Goal: Transaction & Acquisition: Book appointment/travel/reservation

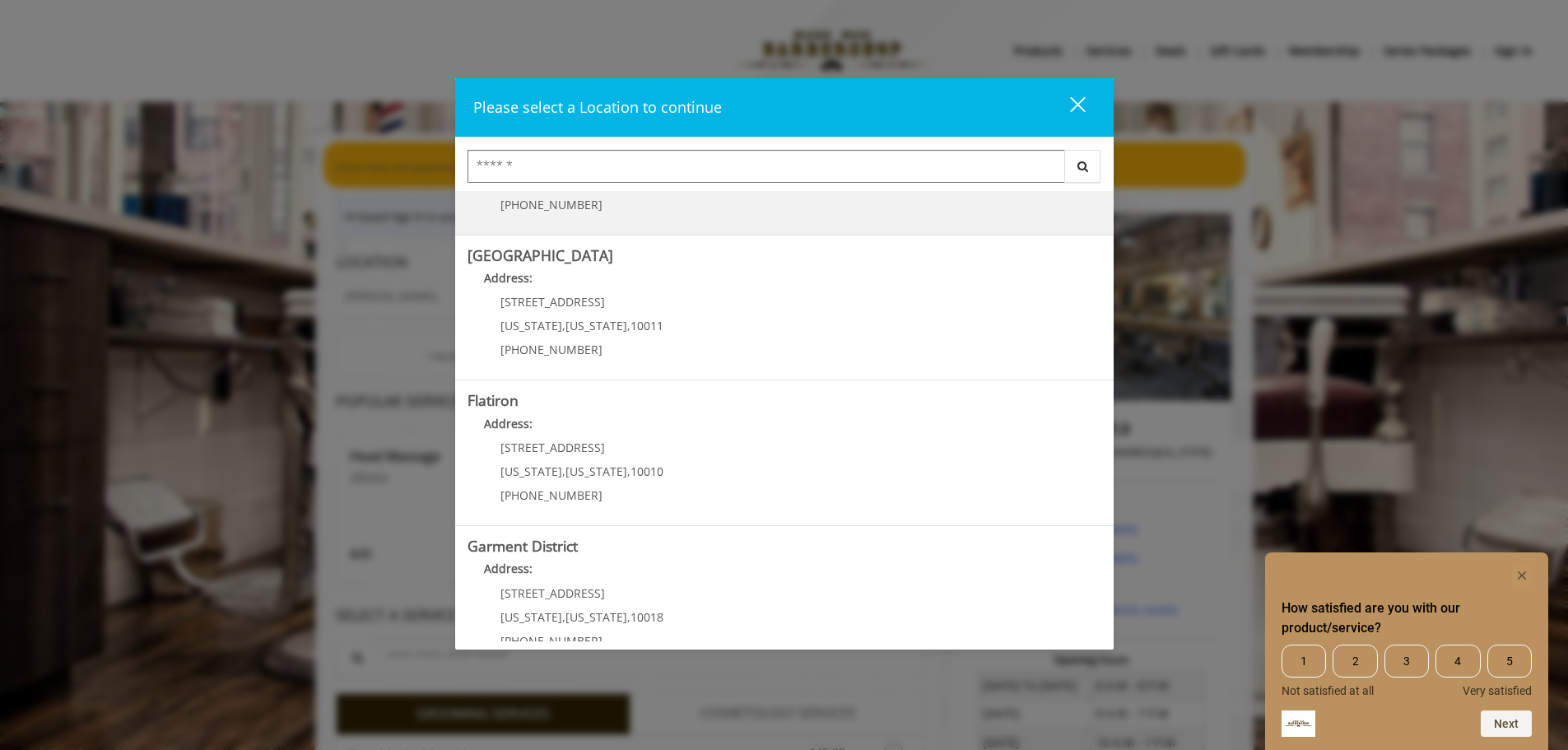
scroll to position [277, 0]
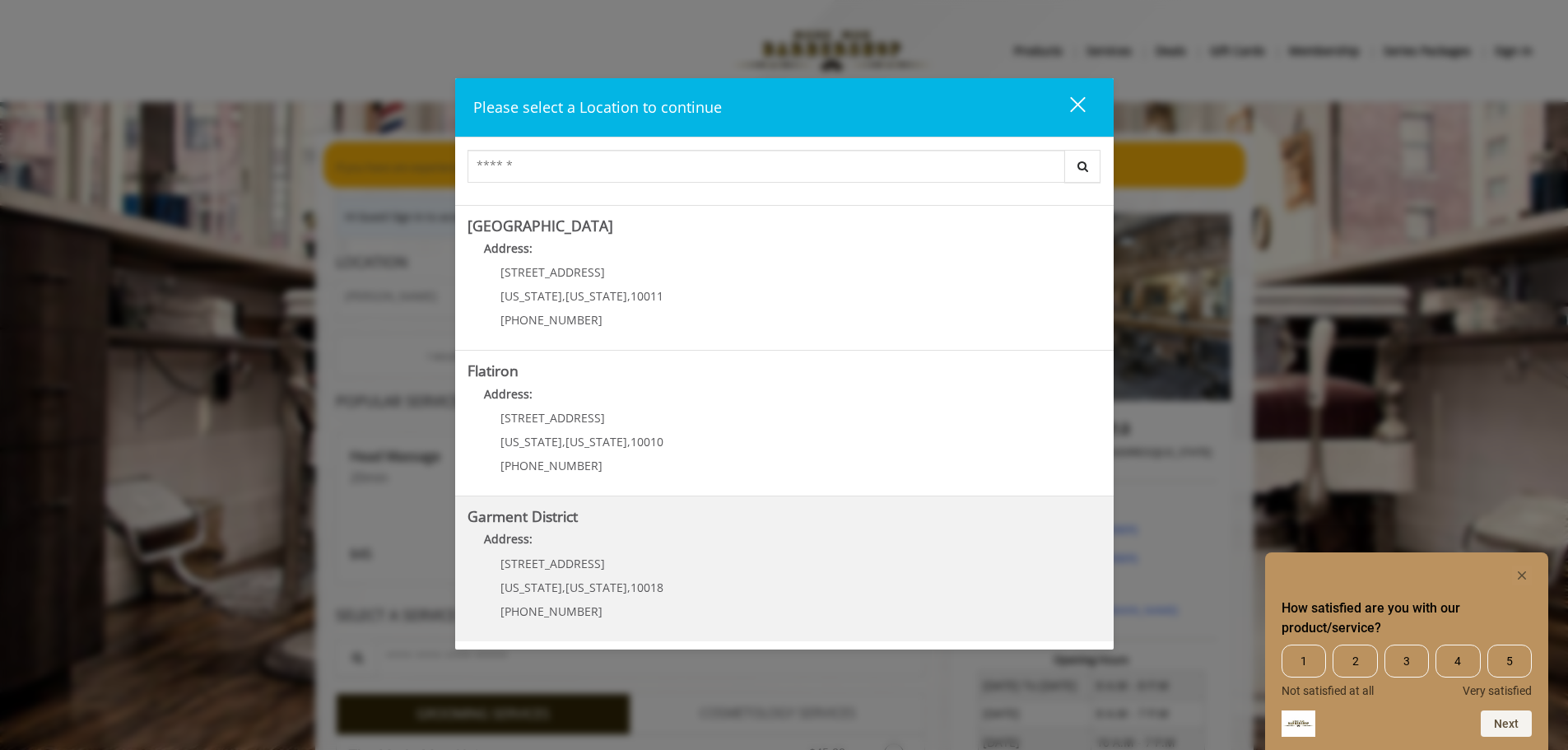
click at [765, 535] on District "Address:" at bounding box center [784, 544] width 634 height 27
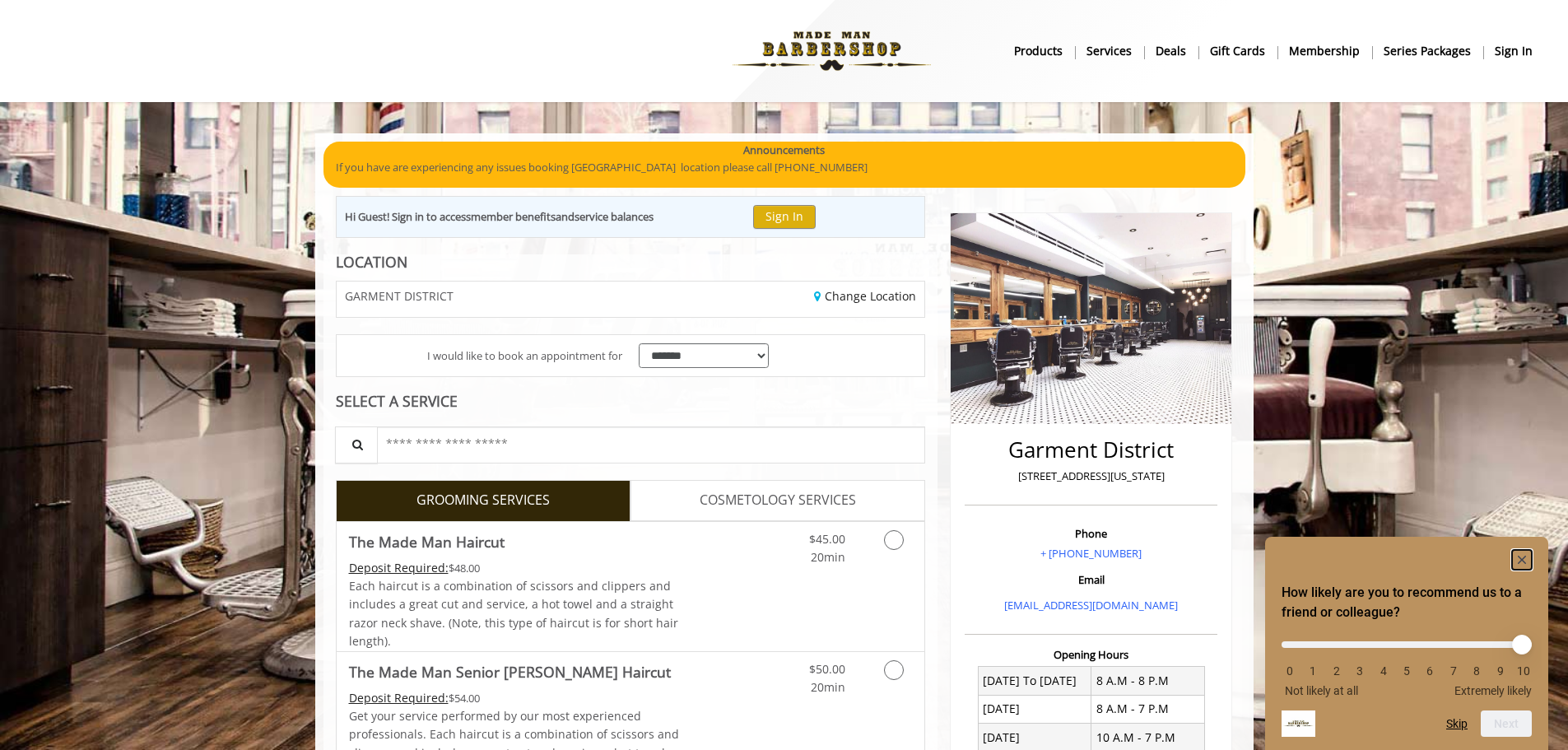
click at [1521, 563] on rect "Hide survey" at bounding box center [1522, 559] width 20 height 20
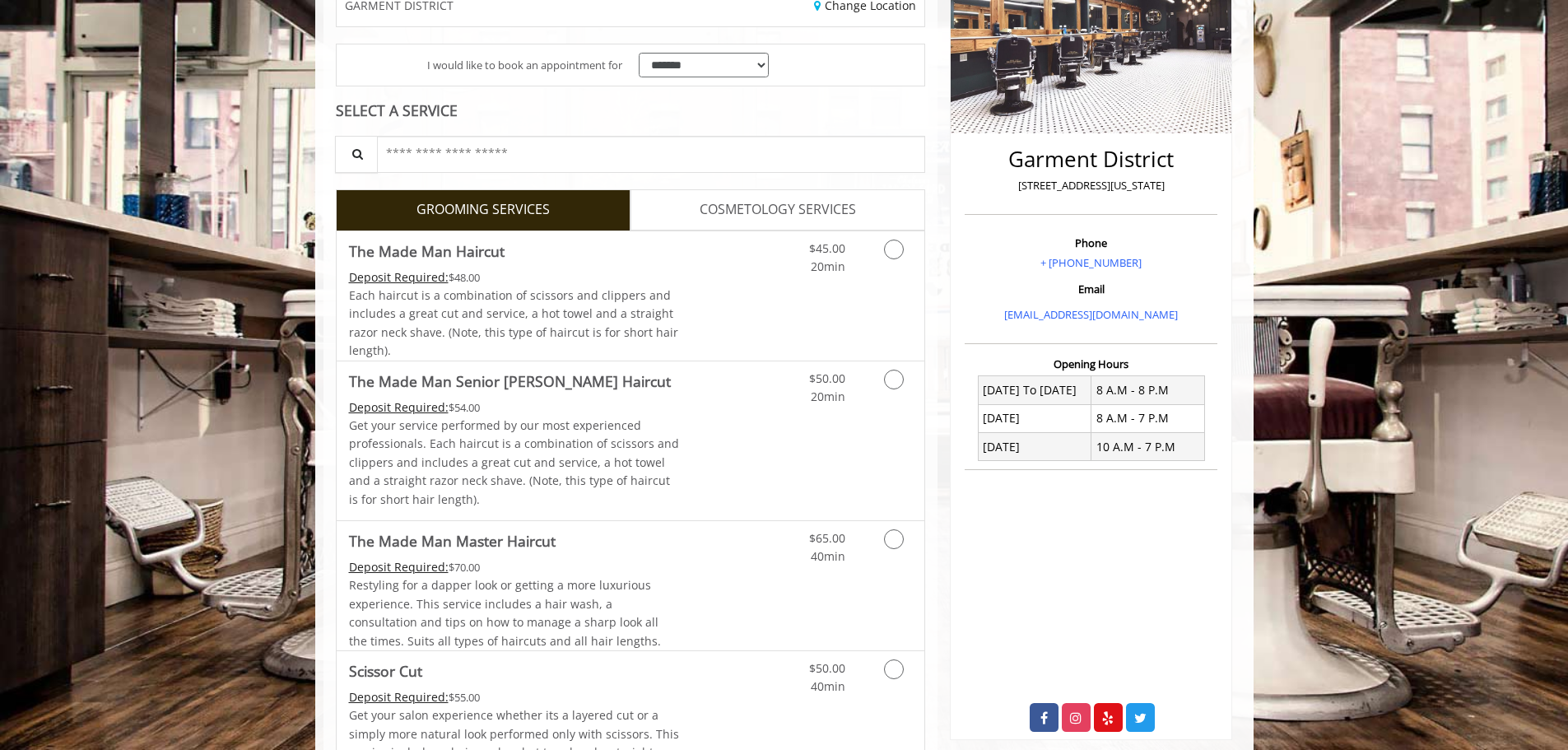
scroll to position [330, 0]
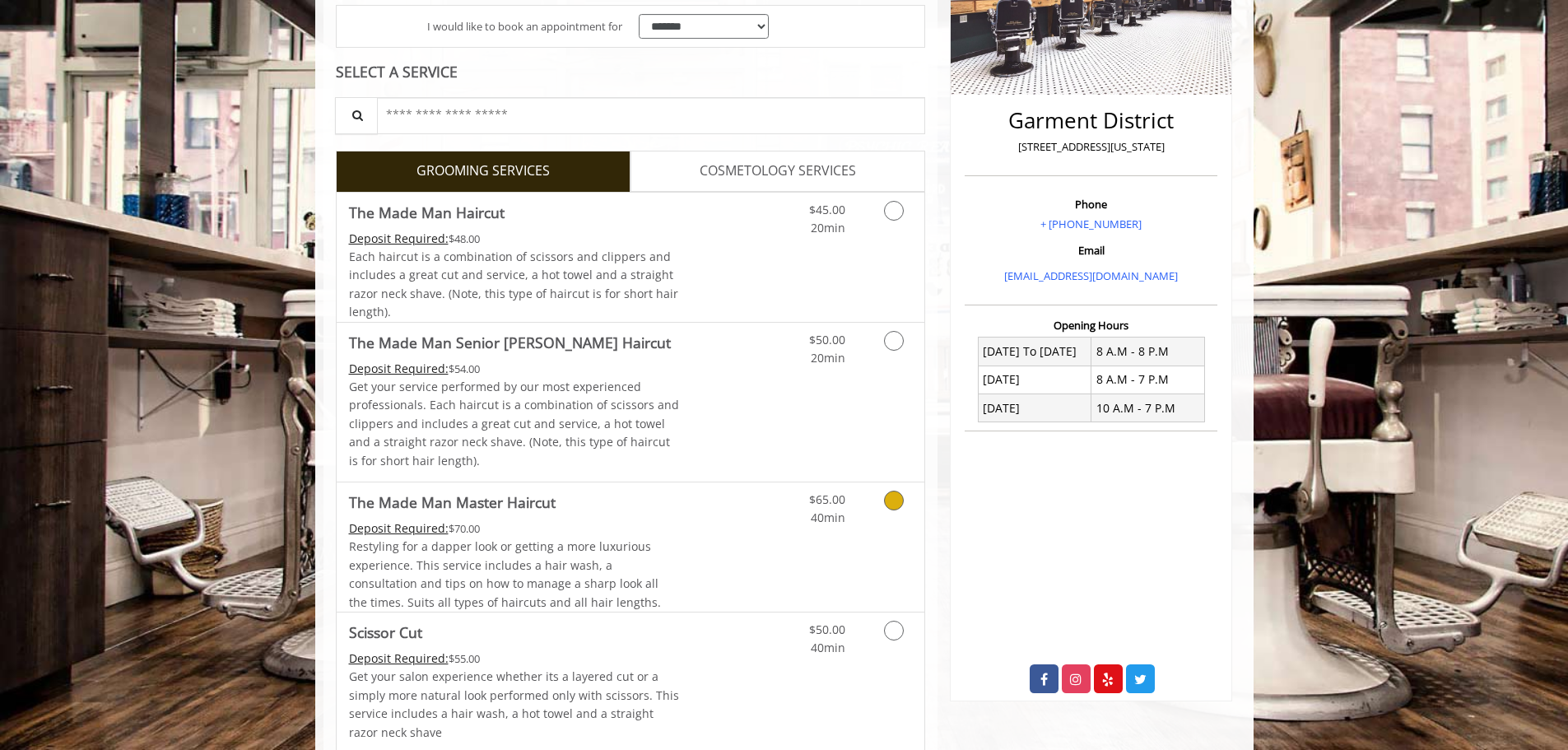
click at [625, 536] on div "Deposit Required: $70.00" at bounding box center [515, 529] width 331 height 18
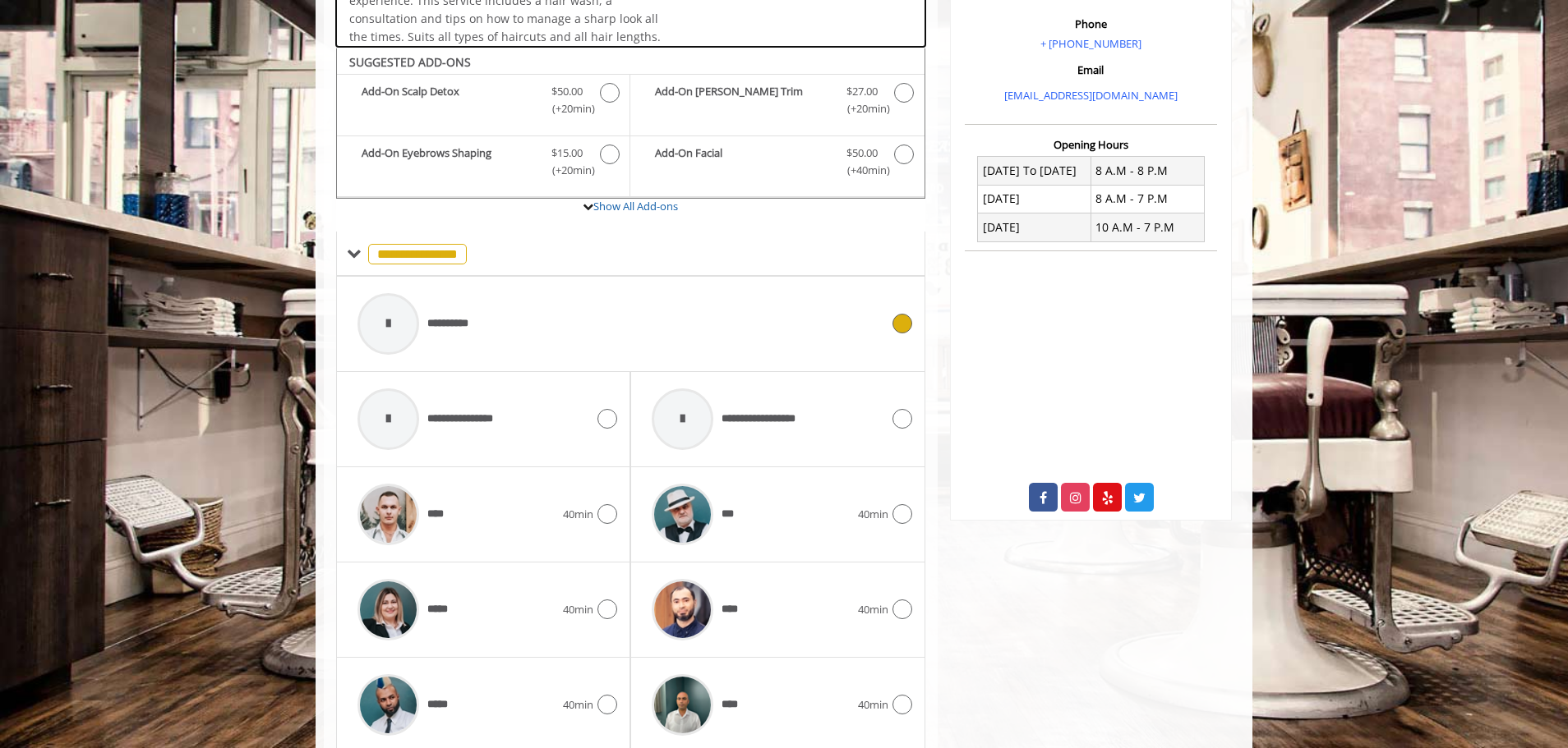
scroll to position [555, 0]
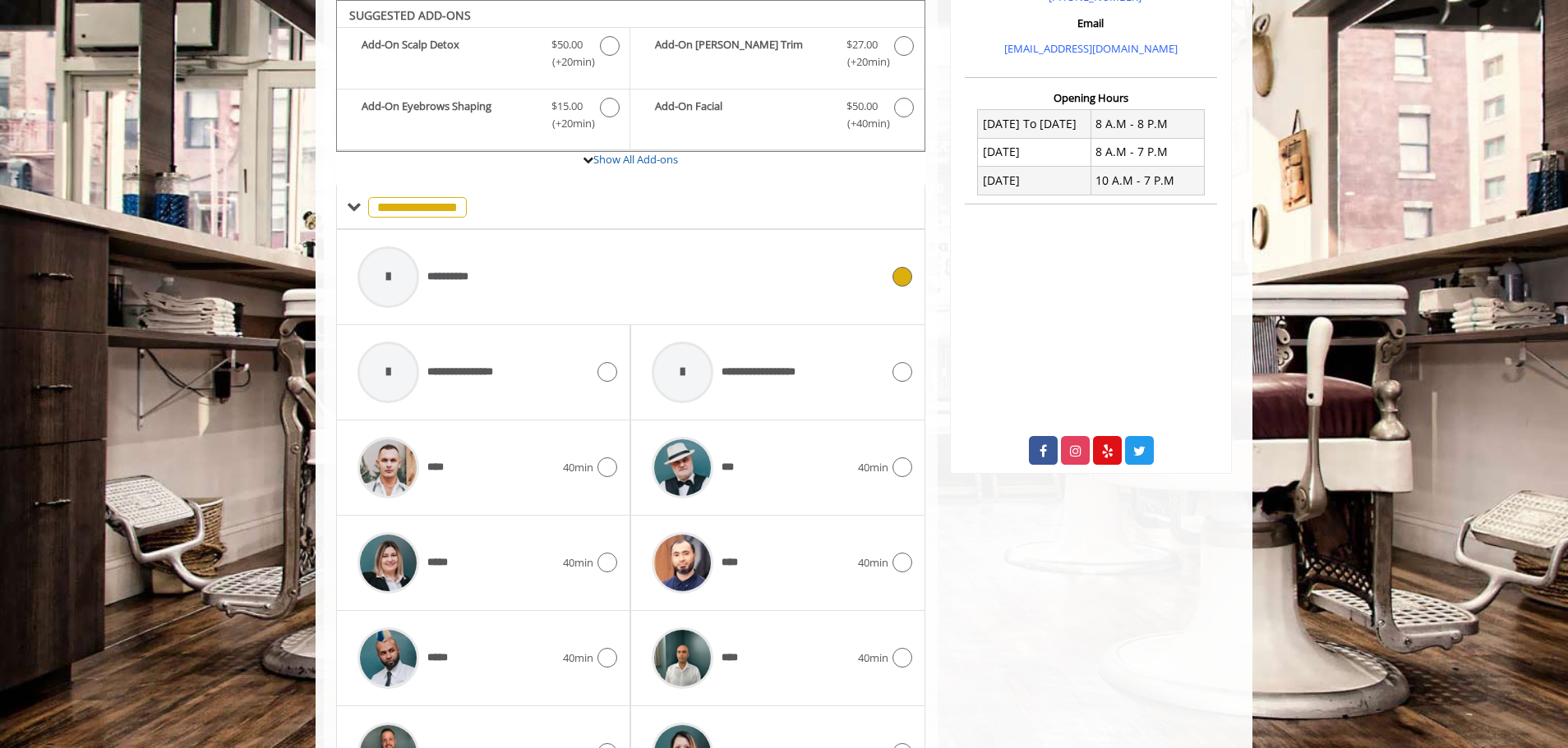
click at [460, 295] on span "**********" at bounding box center [417, 277] width 134 height 78
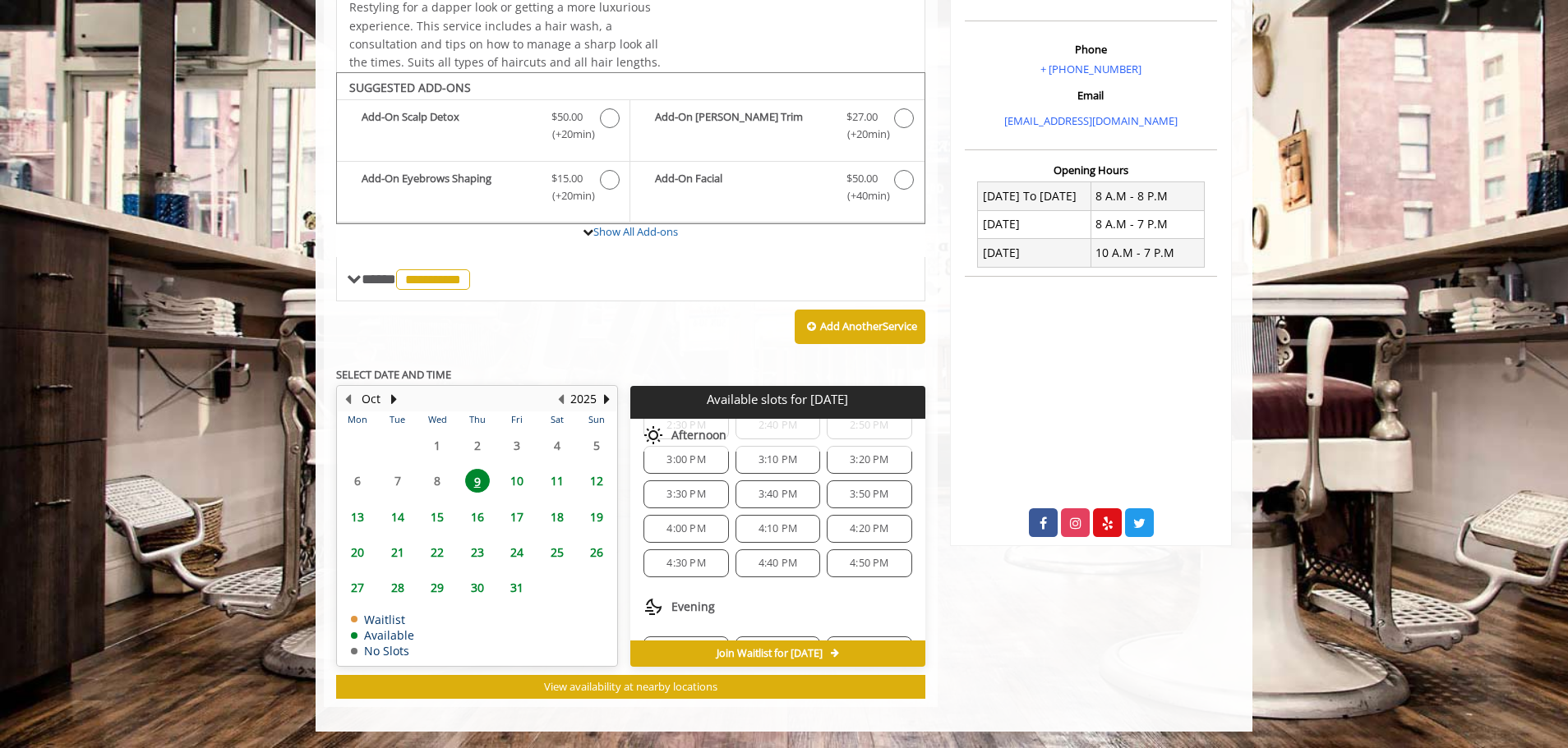
scroll to position [411, 0]
click at [661, 621] on span "5:00 PM" at bounding box center [685, 622] width 70 height 13
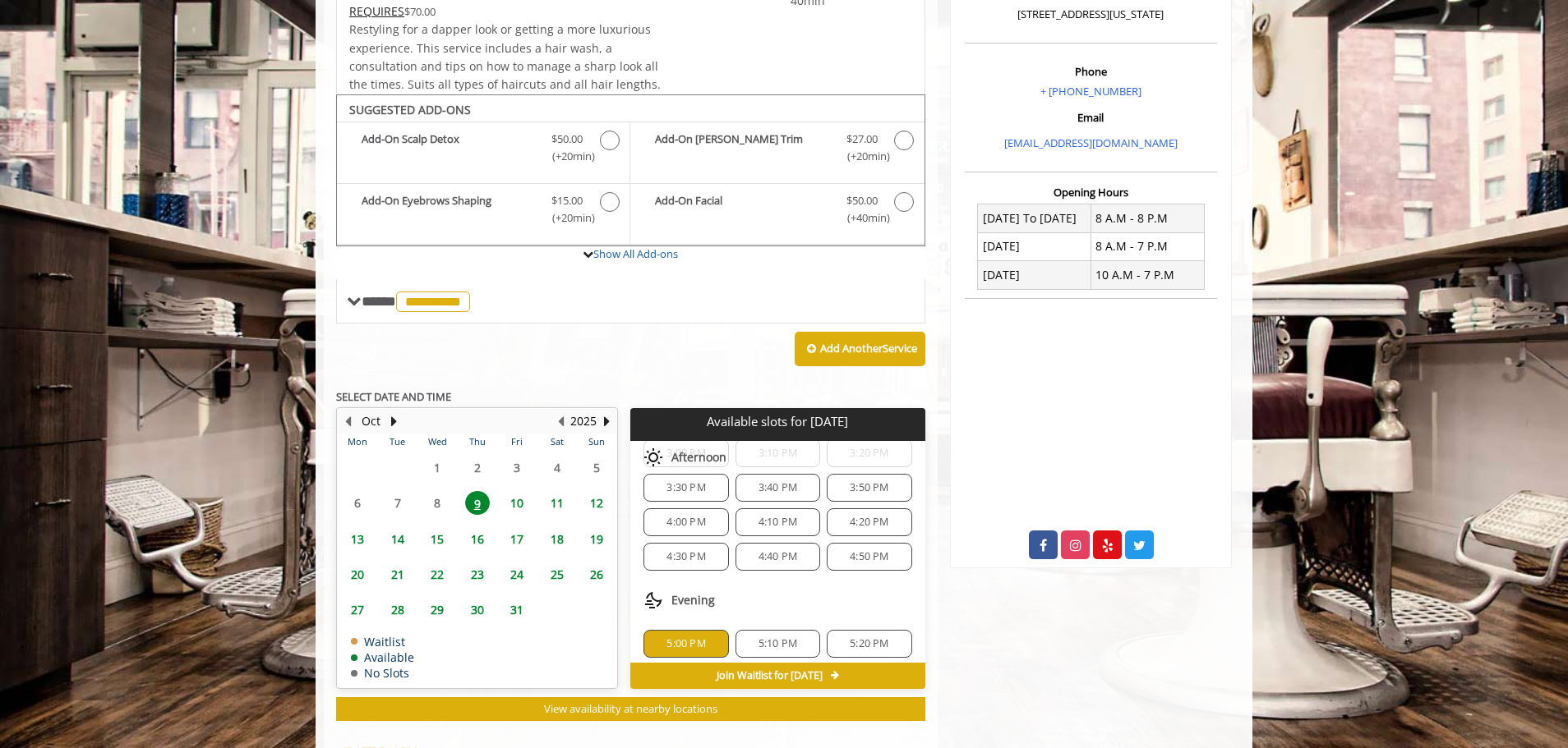
scroll to position [780, 0]
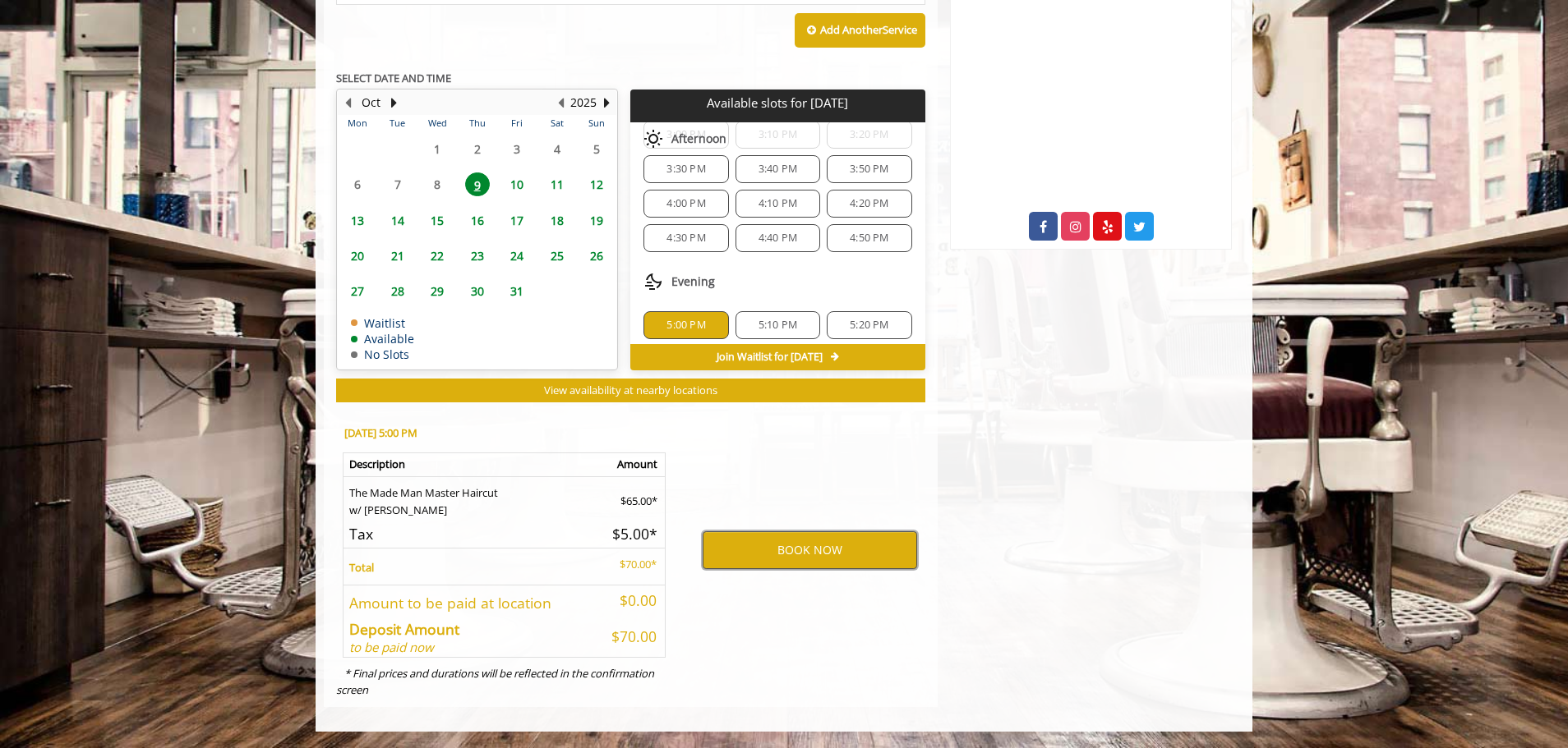
click at [804, 550] on button "BOOK NOW" at bounding box center [809, 550] width 214 height 38
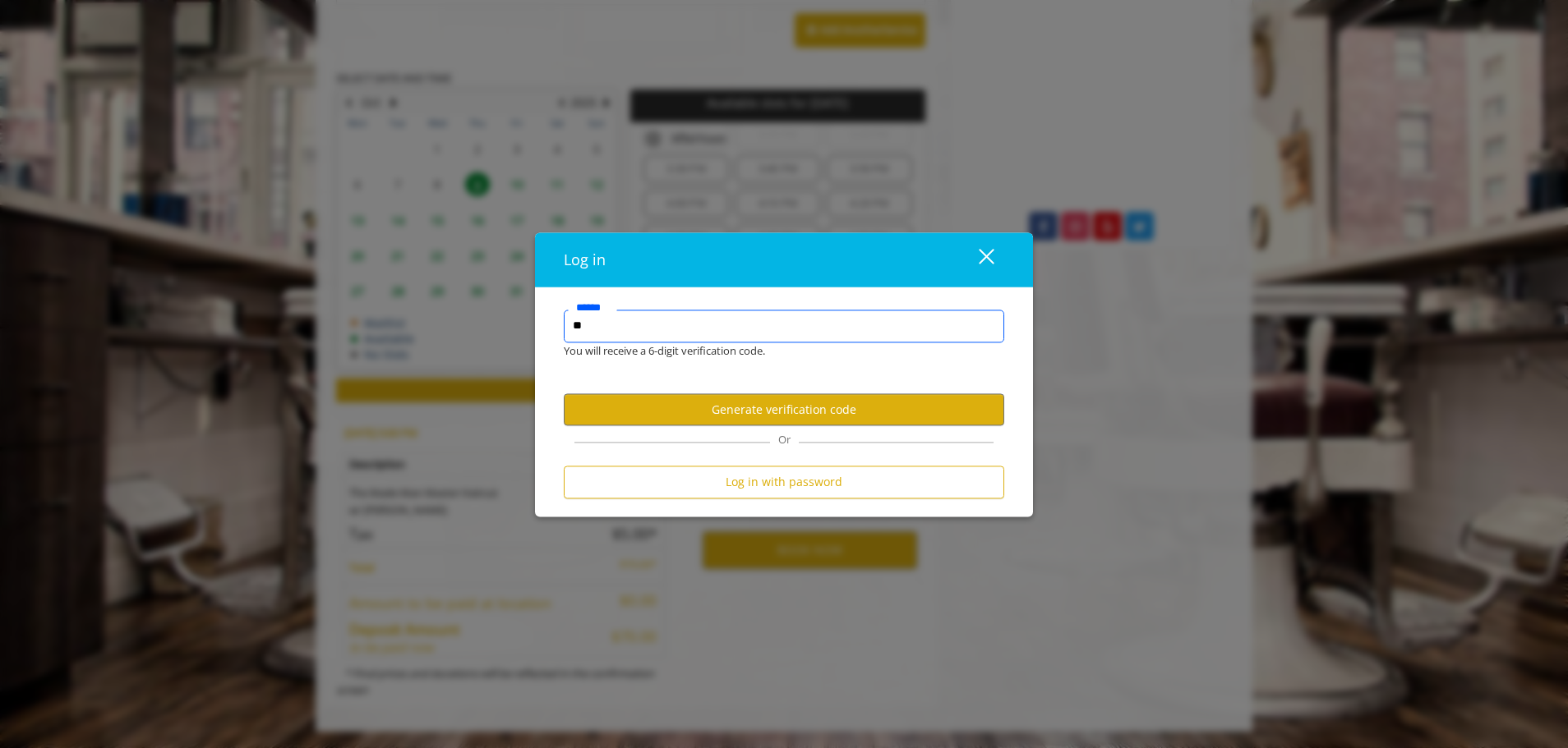
type input "*"
type input "**********"
click at [810, 412] on button "Generate verification code" at bounding box center [784, 411] width 440 height 32
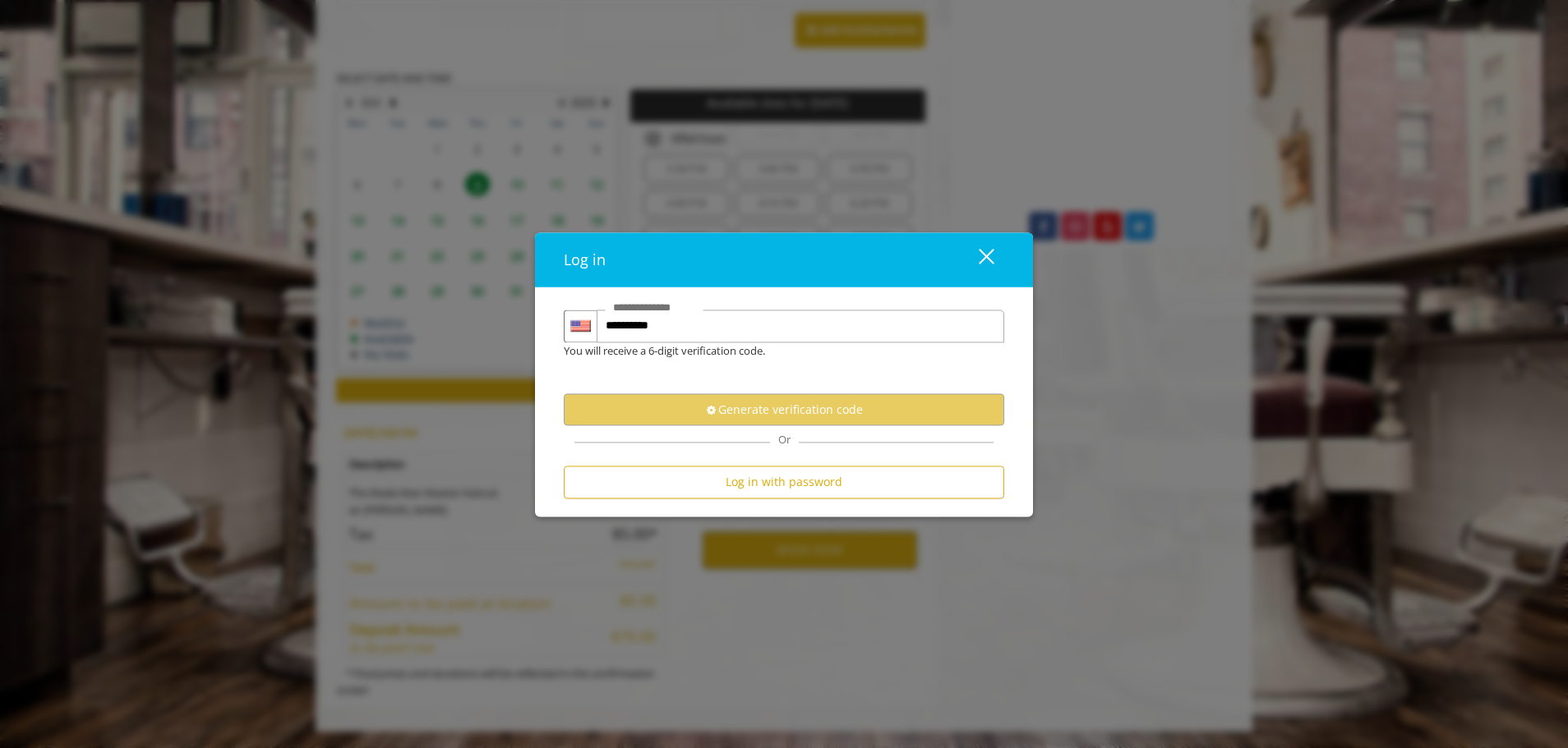
scroll to position [0, 0]
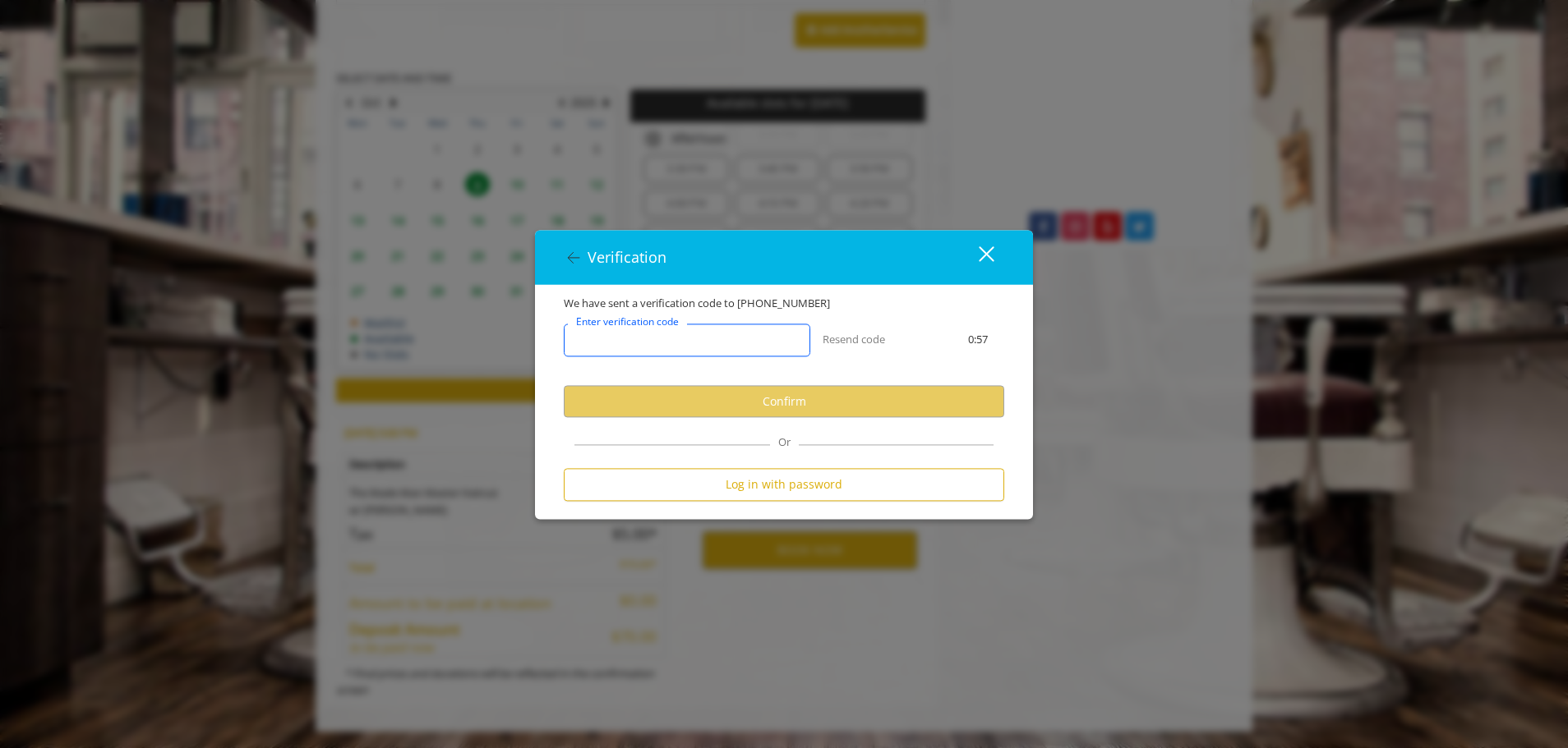
click at [728, 337] on input "Enter verification code" at bounding box center [687, 341] width 247 height 32
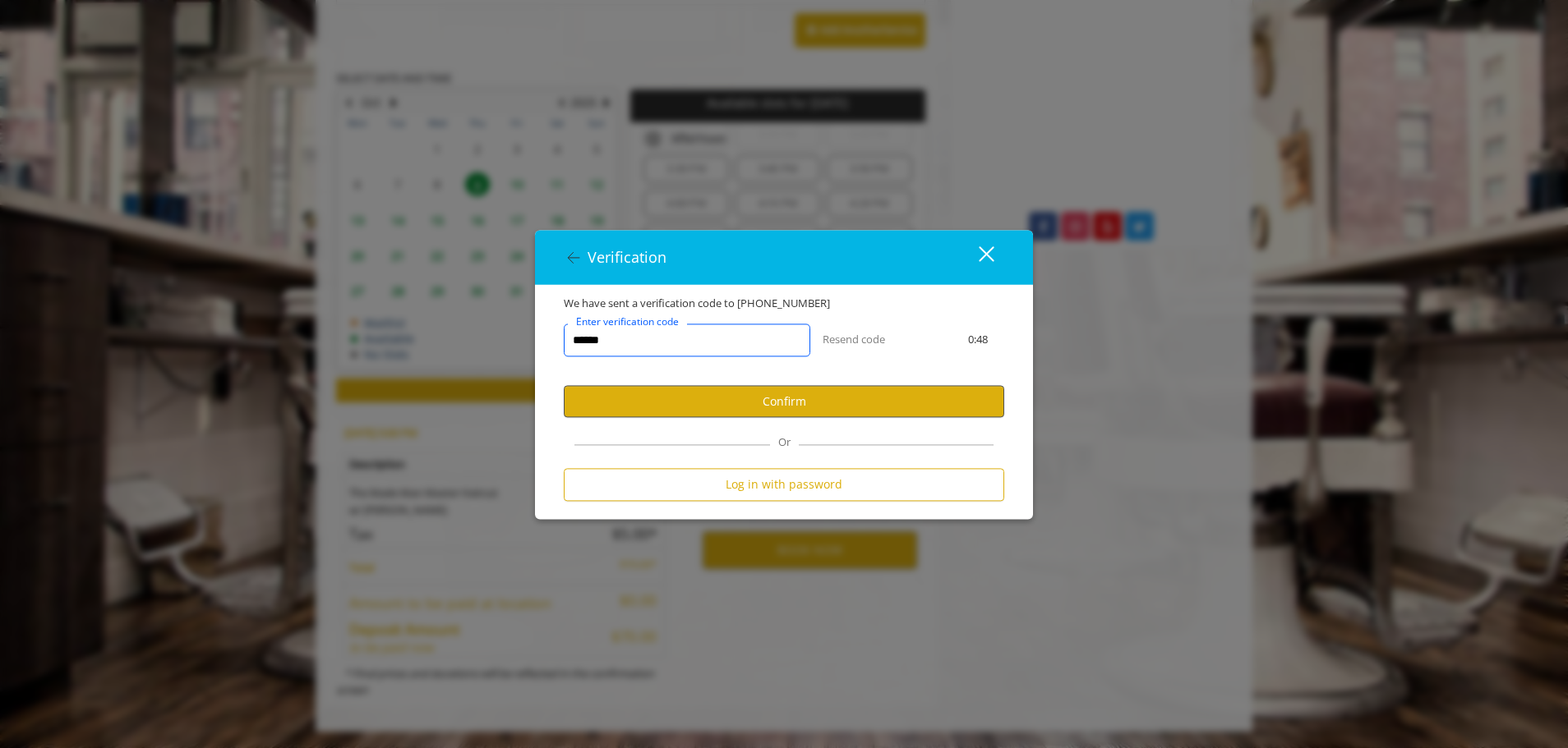
type input "******"
click at [748, 395] on button "Confirm" at bounding box center [784, 402] width 440 height 32
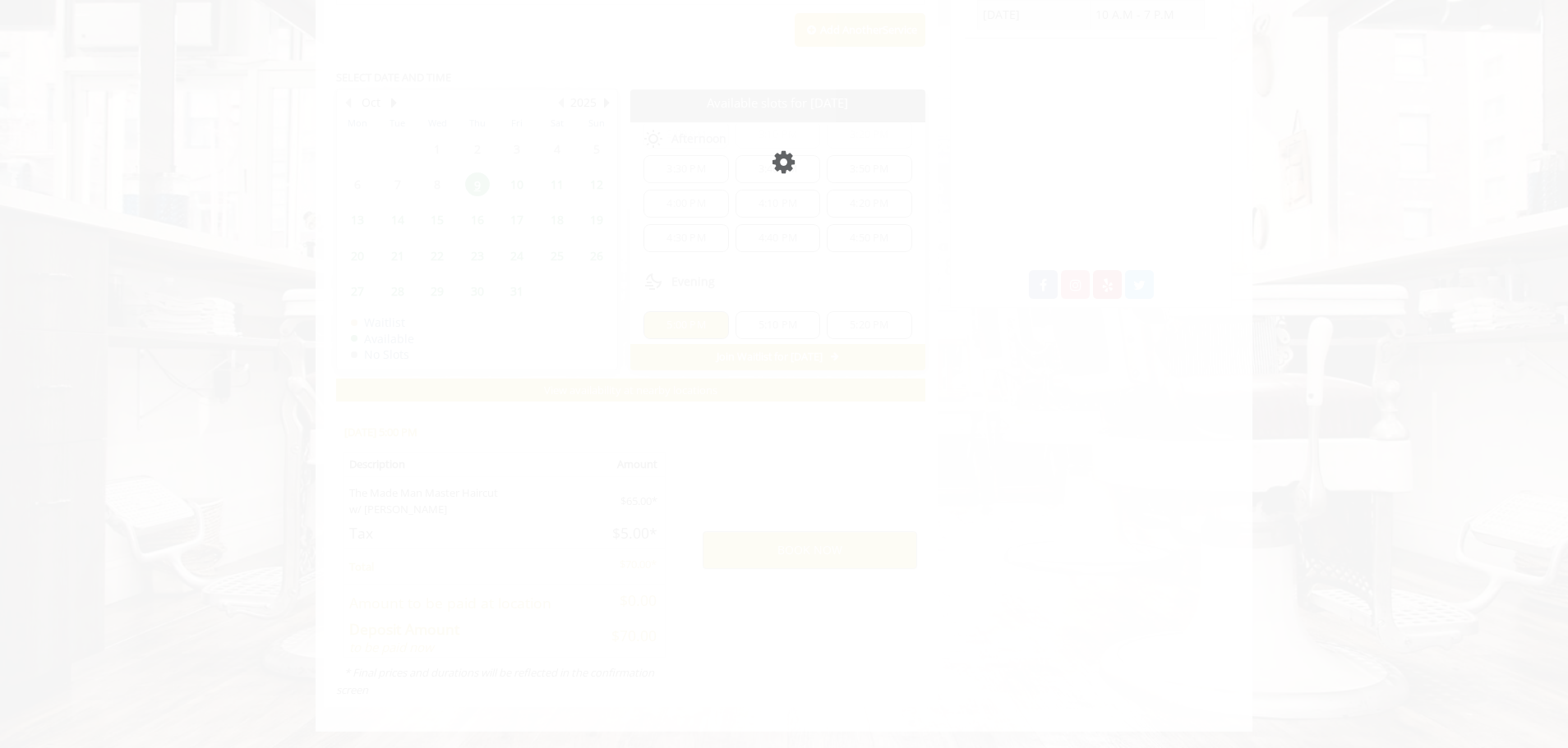
scroll to position [721, 0]
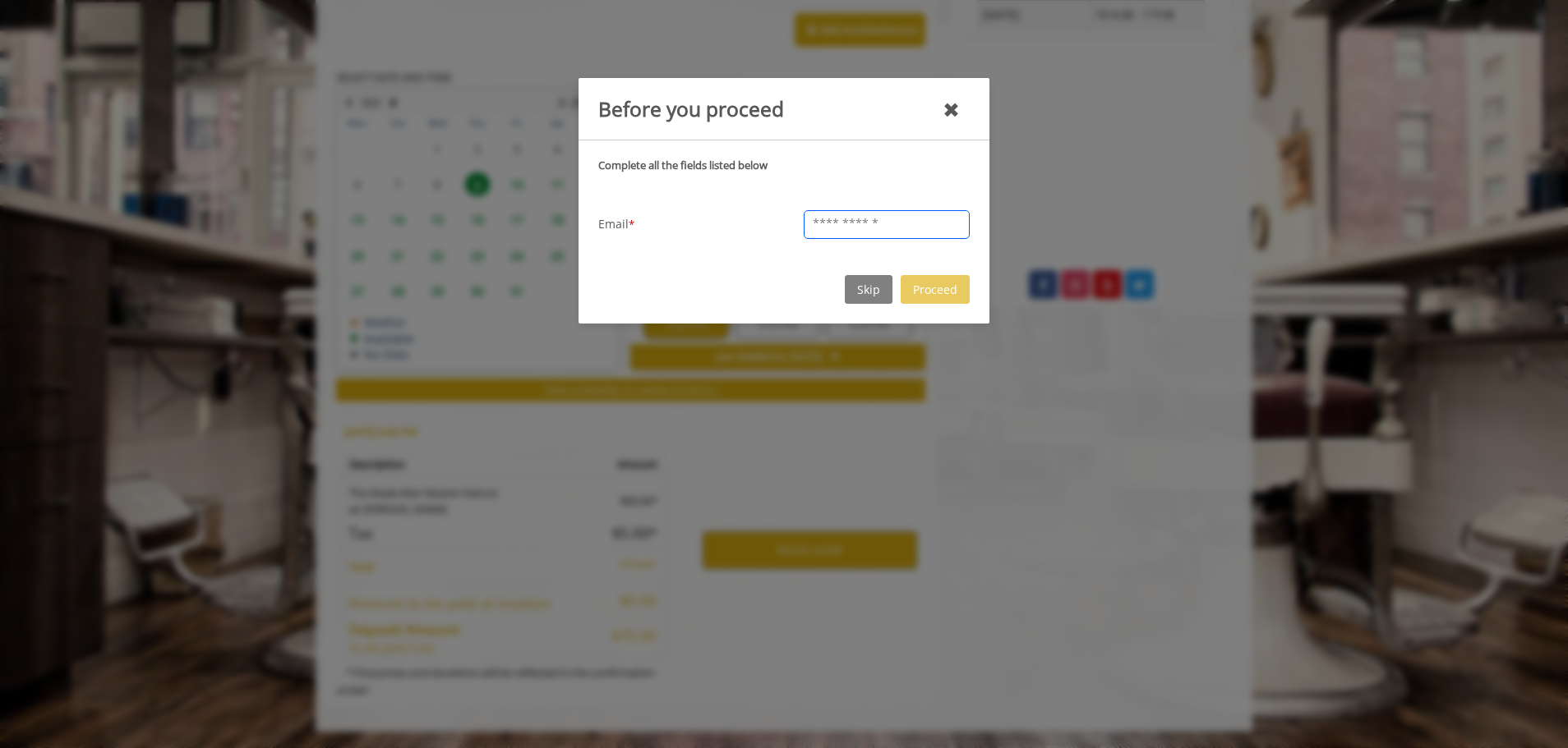
click at [819, 220] on input "text" at bounding box center [887, 224] width 166 height 29
type input "**********"
click at [962, 285] on button "Proceed" at bounding box center [935, 289] width 69 height 29
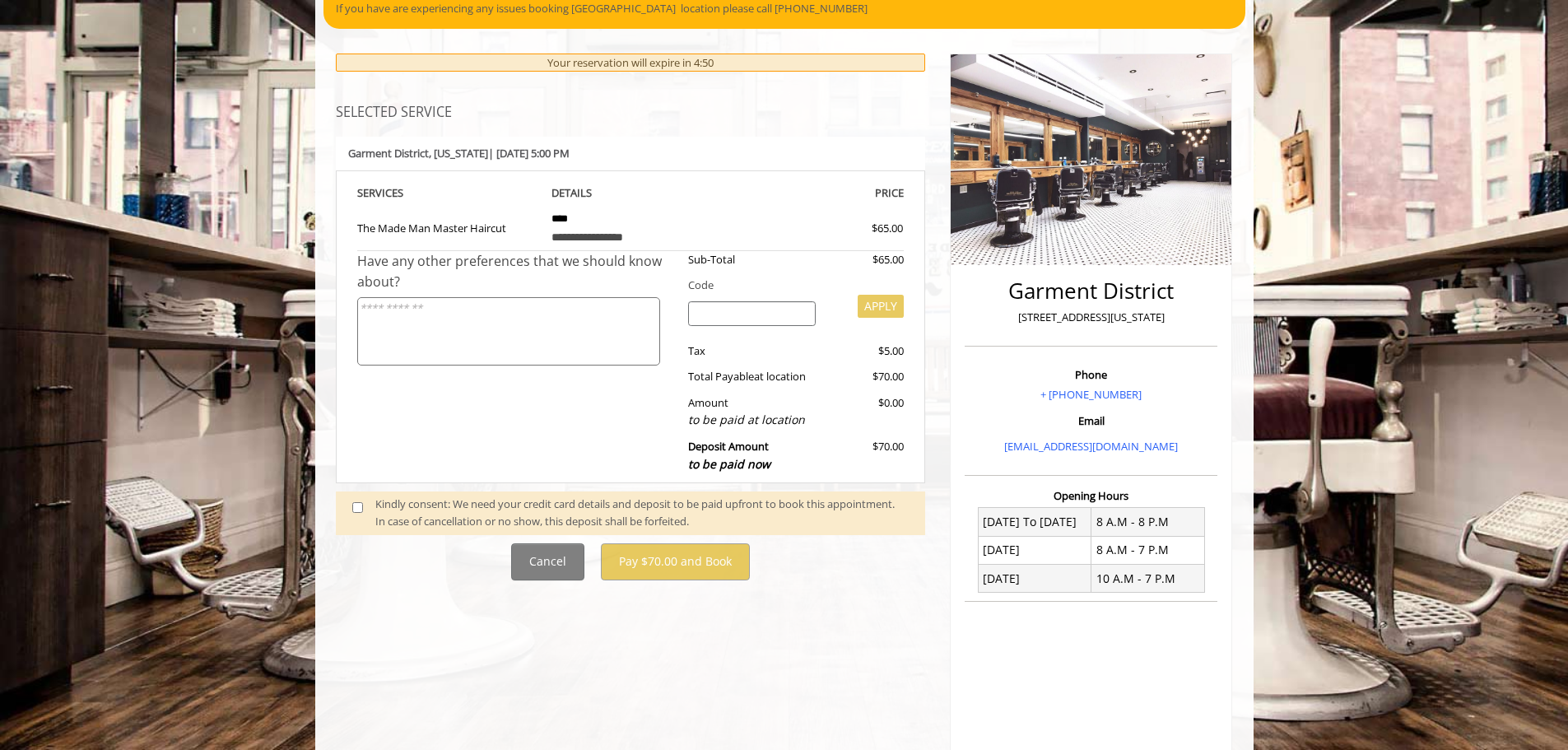
scroll to position [165, 0]
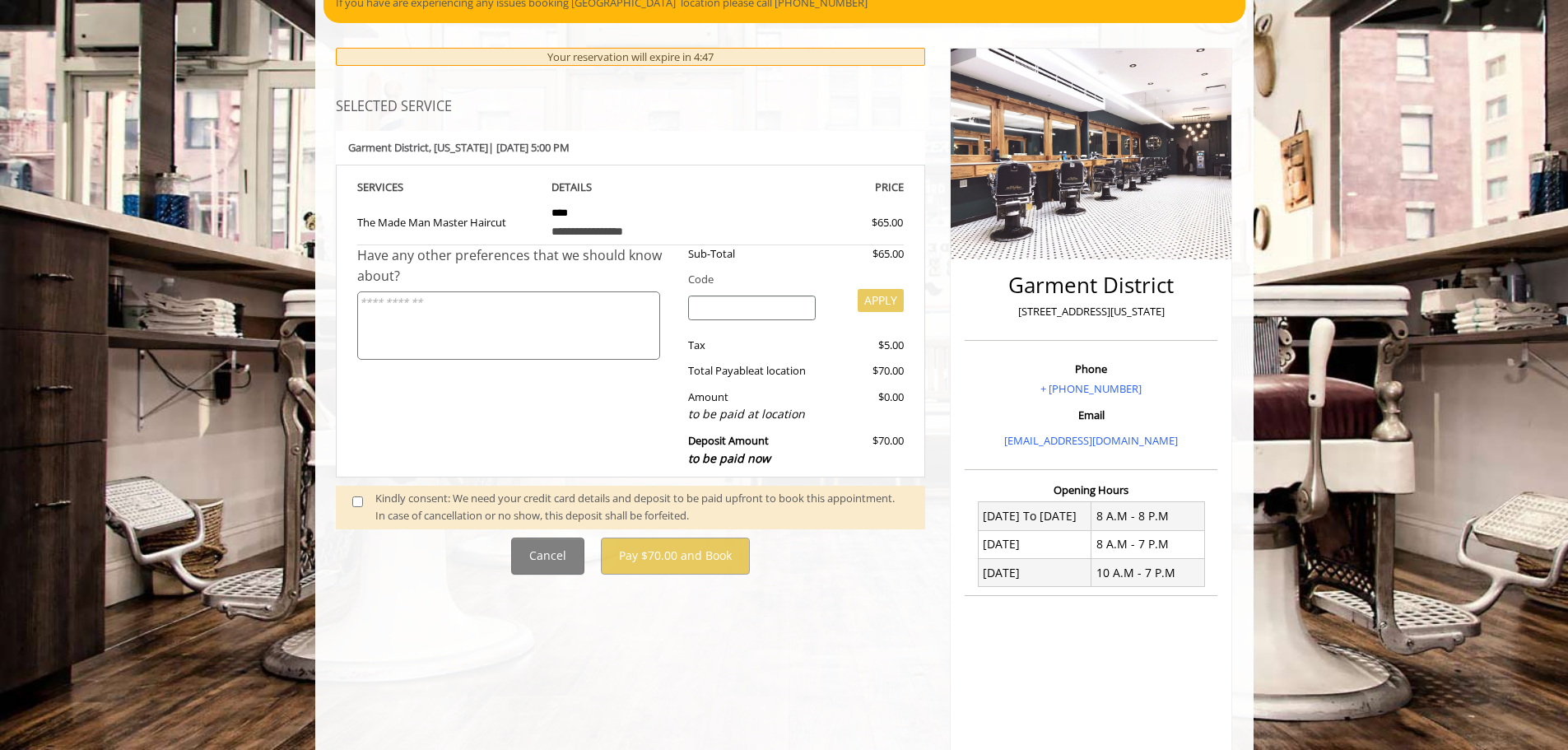
click at [438, 493] on div "Kindly consent: We need your credit card details and deposit to be paid upfront…" at bounding box center [641, 508] width 533 height 34
click at [350, 501] on span at bounding box center [364, 508] width 49 height 34
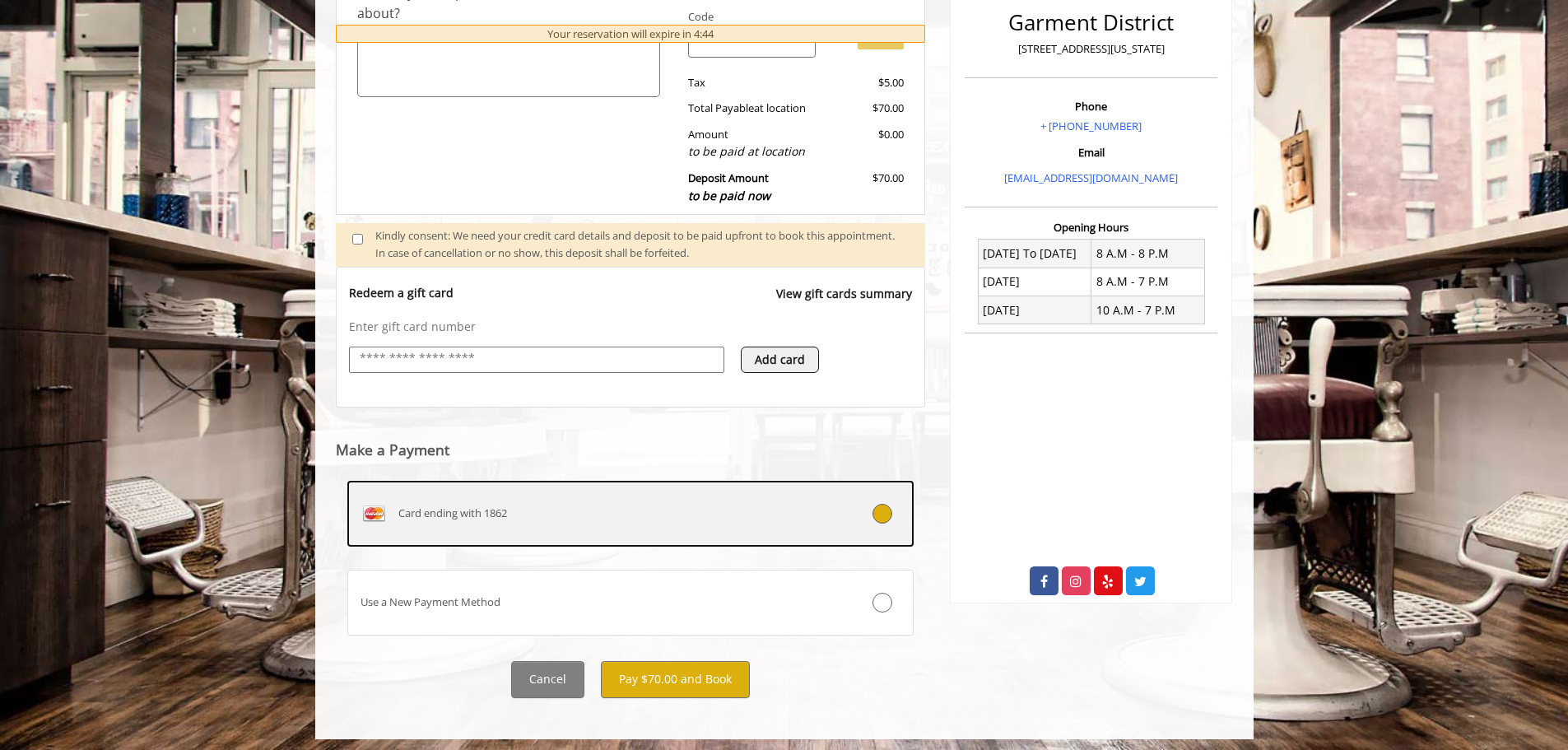
scroll to position [433, 0]
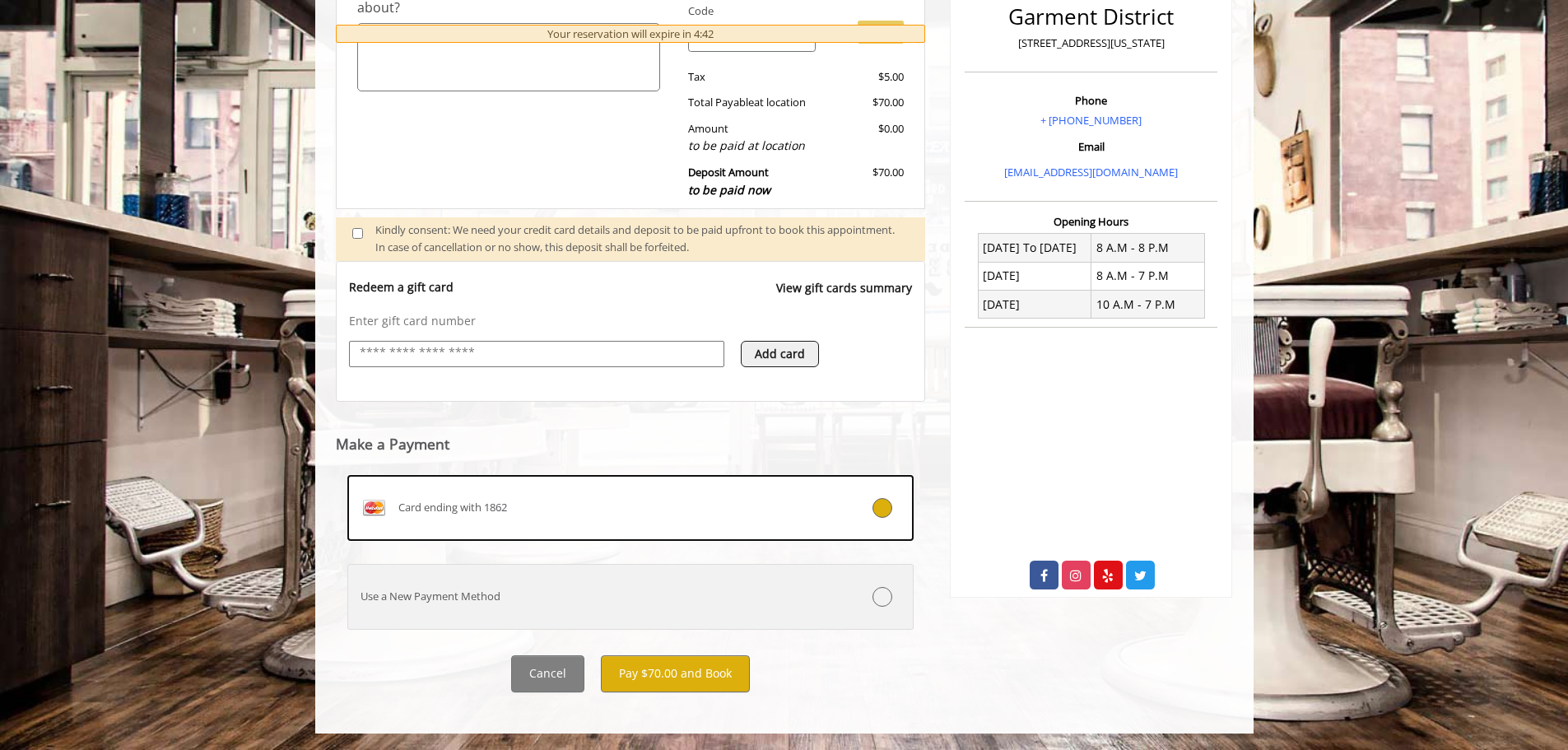
click at [544, 609] on label "Use a New Payment Method" at bounding box center [631, 597] width 568 height 66
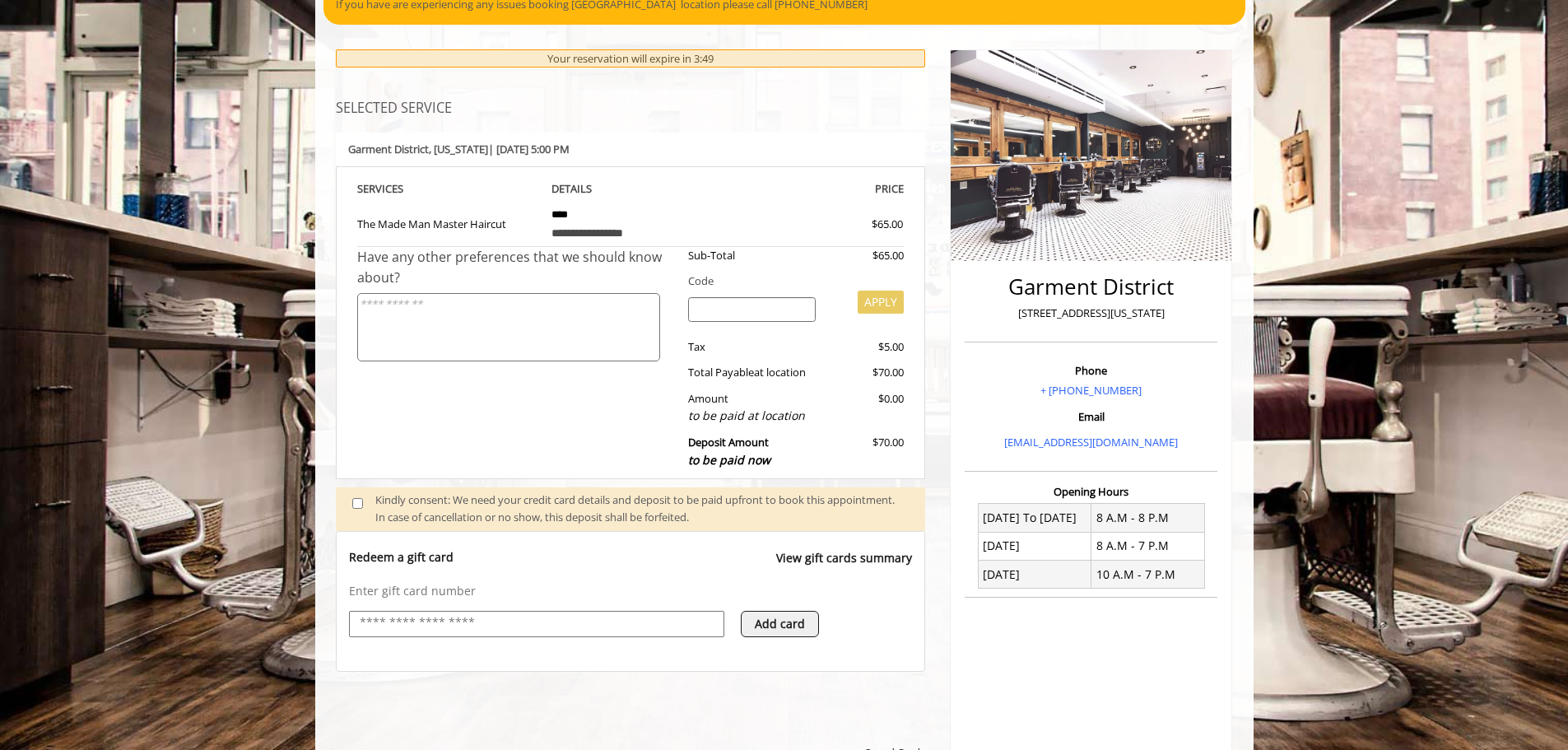
scroll to position [165, 0]
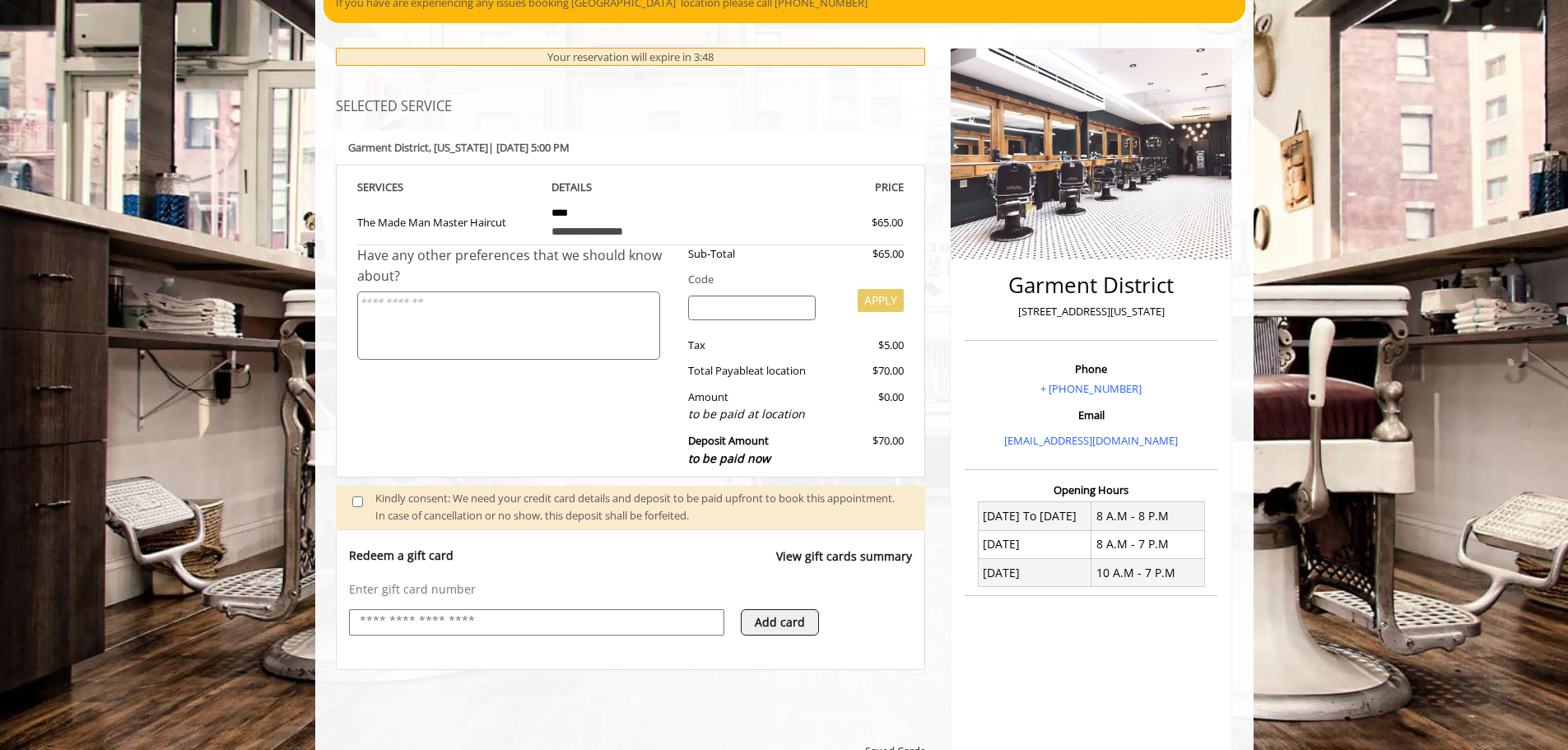
click at [448, 338] on textarea at bounding box center [508, 325] width 302 height 68
type textarea "**********"
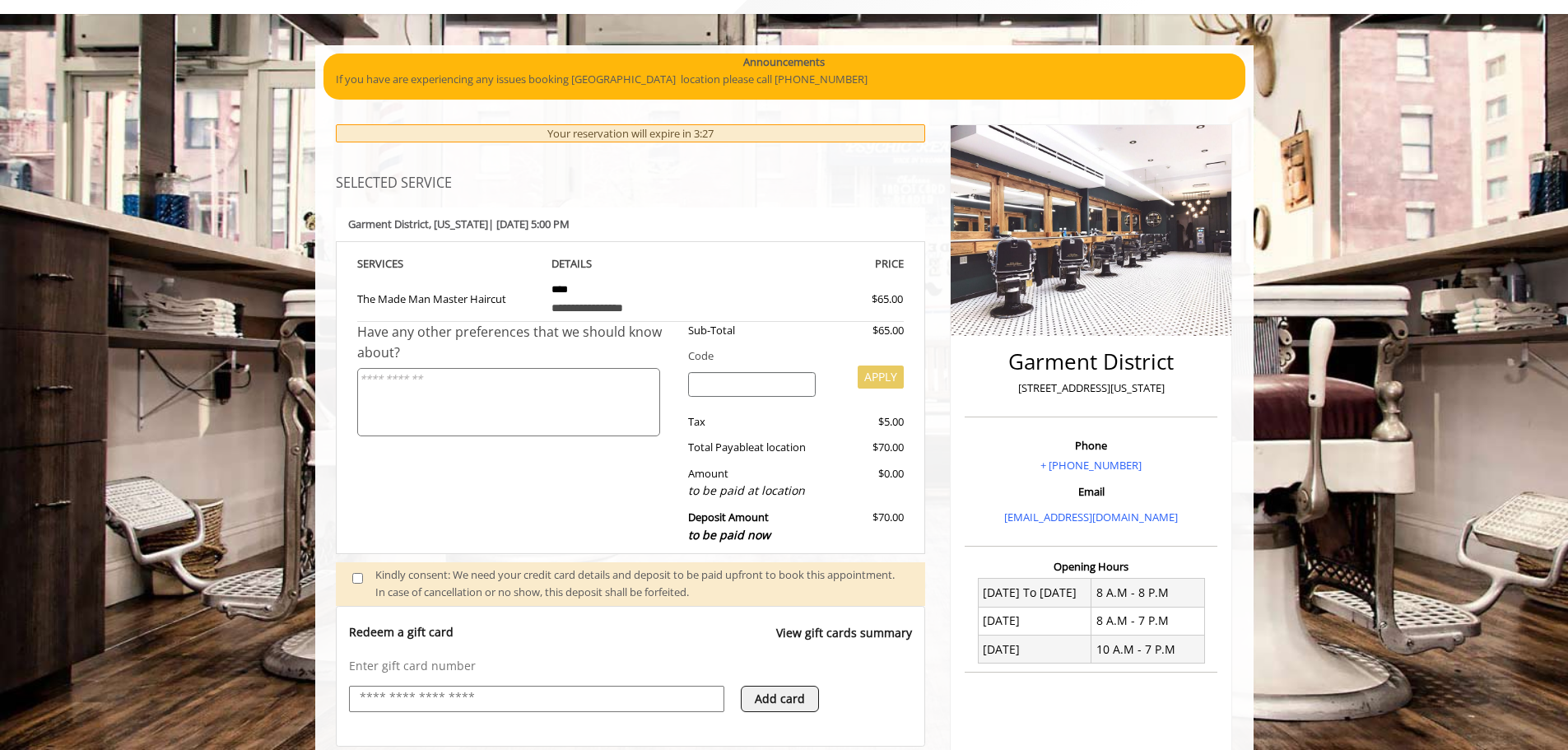
scroll to position [0, 0]
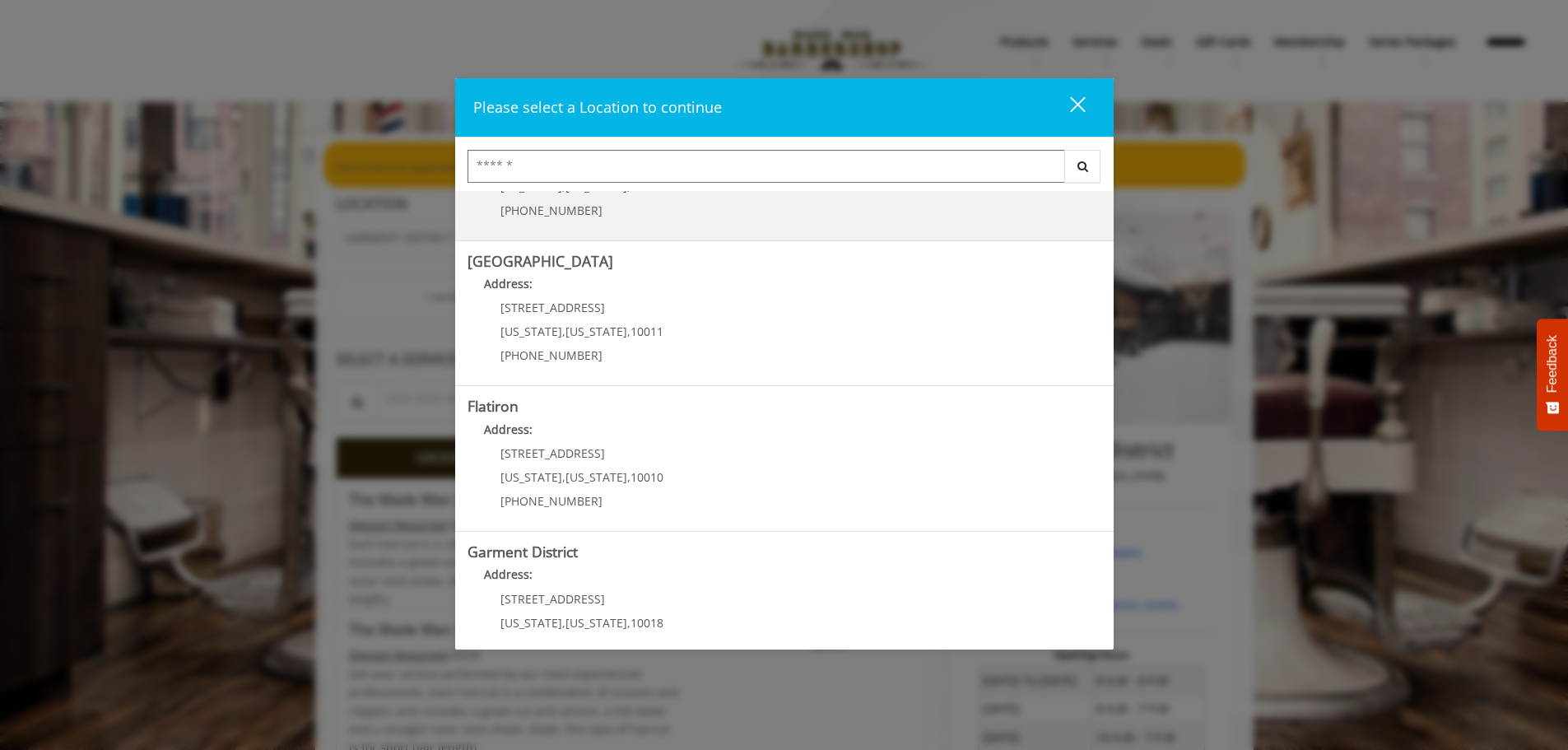
scroll to position [247, 0]
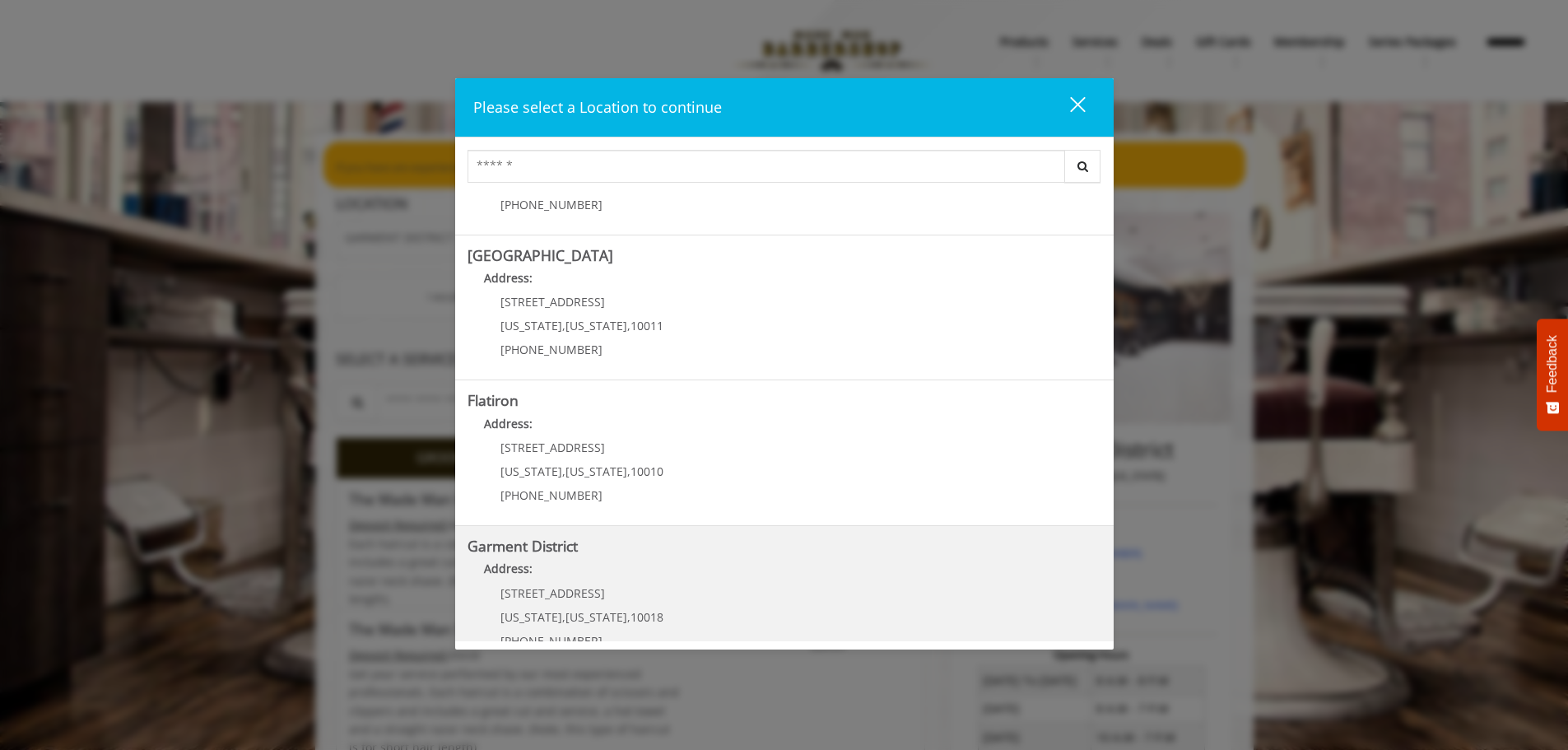
click at [670, 585] on District "Address:" at bounding box center [784, 574] width 634 height 27
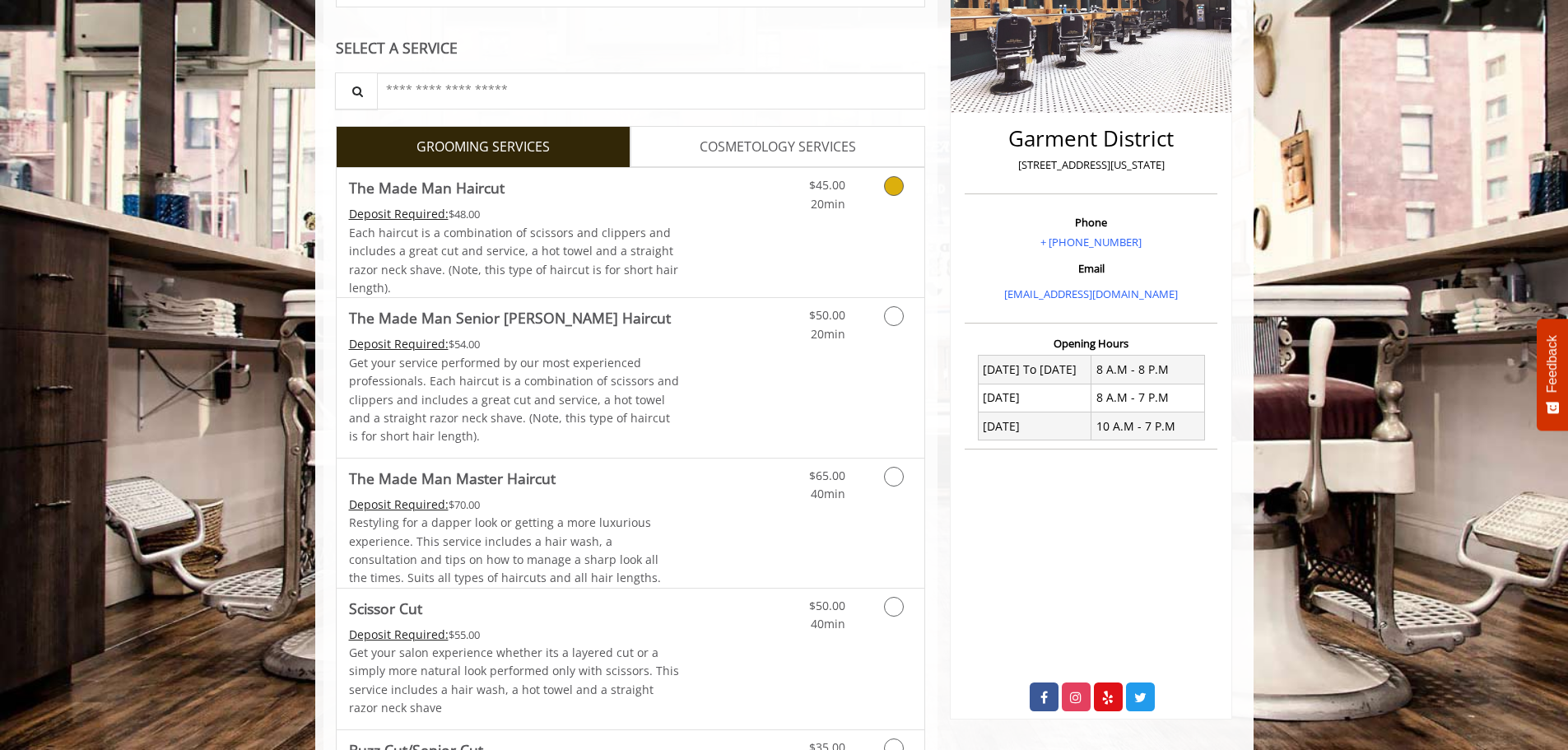
scroll to position [330, 0]
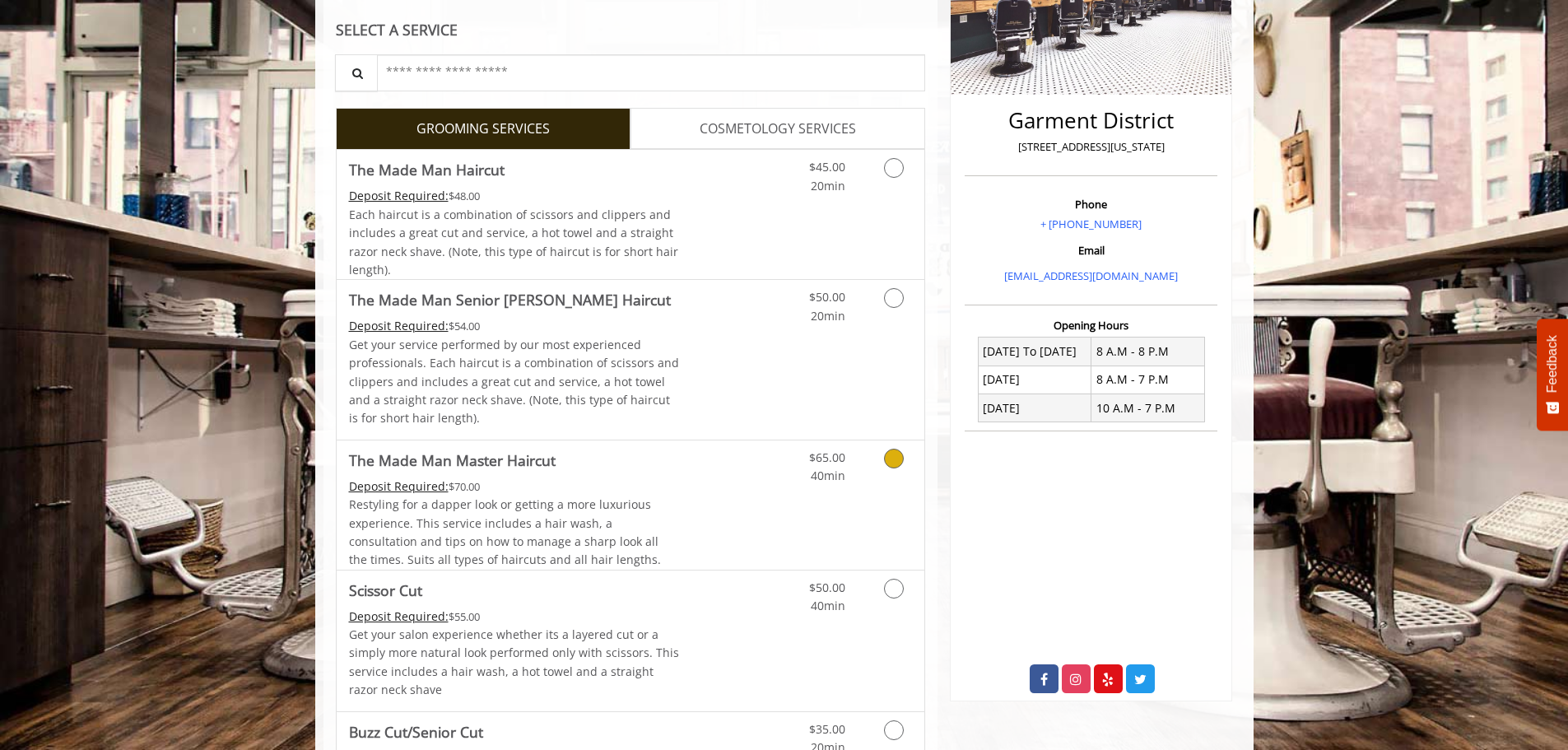
click at [544, 476] on link "The Made Man Master Haircut Deposit Required: $70.00 Restyling for a dapper loo…" at bounding box center [515, 505] width 331 height 129
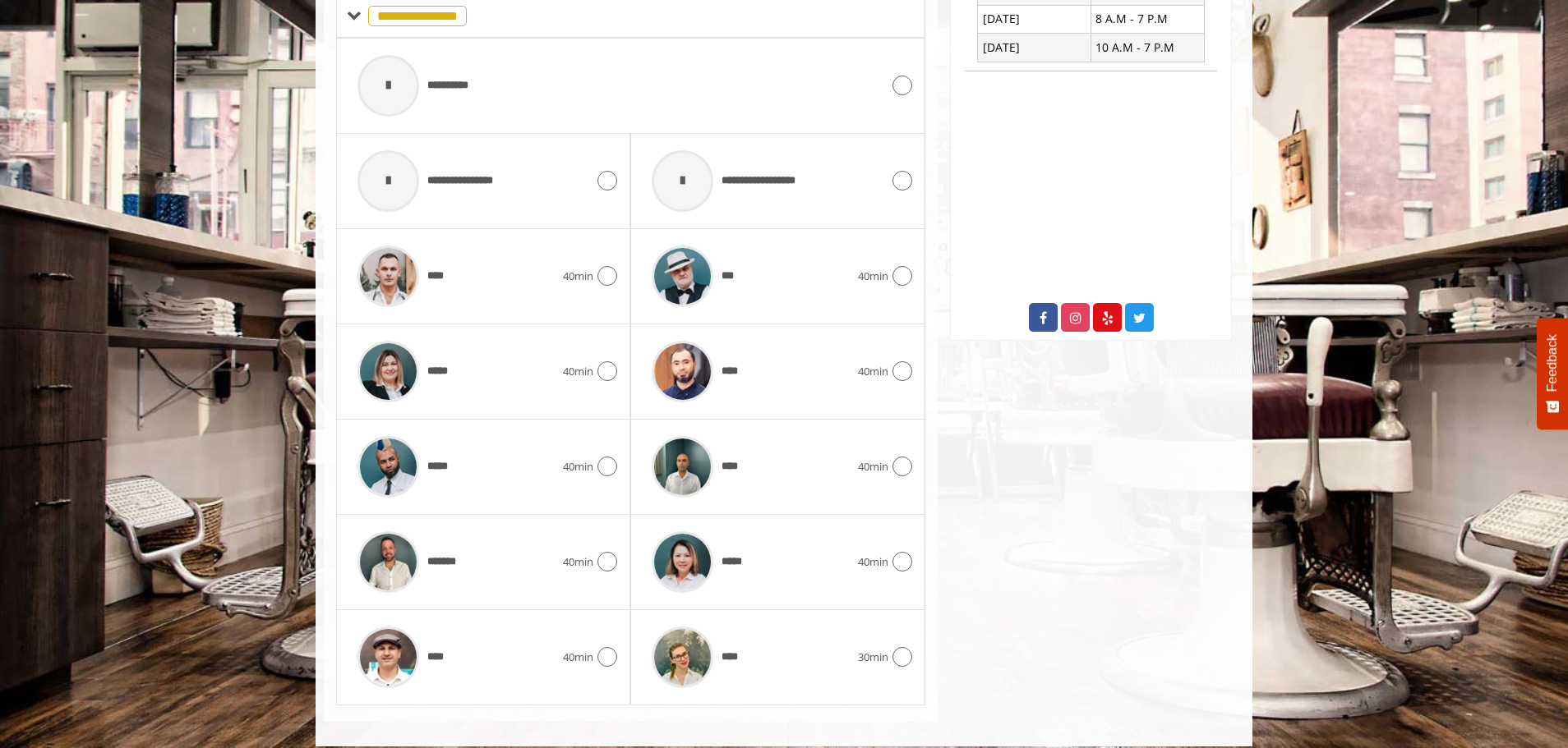
scroll to position [703, 0]
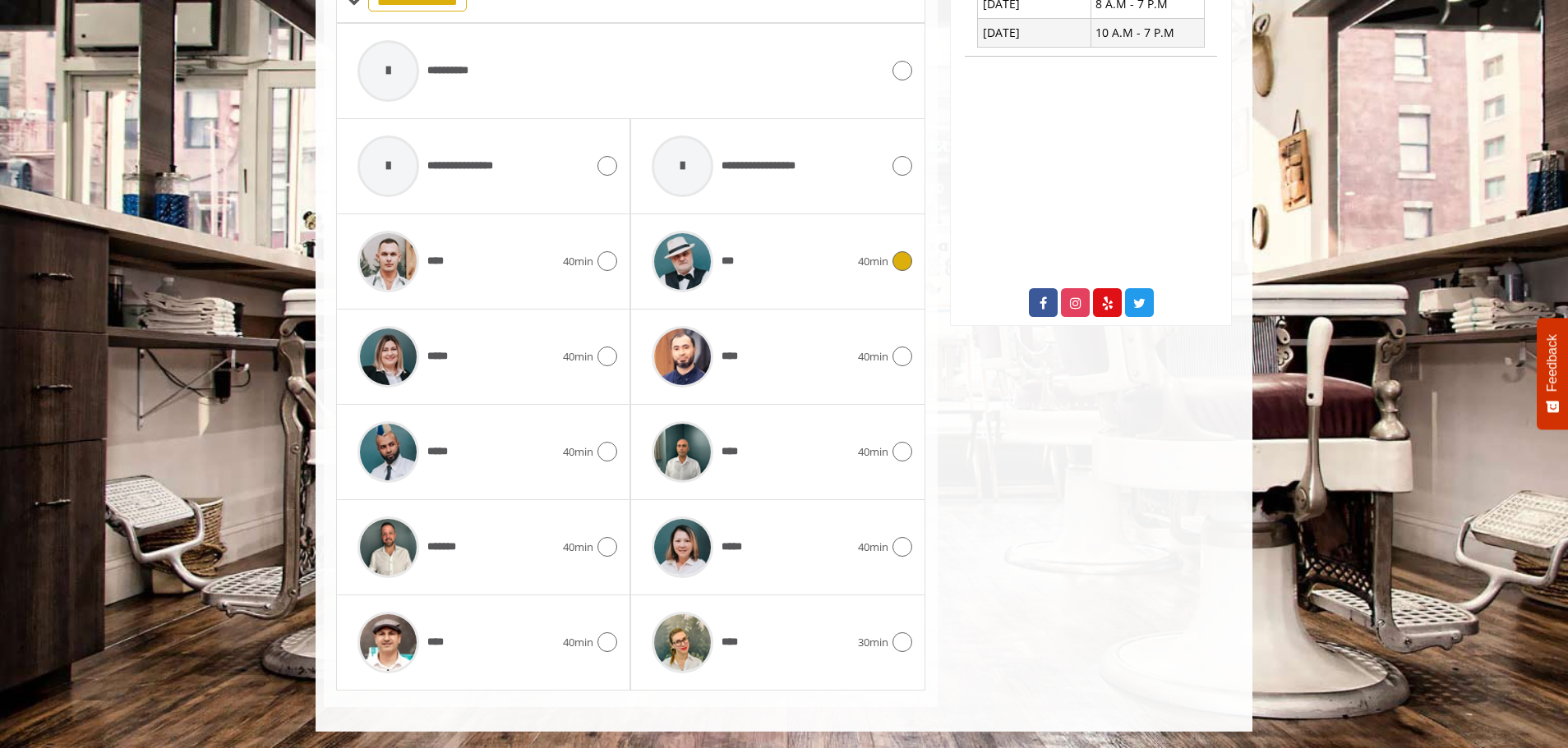
click at [738, 277] on div "***" at bounding box center [750, 262] width 214 height 78
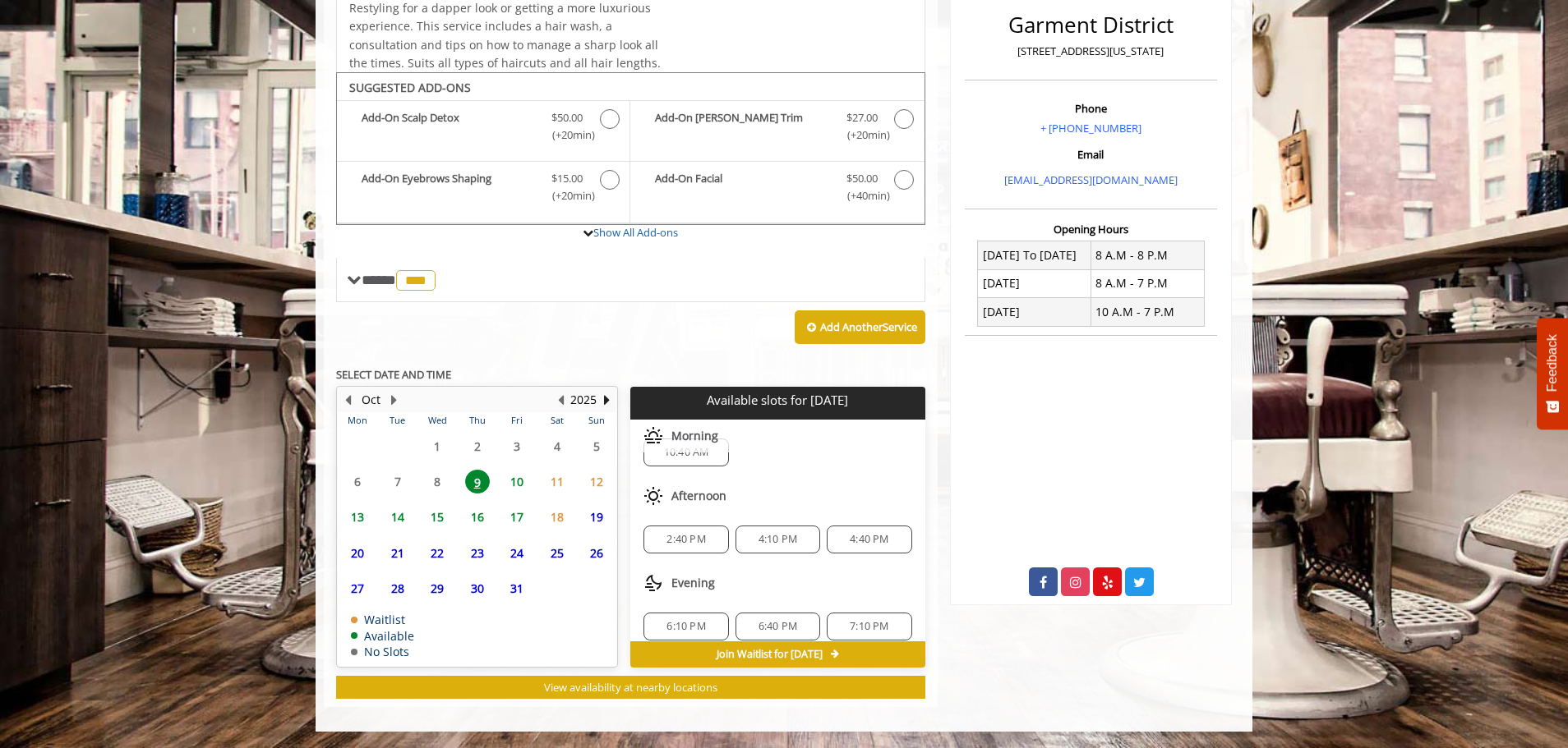
scroll to position [39, 0]
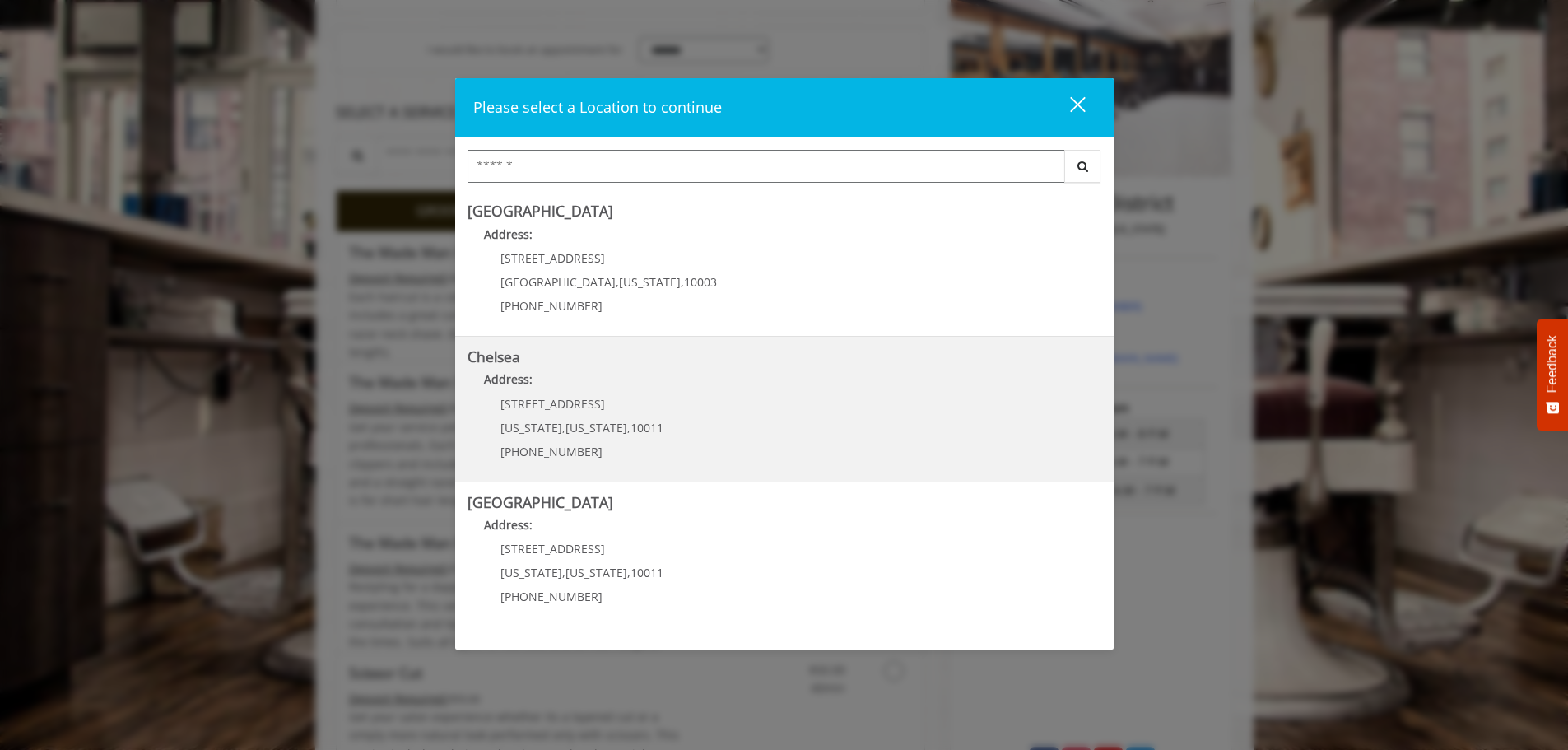
scroll to position [277, 0]
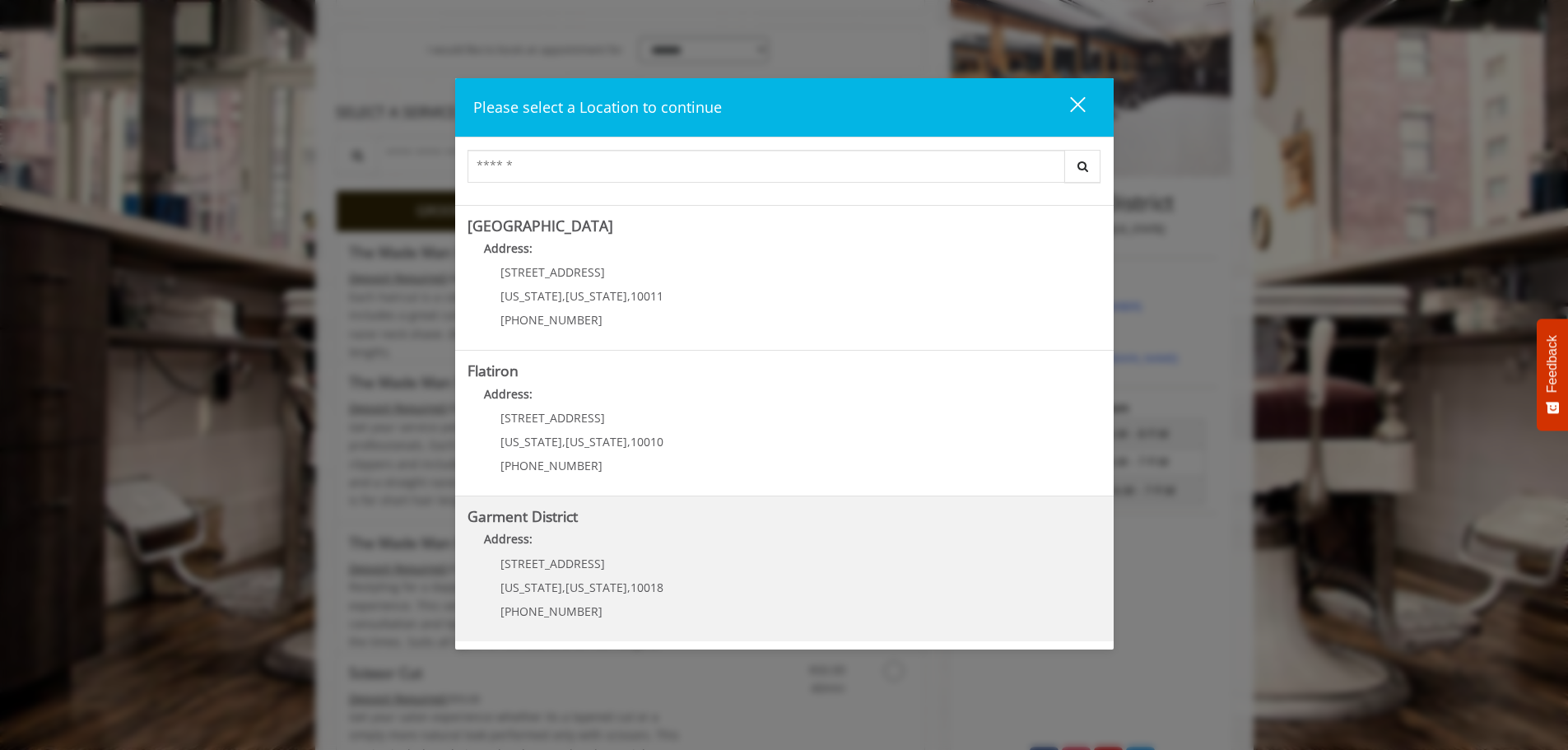
click at [650, 533] on District "Address:" at bounding box center [784, 544] width 634 height 27
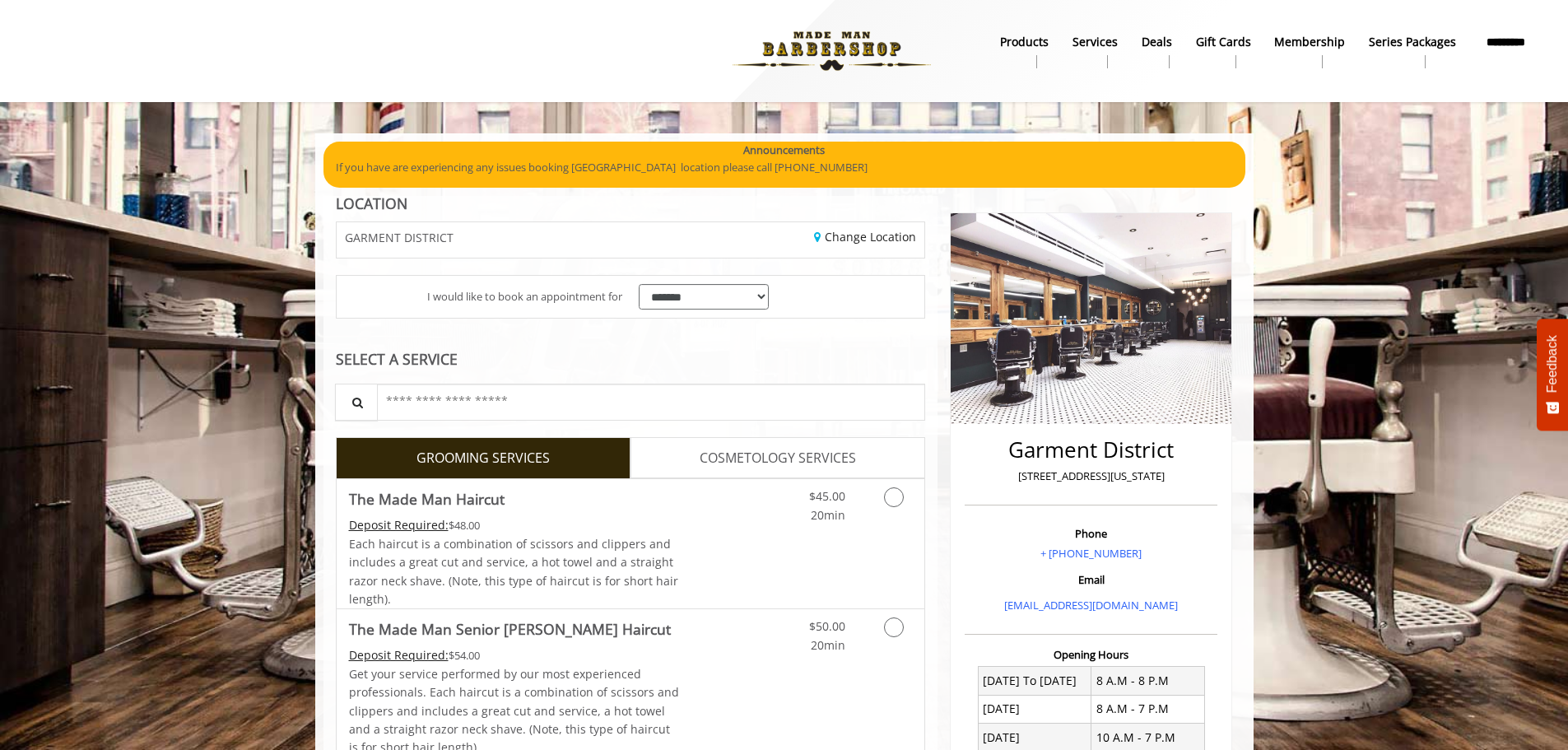
scroll to position [1, 0]
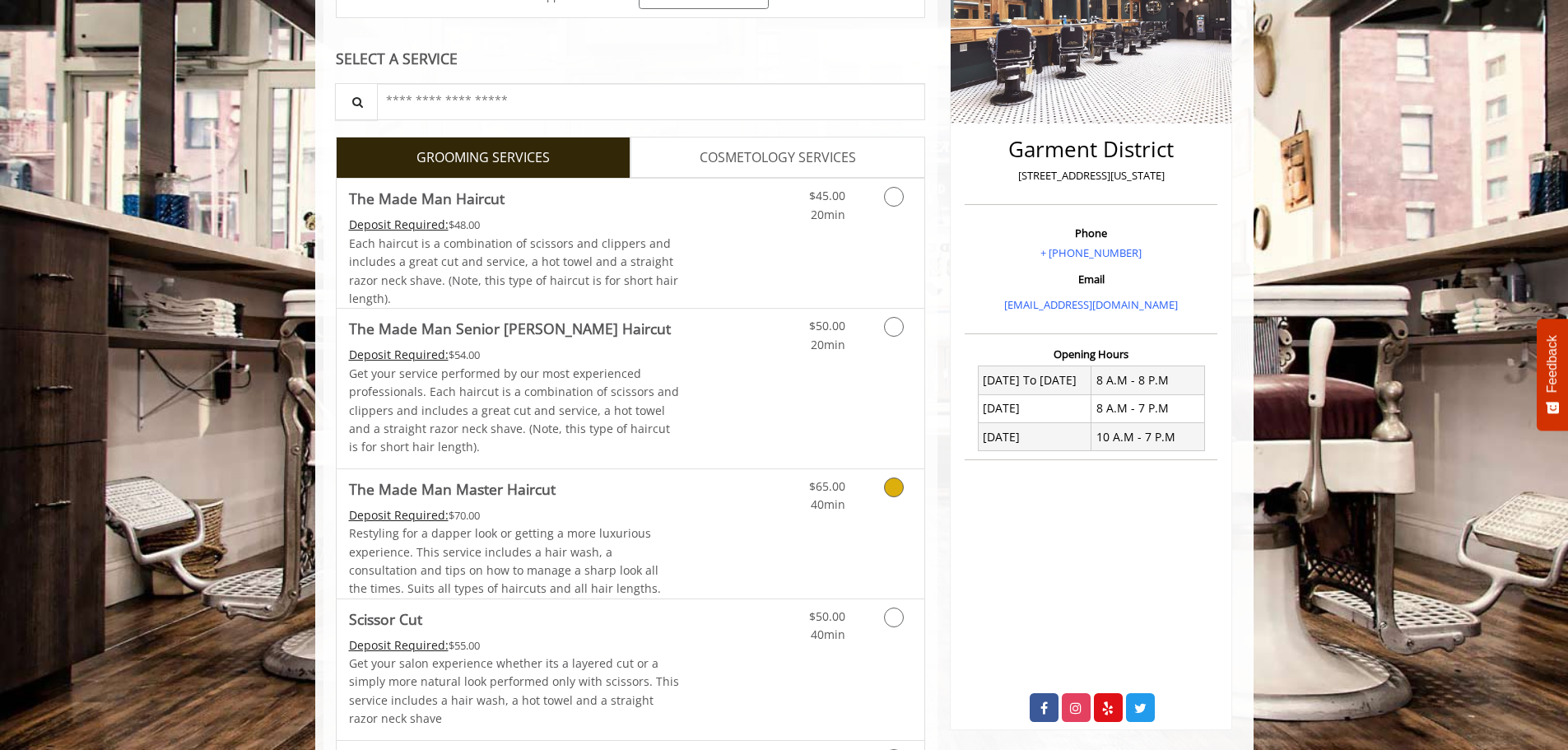
scroll to position [330, 0]
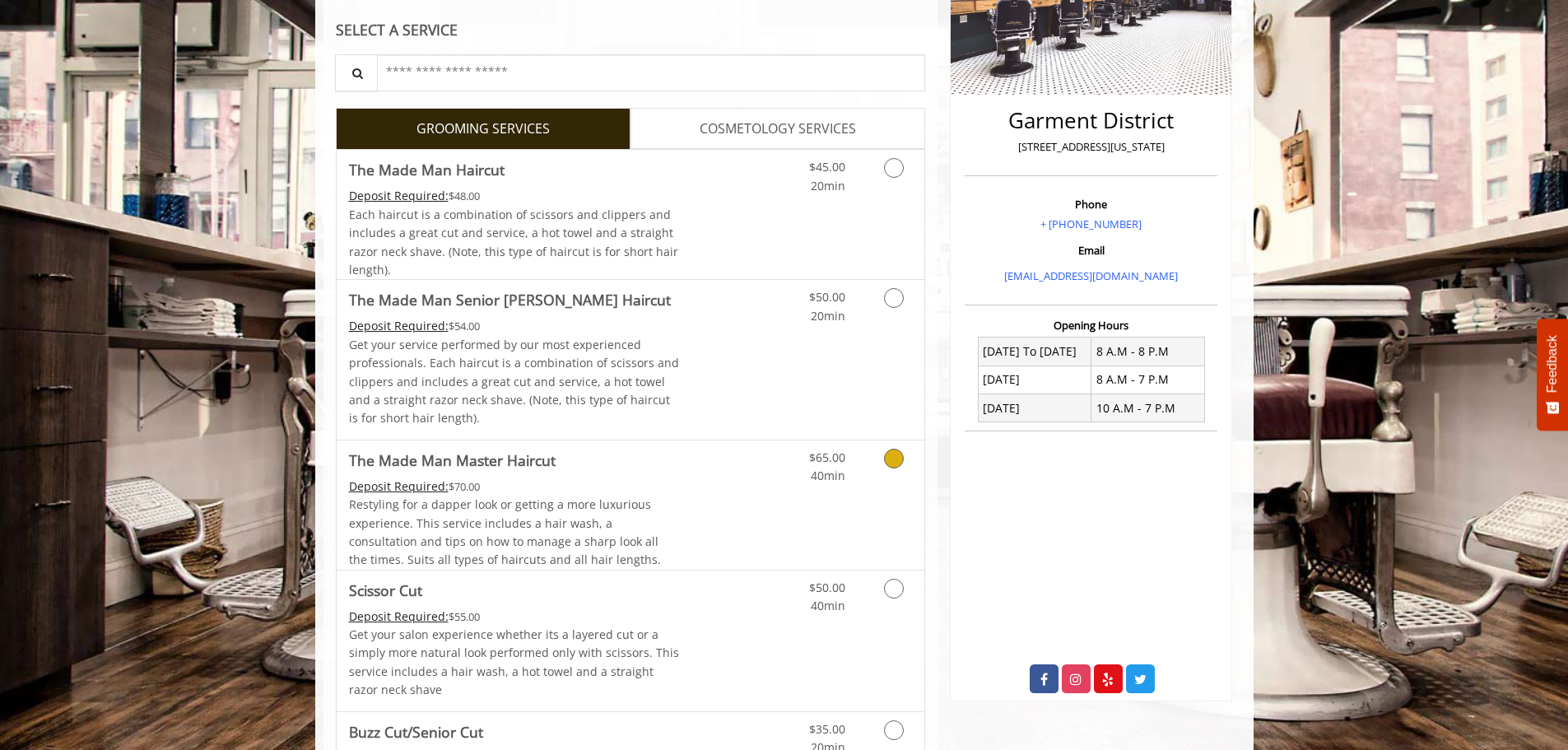
click at [599, 475] on link "The Made Man Master Haircut Deposit Required: $70.00 Restyling for a dapper loo…" at bounding box center [515, 505] width 331 height 129
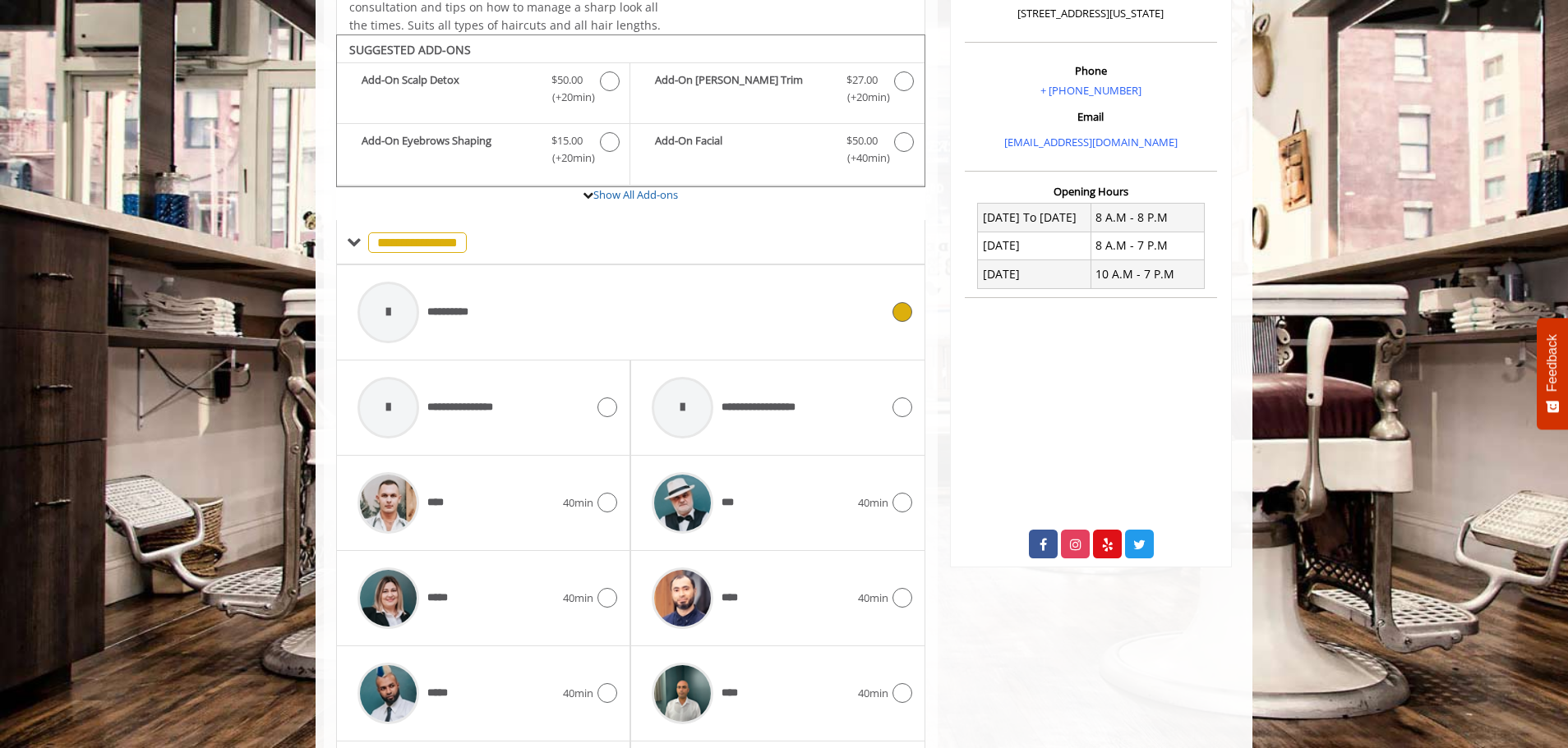
scroll to position [496, 0]
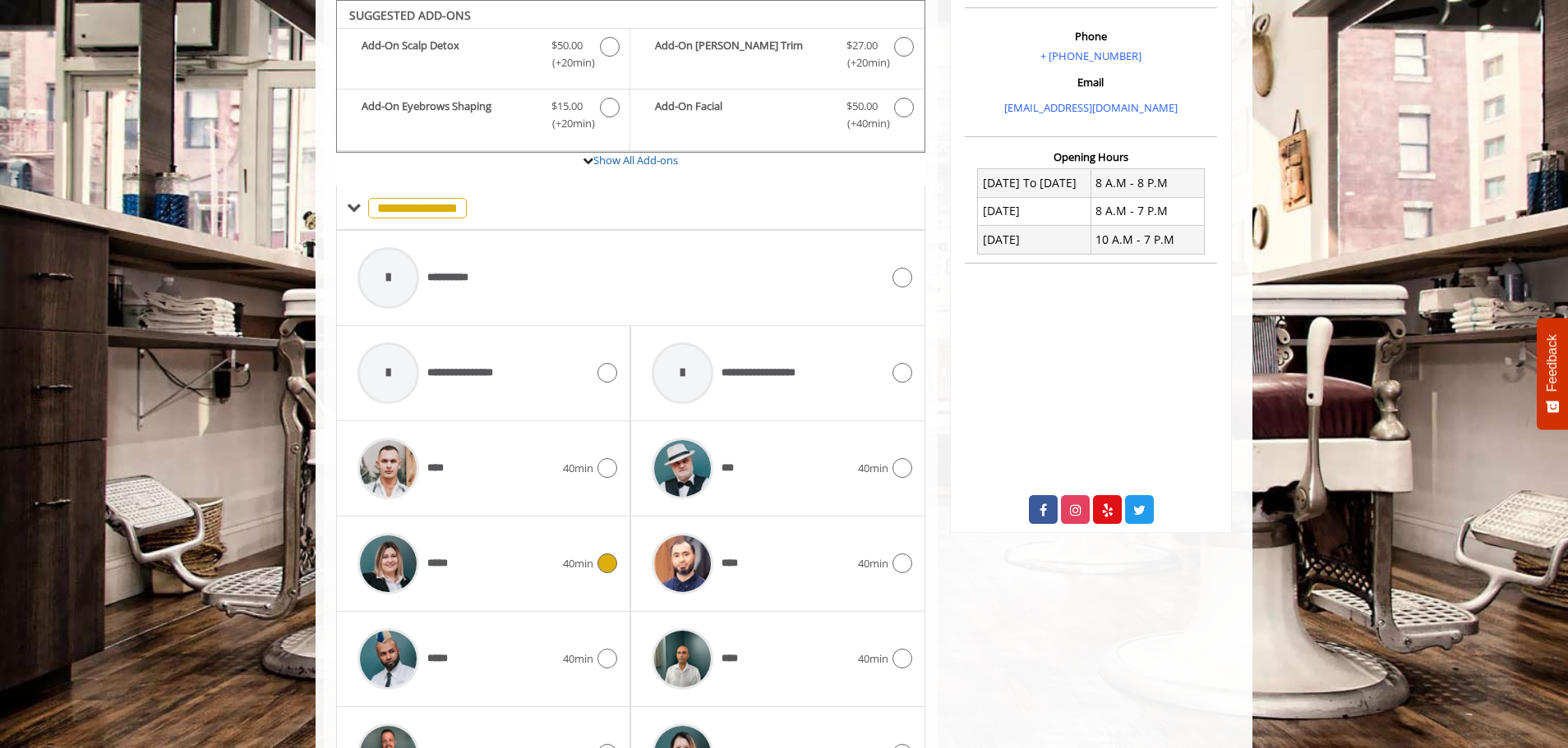
click at [481, 545] on div "*****" at bounding box center [457, 565] width 214 height 78
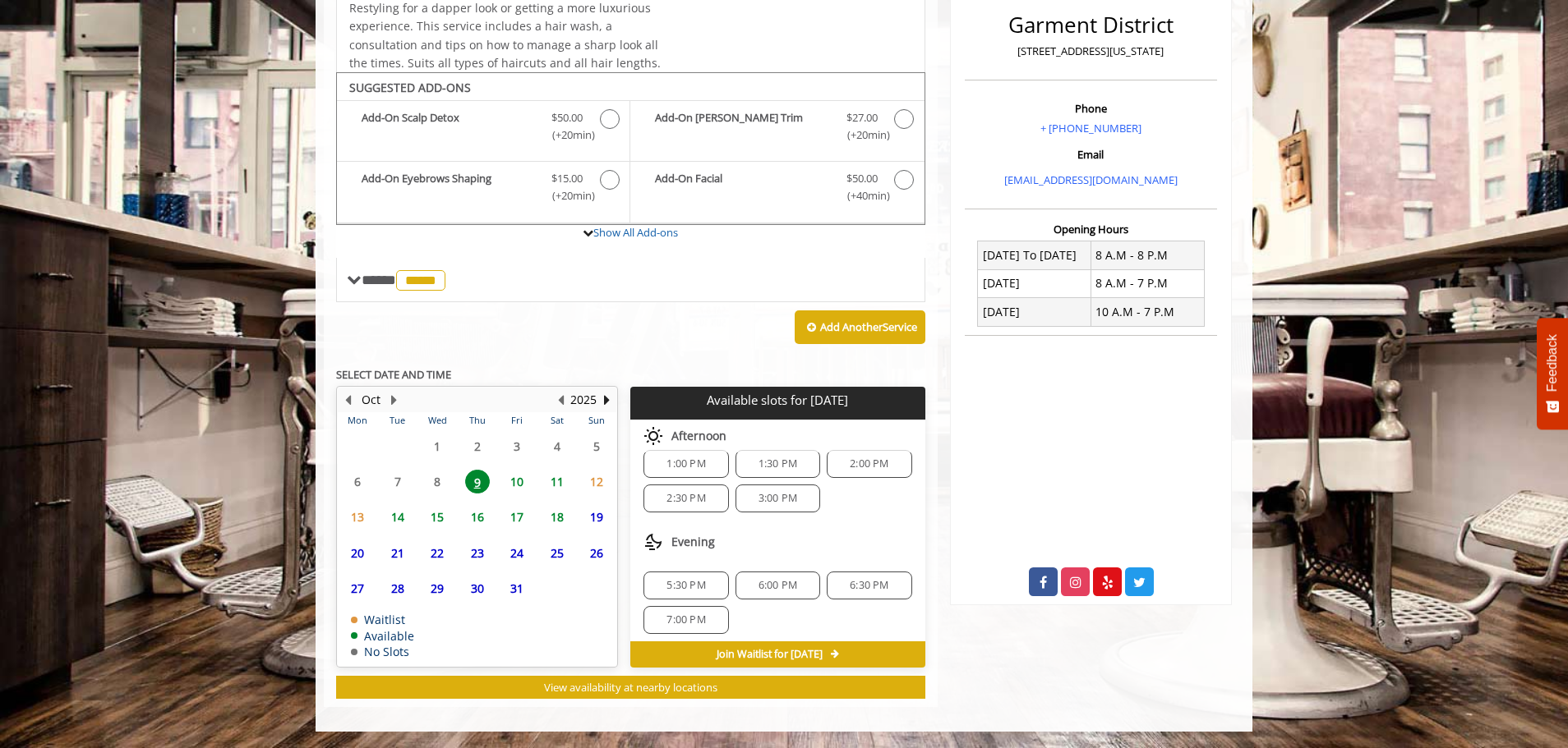
scroll to position [109, 0]
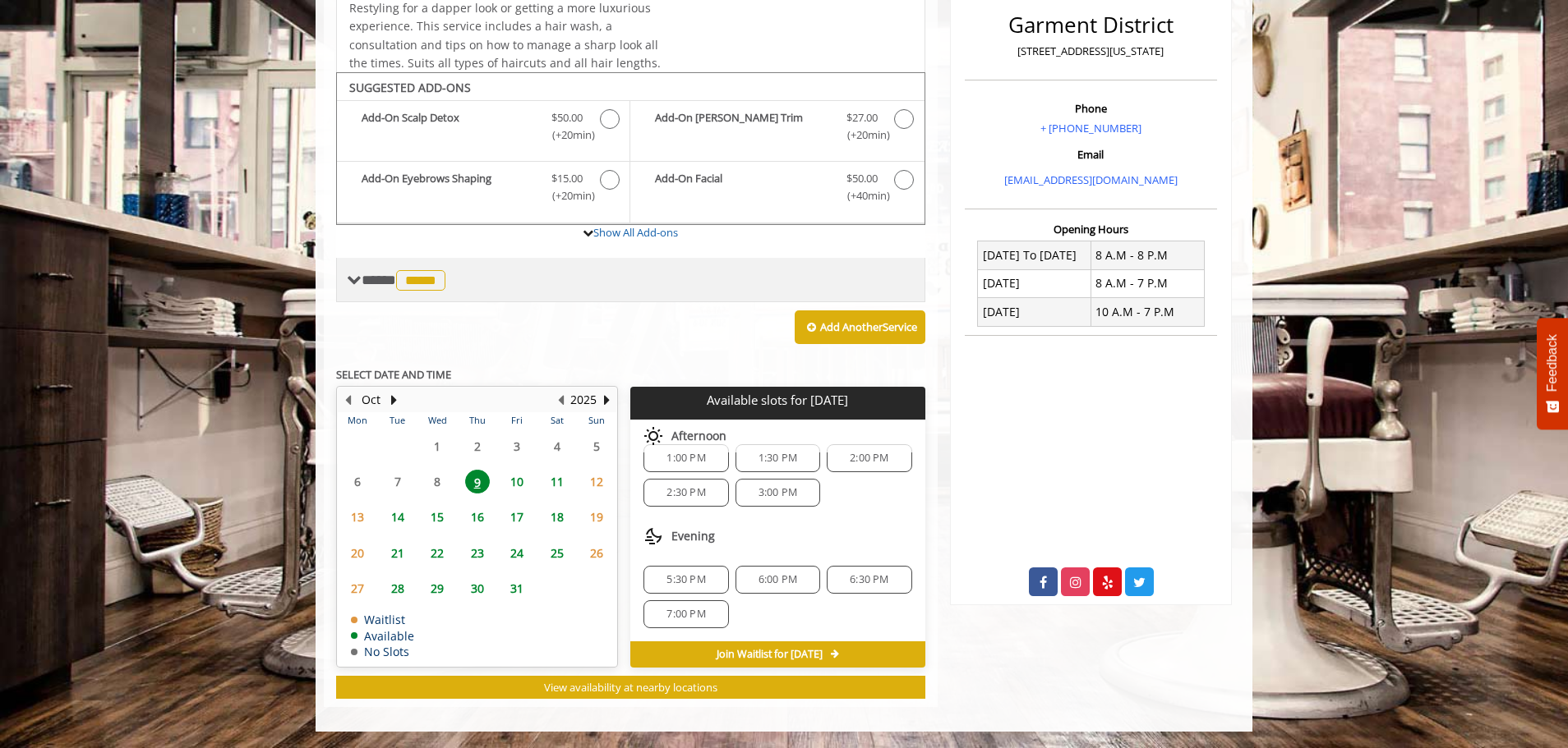
click at [432, 286] on span "*****" at bounding box center [421, 281] width 50 height 21
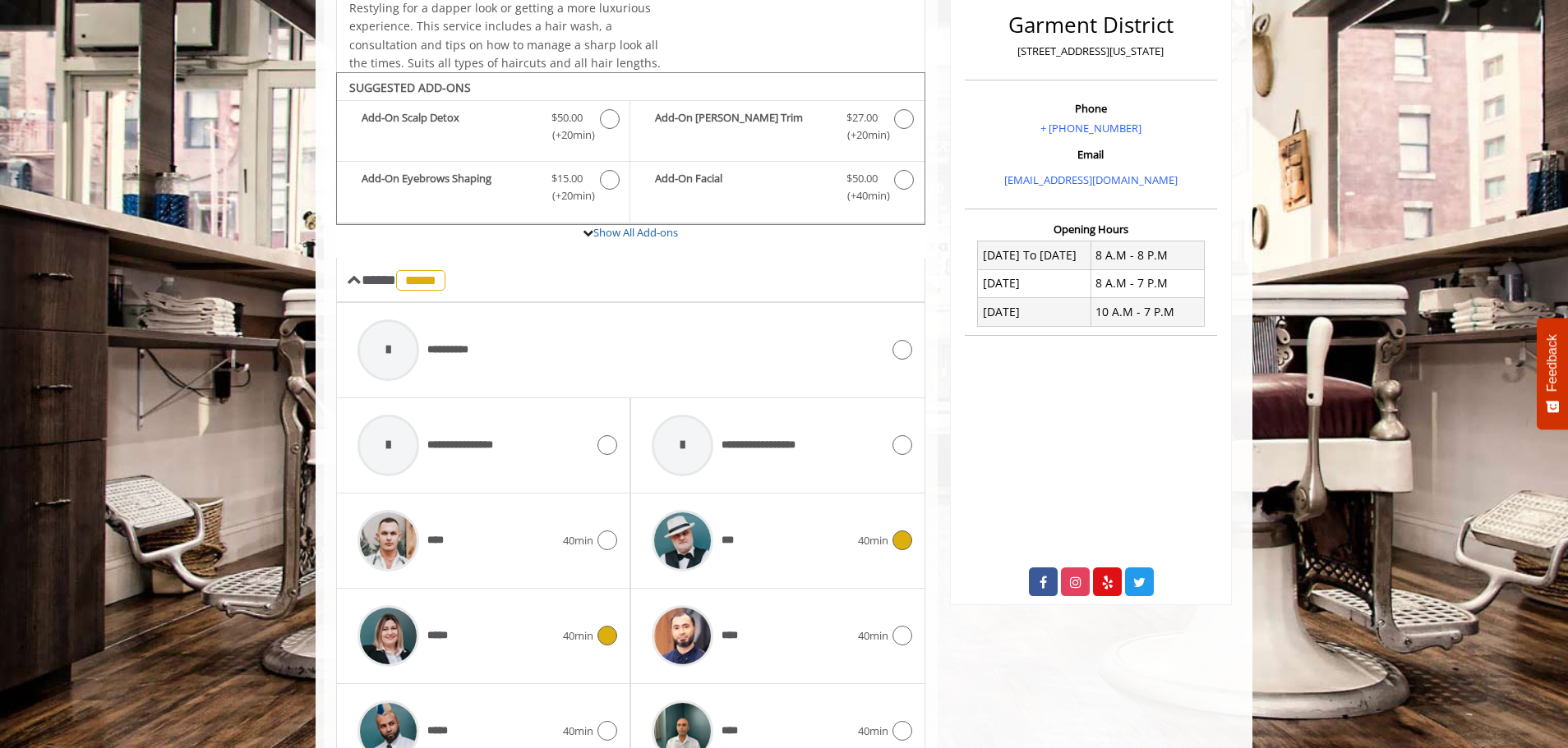
click at [782, 538] on div "***" at bounding box center [750, 541] width 214 height 78
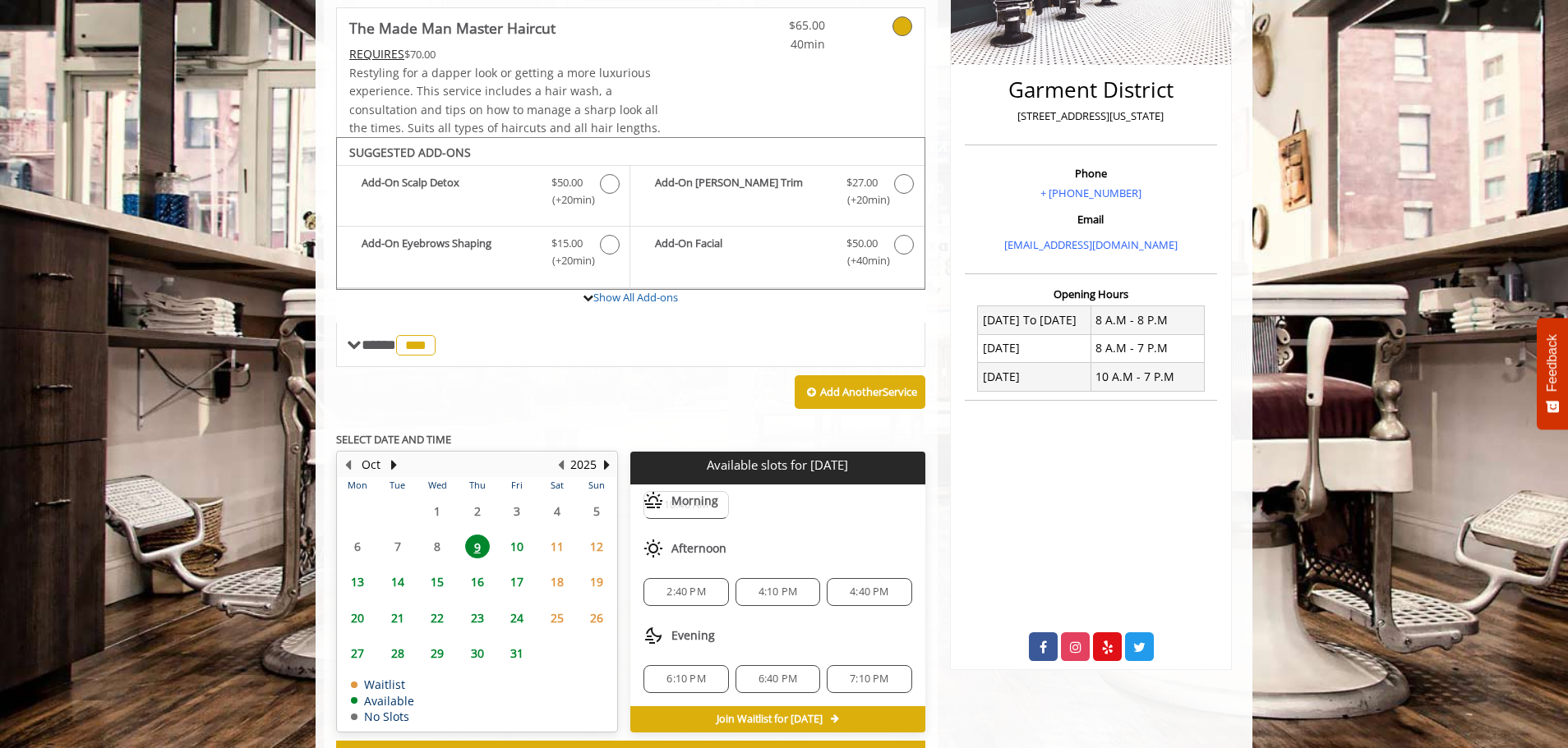
scroll to position [260, 0]
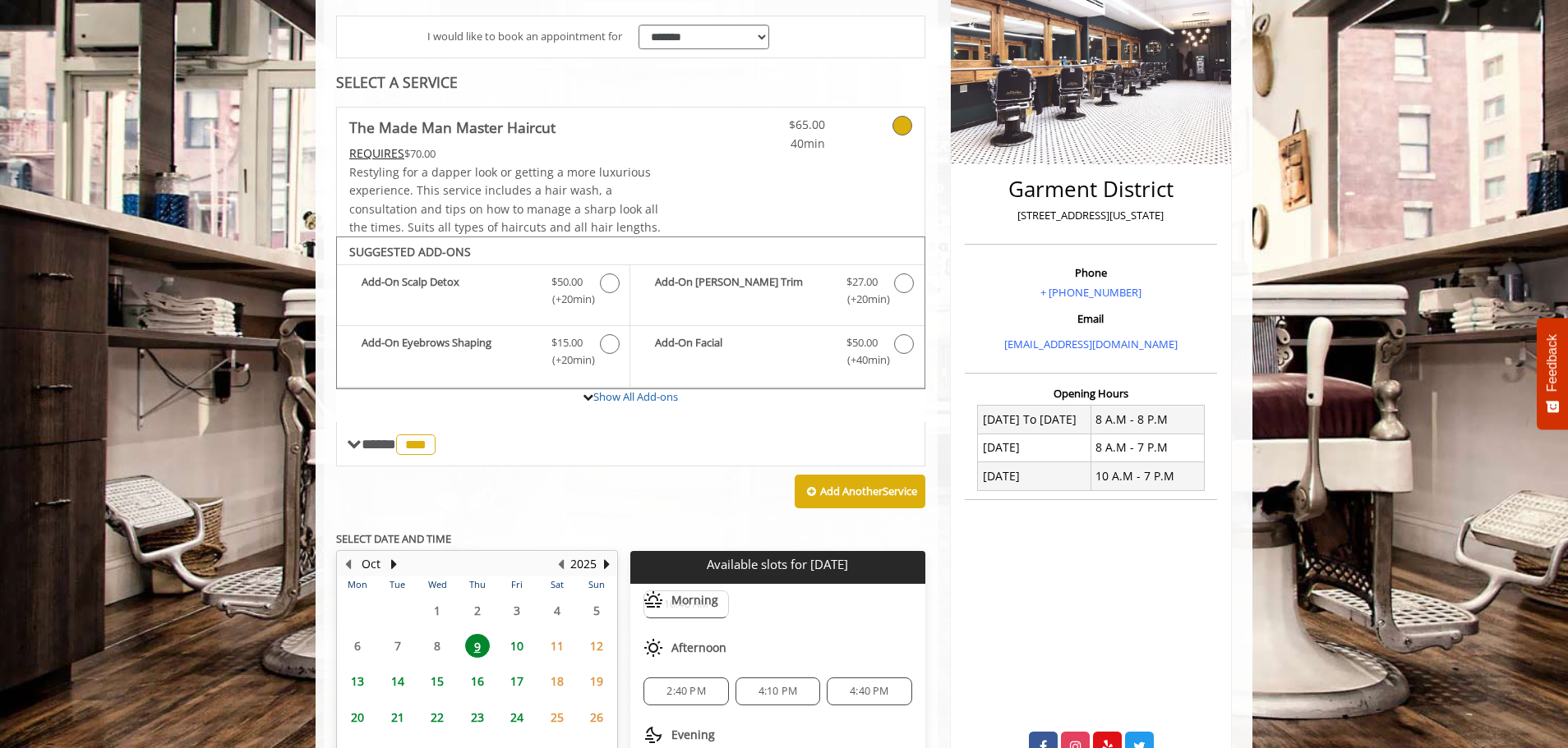
click at [636, 120] on span "The Made Man Master Haircut" at bounding box center [515, 127] width 331 height 23
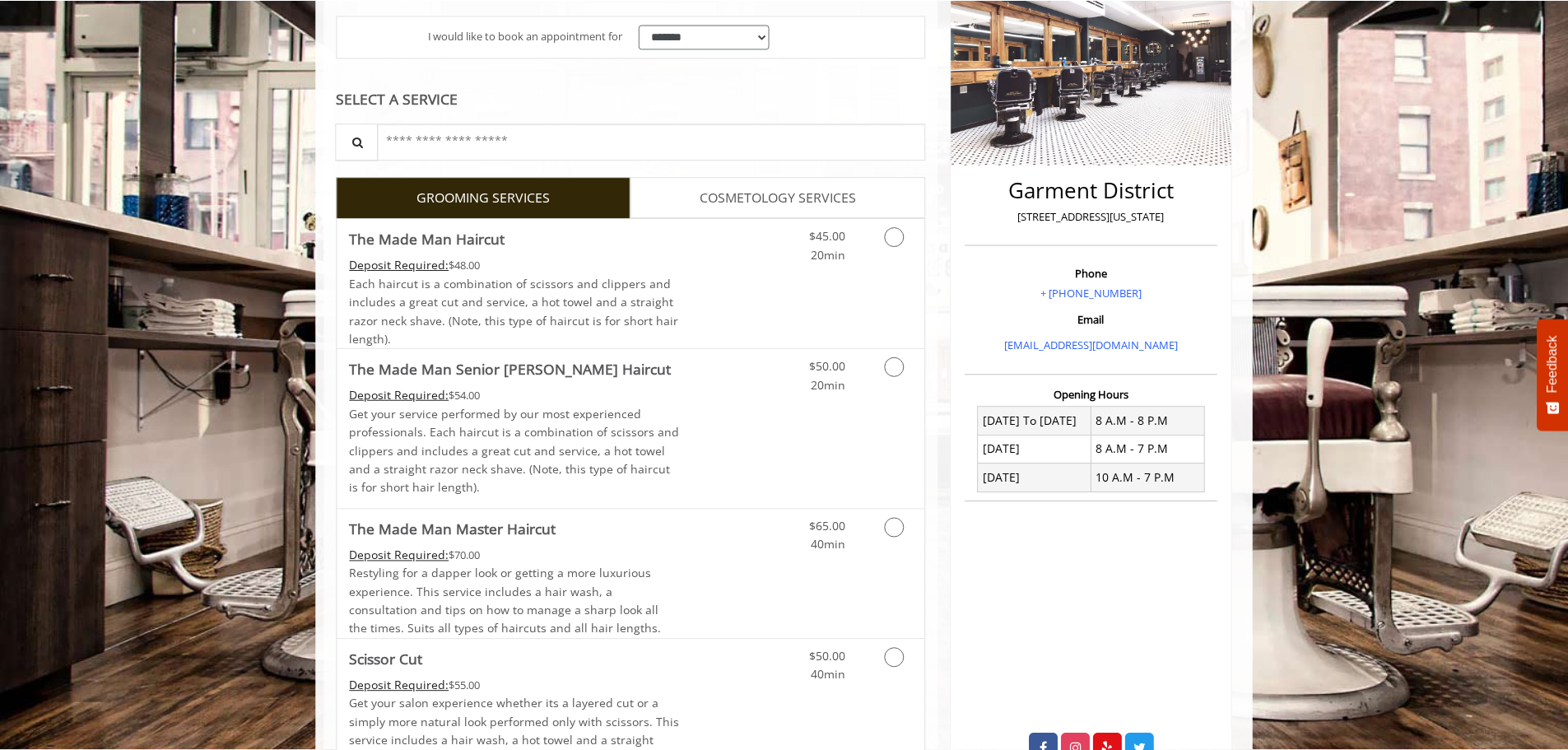
scroll to position [260, 0]
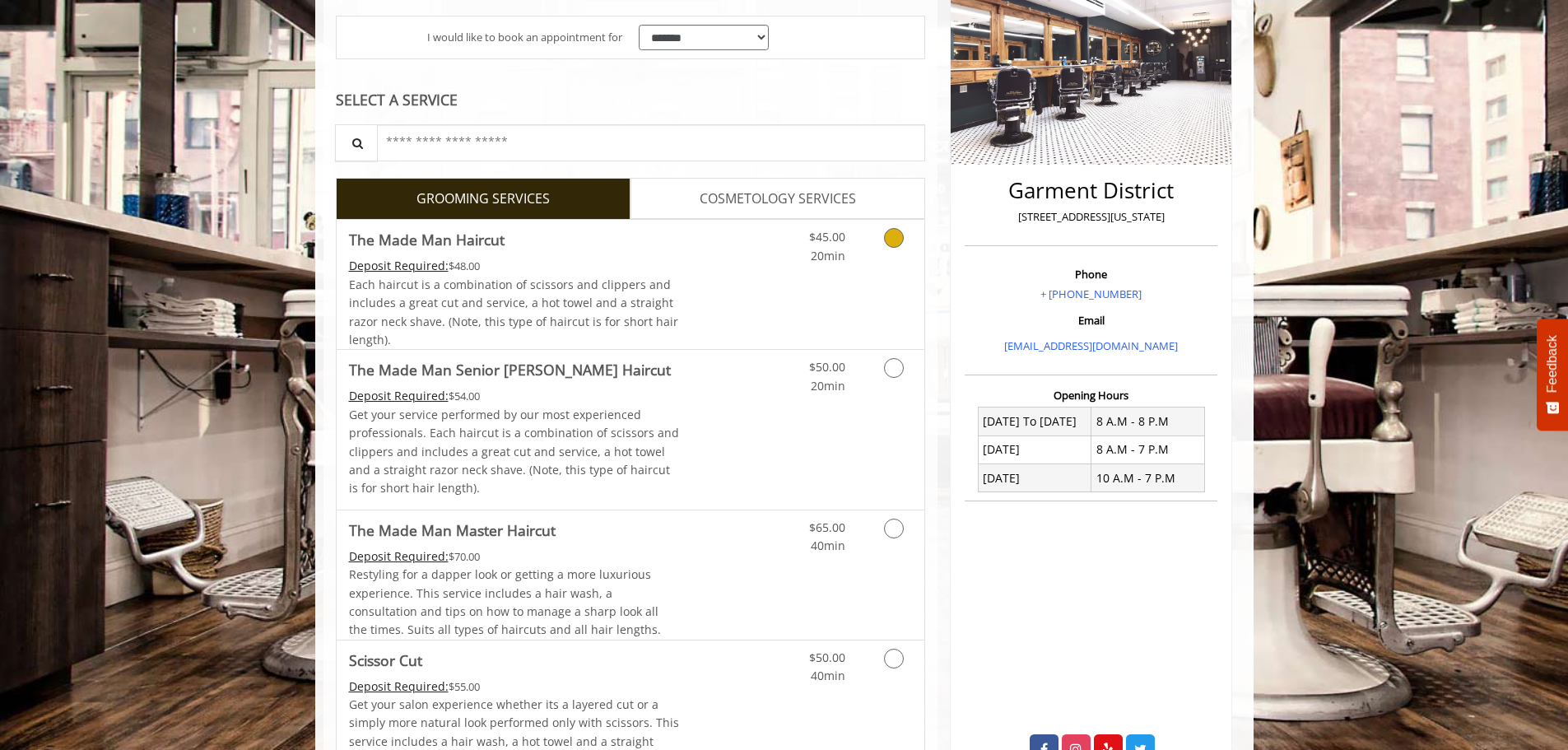
click at [590, 307] on span "Each haircut is a combination of scissors and clippers and includes a great cut…" at bounding box center [514, 312] width 329 height 71
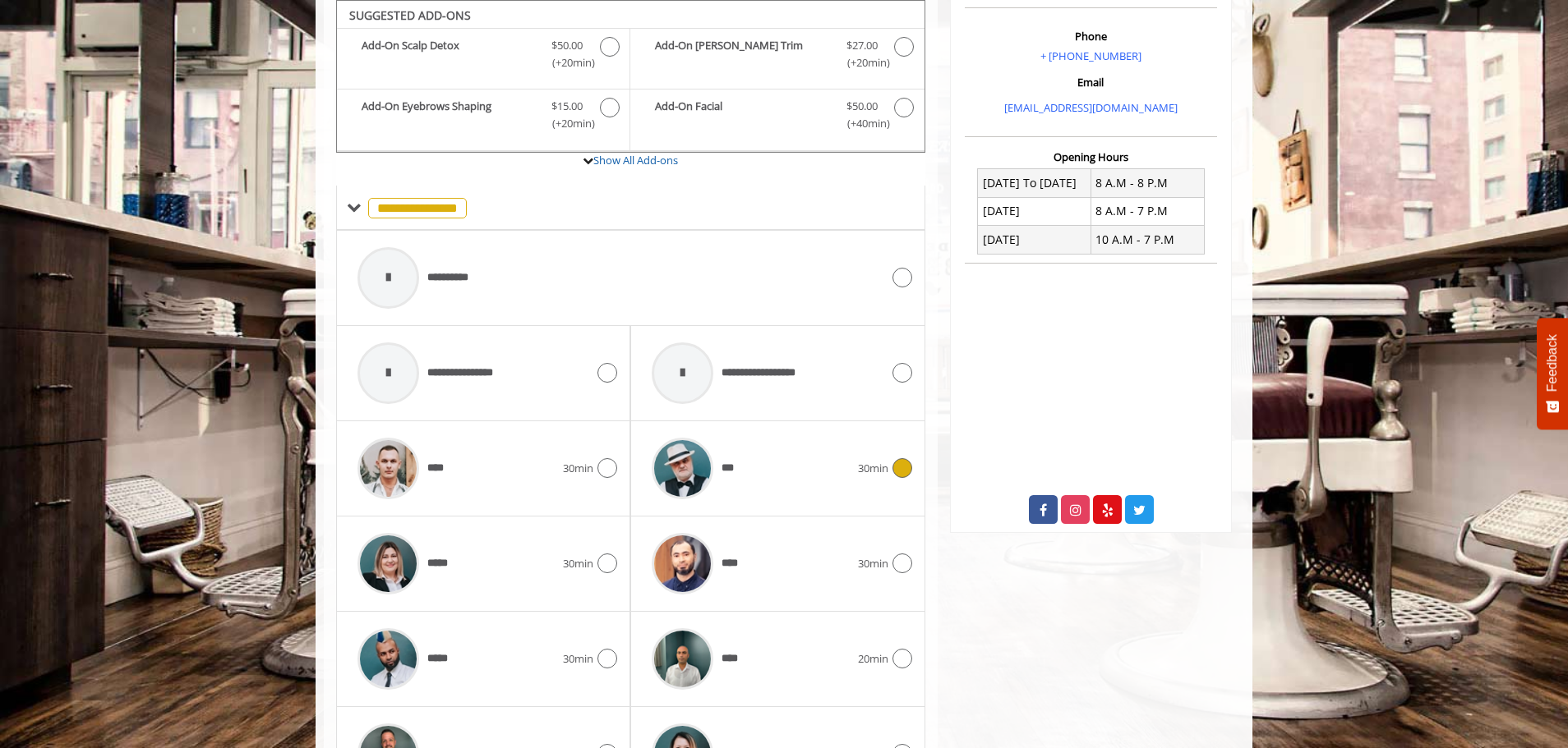
click at [727, 463] on span "***" at bounding box center [728, 469] width 14 height 17
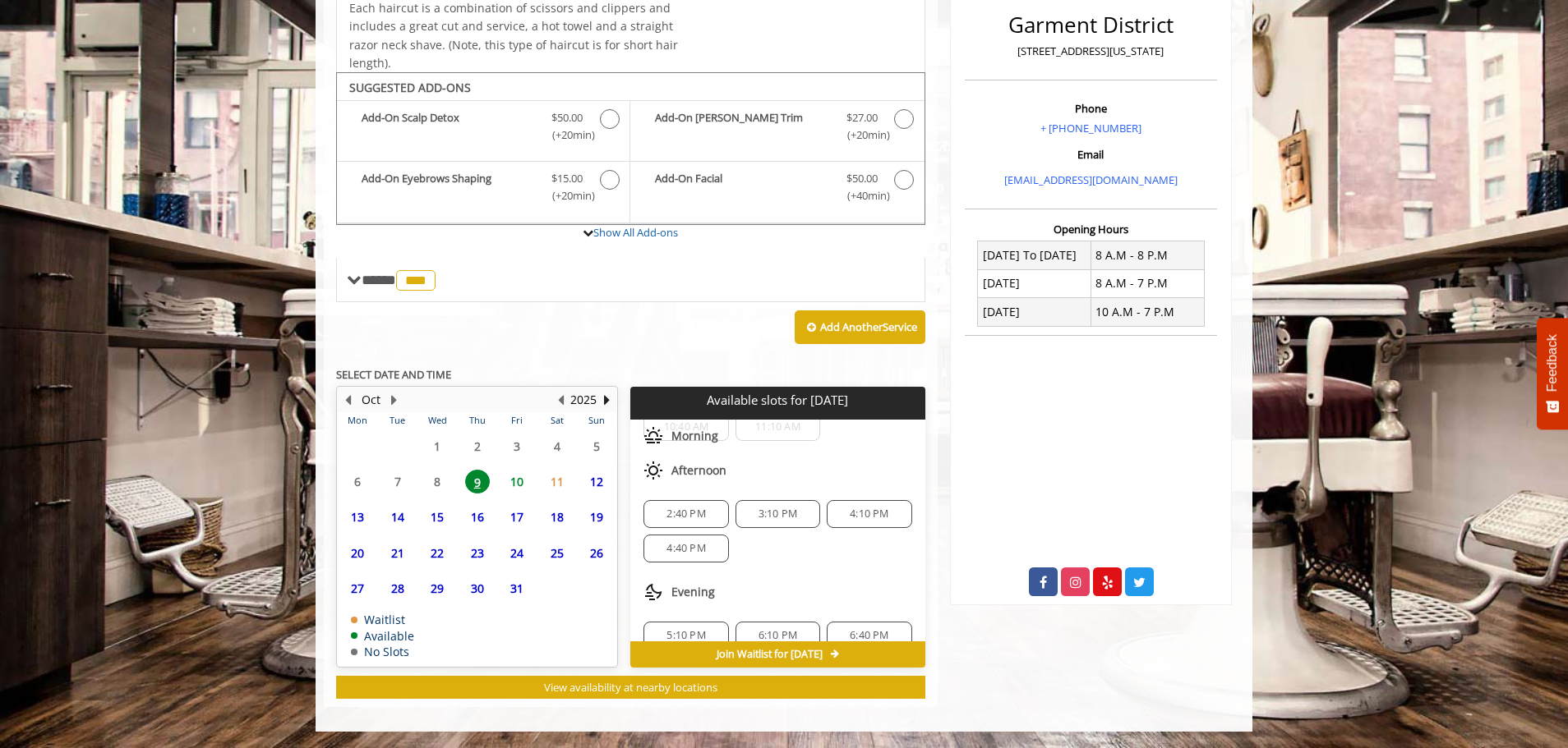
scroll to position [82, 0]
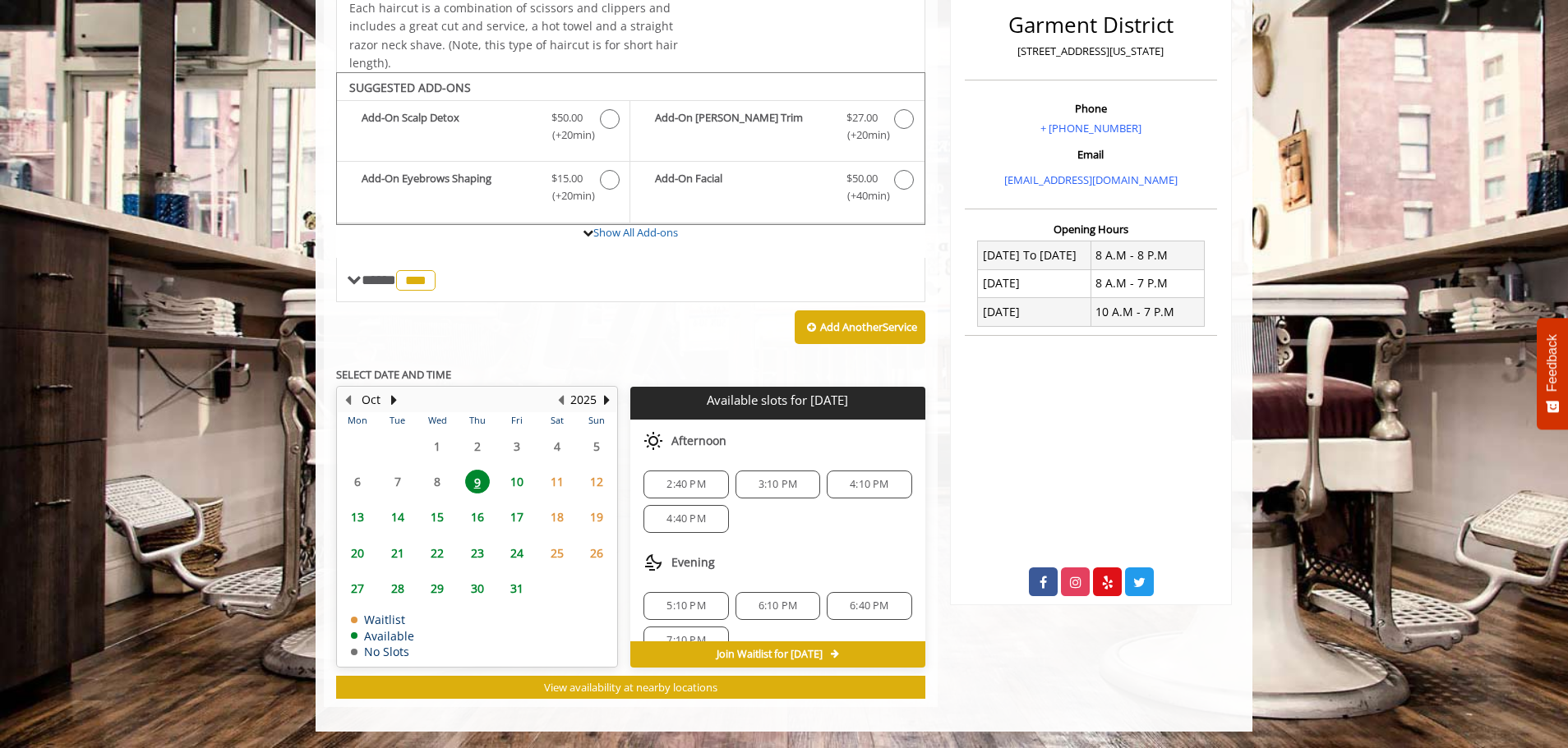
click at [711, 598] on div "5:10 PM" at bounding box center [685, 606] width 85 height 28
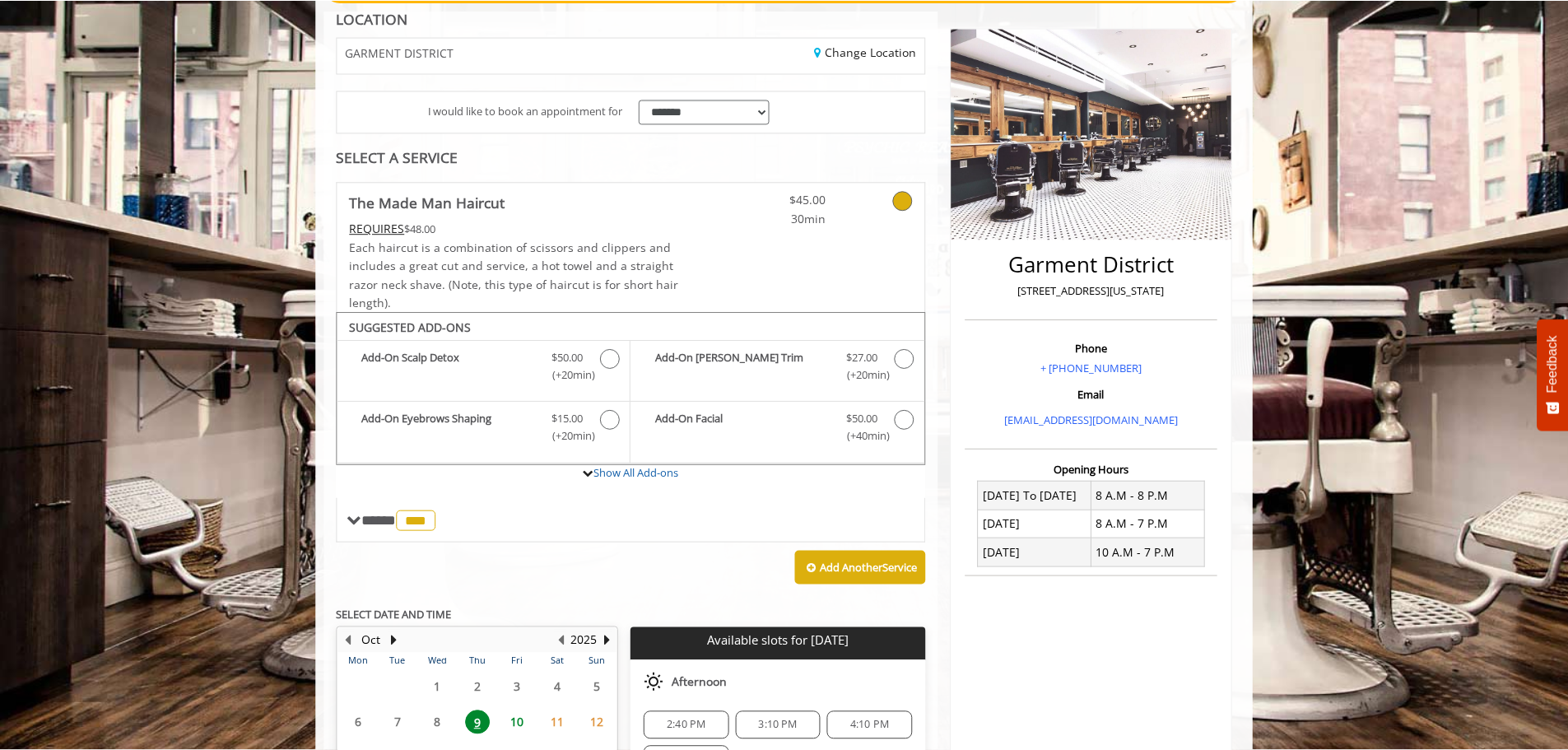
scroll to position [147, 0]
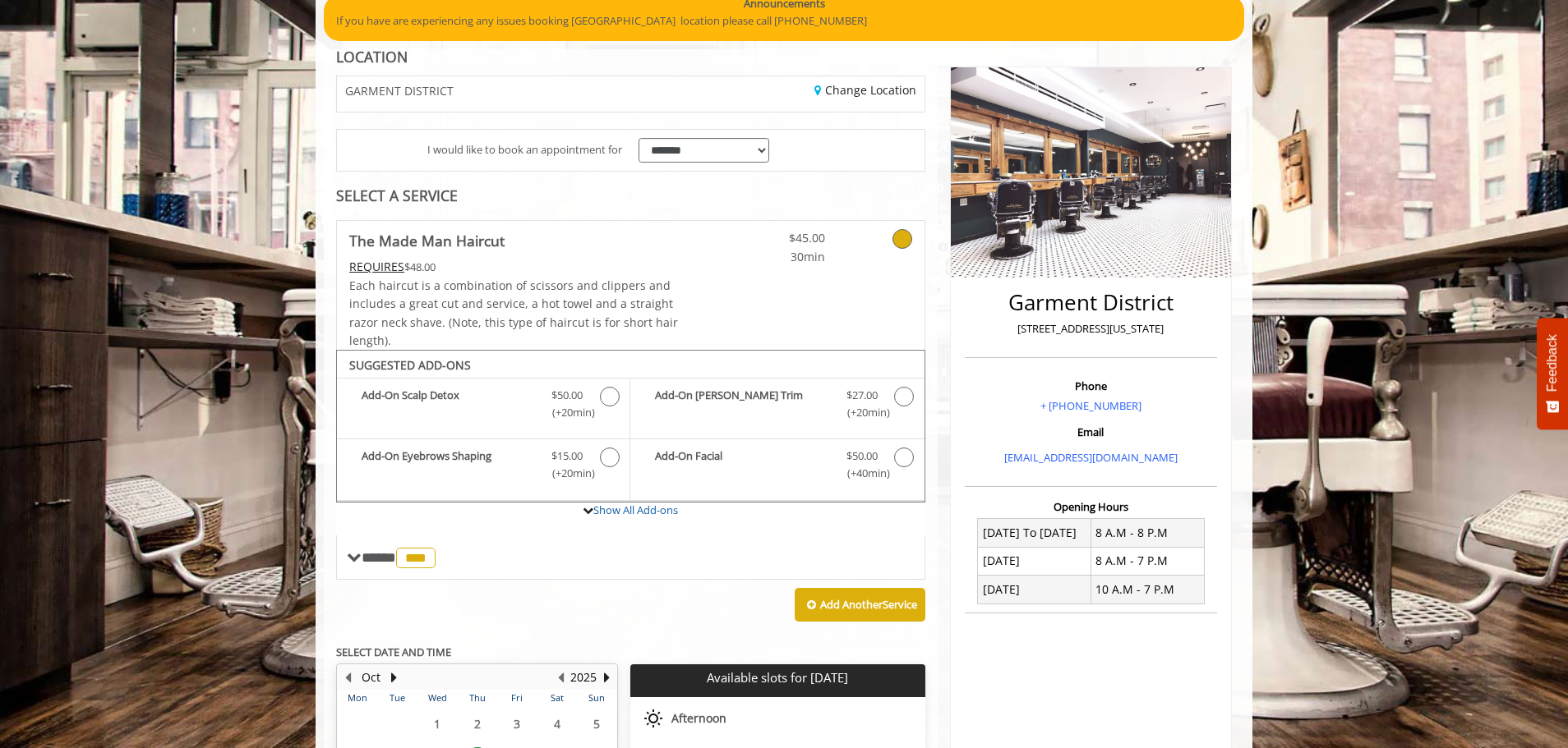
click at [534, 278] on span "Each haircut is a combination of scissors and clippers and includes a great cut…" at bounding box center [514, 313] width 329 height 71
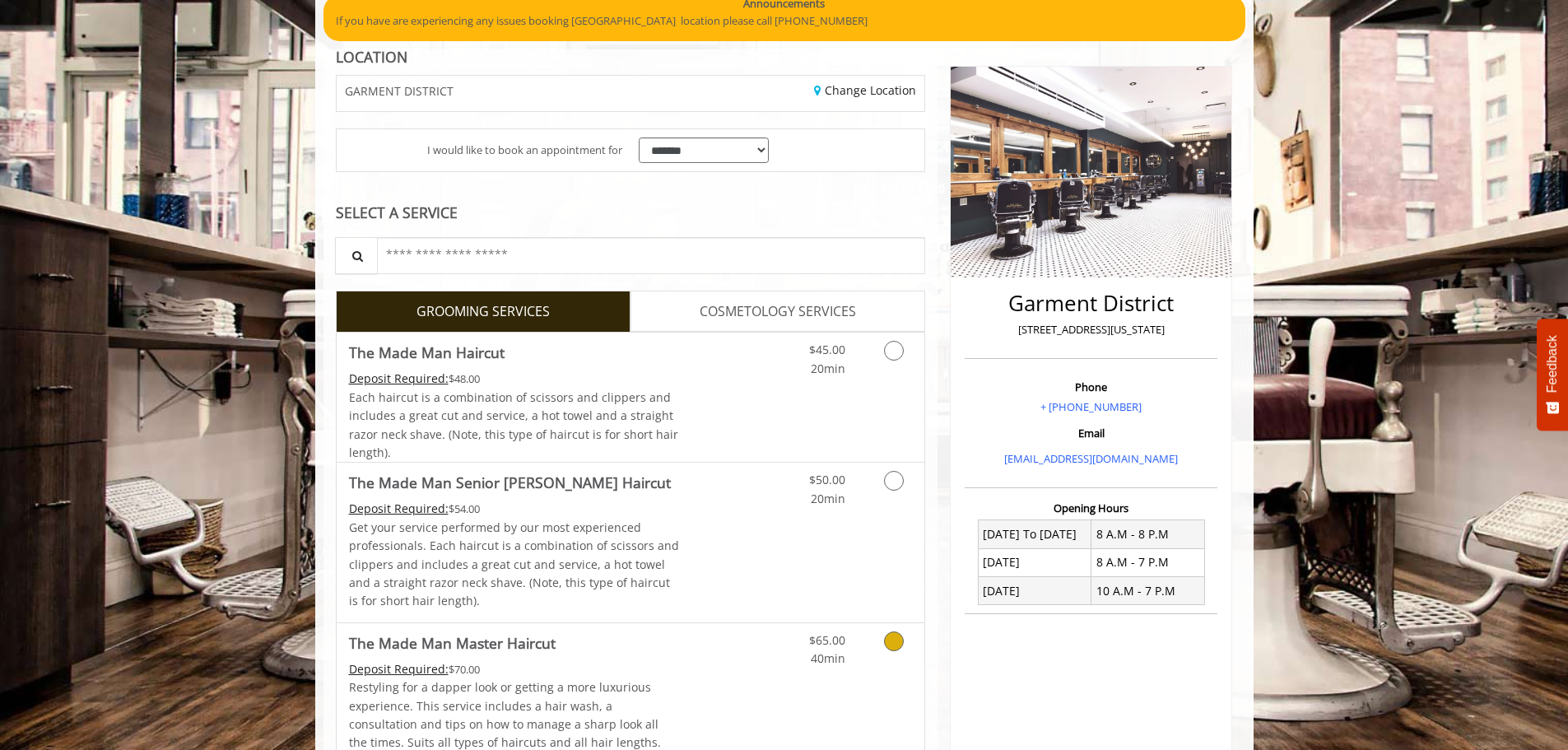
click at [650, 668] on div "Deposit Required: $70.00" at bounding box center [515, 670] width 331 height 18
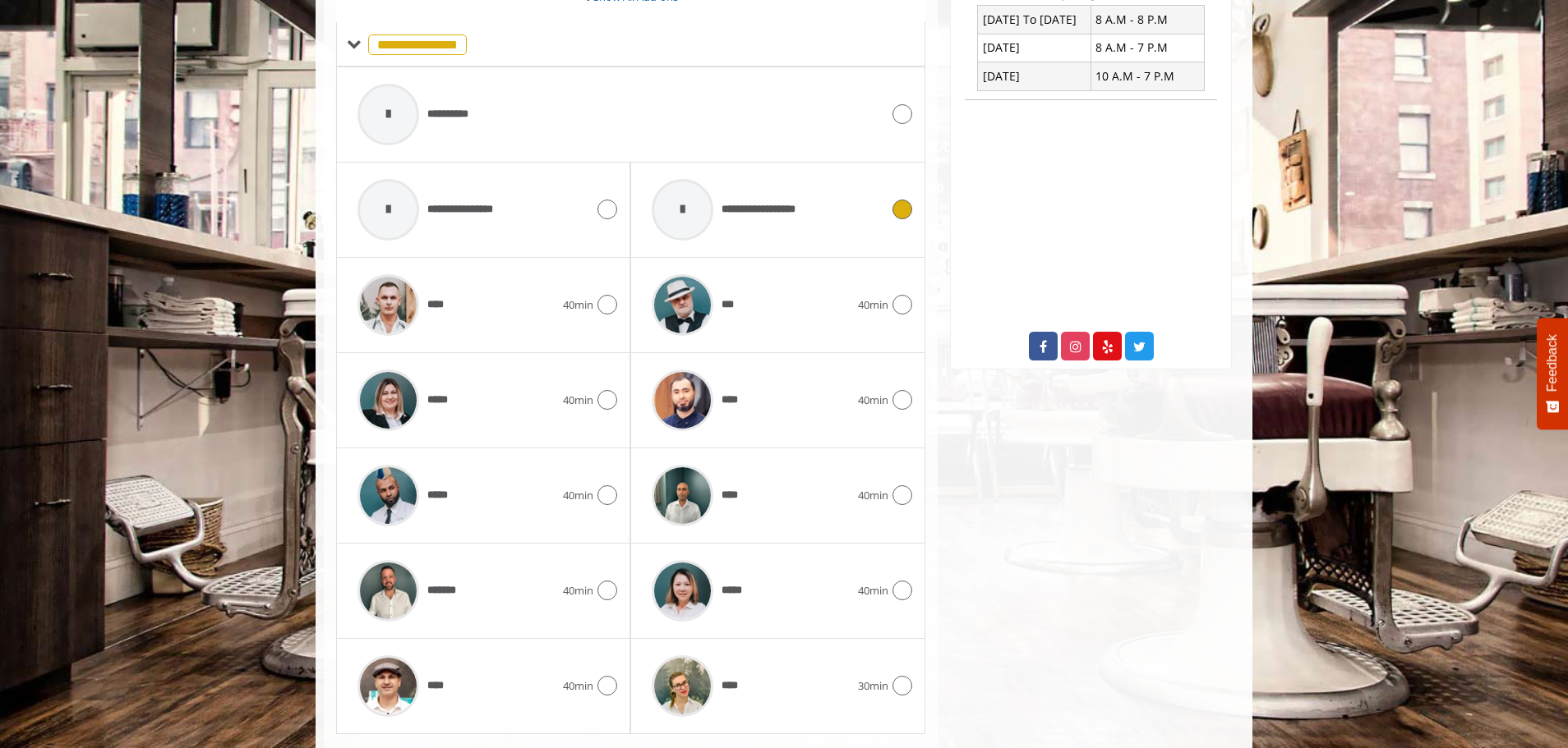
scroll to position [660, 0]
click at [491, 310] on div "****" at bounding box center [457, 305] width 214 height 78
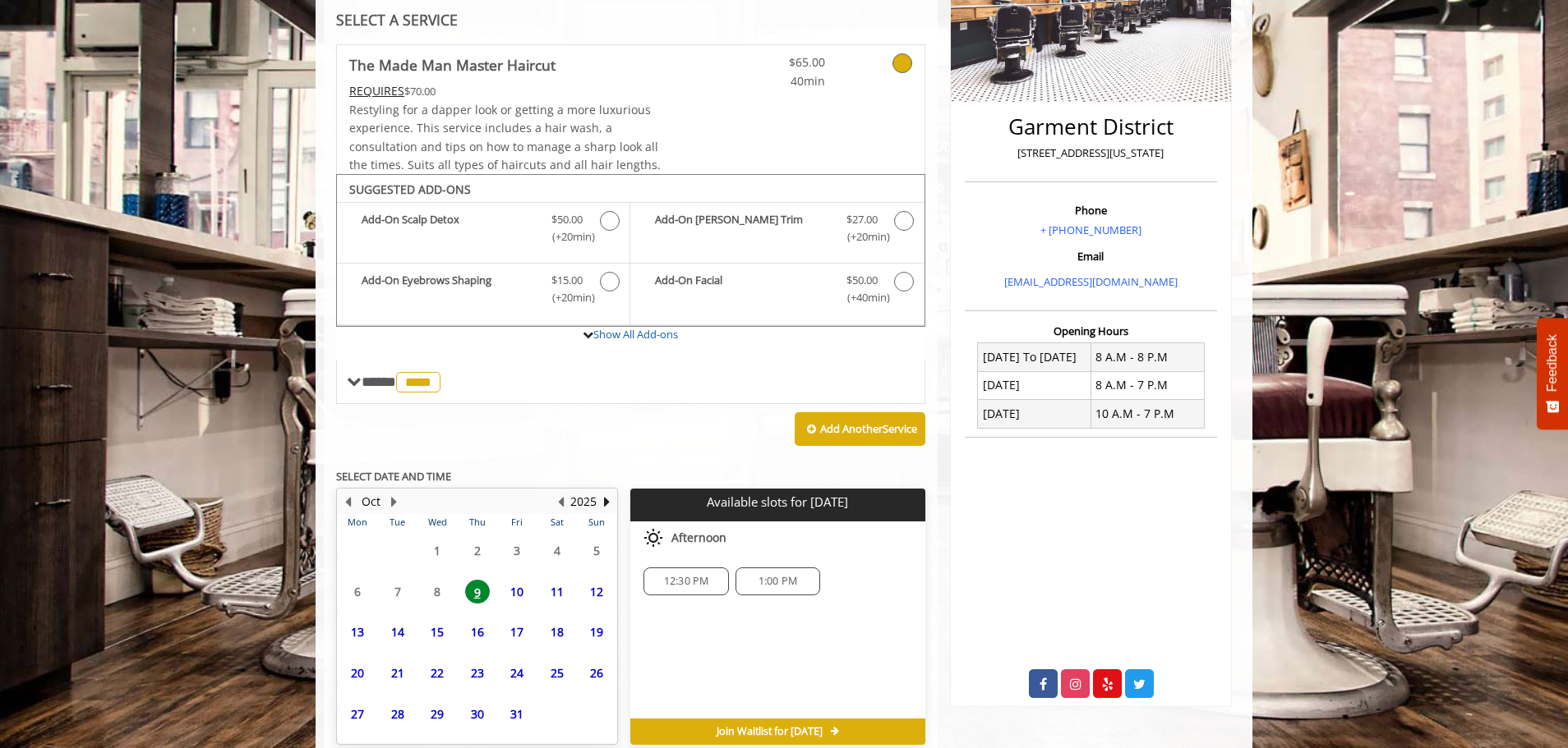
scroll to position [399, 0]
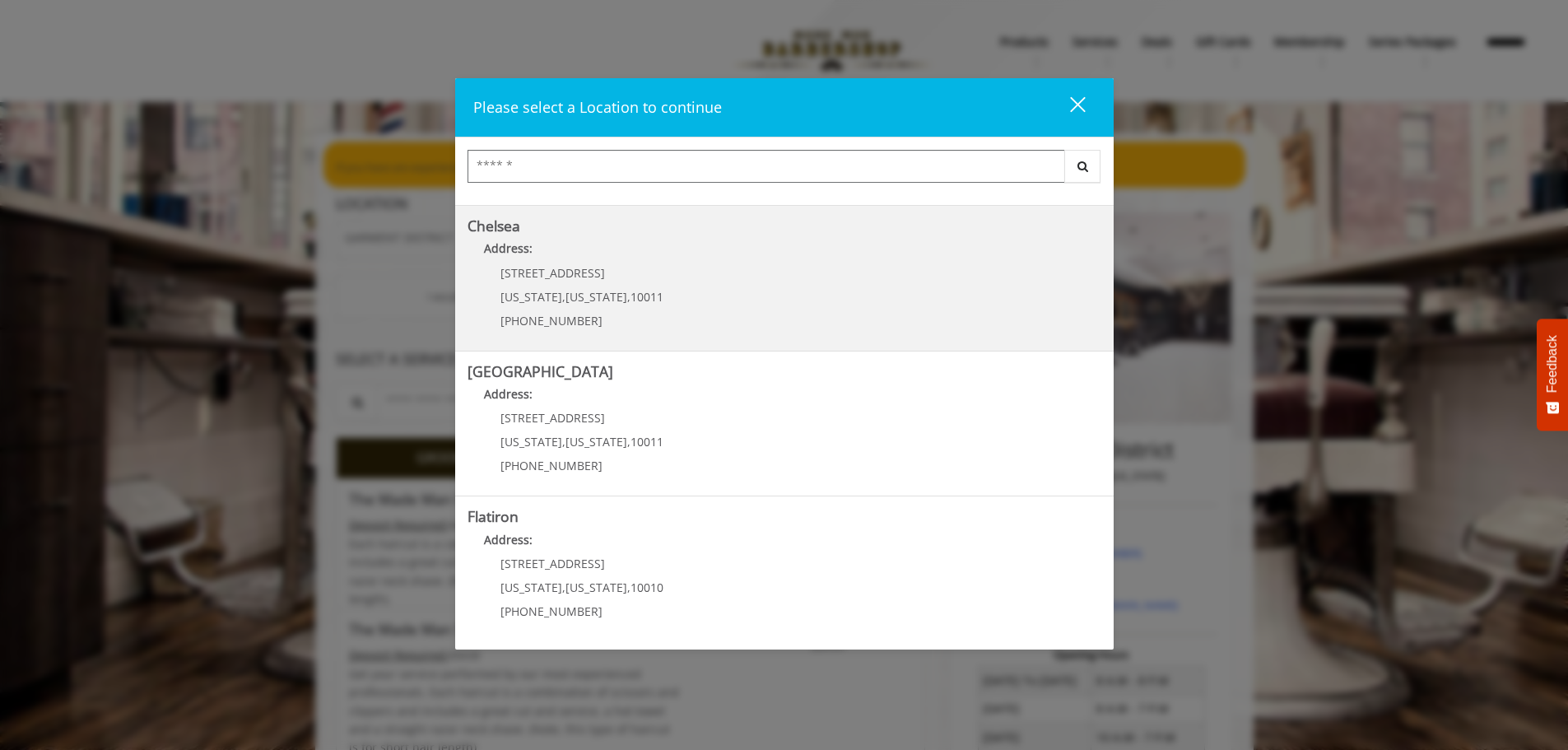
scroll to position [277, 0]
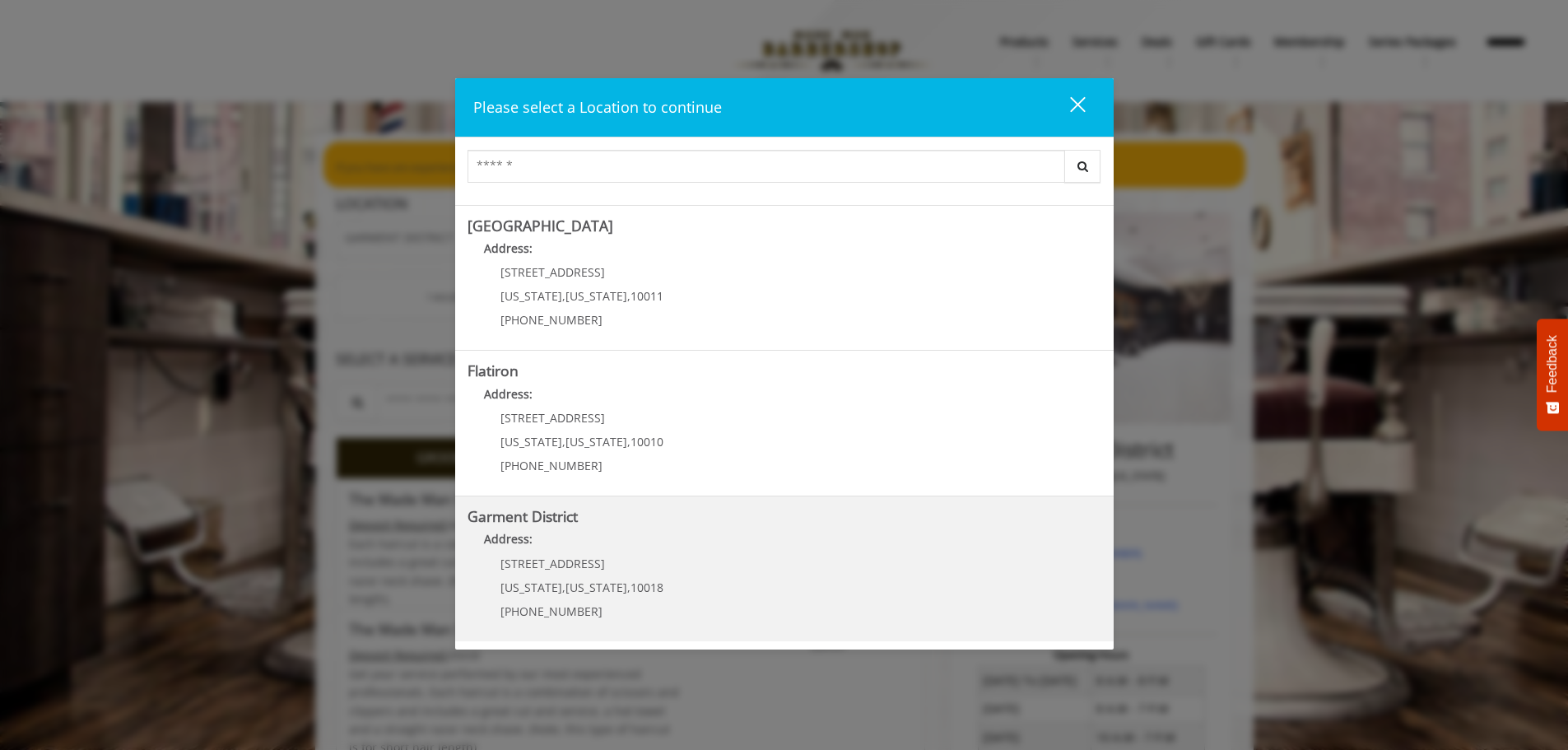
click at [748, 520] on h5 "Garment District" at bounding box center [784, 516] width 634 height 15
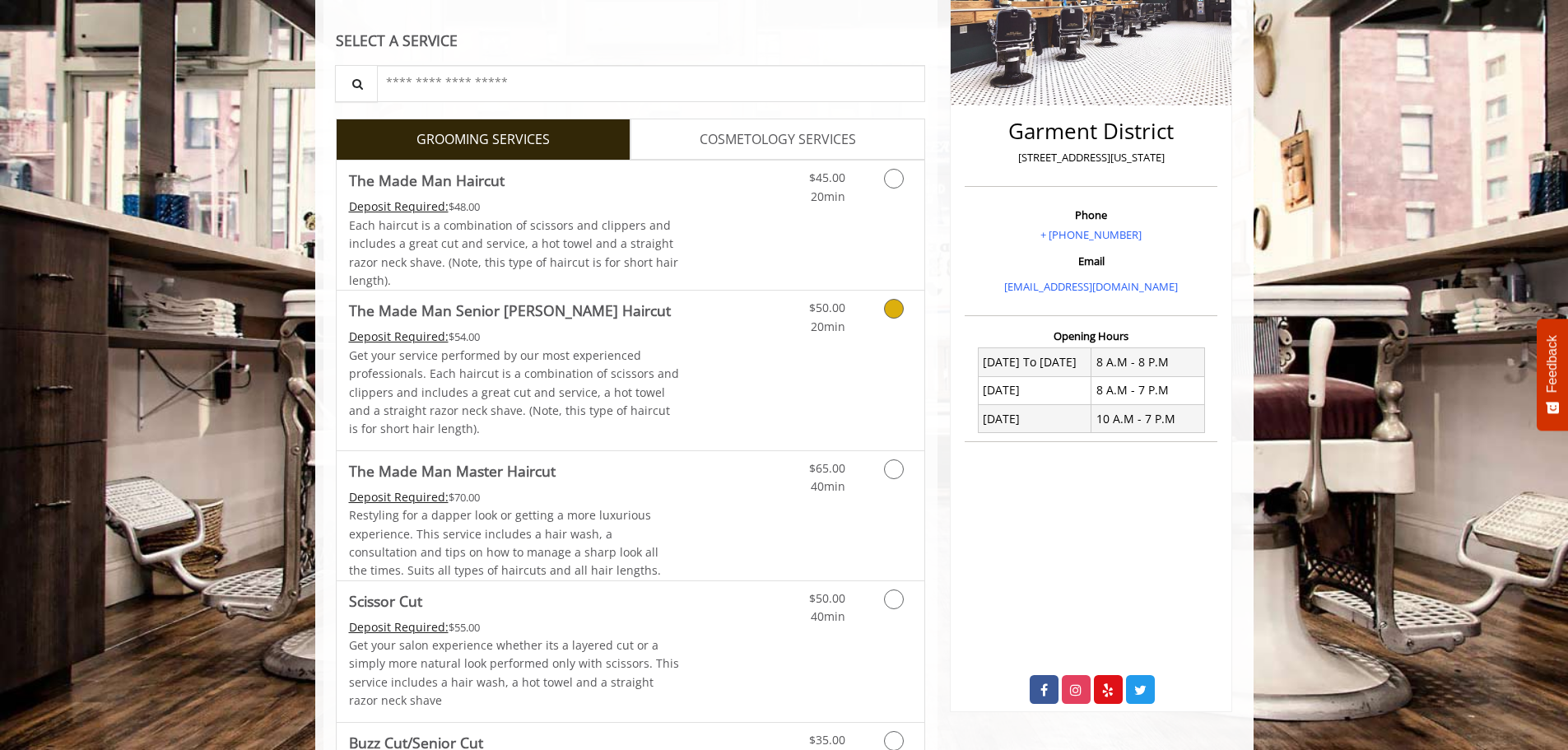
scroll to position [330, 0]
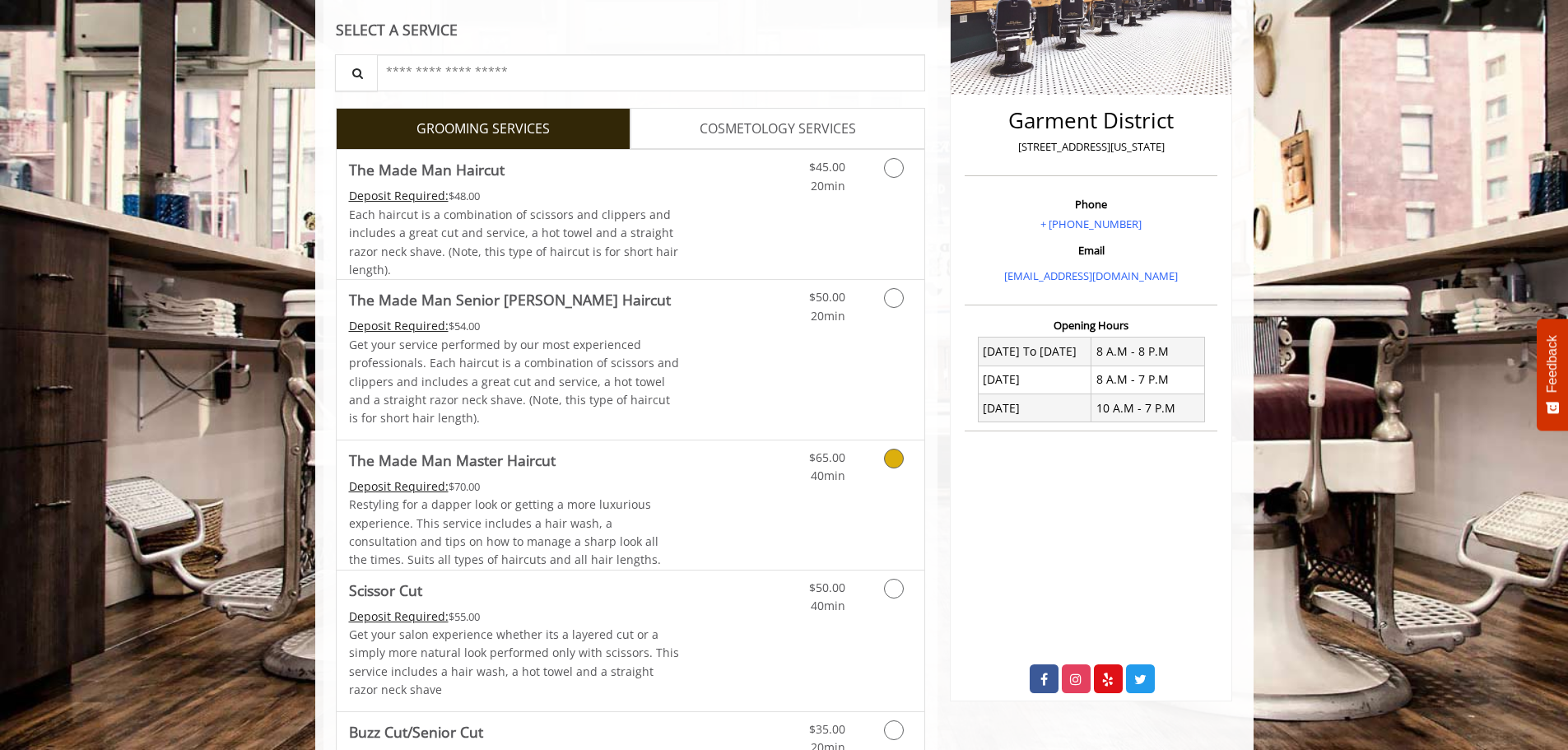
click at [563, 501] on span "Restyling for a dapper look or getting a more luxurious experience. This servic…" at bounding box center [505, 533] width 312 height 71
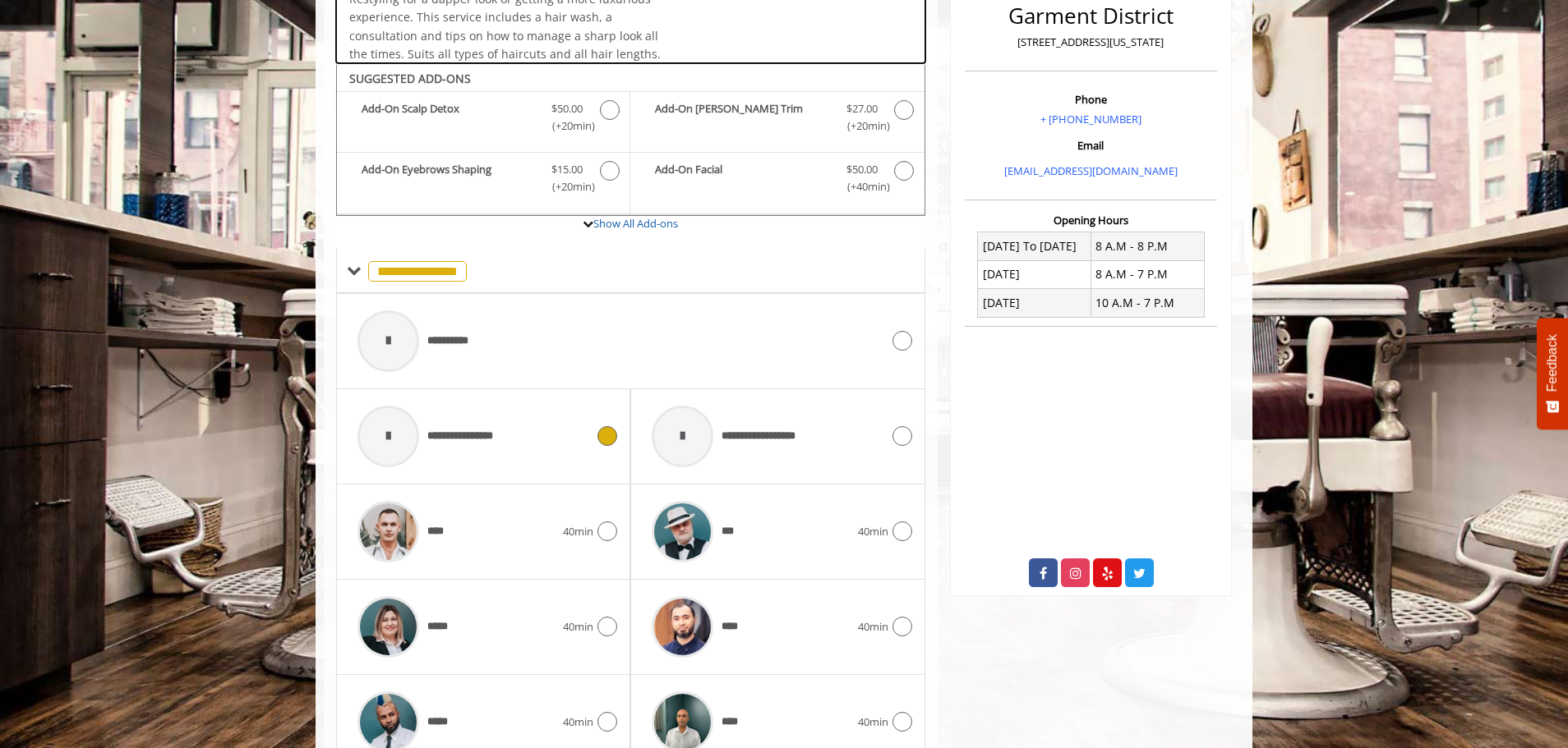
scroll to position [496, 0]
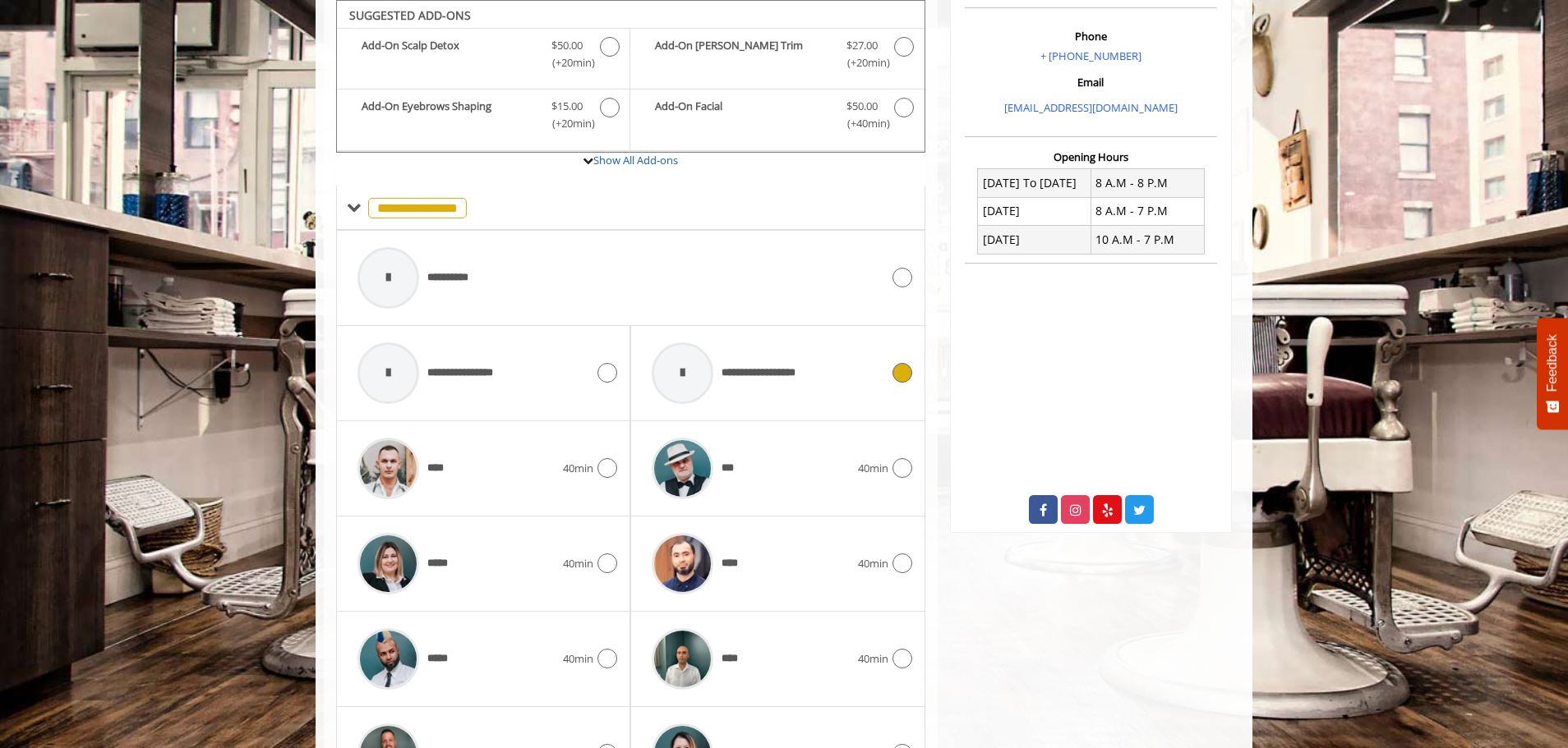
click at [720, 385] on div at bounding box center [682, 374] width 78 height 78
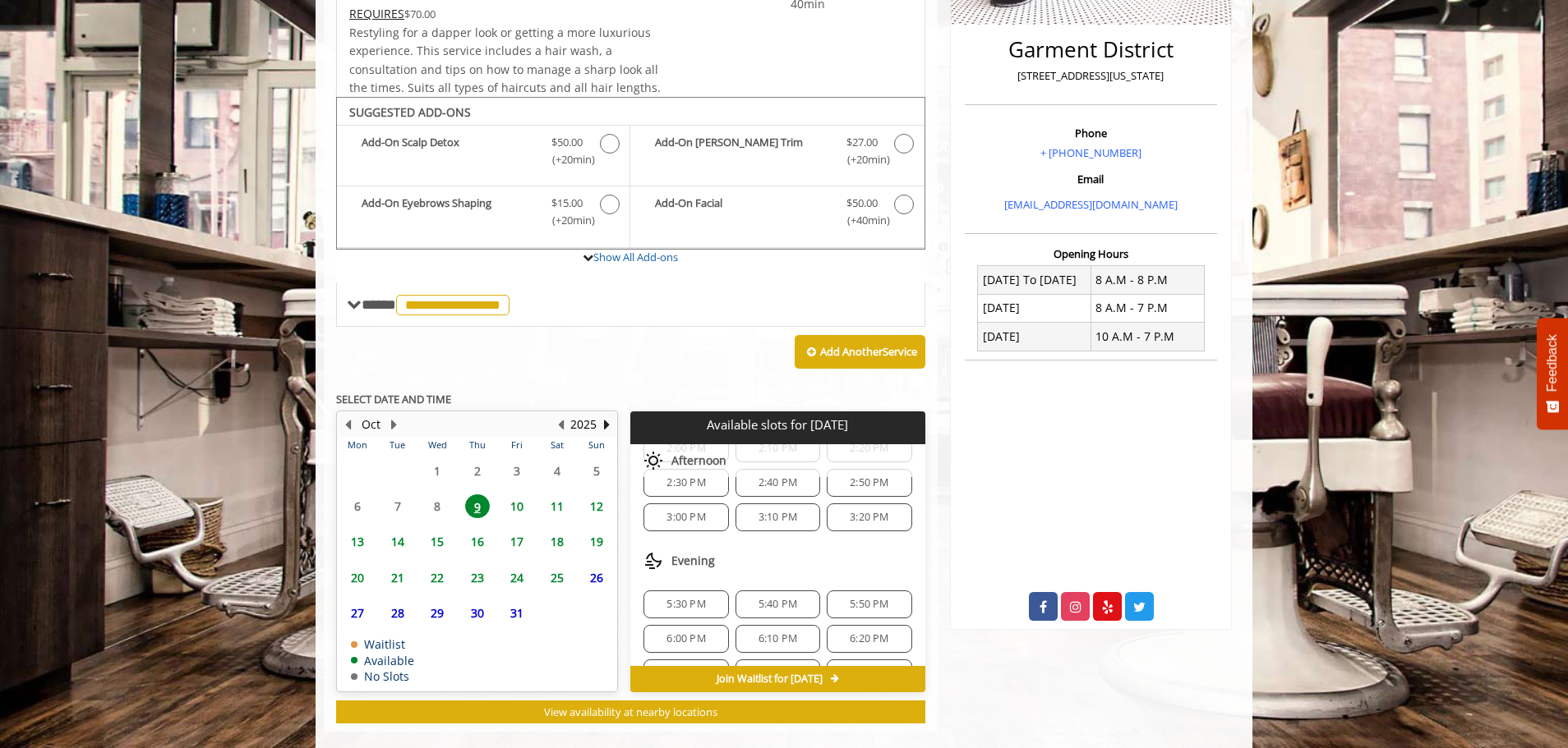
scroll to position [424, 0]
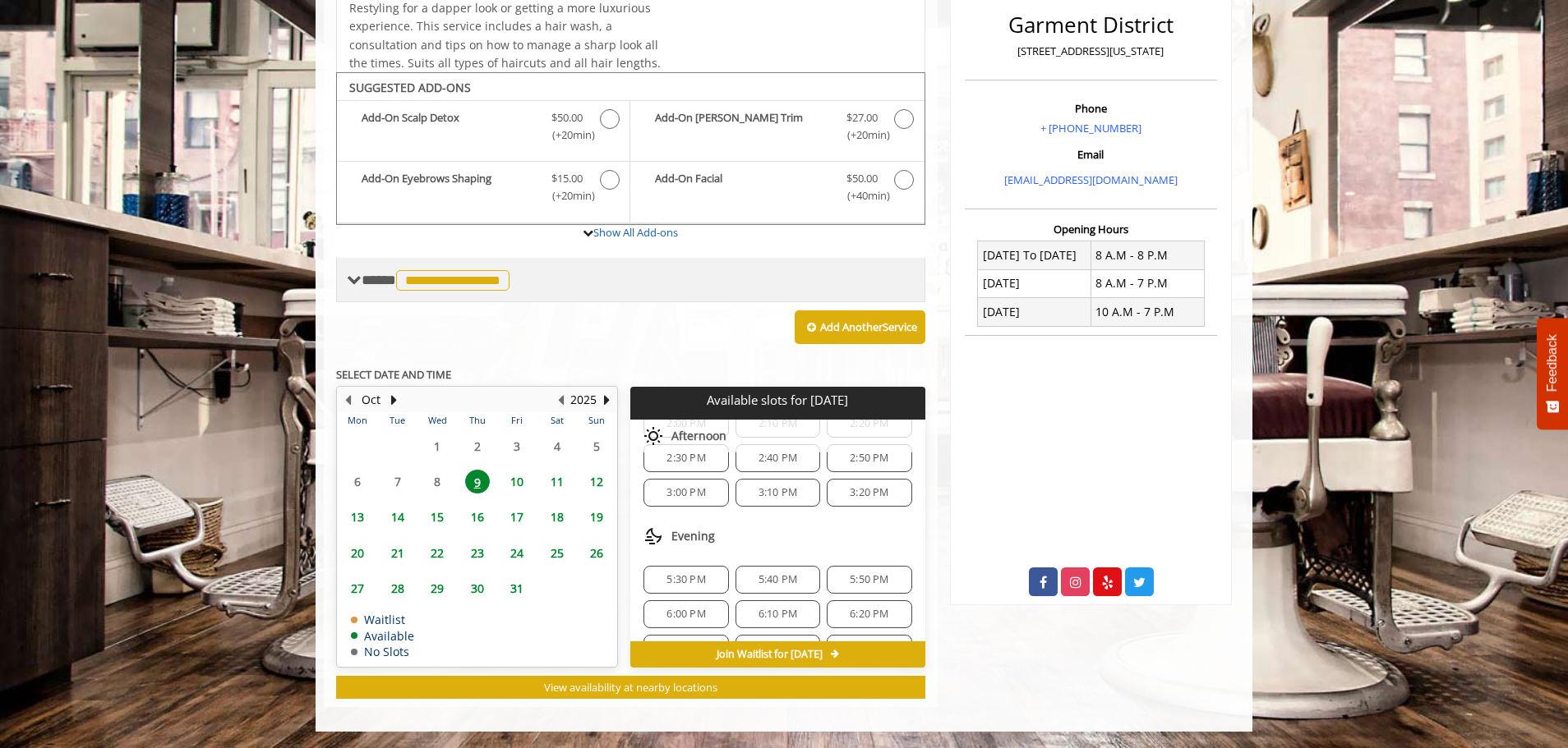
click at [497, 267] on div "**********" at bounding box center [631, 280] width 590 height 44
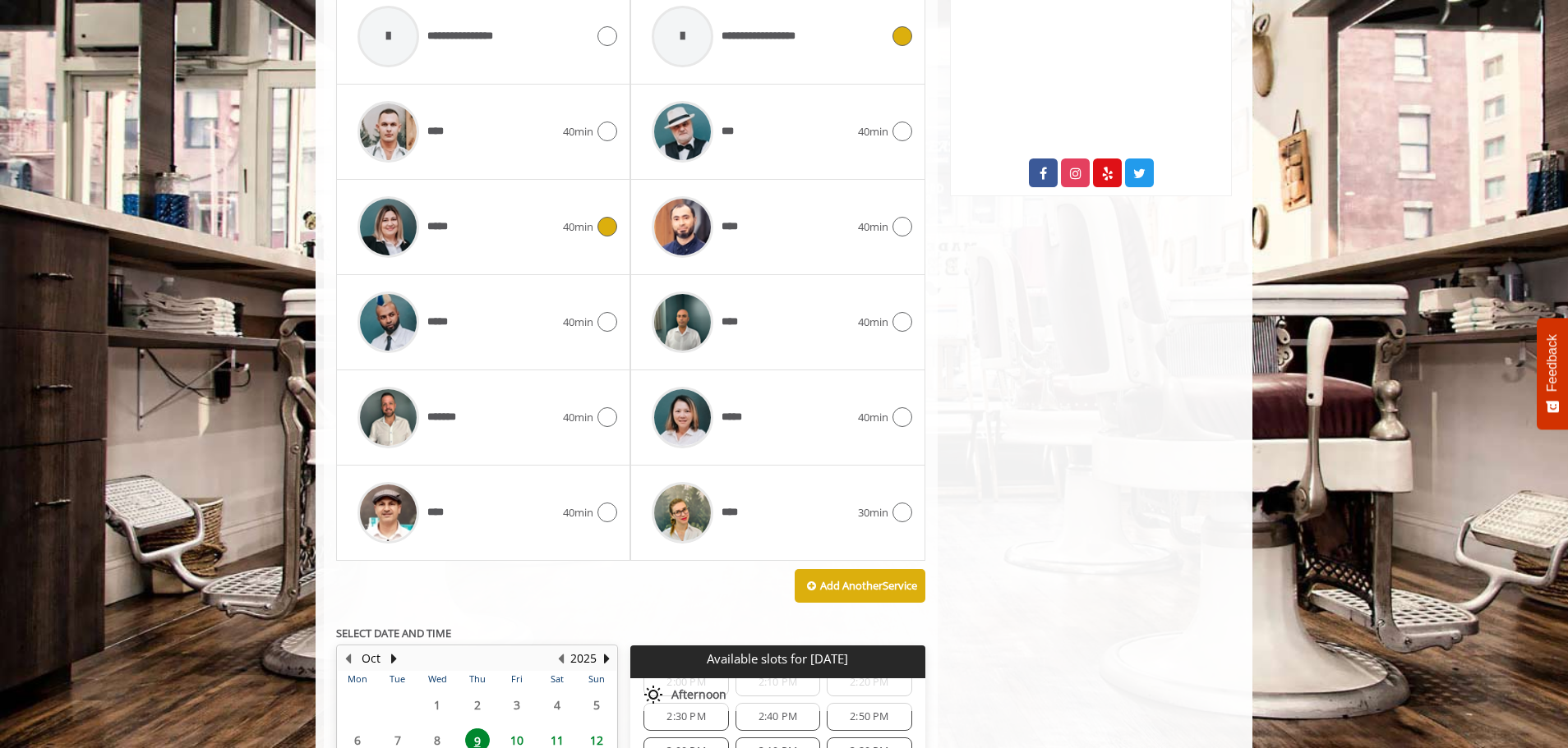
scroll to position [835, 0]
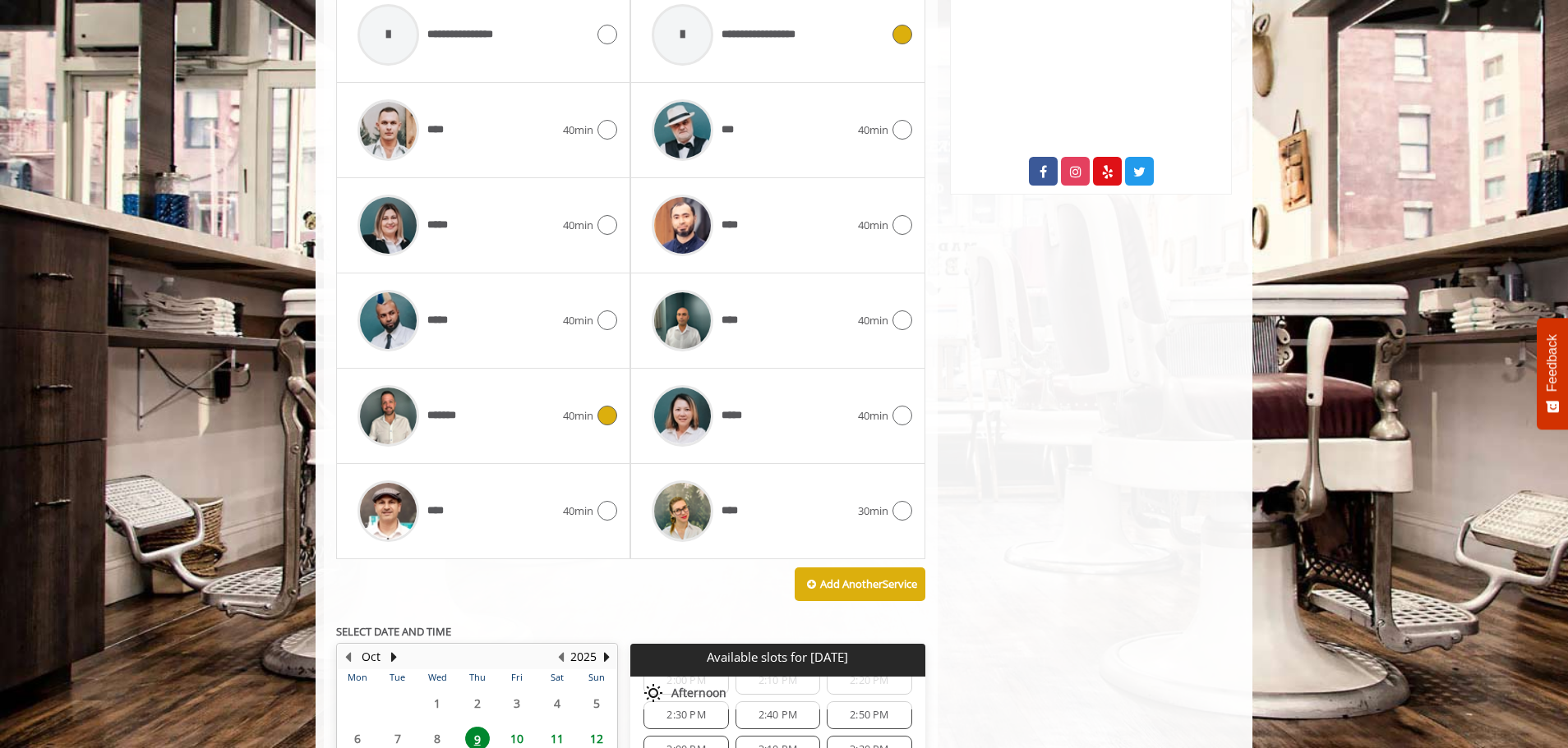
click at [526, 409] on div "*******" at bounding box center [457, 417] width 214 height 78
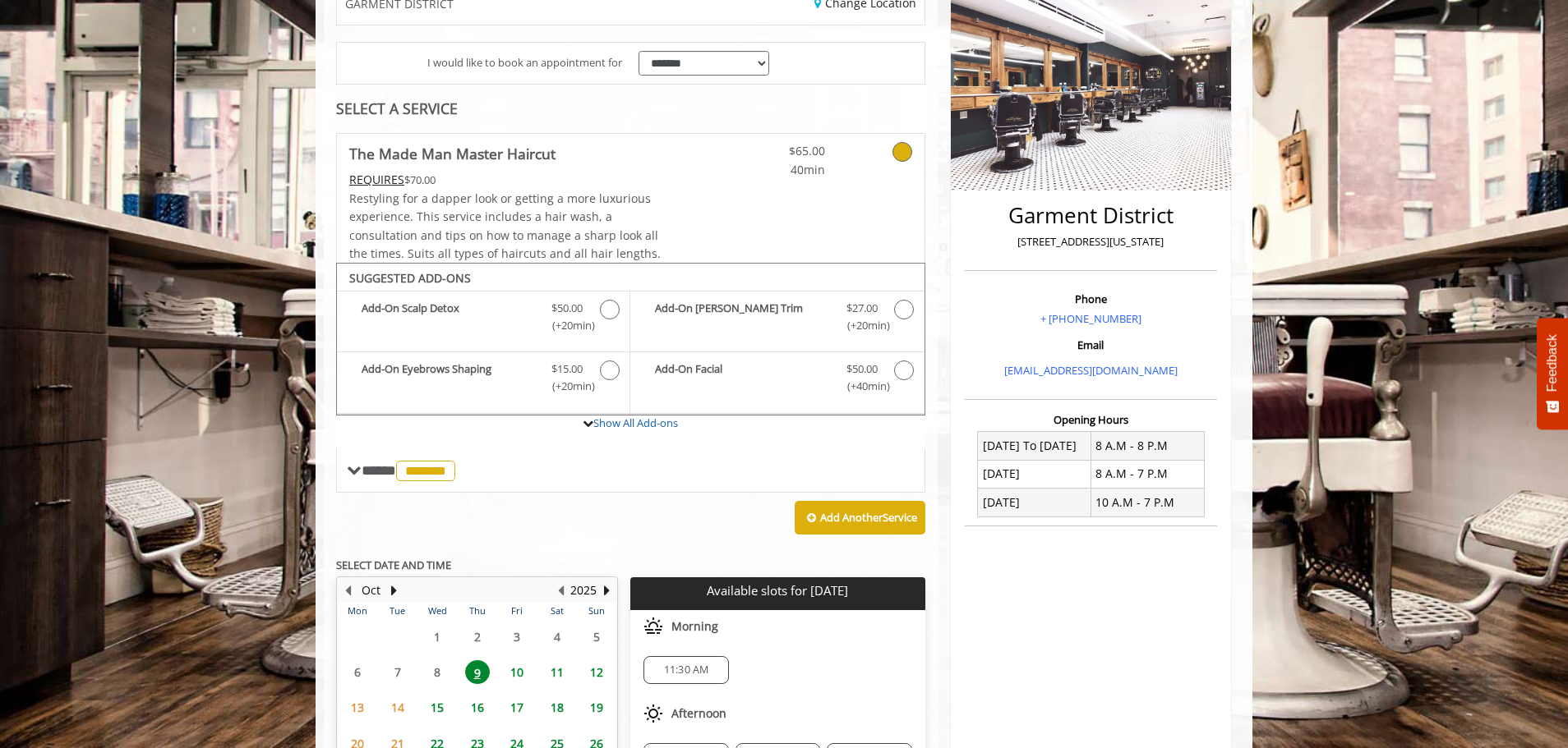
scroll to position [246, 0]
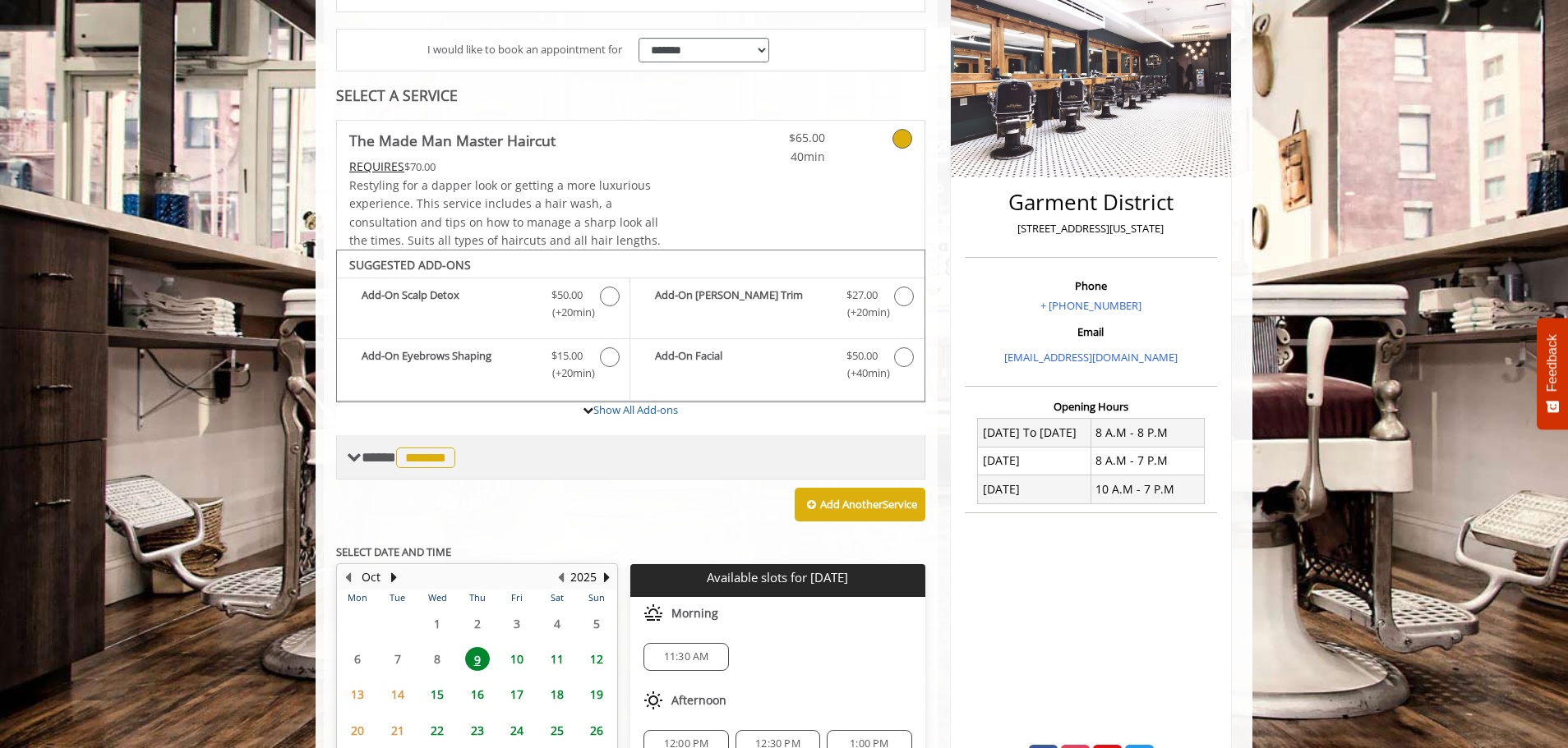
click at [455, 448] on span "*******" at bounding box center [426, 459] width 59 height 21
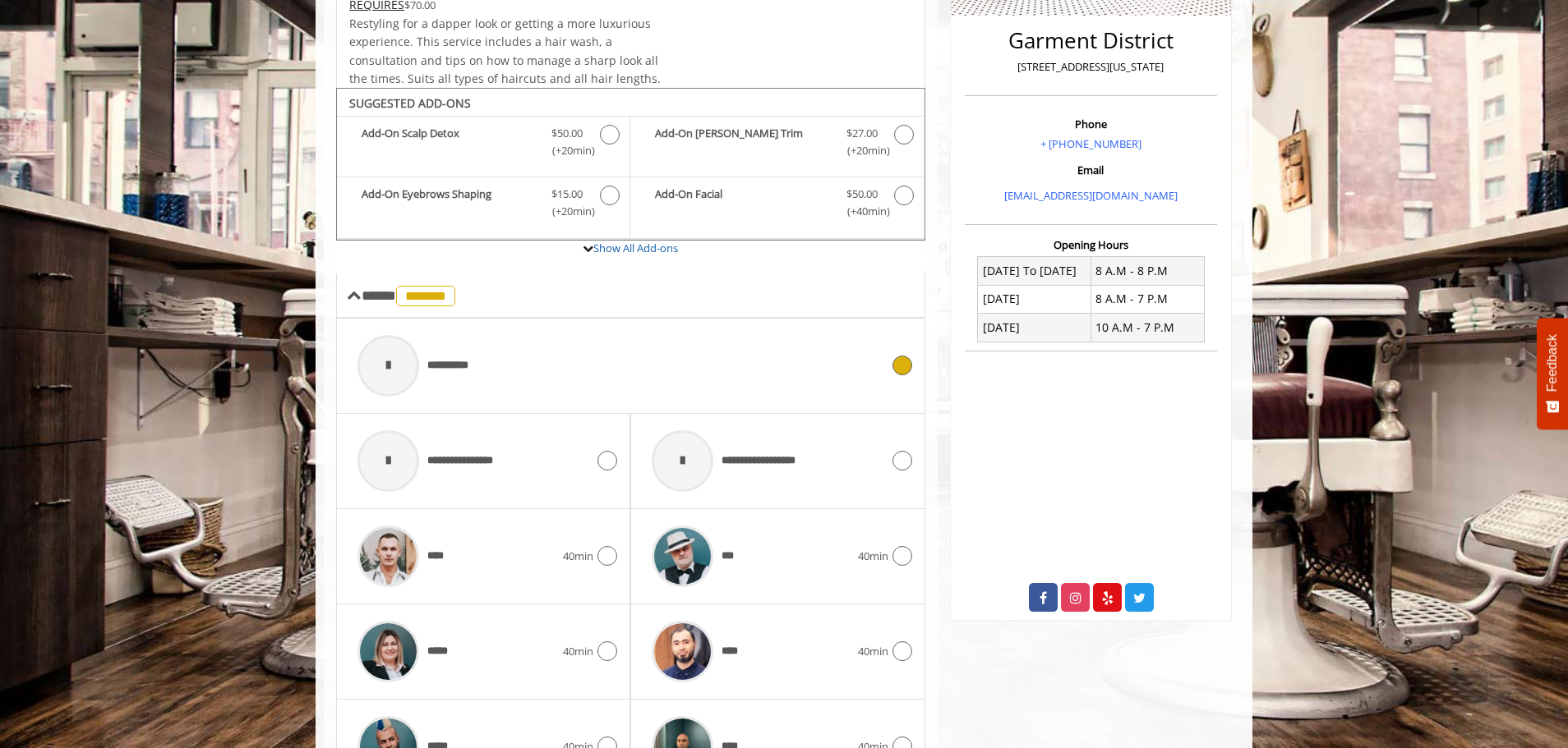
scroll to position [493, 0]
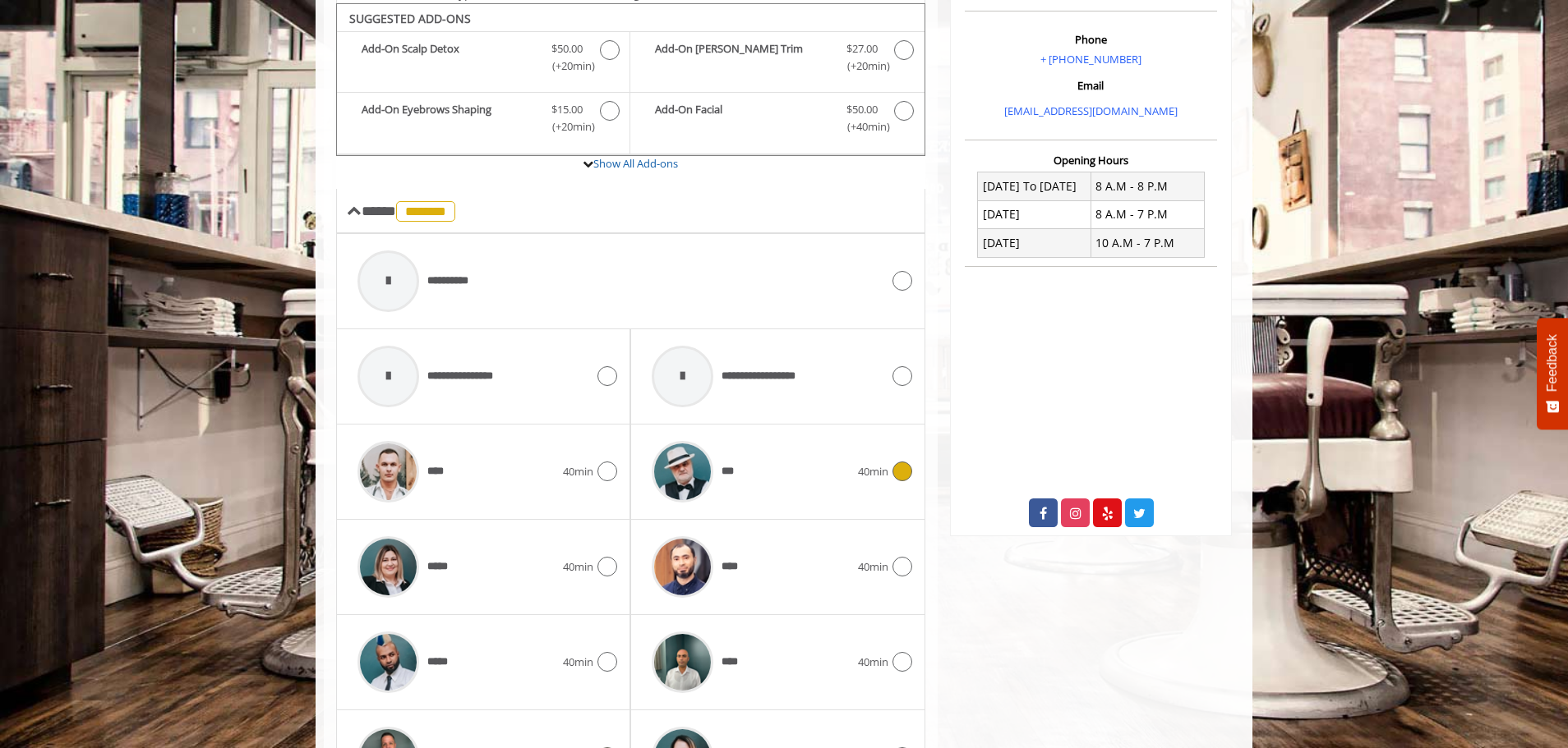
click at [843, 470] on div "***" at bounding box center [750, 472] width 214 height 78
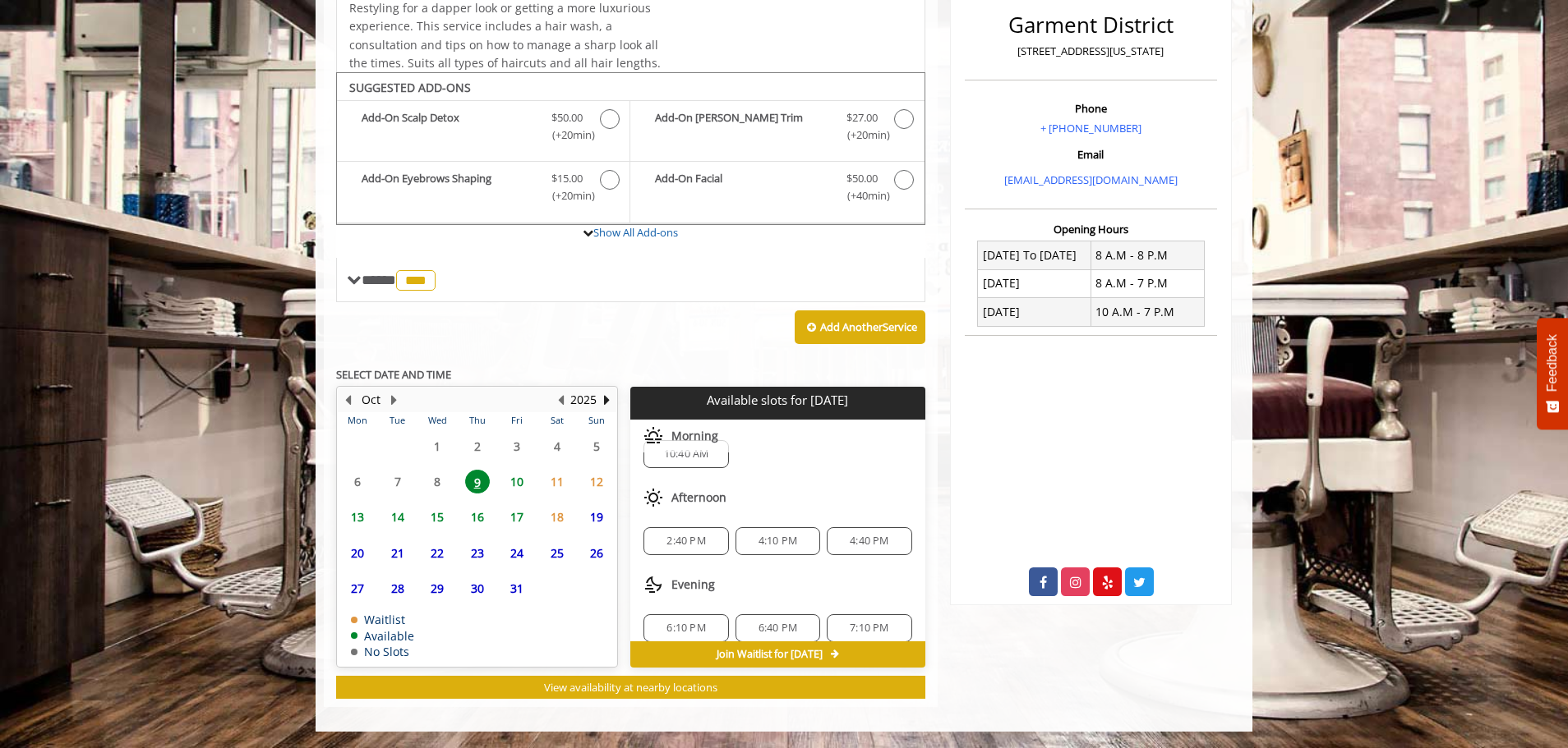
scroll to position [39, 0]
click at [514, 491] on span "10" at bounding box center [517, 481] width 25 height 24
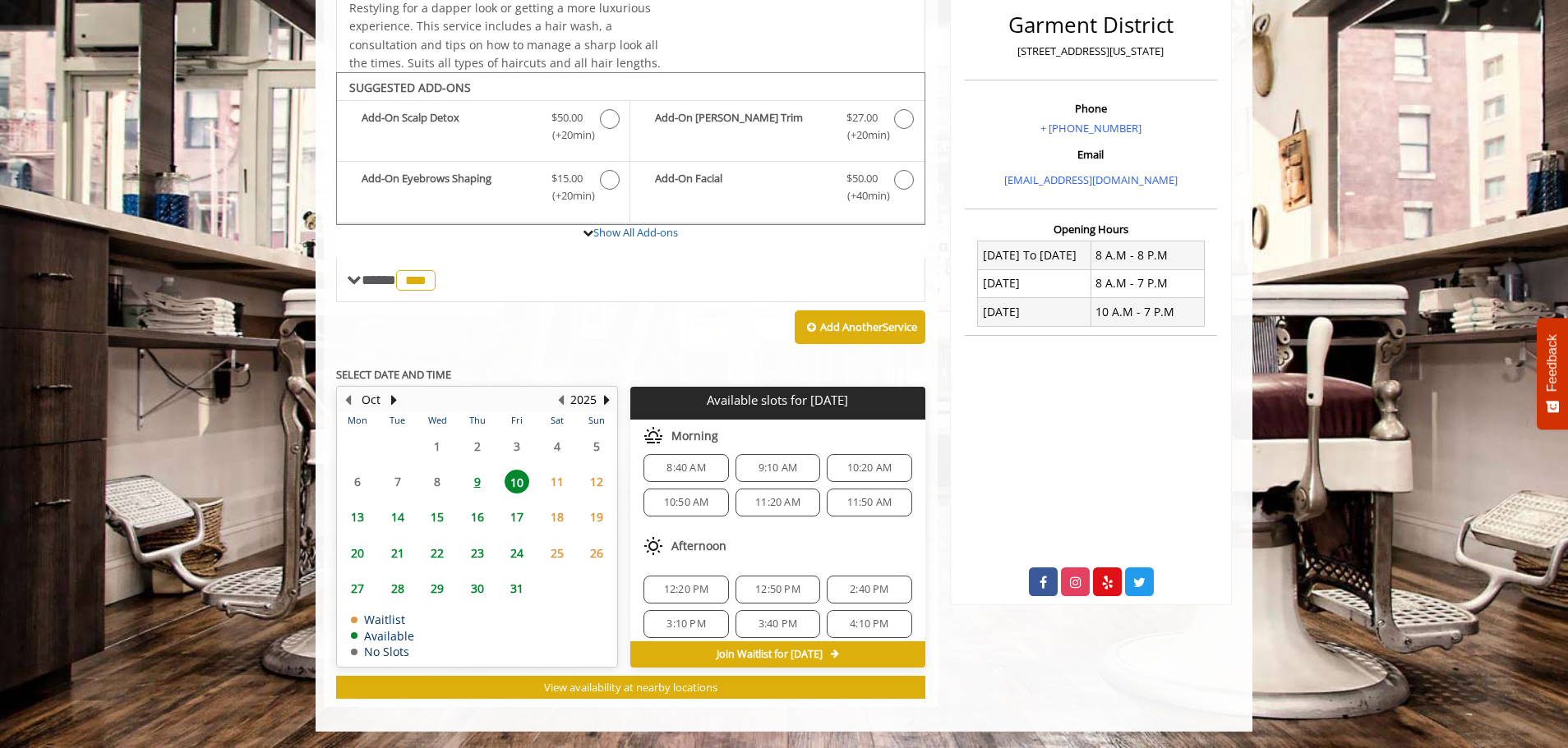
scroll to position [21, 0]
click at [490, 478] on div "9" at bounding box center [477, 481] width 32 height 24
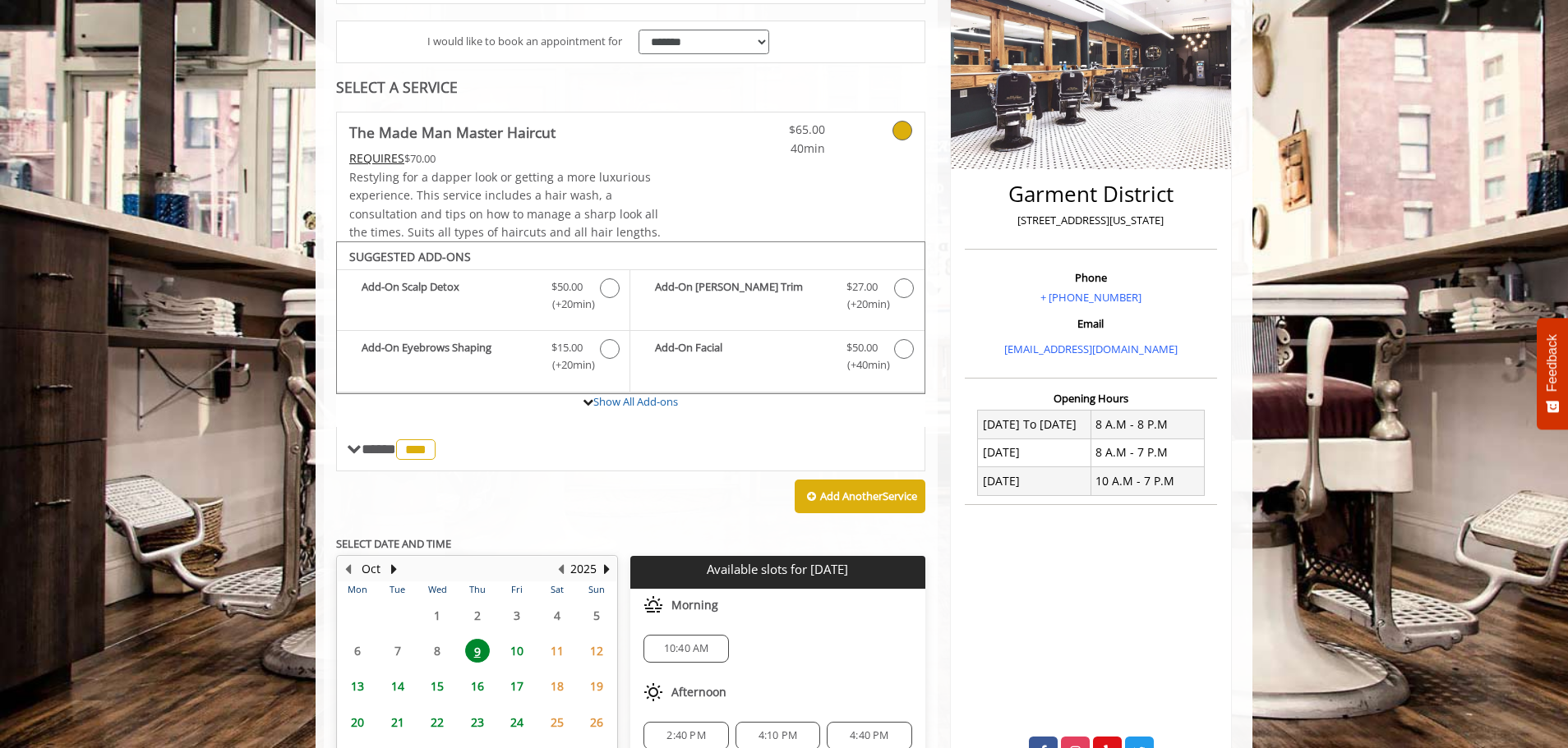
scroll to position [260, 0]
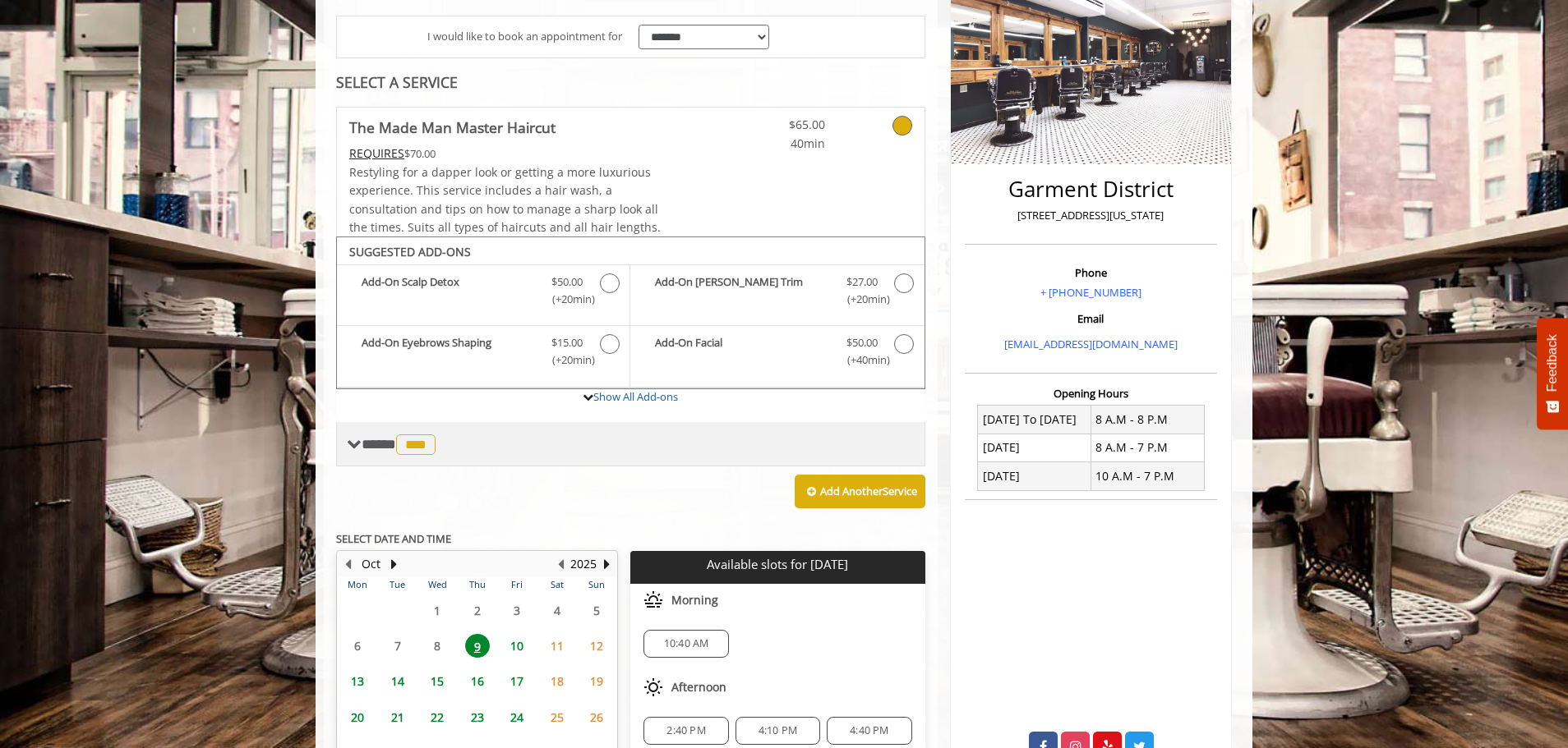
click at [431, 443] on span "***" at bounding box center [416, 445] width 39 height 21
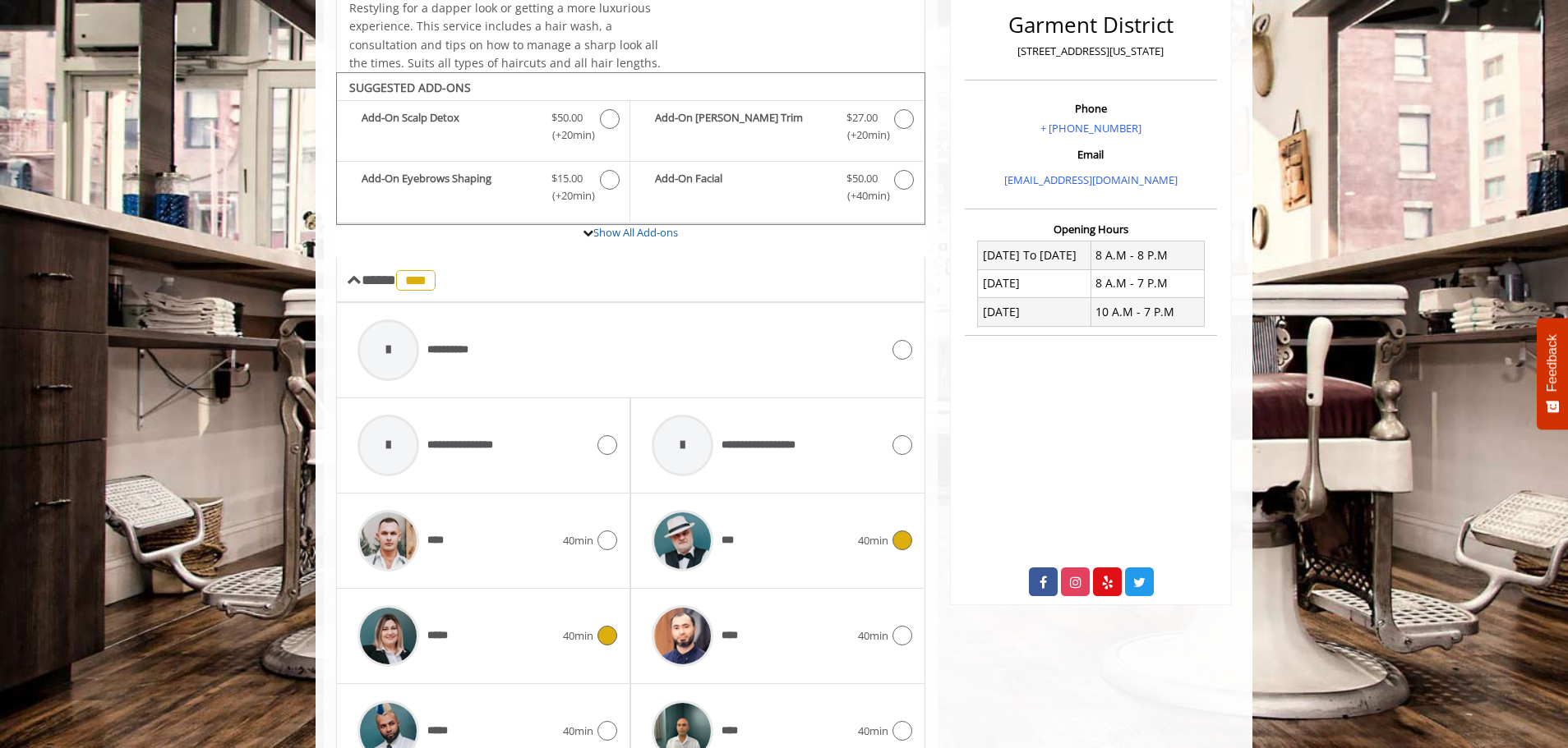
click at [521, 630] on div "*****" at bounding box center [457, 636] width 214 height 78
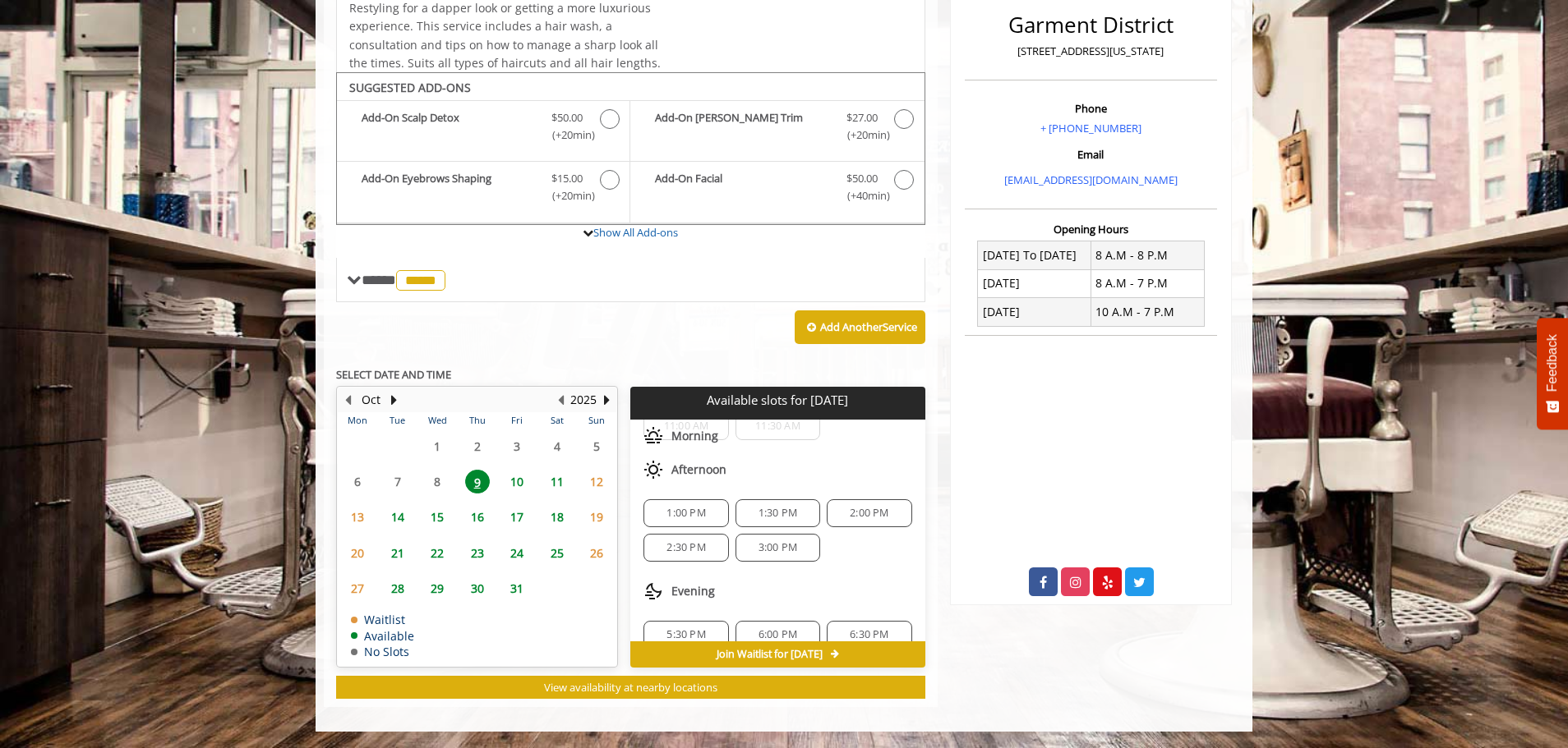
scroll to position [82, 0]
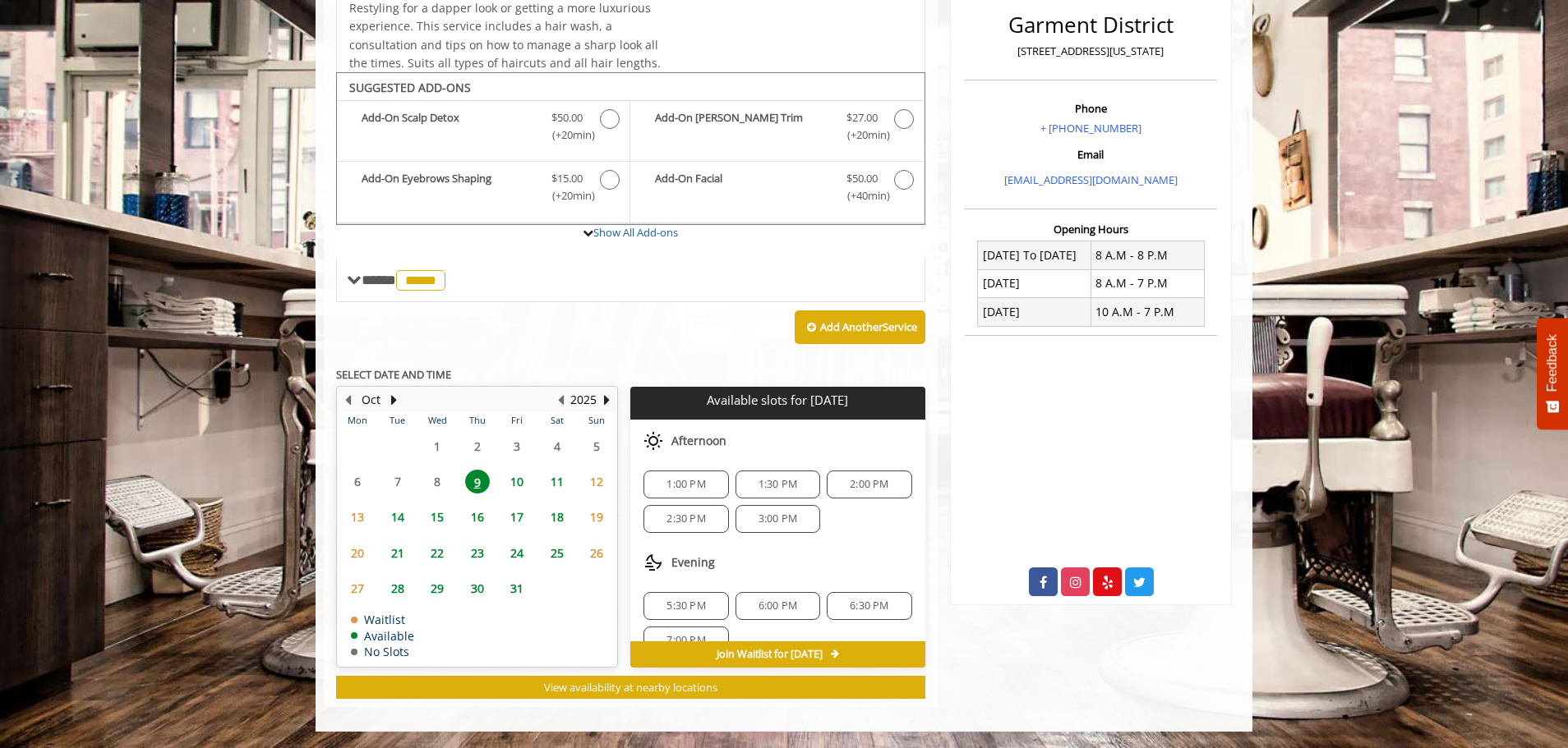
click at [710, 603] on span "5:30 PM" at bounding box center [685, 607] width 70 height 13
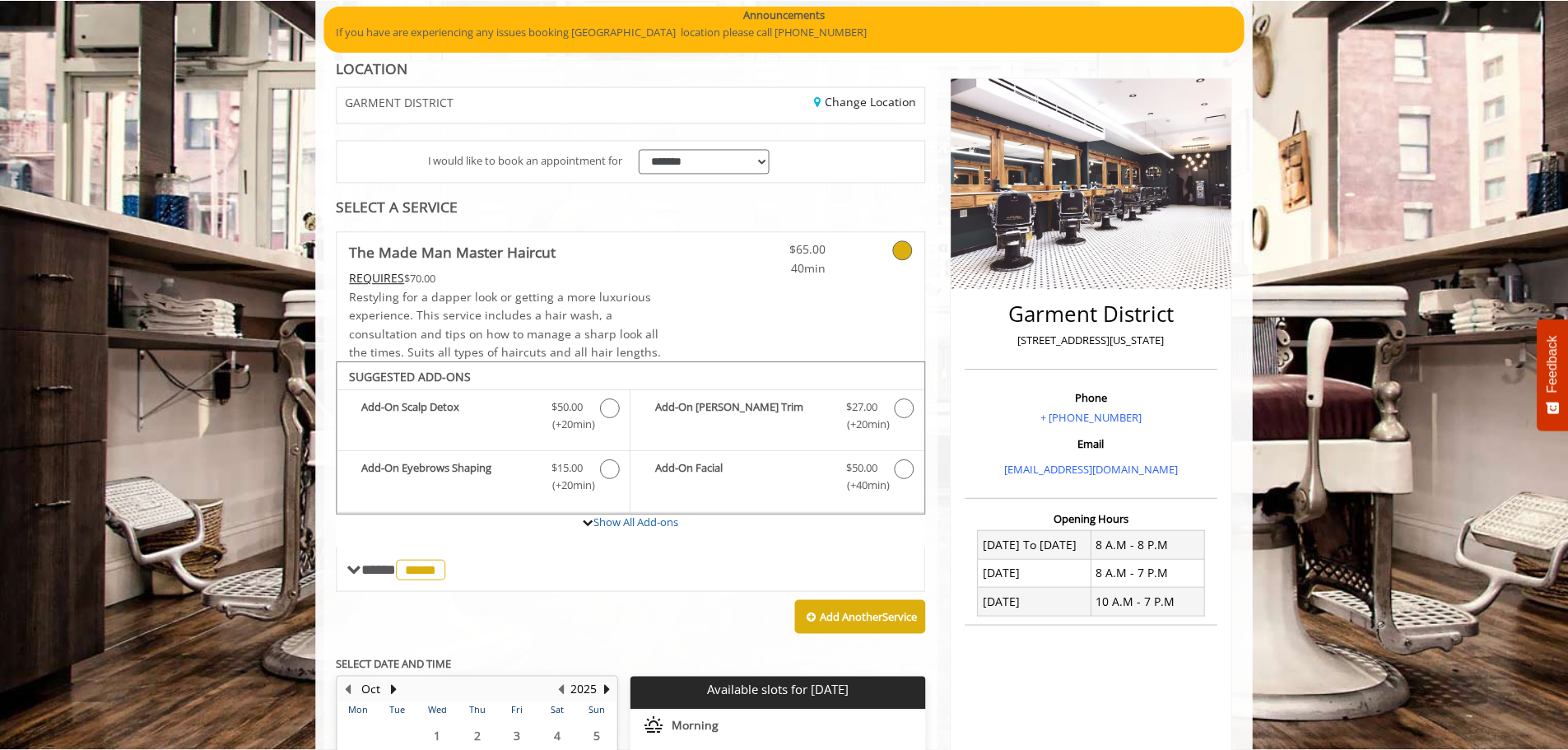
scroll to position [0, 0]
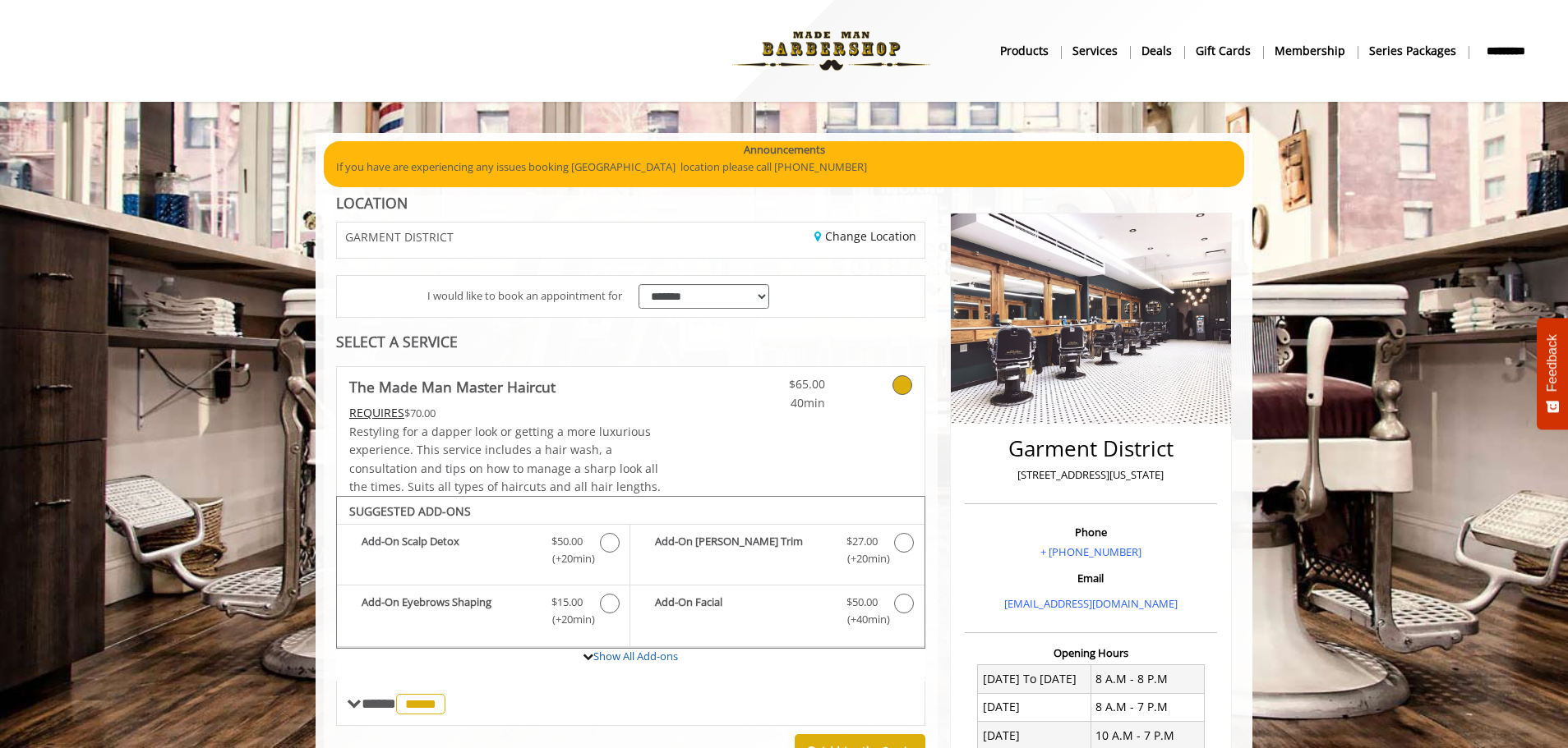
click at [440, 391] on b "The Made Man Master Haircut" at bounding box center [453, 387] width 206 height 23
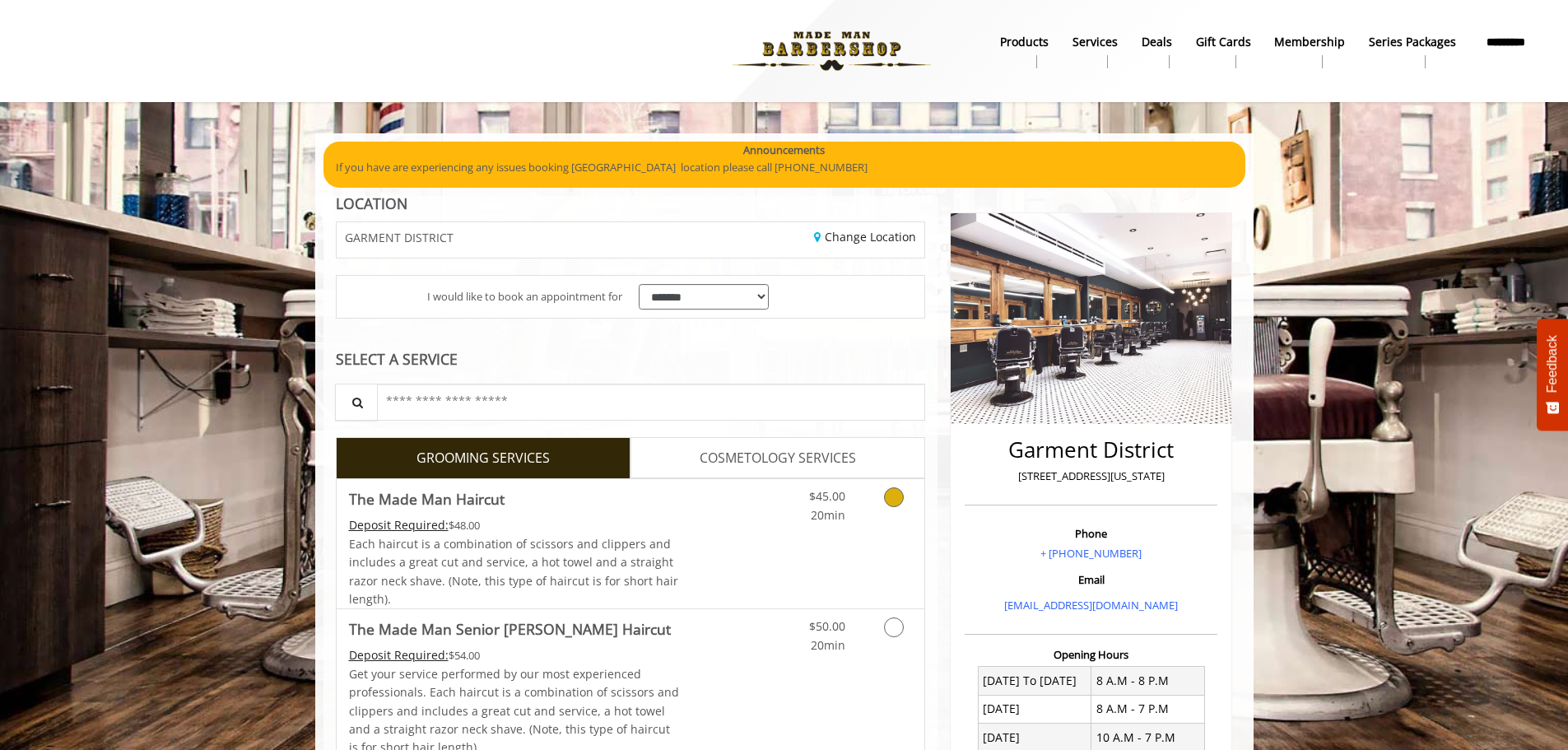
click at [472, 511] on link "The Made Man Haircut Deposit Required: $48.00 Each haircut is a combination of …" at bounding box center [515, 544] width 331 height 129
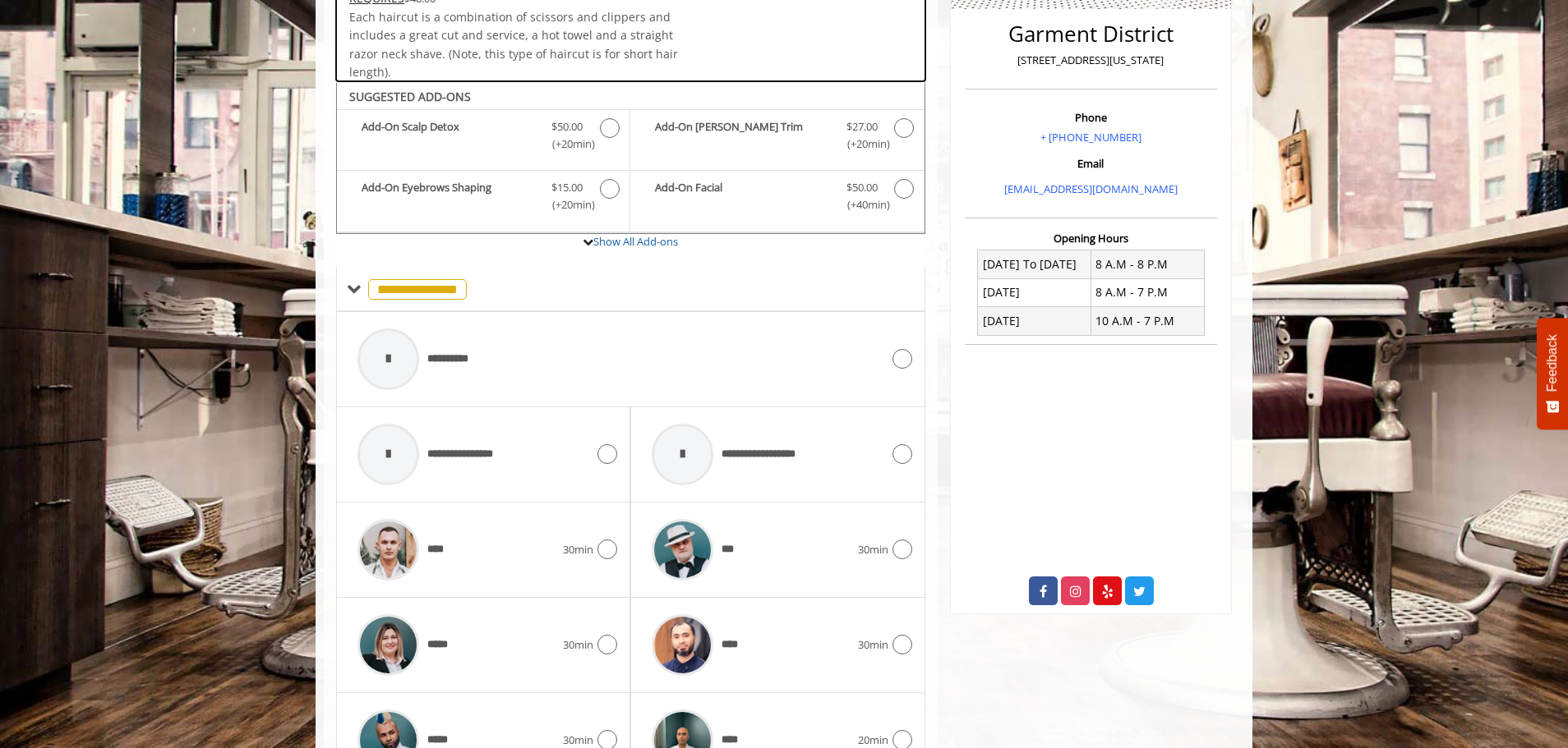
scroll to position [496, 0]
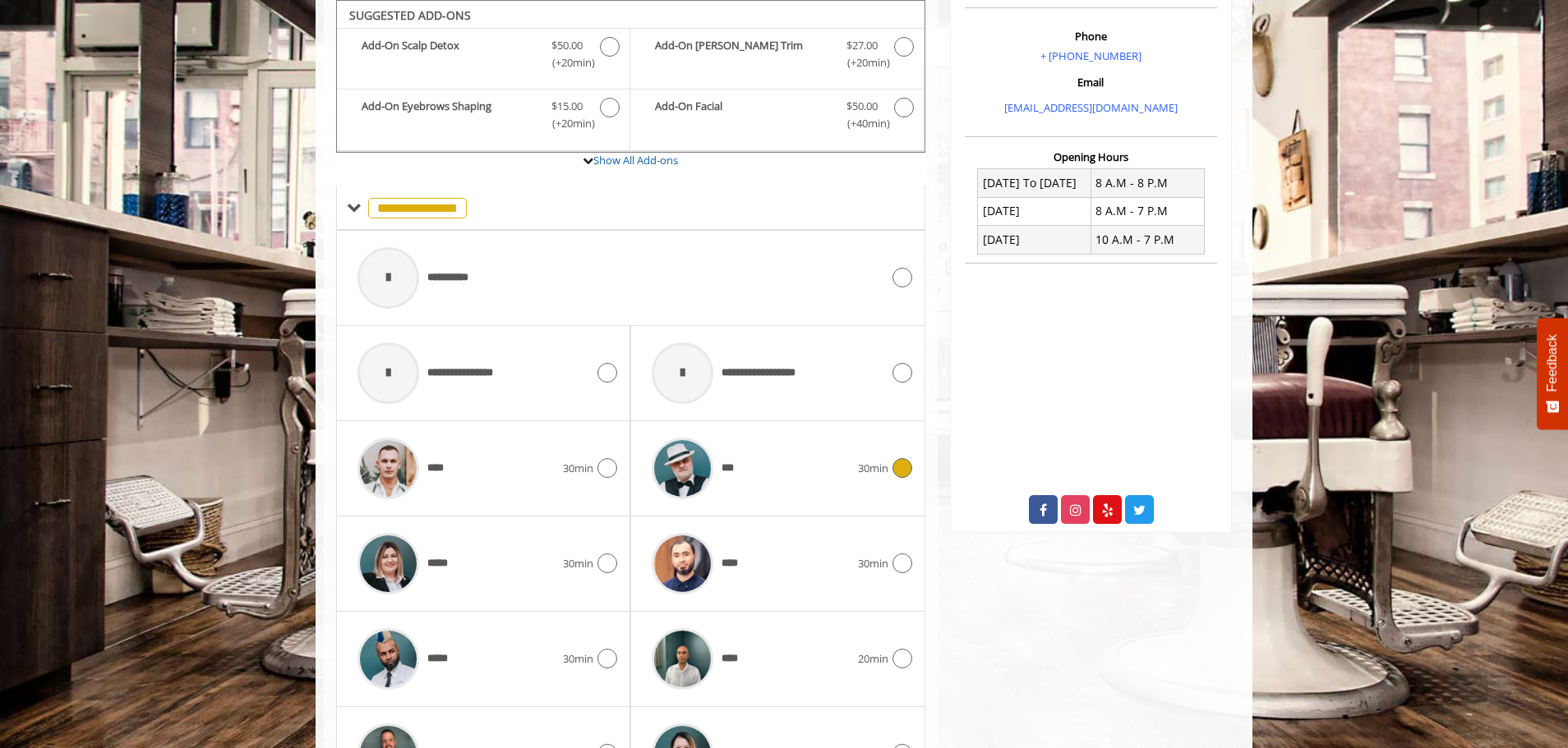
click at [756, 485] on div "***" at bounding box center [750, 469] width 214 height 78
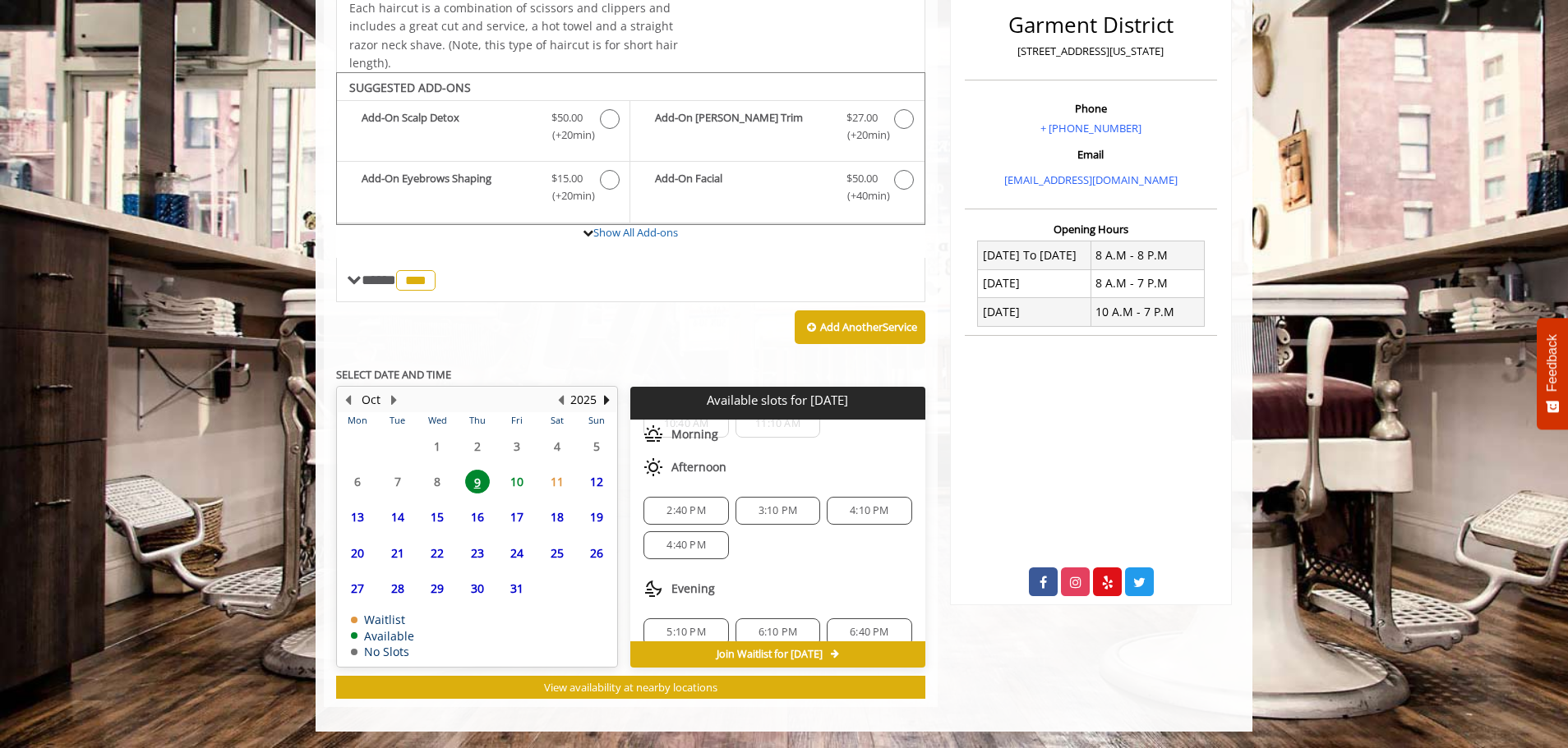
scroll to position [82, 0]
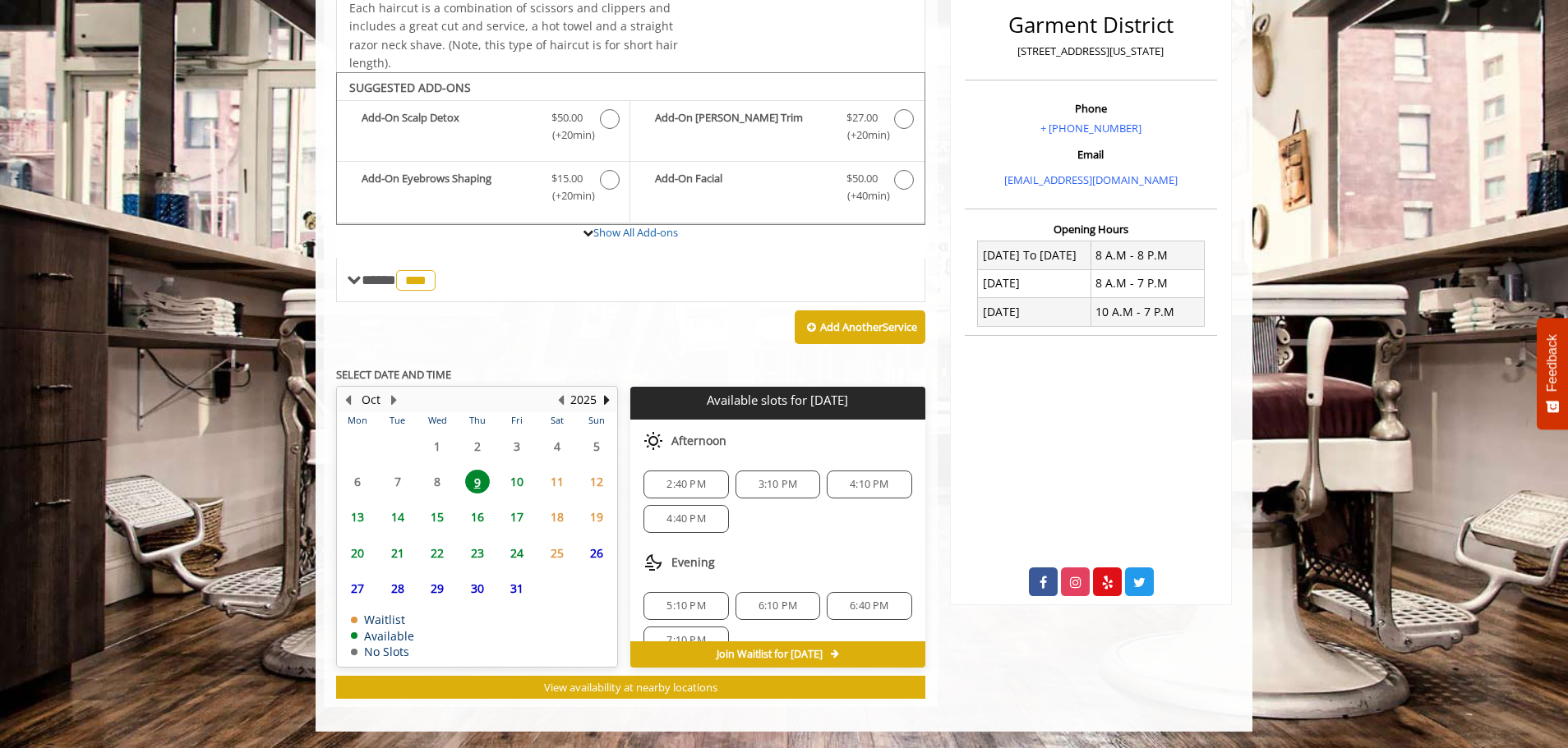
click at [702, 605] on span "5:10 PM" at bounding box center [685, 607] width 38 height 13
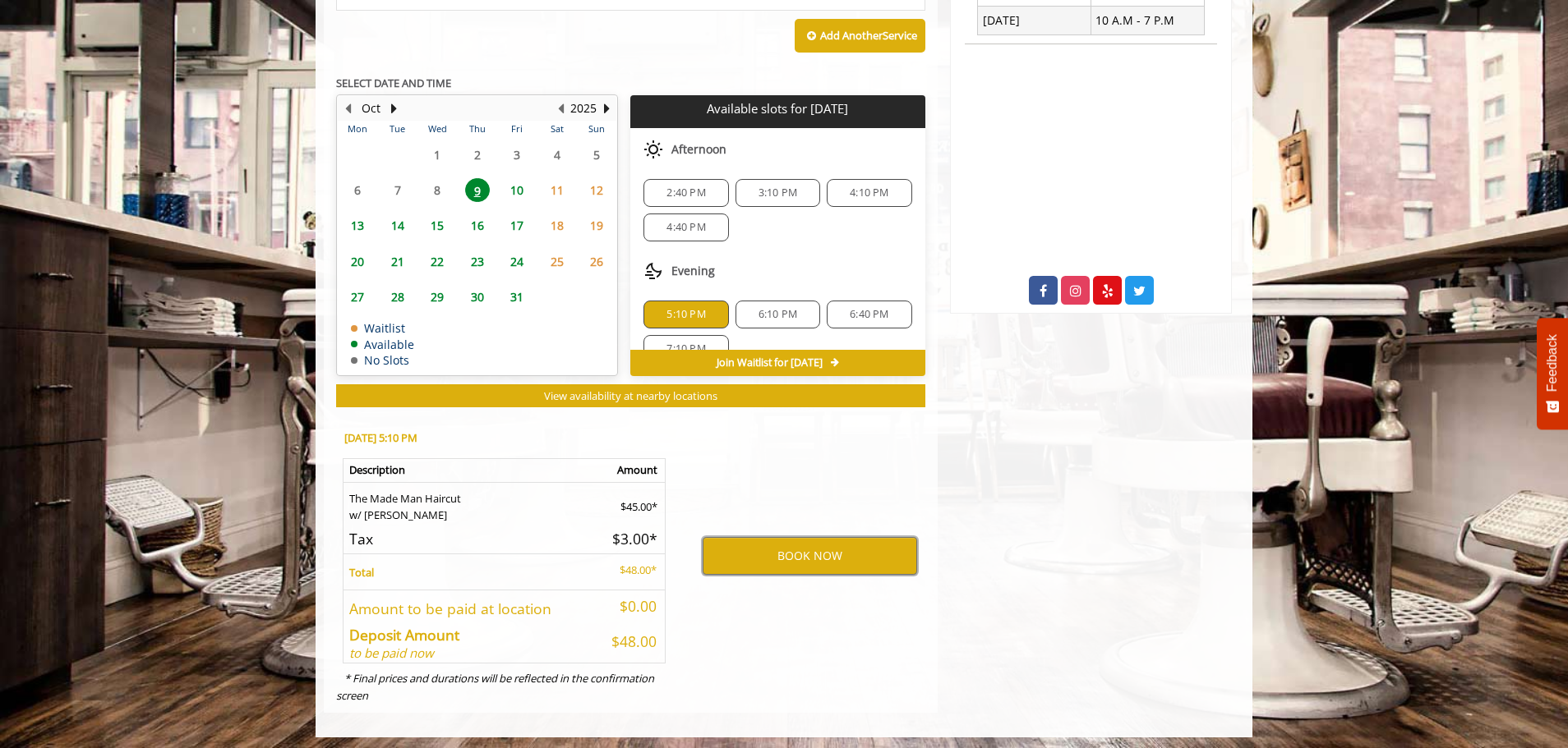
scroll to position [721, 0]
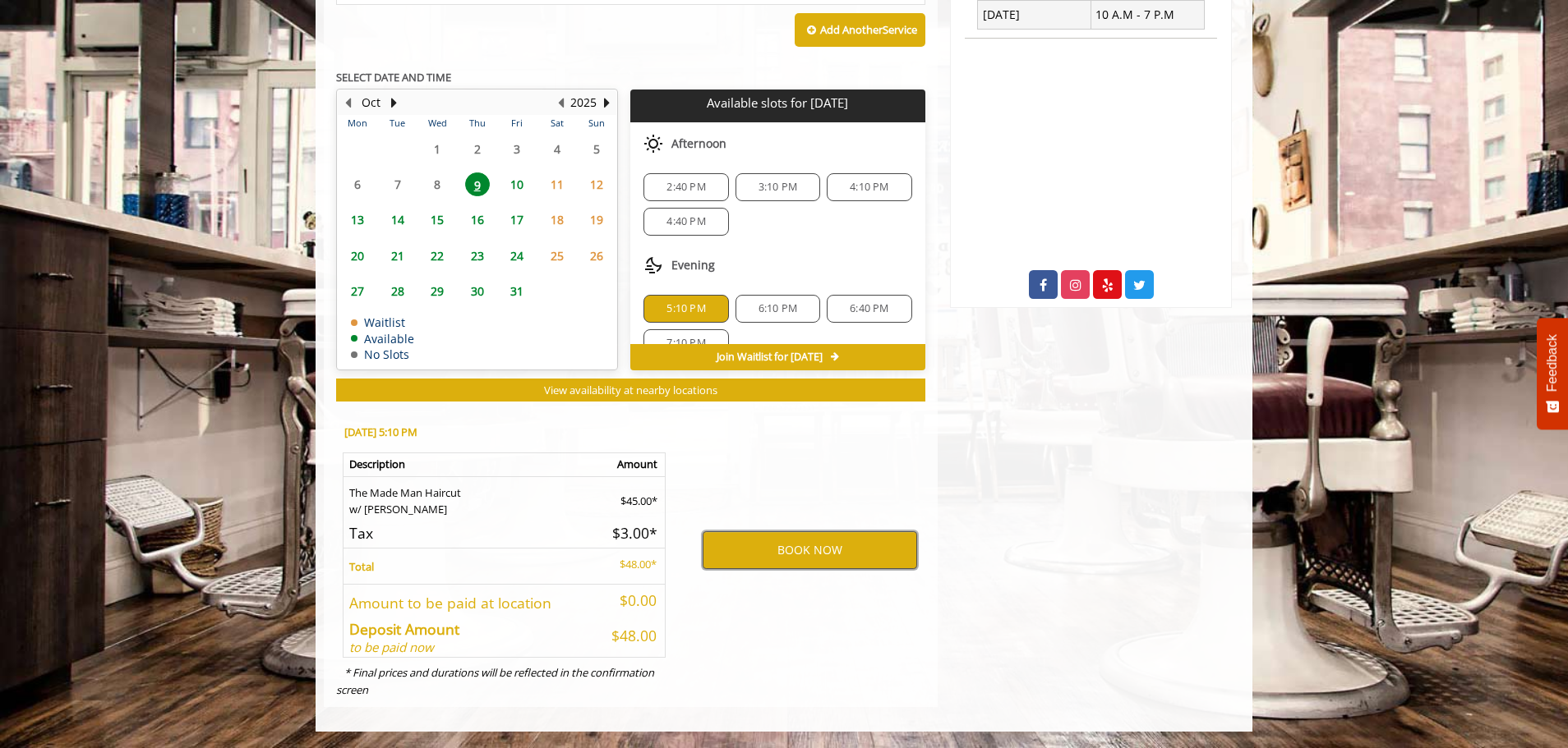
click at [796, 553] on button "BOOK NOW" at bounding box center [809, 550] width 214 height 38
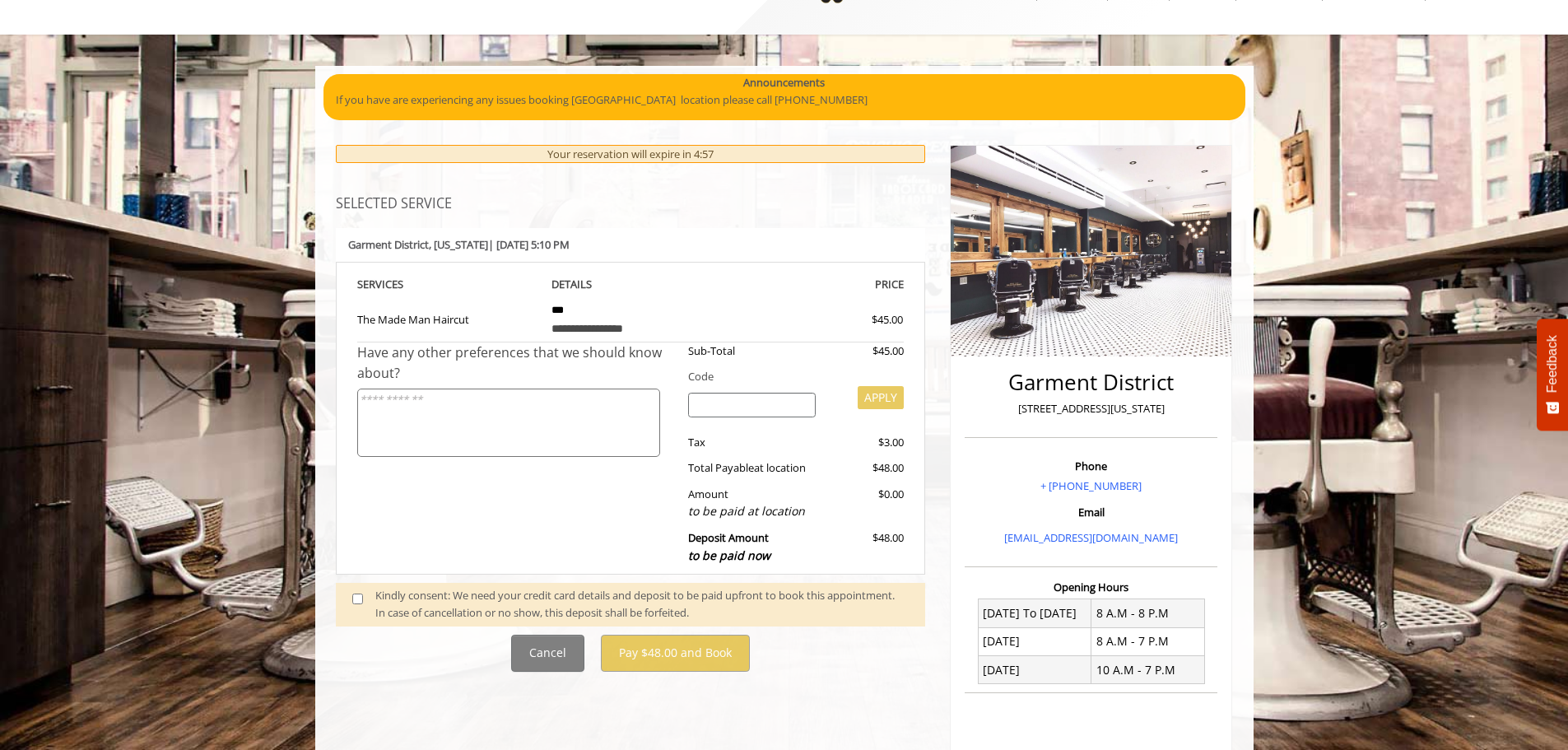
scroll to position [165, 0]
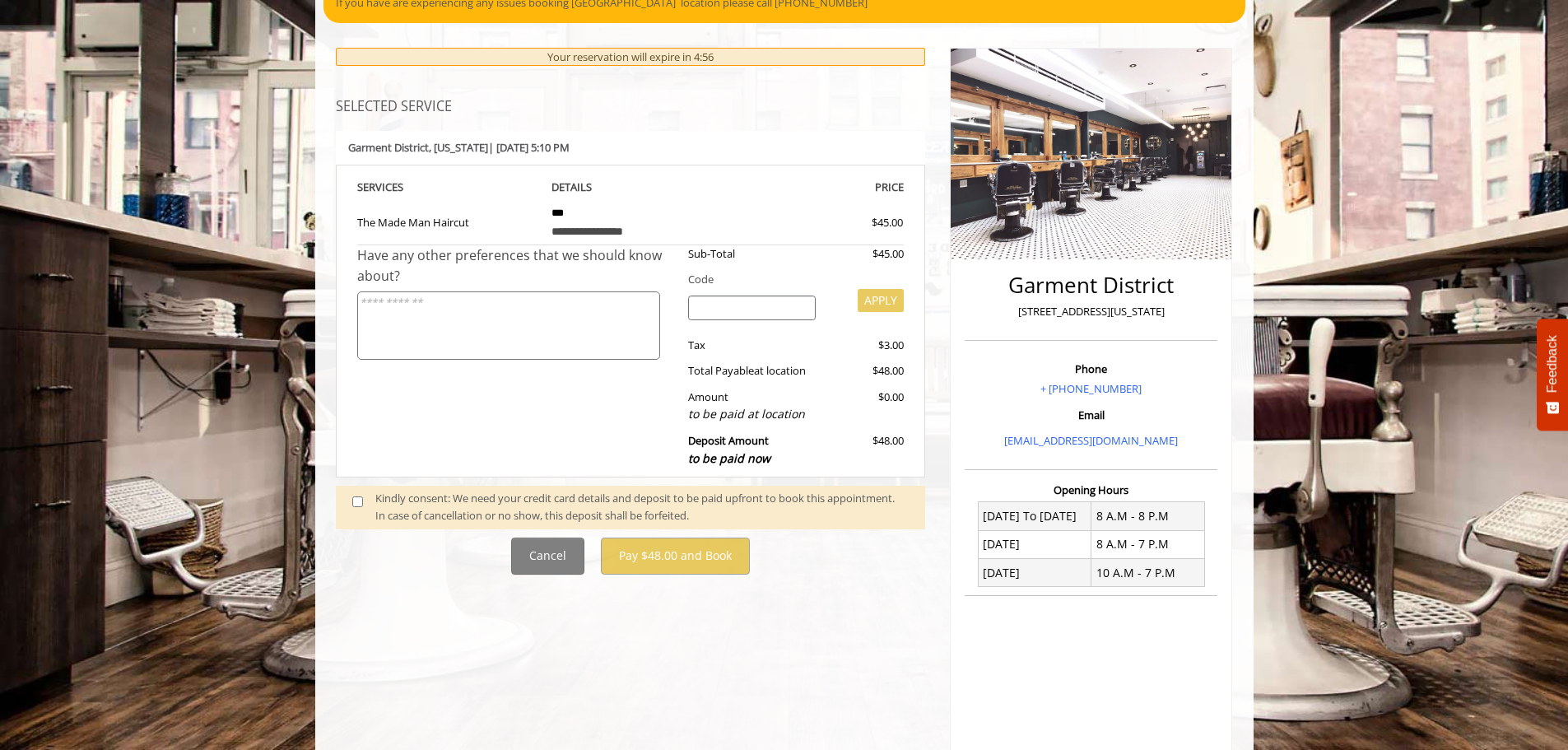
click at [511, 505] on div "Kindly consent: We need your credit card details and deposit to be paid upfront…" at bounding box center [641, 508] width 533 height 34
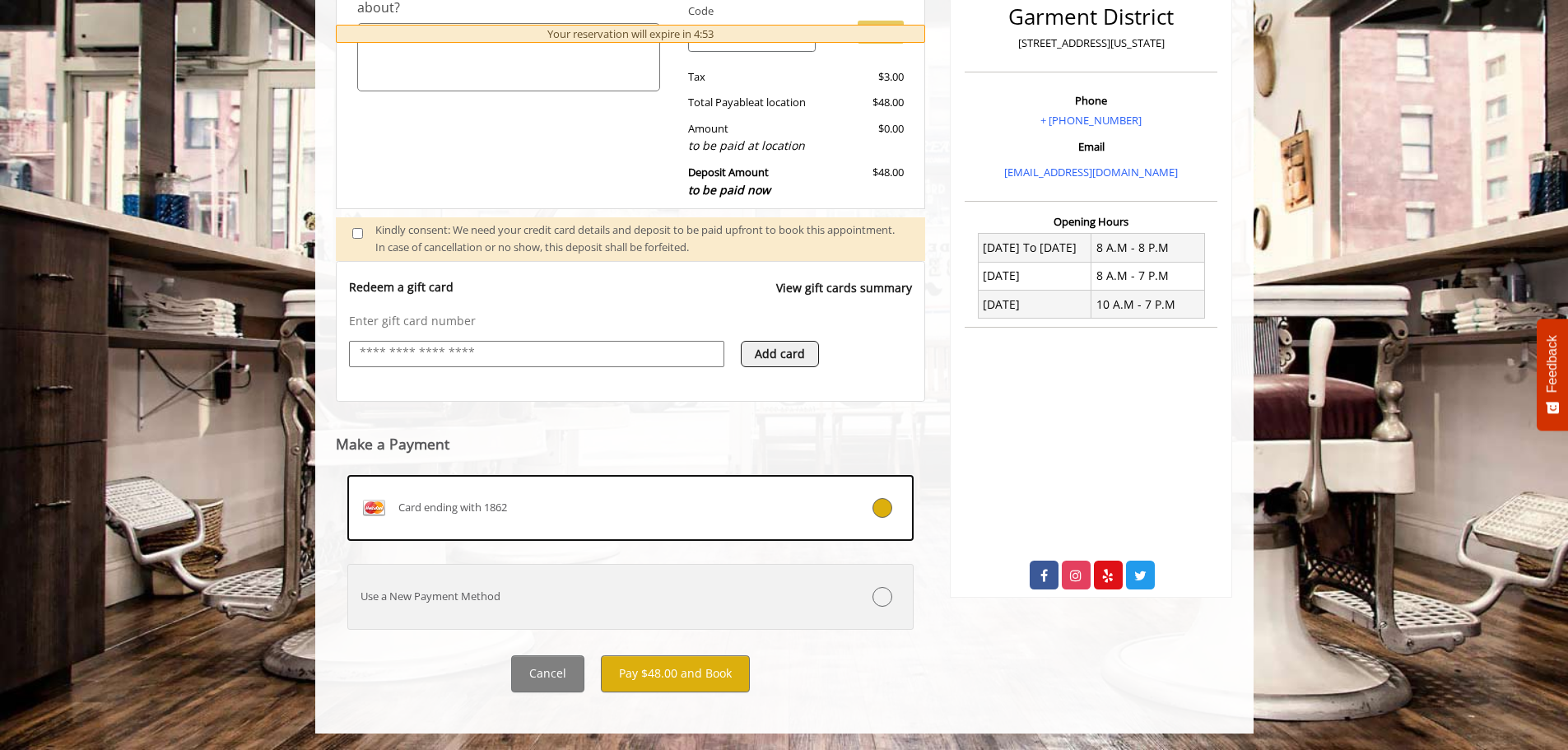
click at [629, 611] on label "Use a New Payment Method" at bounding box center [631, 597] width 568 height 66
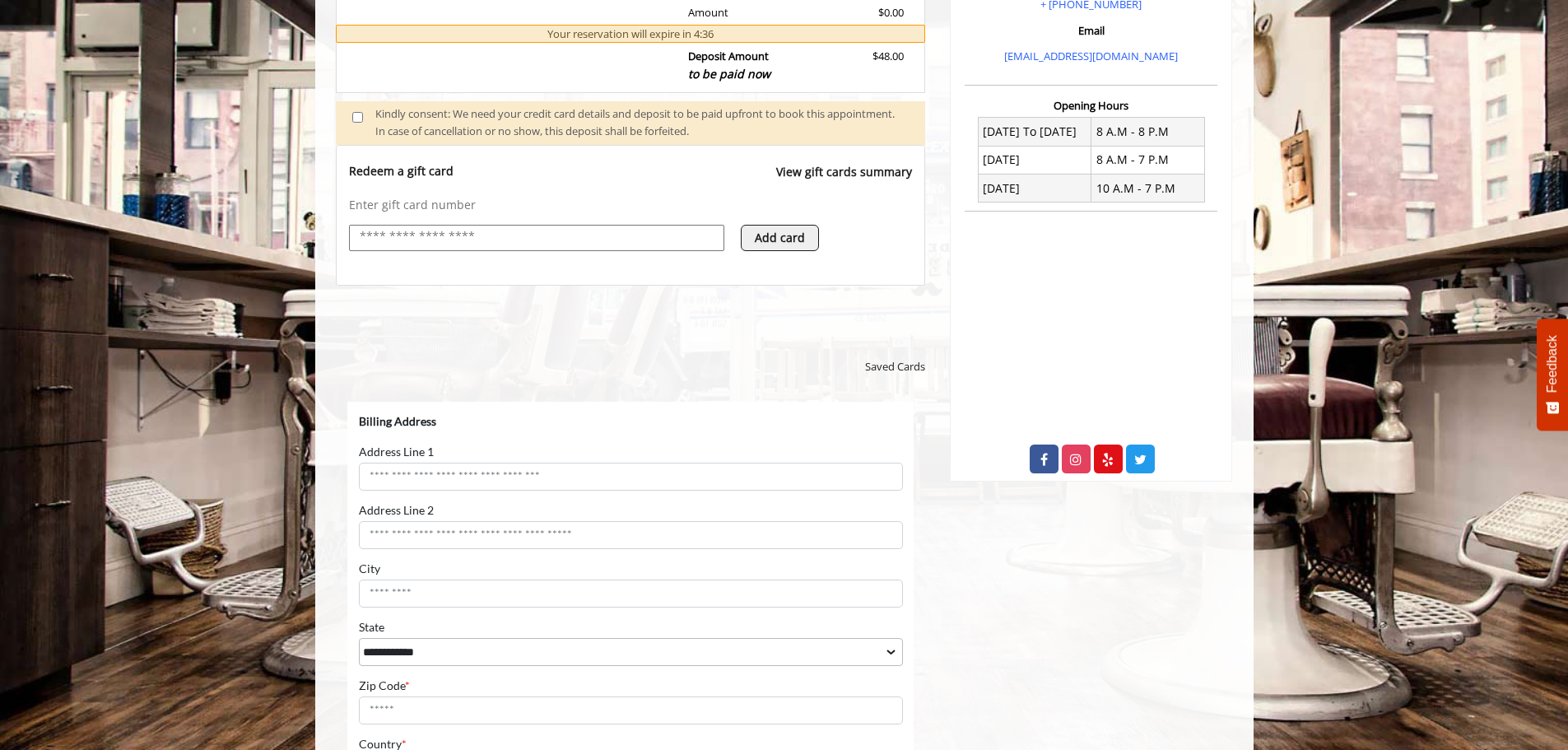
scroll to position [494, 0]
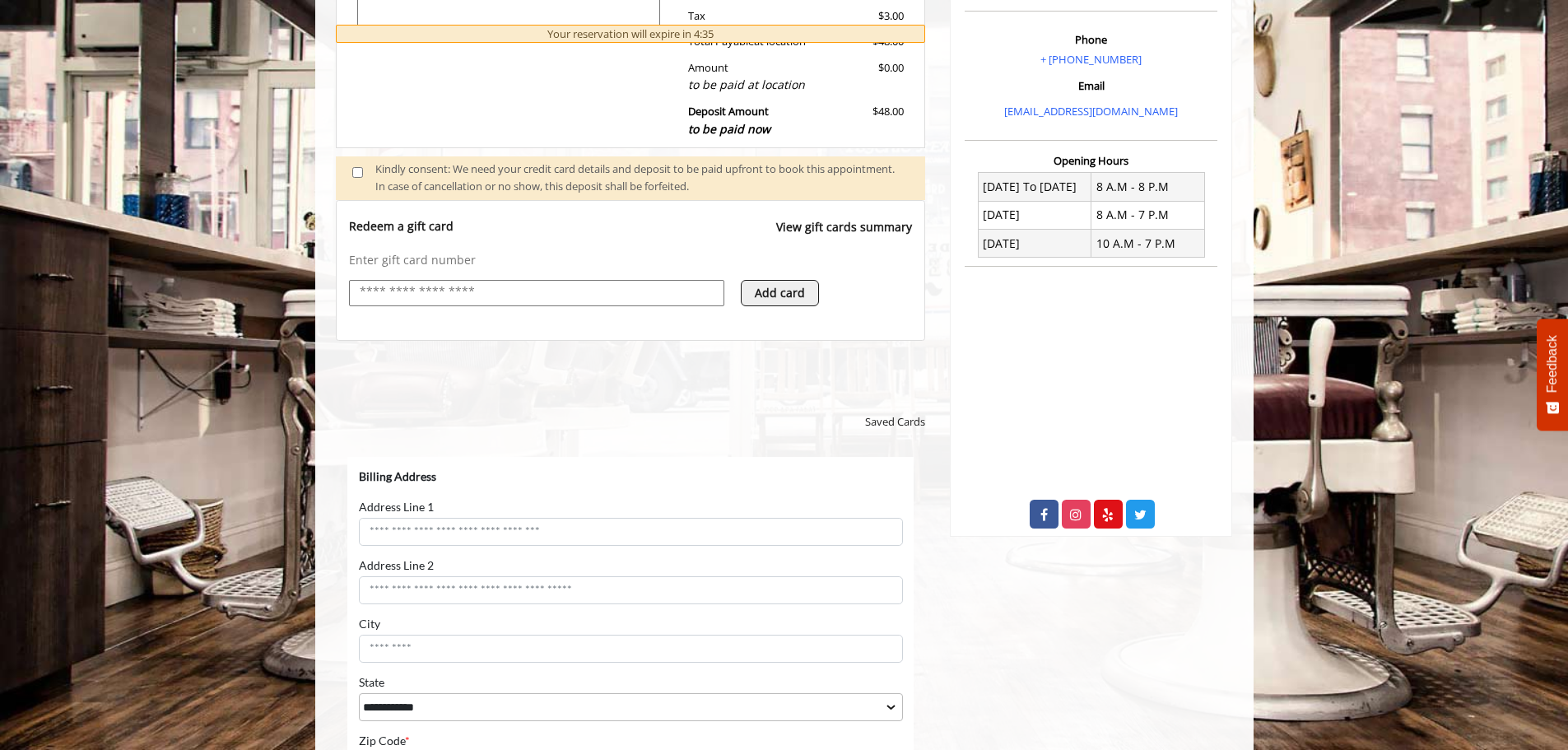
click at [831, 227] on link "View gift cards summary" at bounding box center [844, 235] width 136 height 34
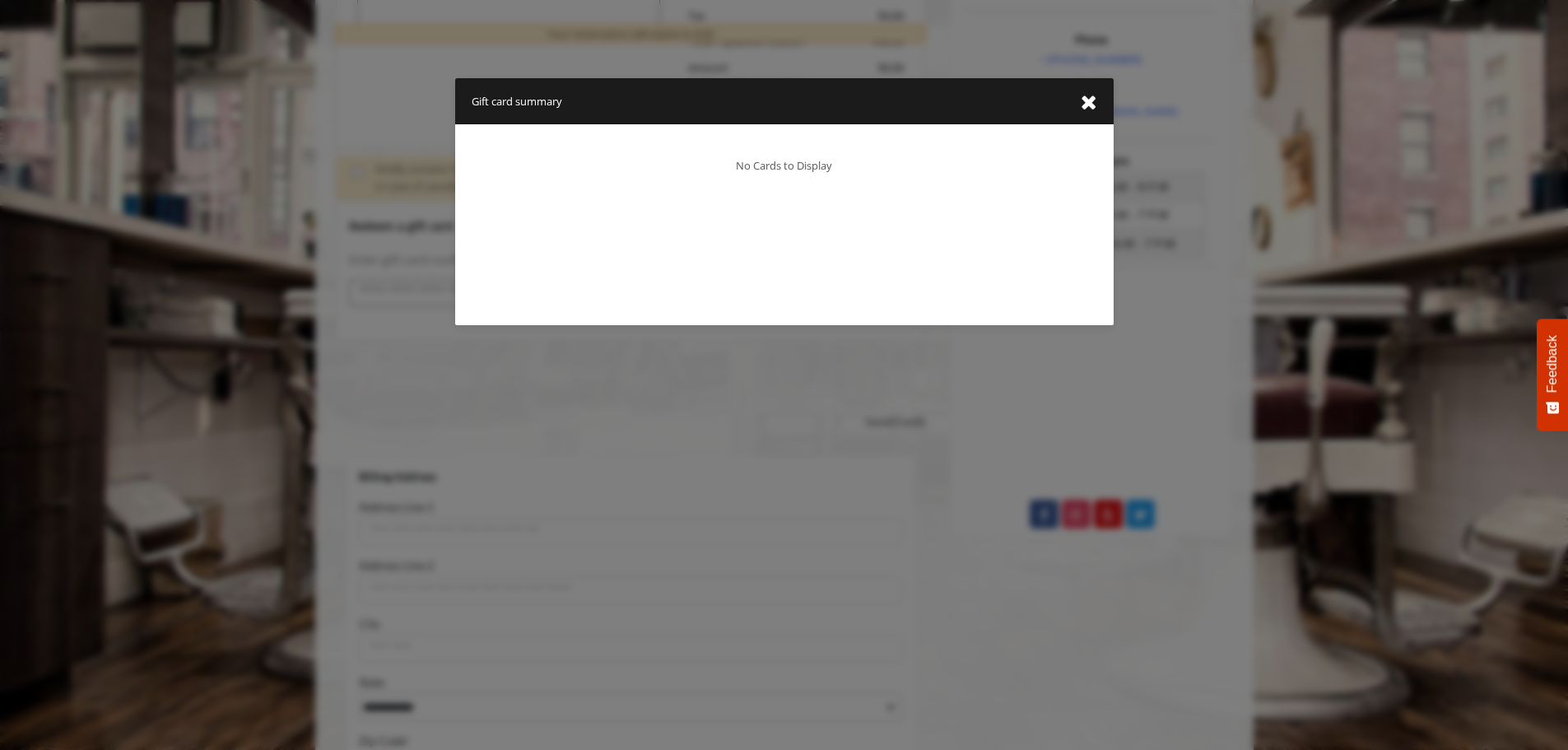
click at [1081, 100] on icon "close gift card summary dialog" at bounding box center [1088, 102] width 16 height 21
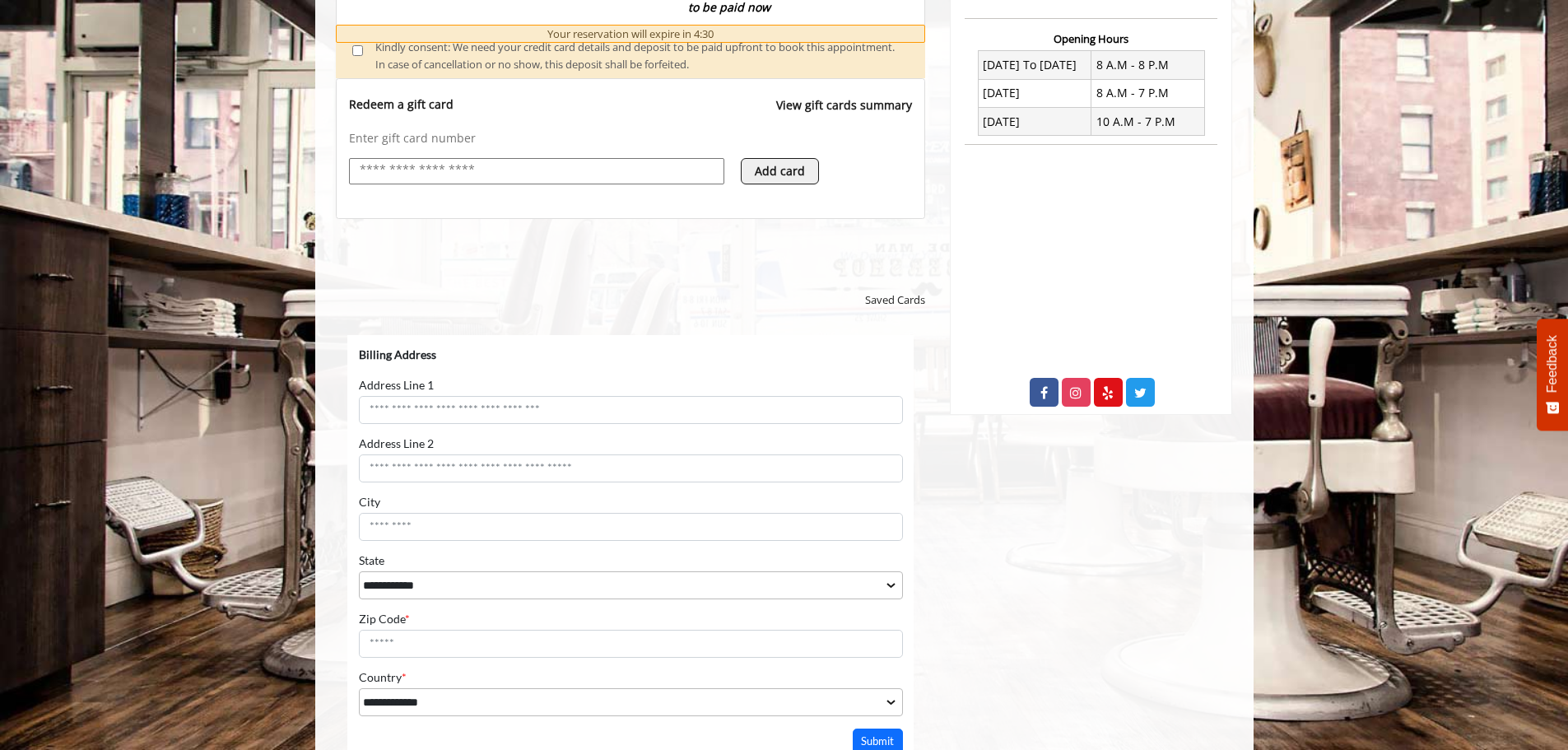
scroll to position [785, 0]
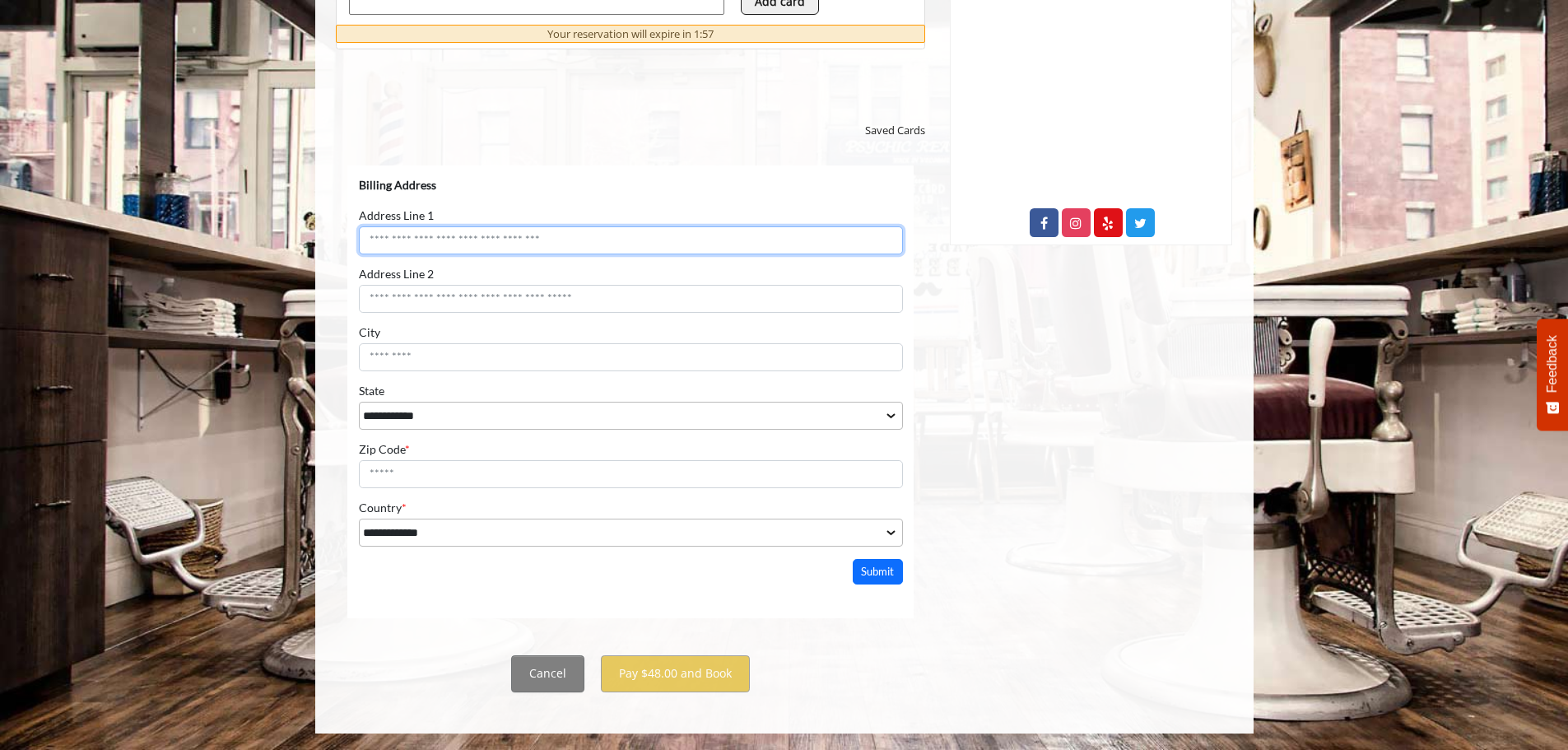
click at [566, 235] on input "Address Line 1" at bounding box center [630, 239] width 544 height 28
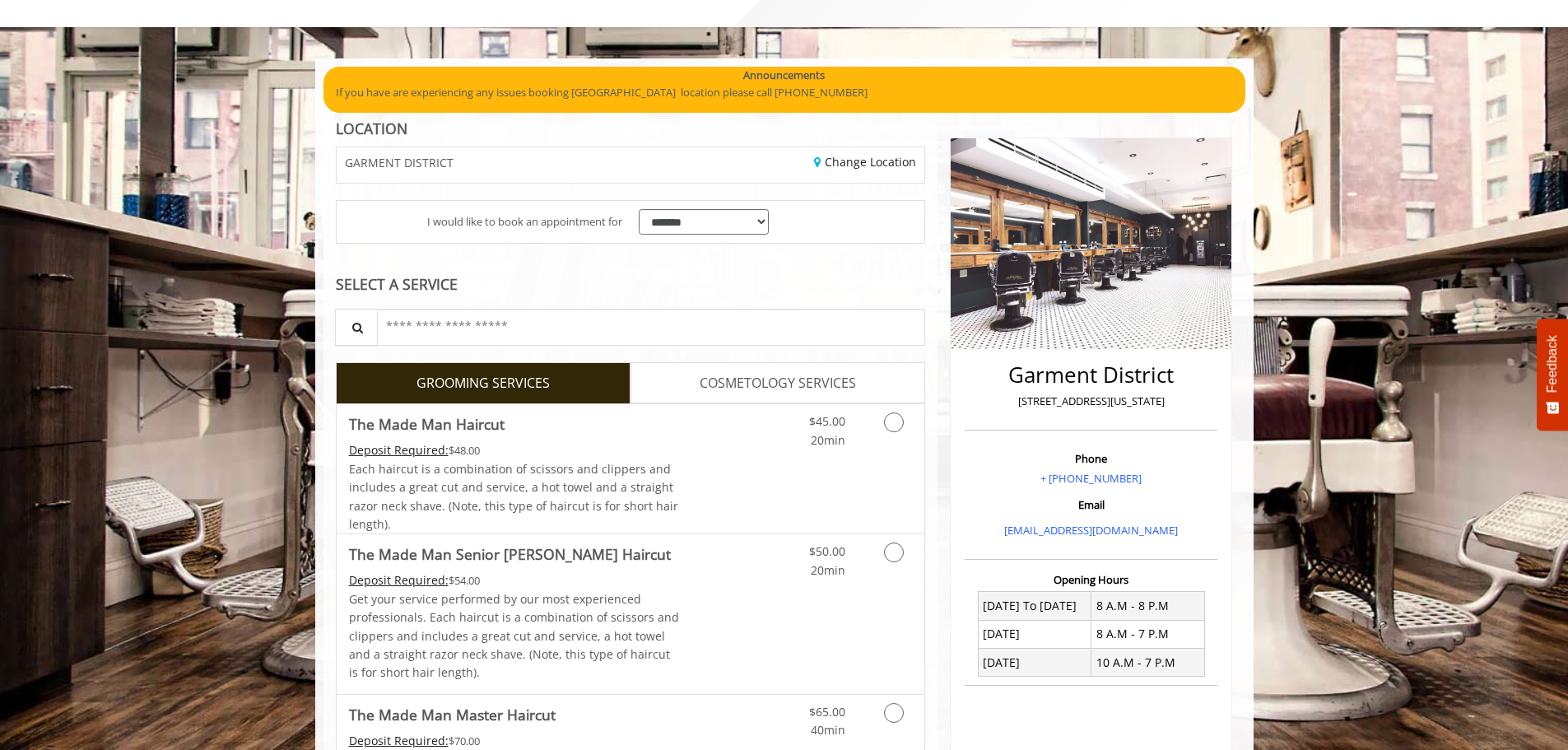
scroll to position [165, 0]
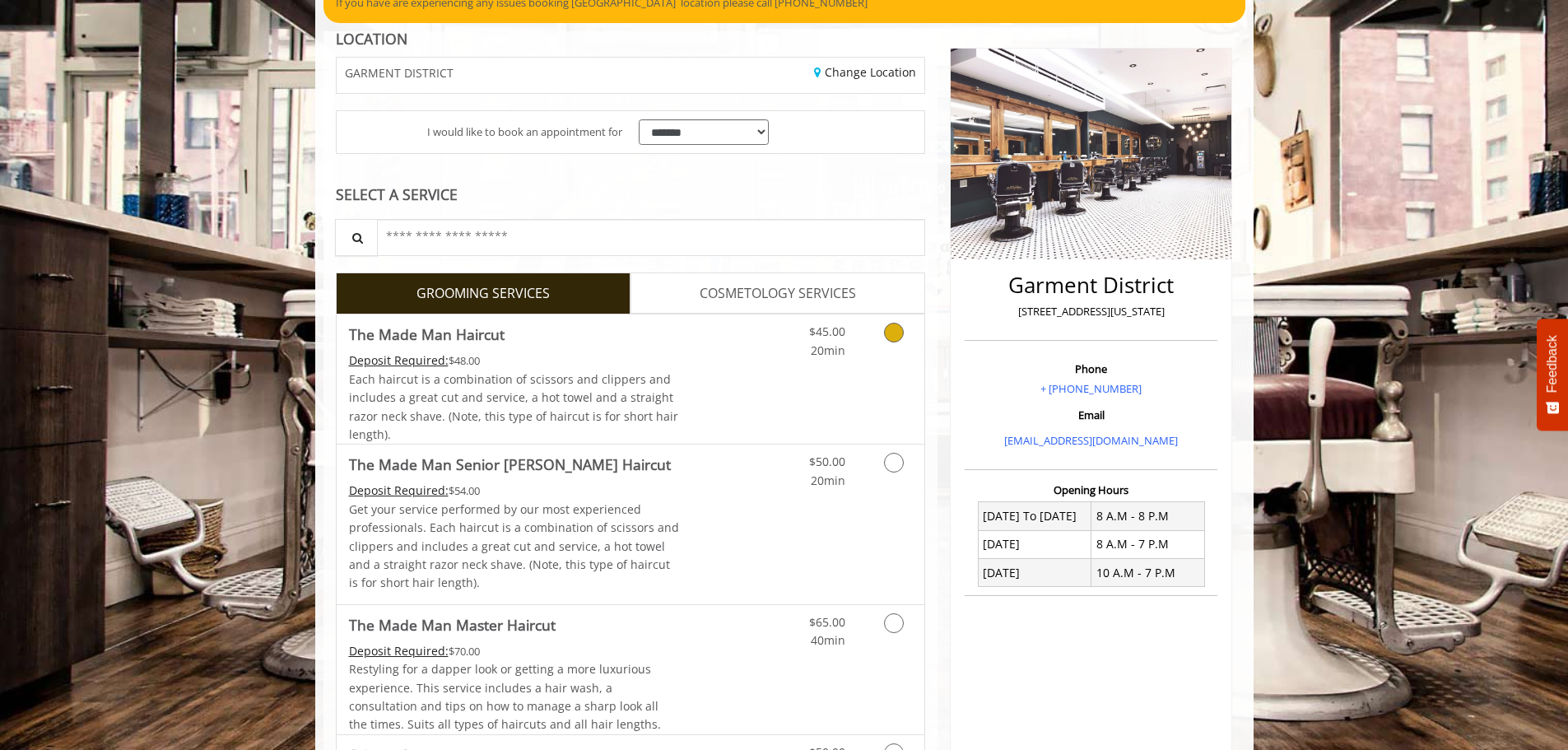
click at [859, 374] on div "$45.00 20min" at bounding box center [851, 379] width 147 height 129
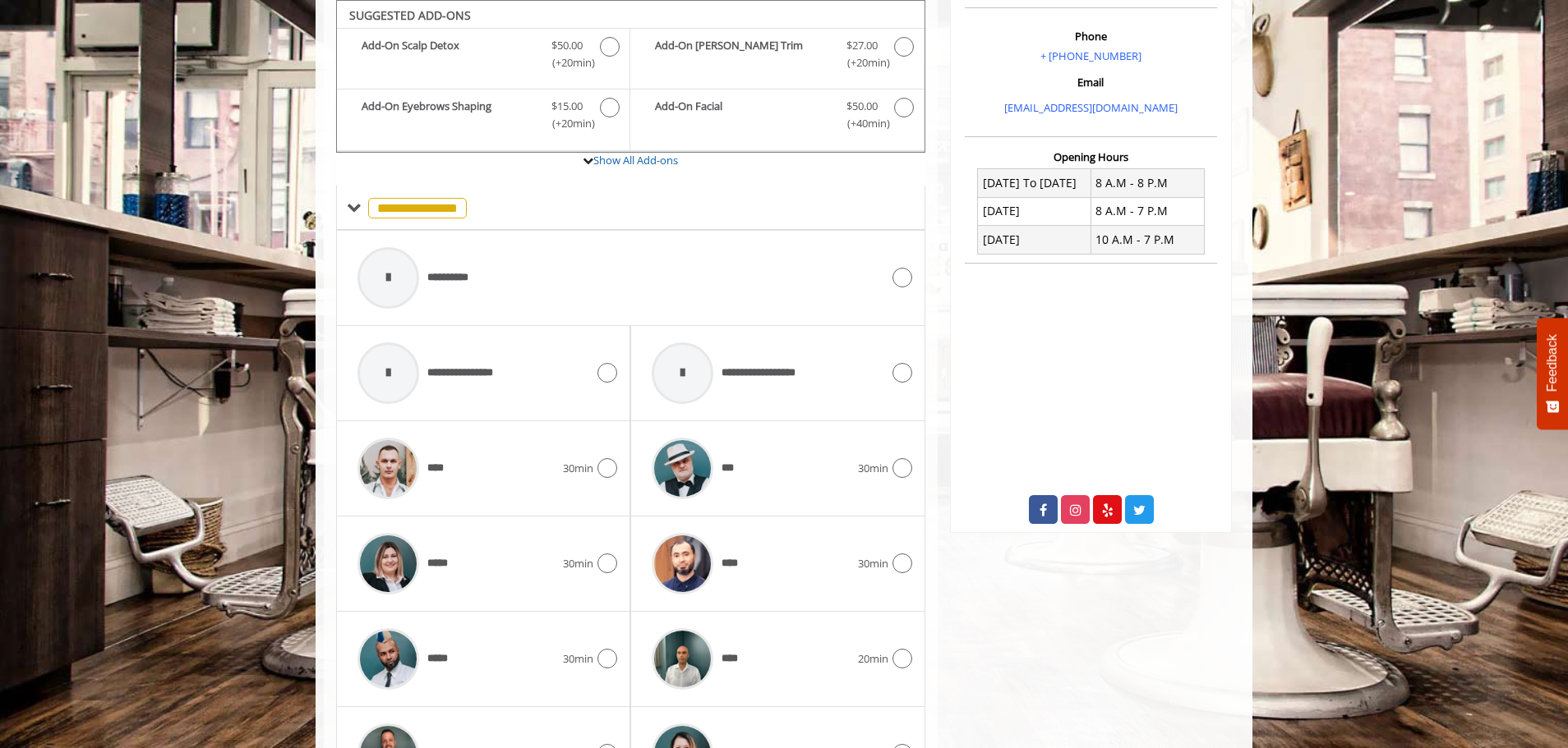
click at [741, 451] on div "***" at bounding box center [750, 469] width 214 height 78
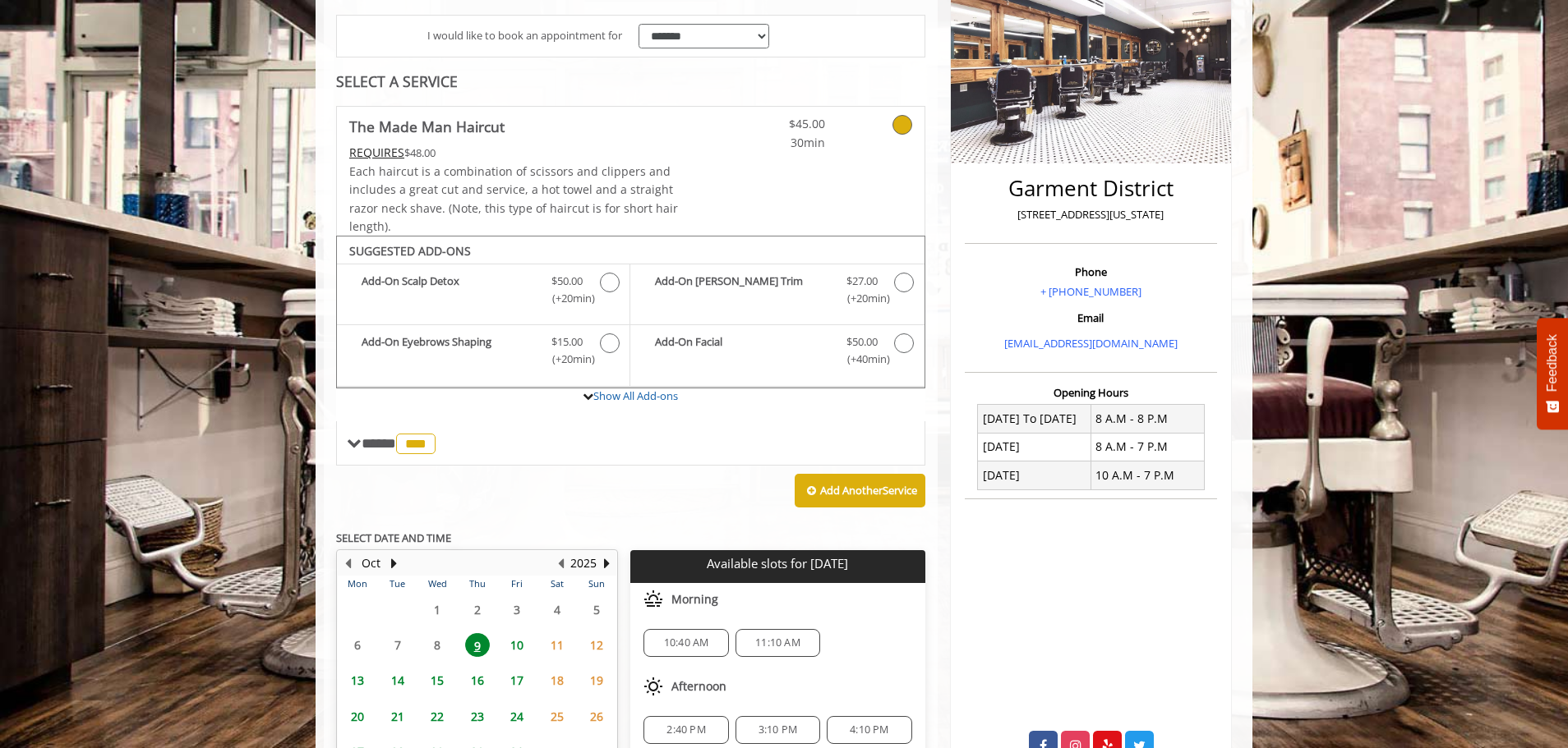
scroll to position [260, 0]
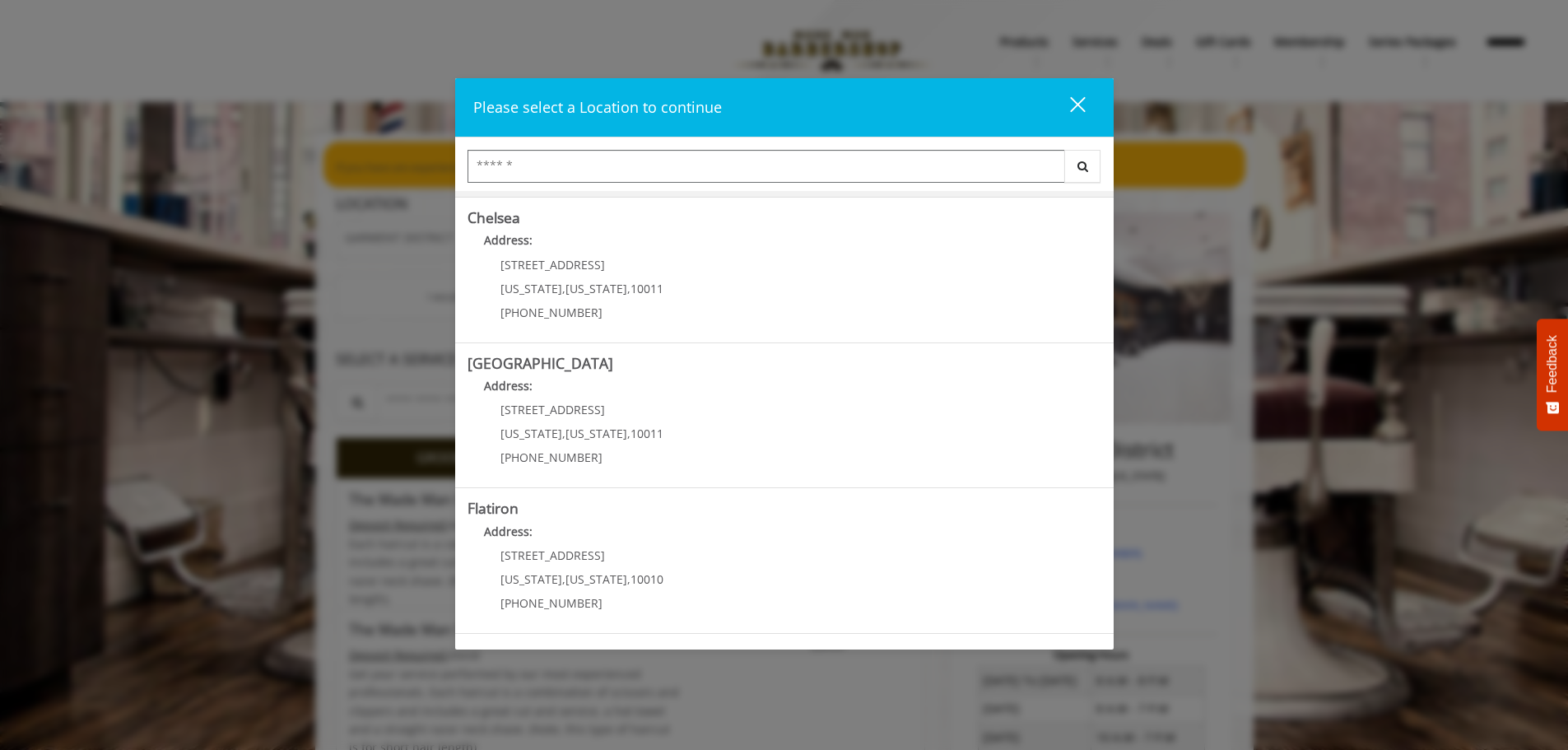
scroll to position [277, 0]
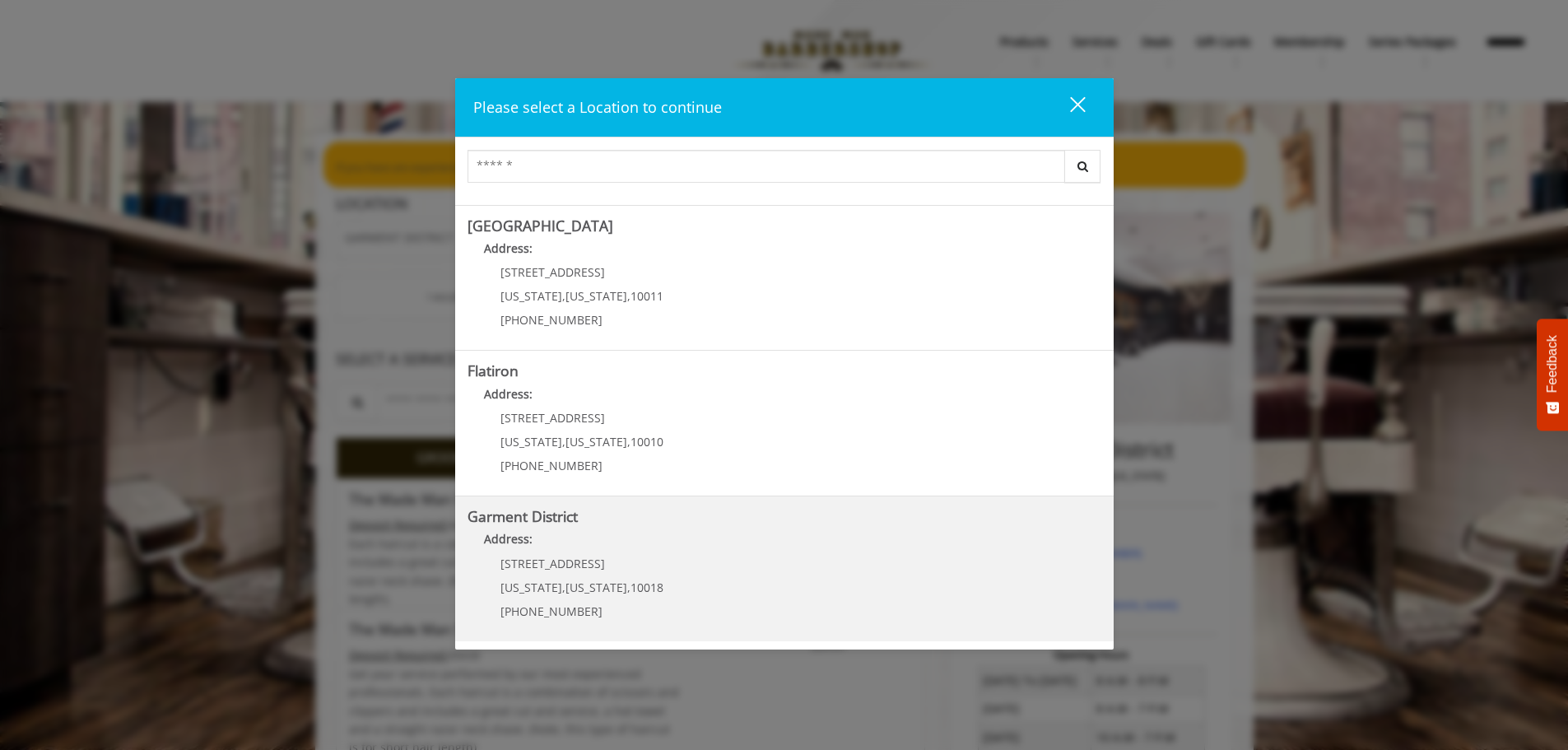
click at [657, 567] on District "Garment District Address: 1400 Broadway New York , New York , 10018 (212) 997-4…" at bounding box center [784, 569] width 634 height 121
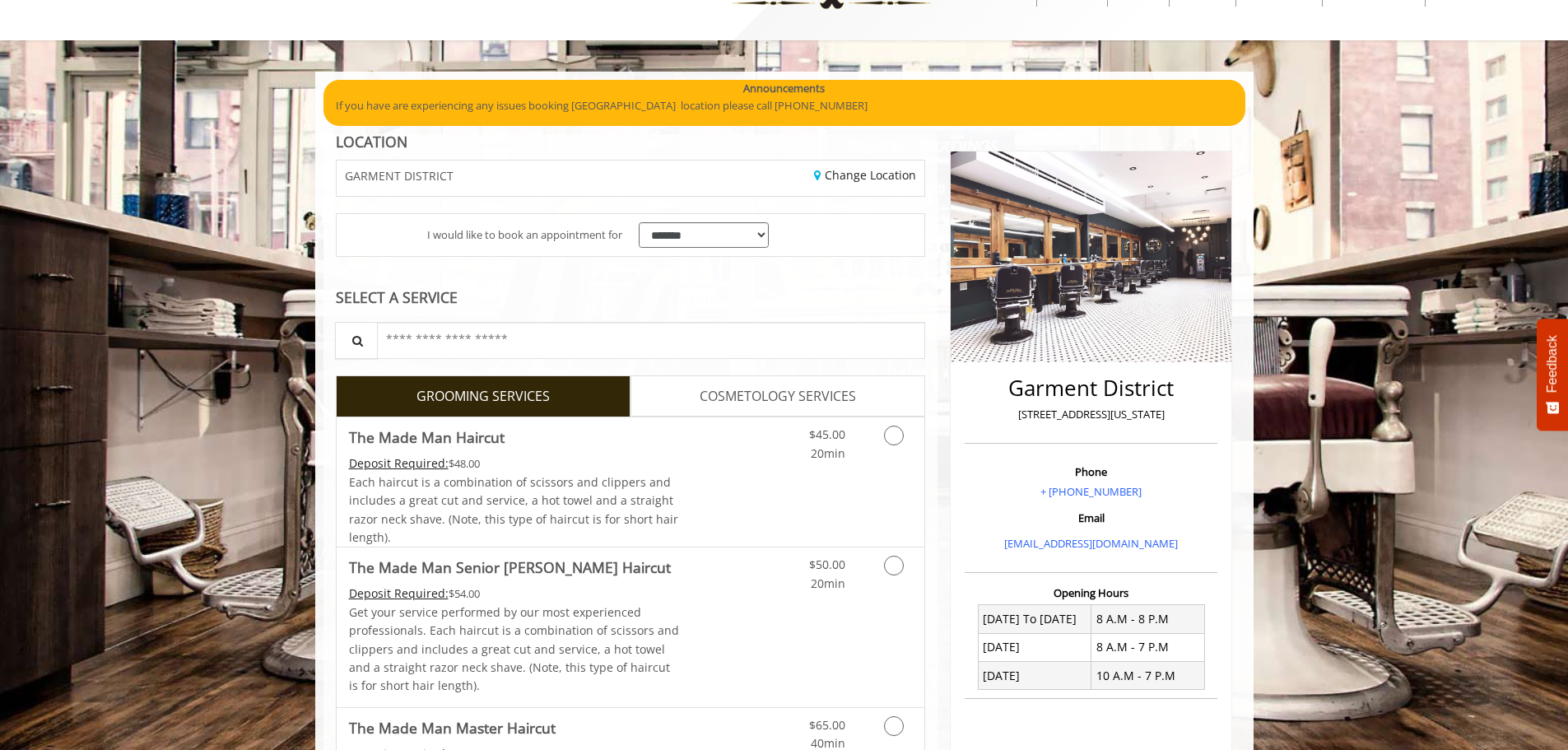
scroll to position [247, 0]
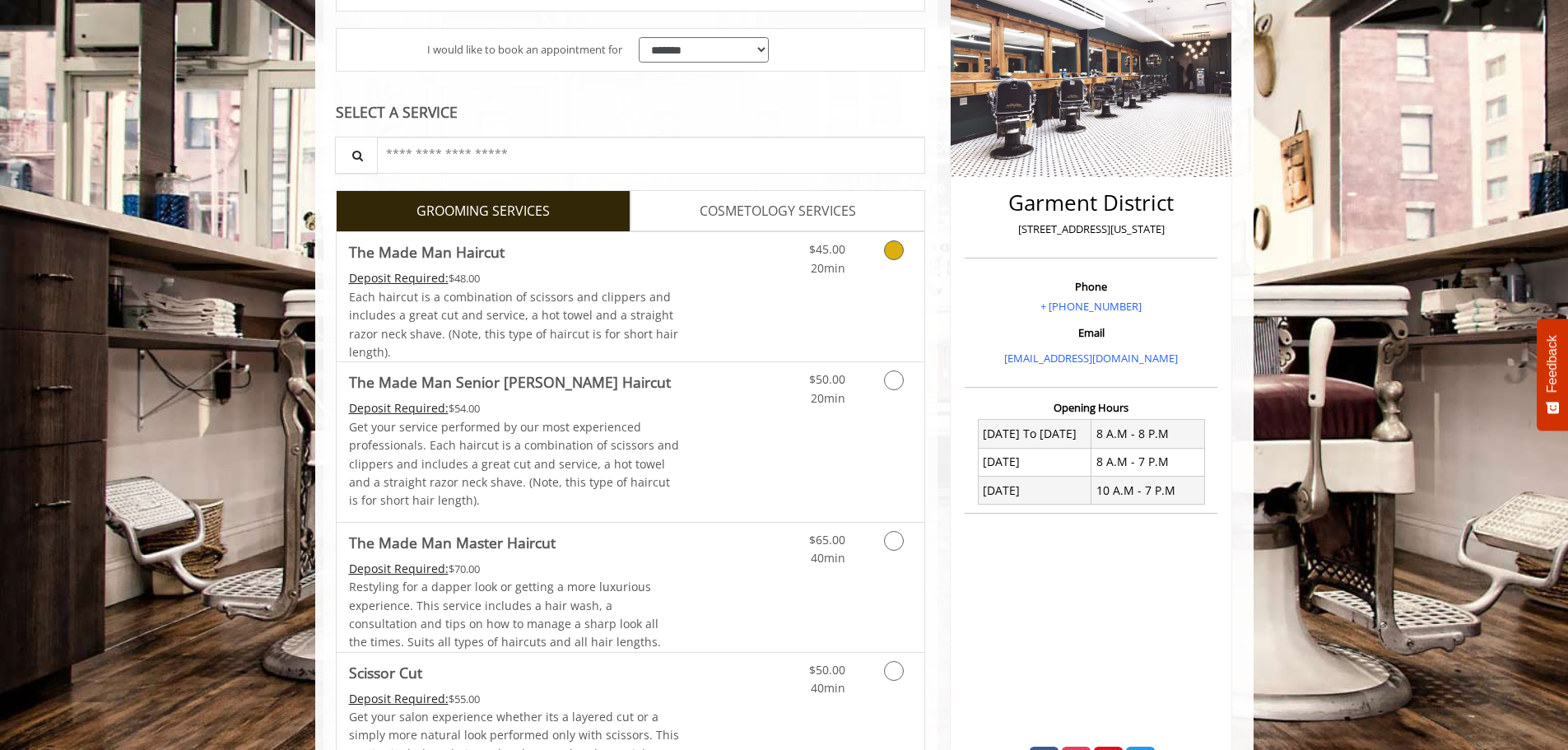
click at [639, 261] on span "The Made Man Haircut" at bounding box center [515, 252] width 331 height 23
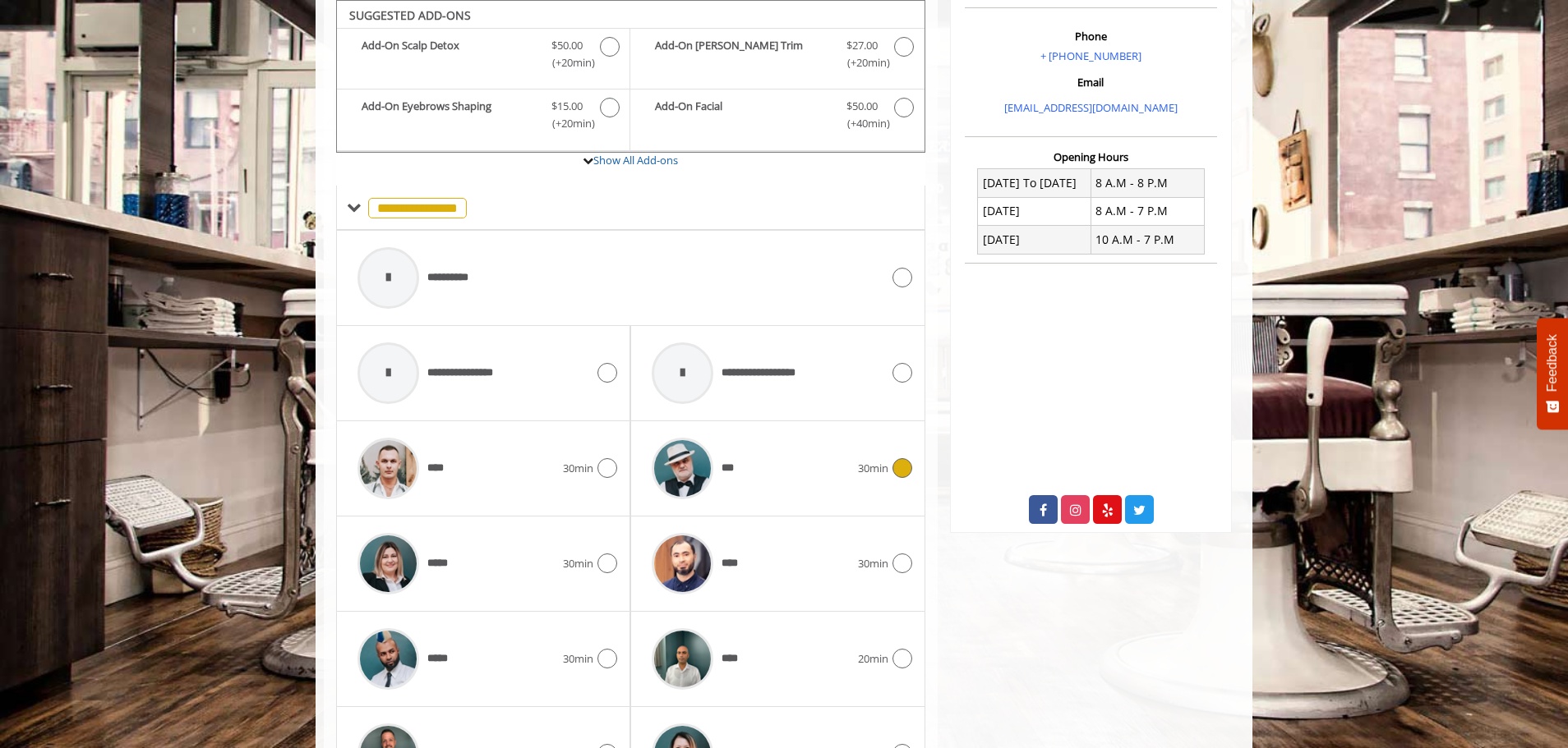
click at [704, 438] on div at bounding box center [682, 469] width 78 height 78
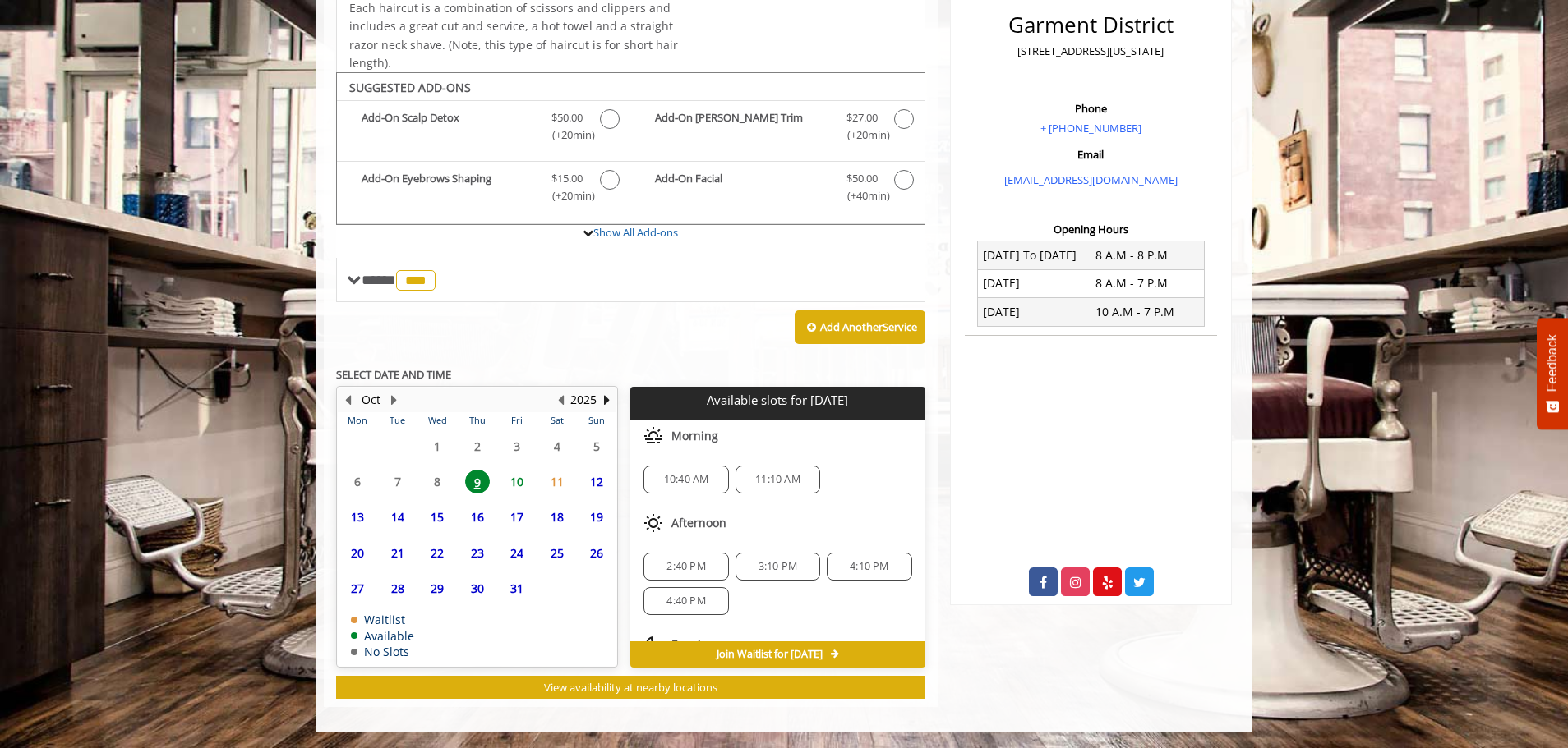
scroll to position [74, 0]
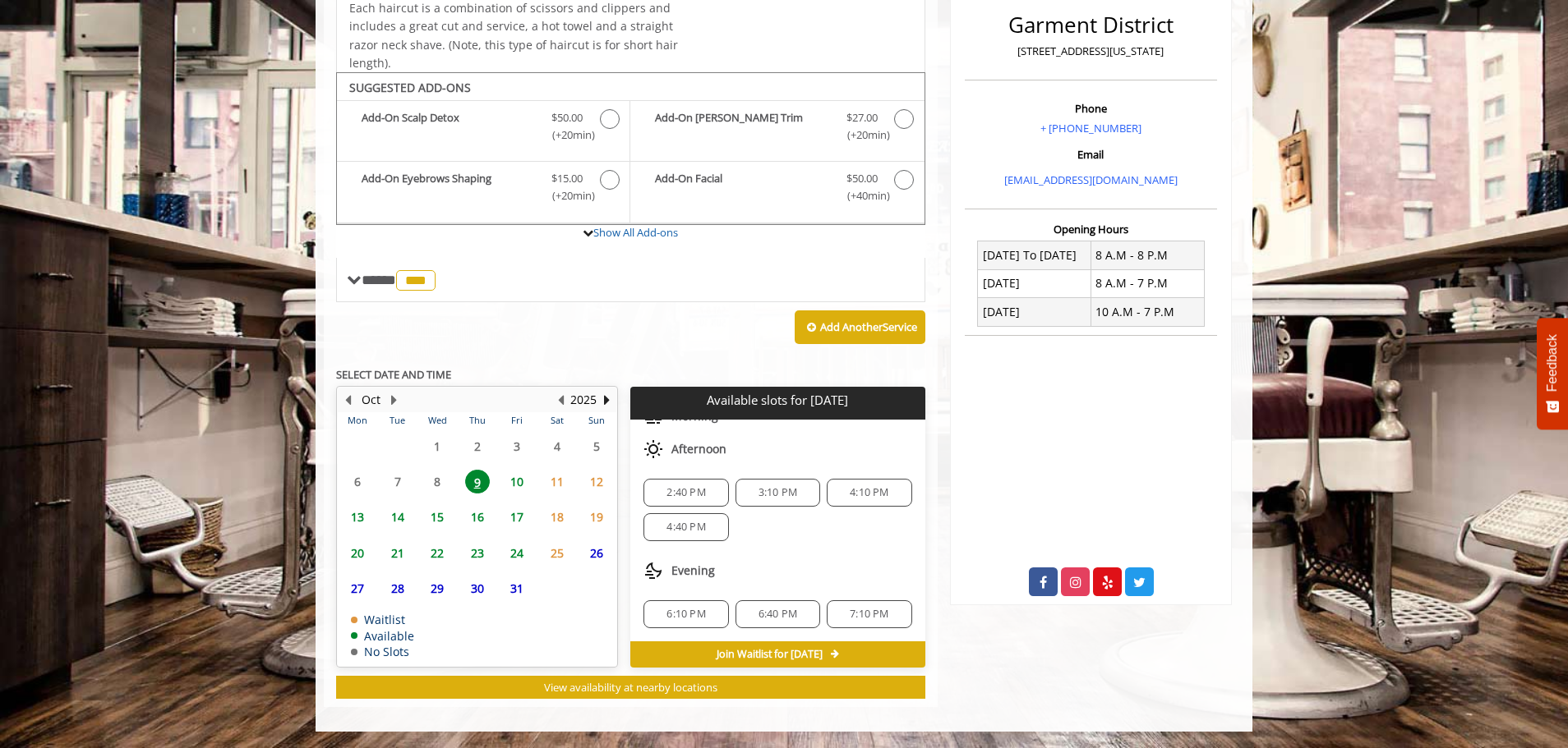
click at [707, 530] on span "4:40 PM" at bounding box center [685, 527] width 70 height 13
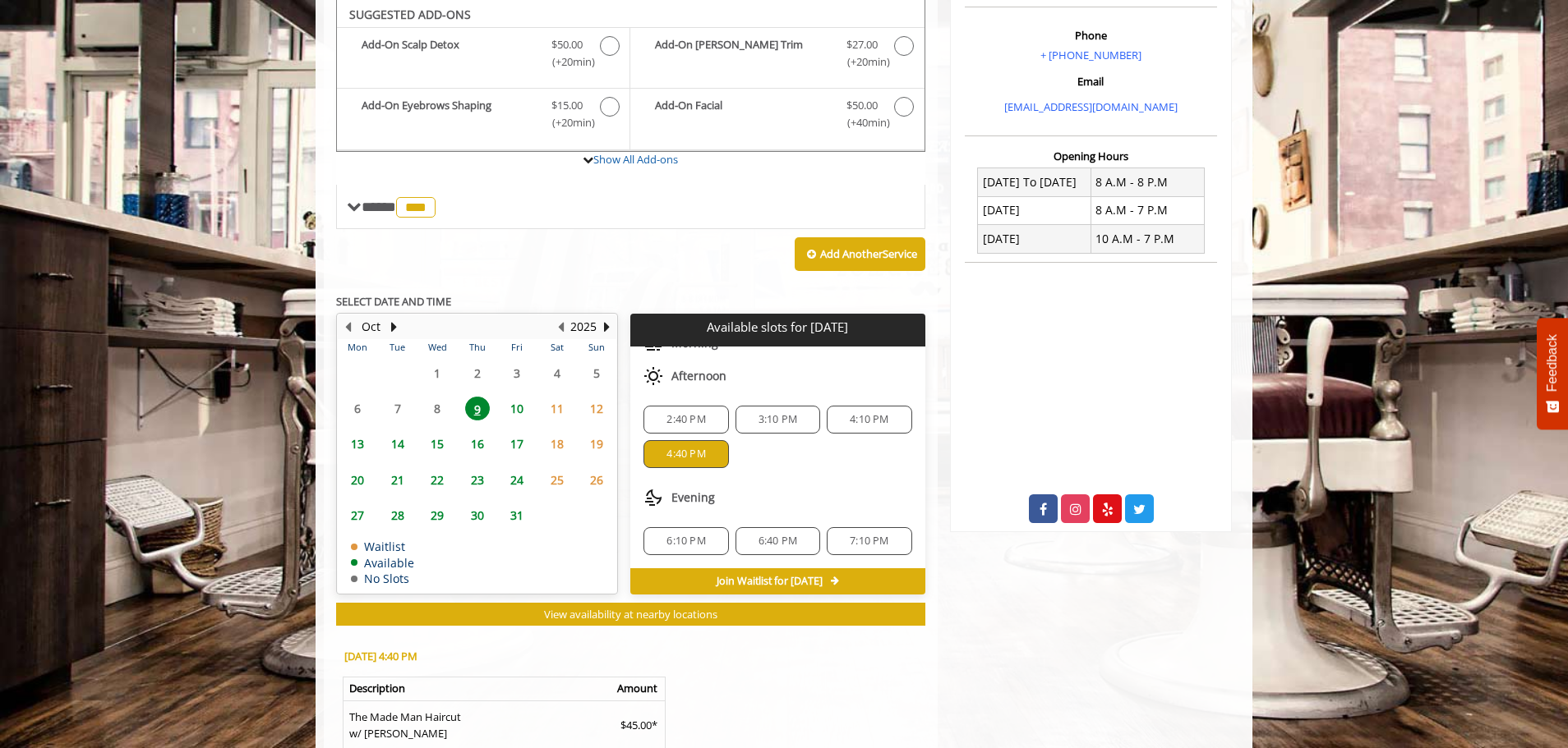
scroll to position [721, 0]
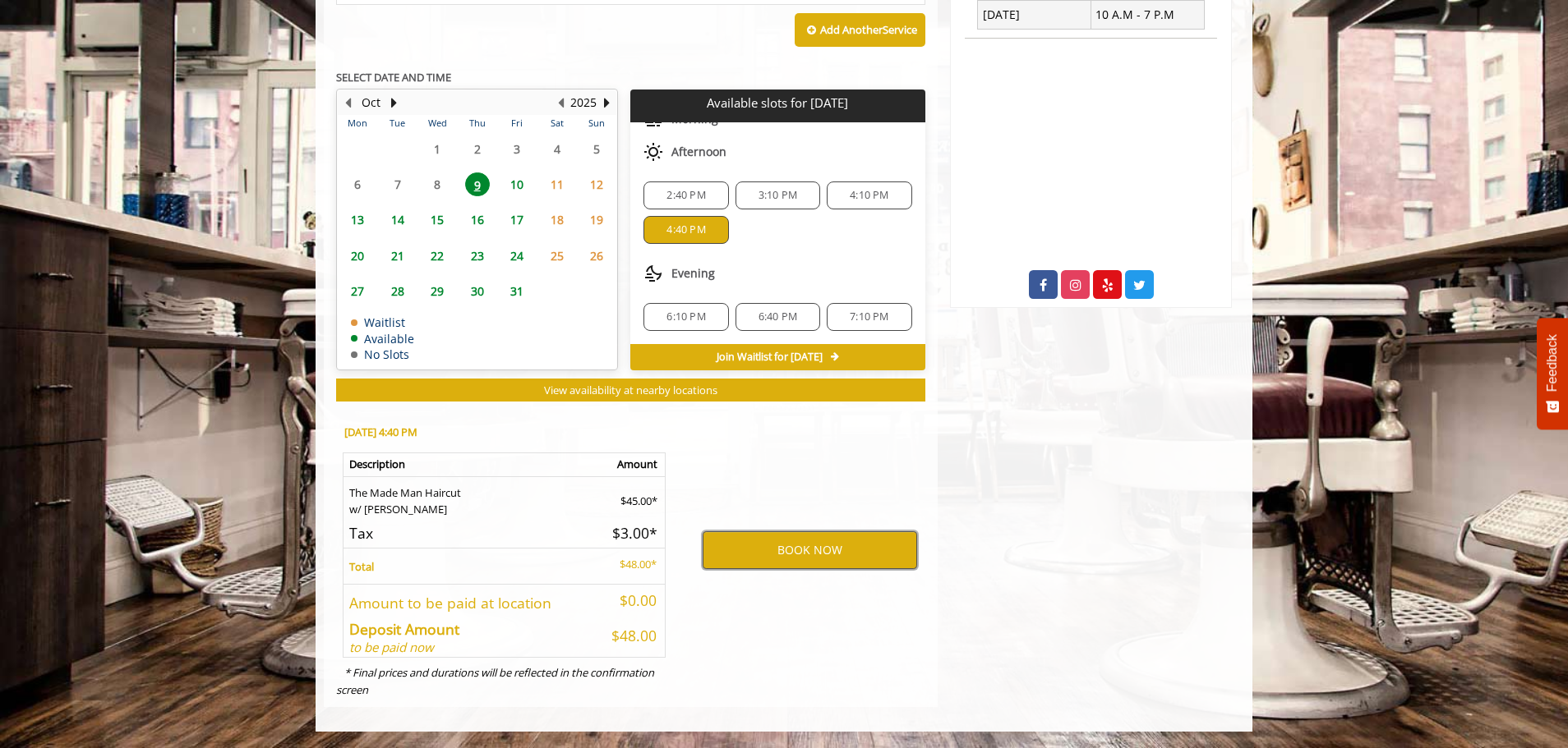
click at [766, 551] on button "BOOK NOW" at bounding box center [809, 550] width 214 height 38
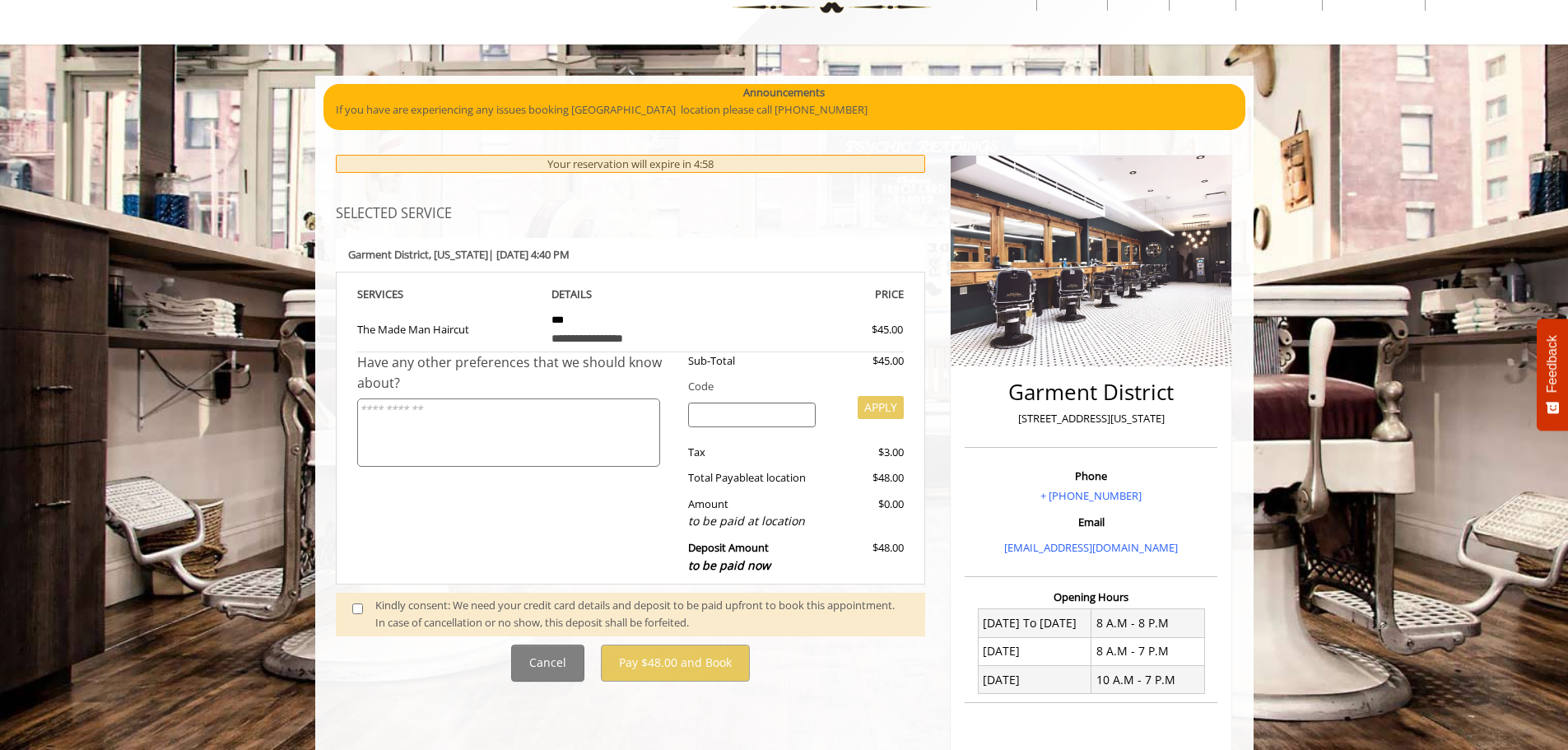
scroll to position [247, 0]
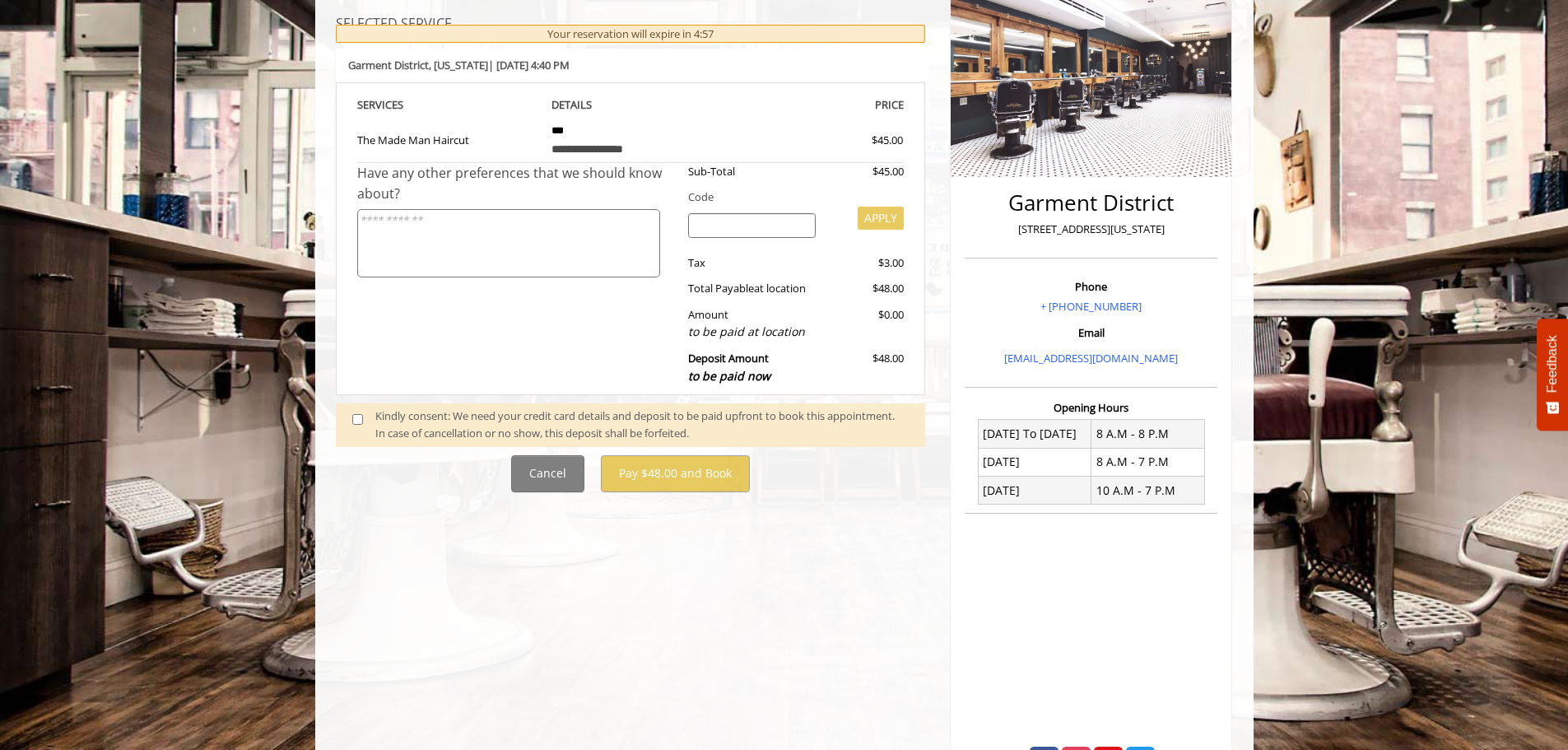
click at [359, 413] on span at bounding box center [364, 425] width 49 height 34
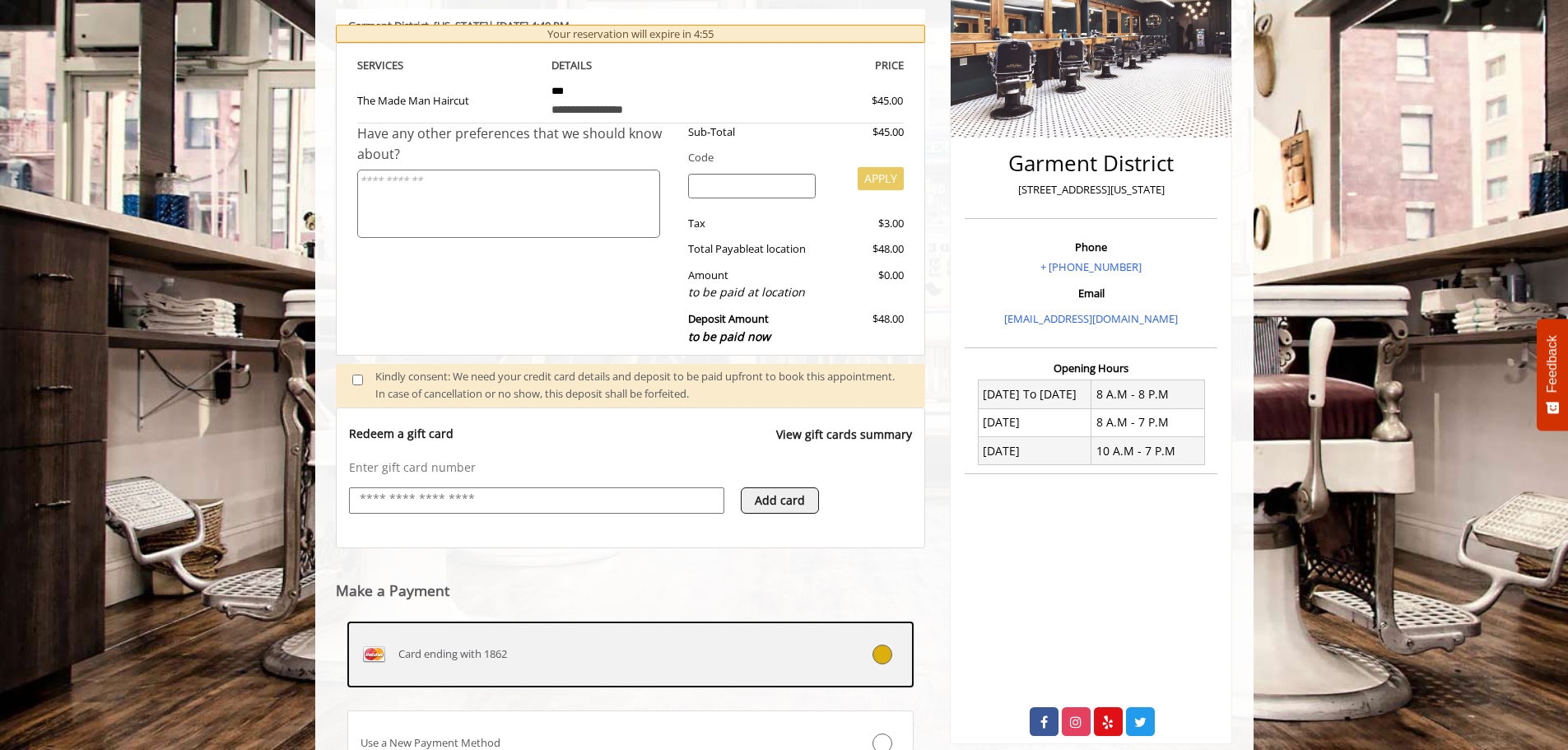
scroll to position [433, 0]
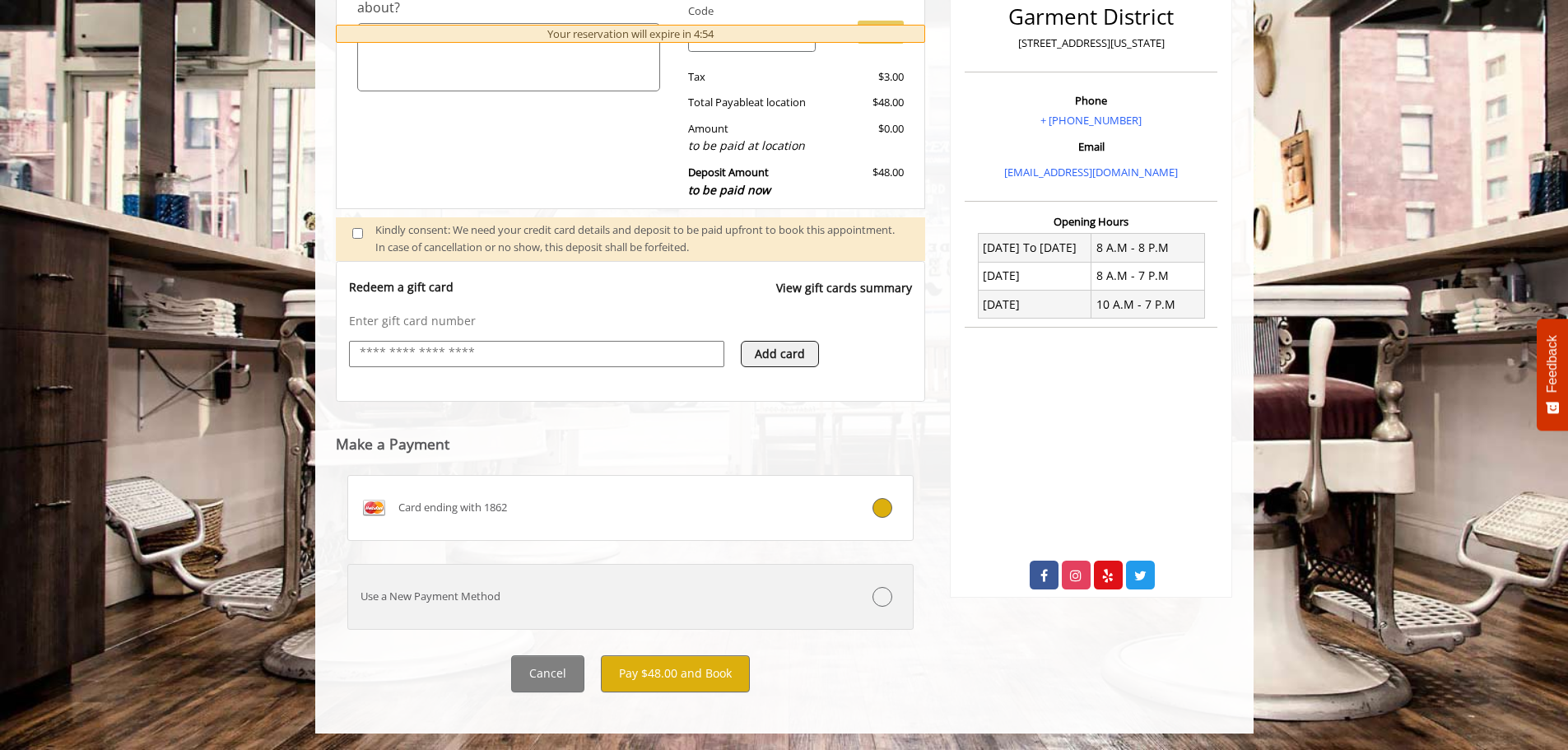
click at [684, 598] on div "Use a New Payment Method" at bounding box center [584, 597] width 471 height 17
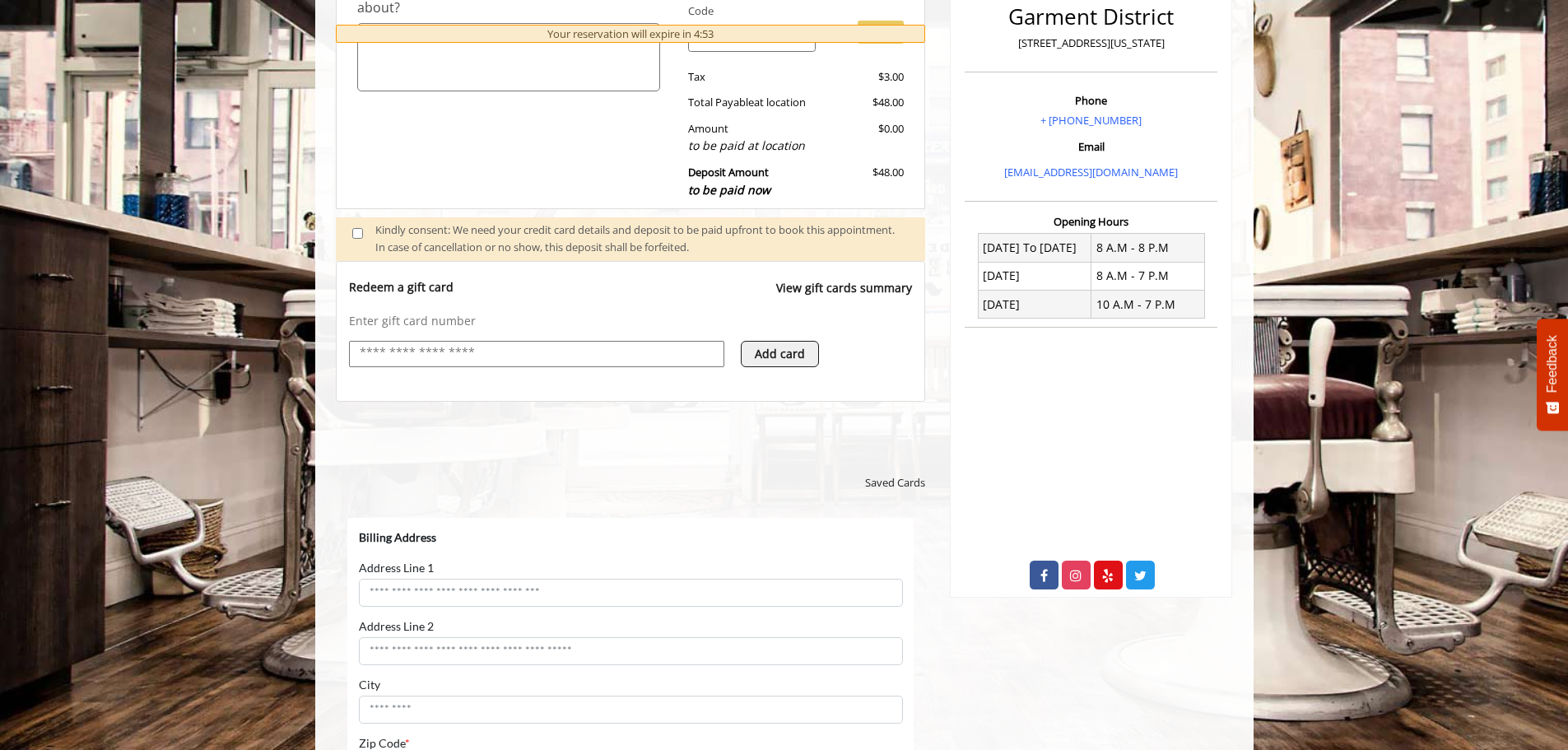
scroll to position [0, 0]
select select "***"
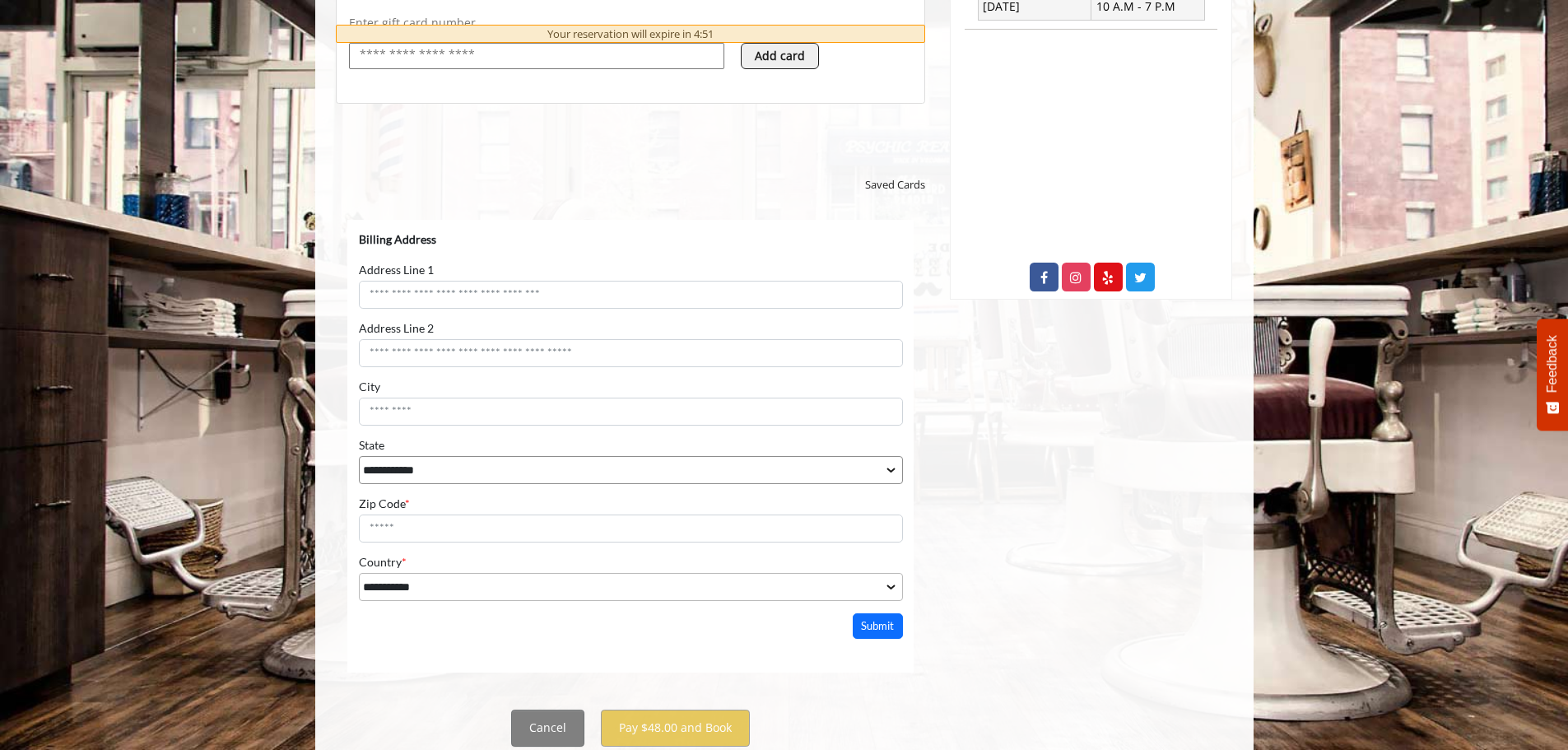
scroll to position [785, 0]
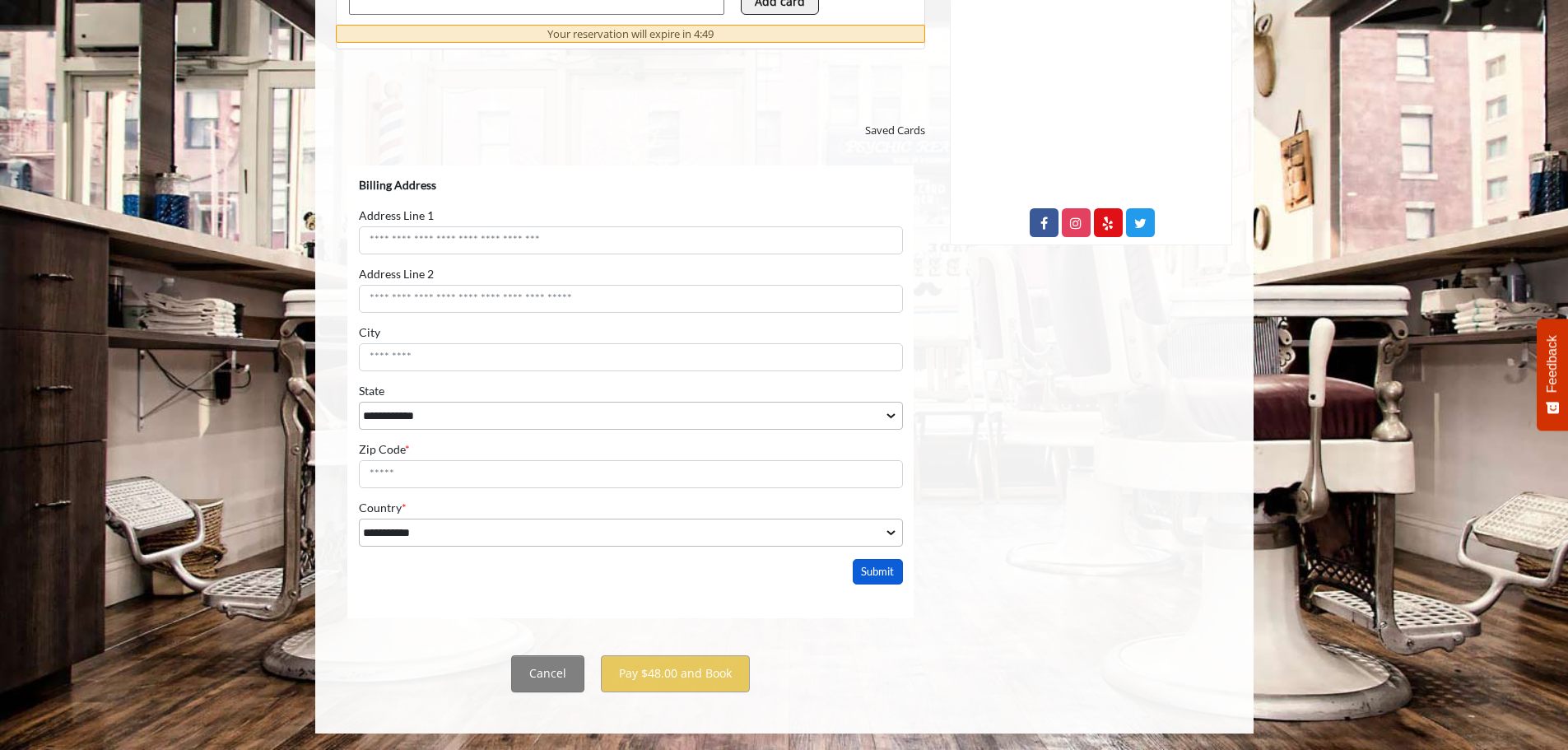
click at [869, 574] on button "Submit" at bounding box center [877, 571] width 51 height 26
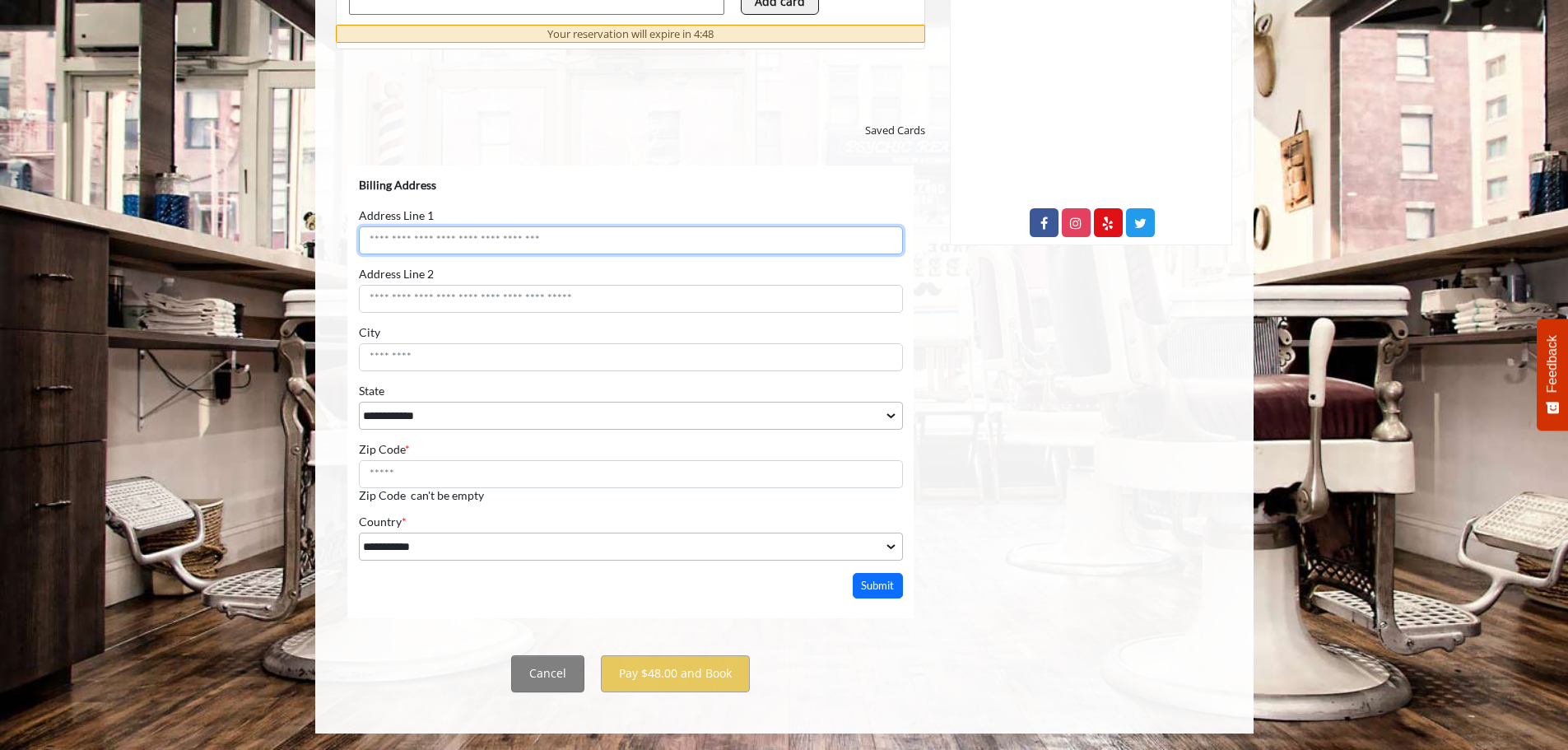
click at [440, 250] on input "Address Line 1" at bounding box center [630, 239] width 544 height 28
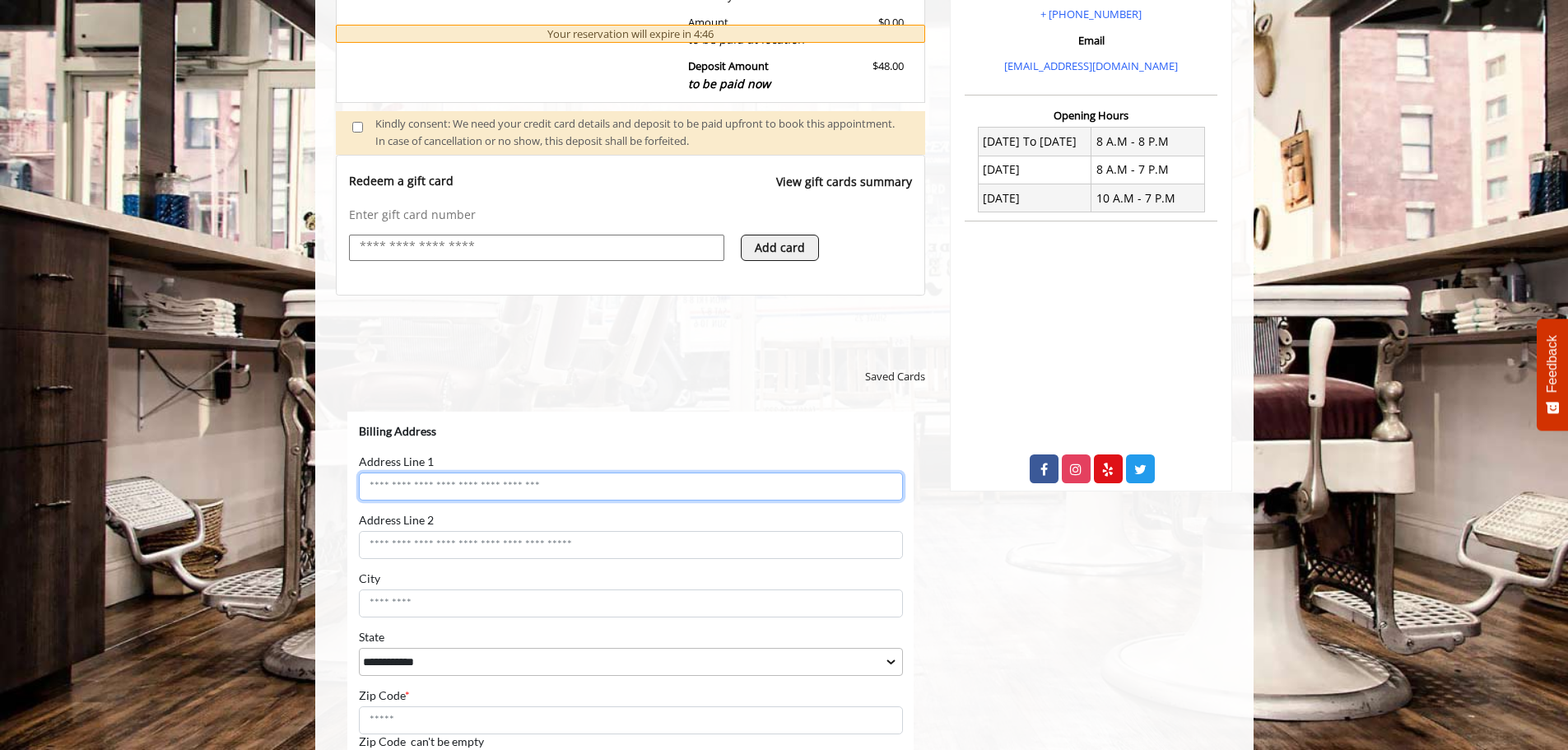
scroll to position [621, 0]
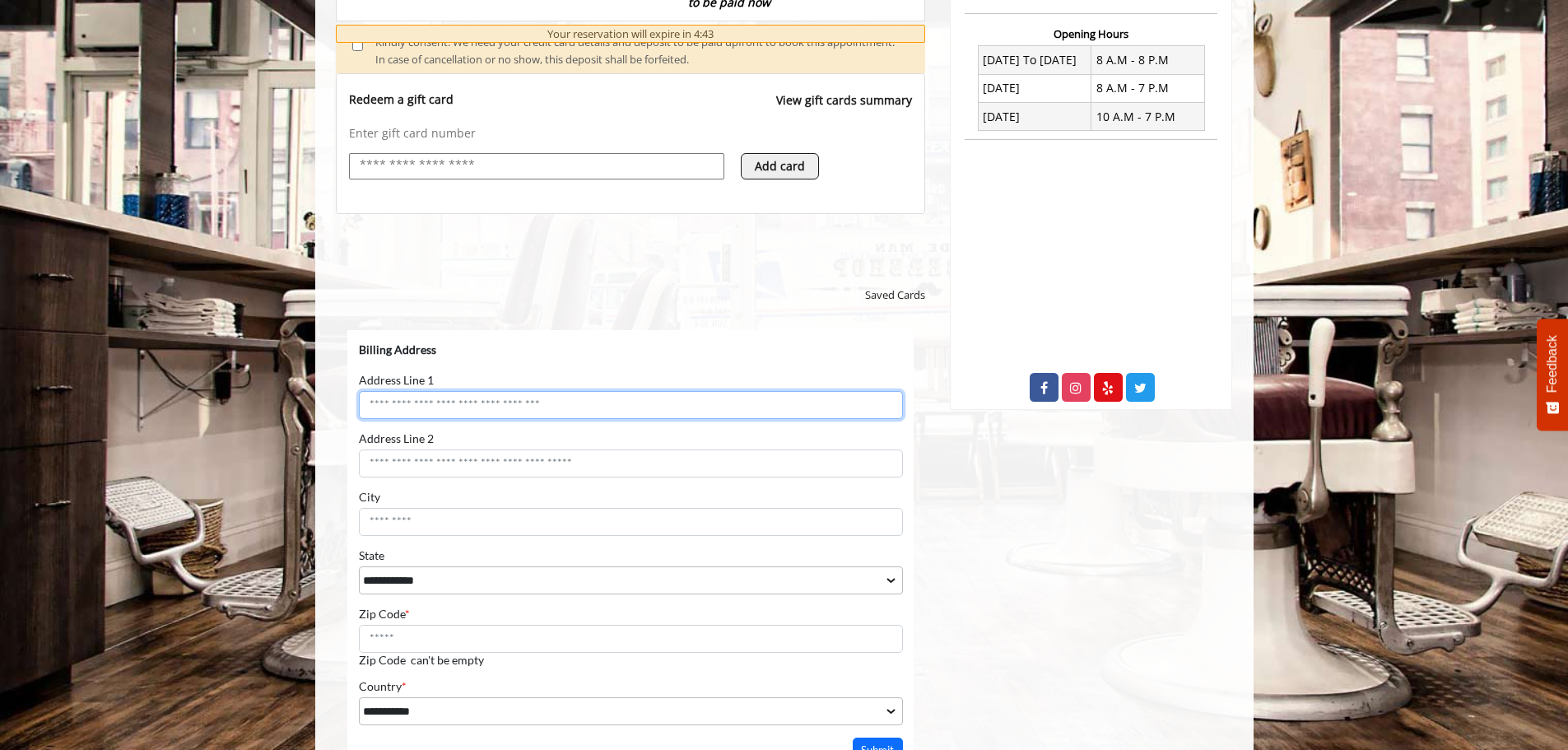
type input "**********"
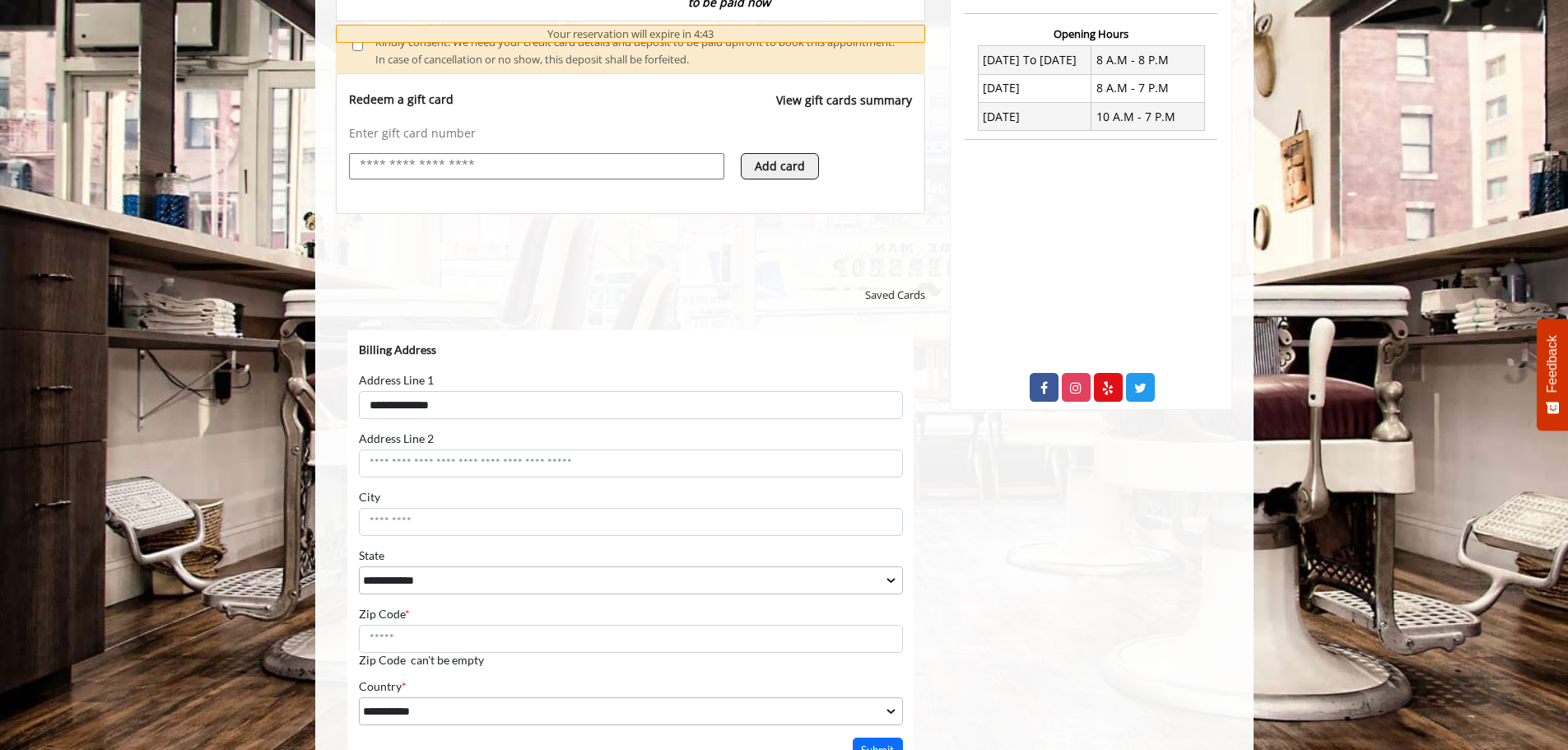
type input "*********"
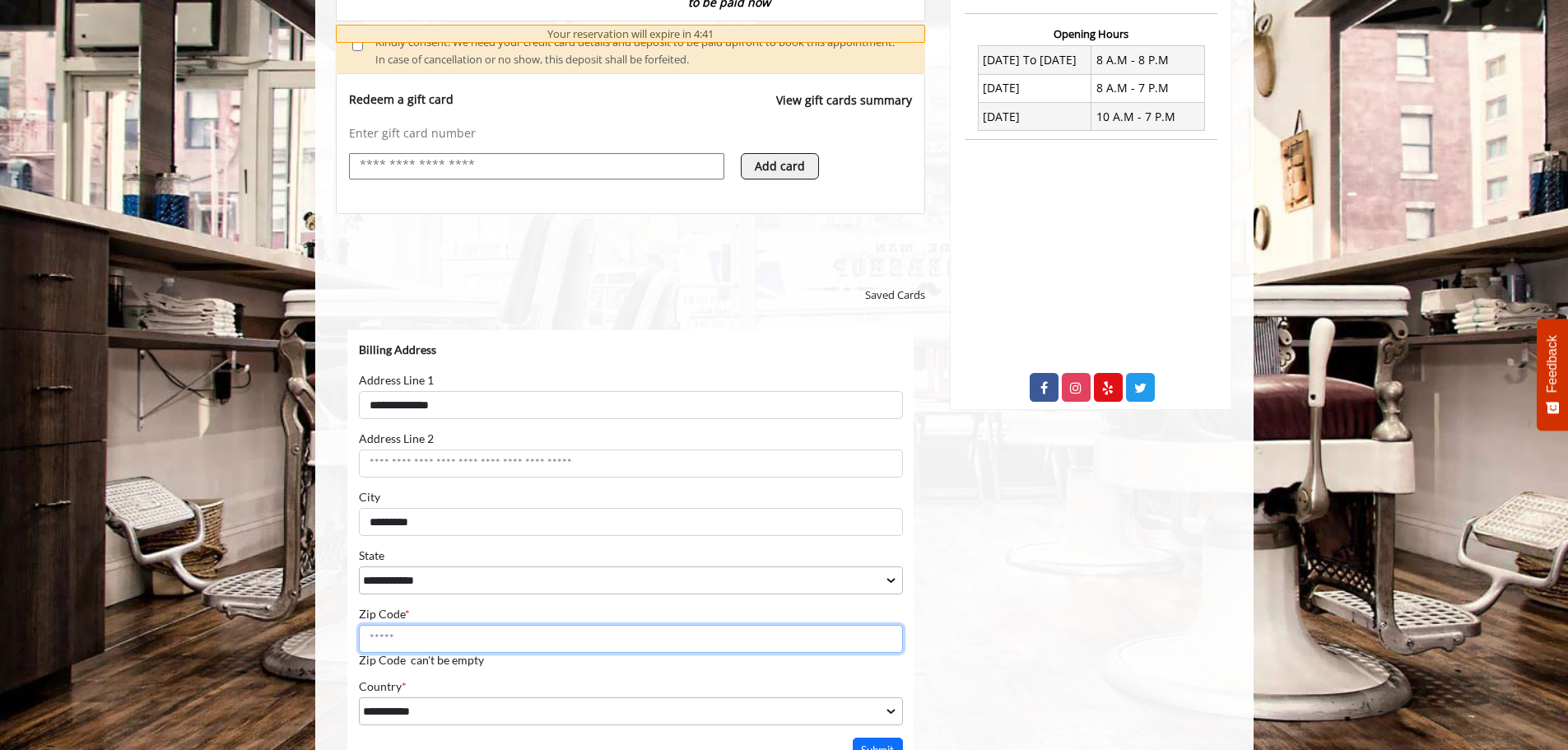
click at [454, 633] on input "Zip Code *" at bounding box center [630, 638] width 544 height 28
type input "*****"
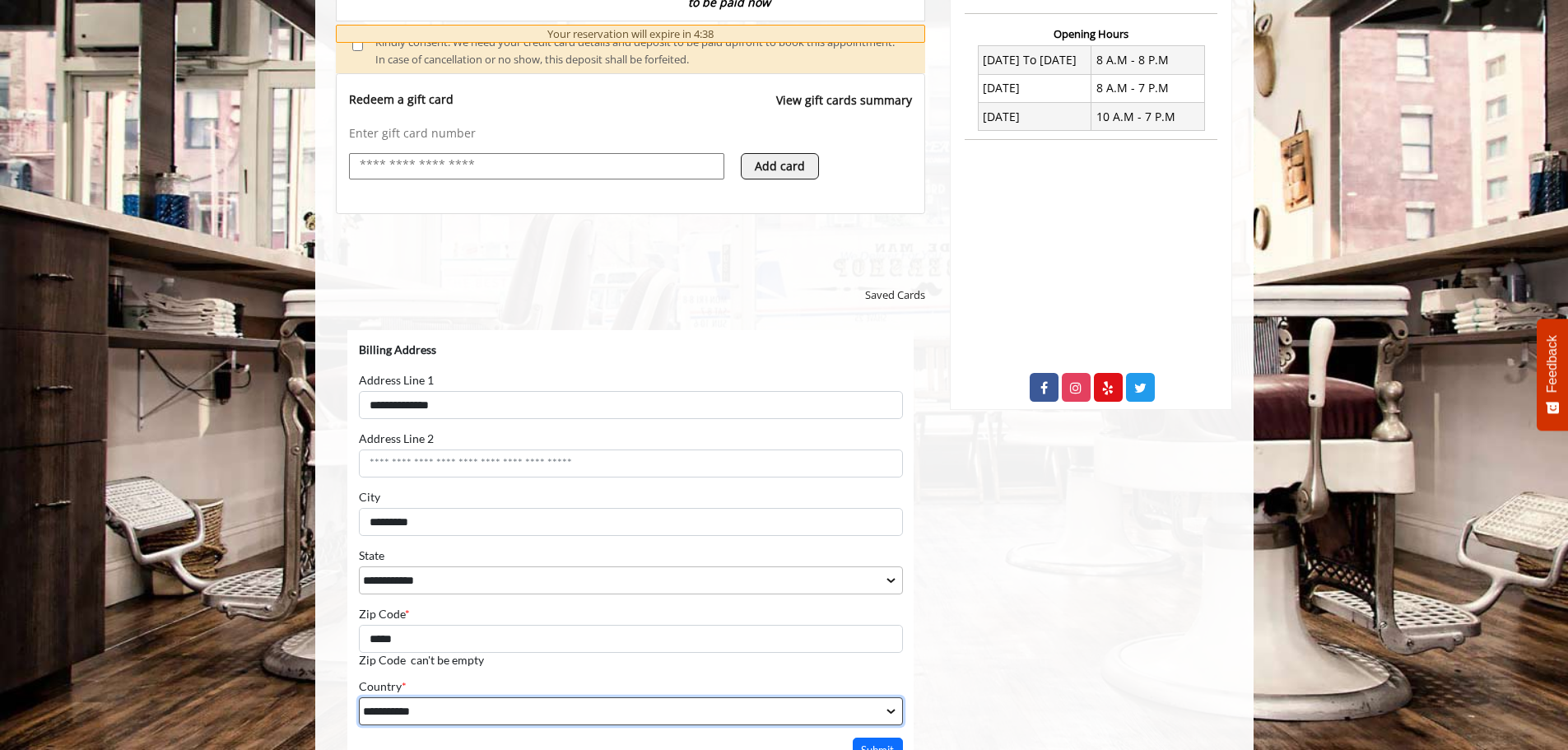
scroll to position [785, 0]
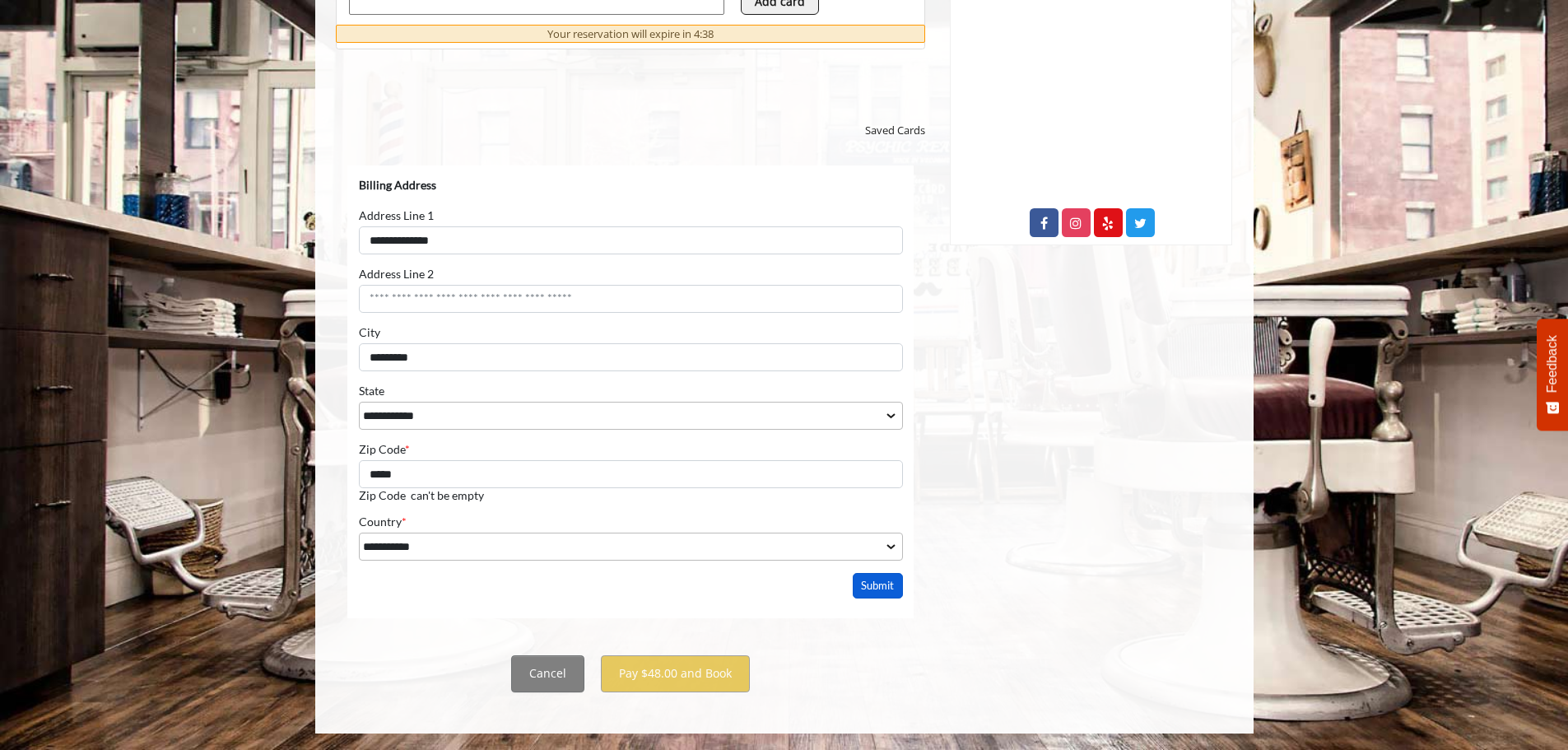
click at [873, 574] on button "Submit" at bounding box center [877, 585] width 51 height 26
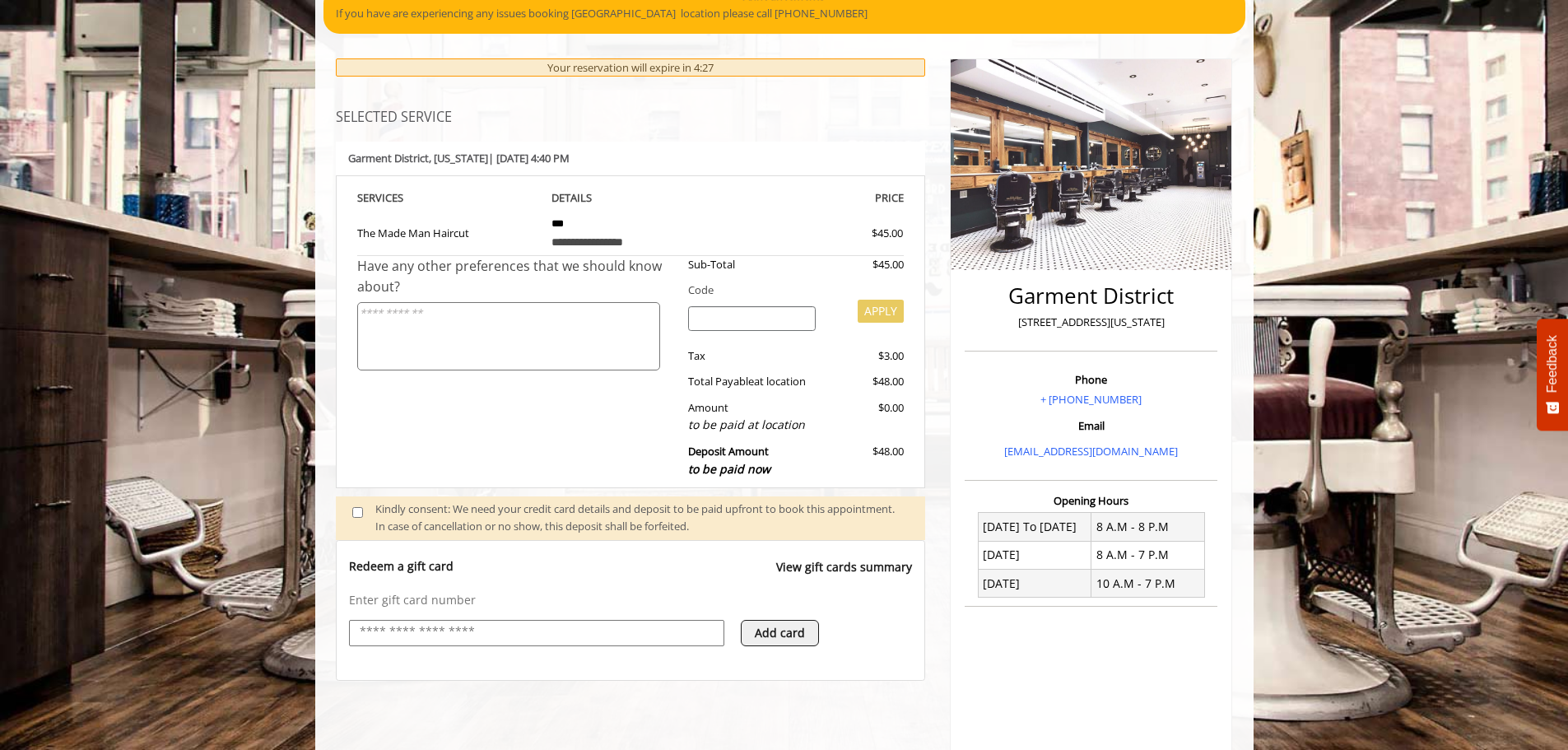
scroll to position [44, 0]
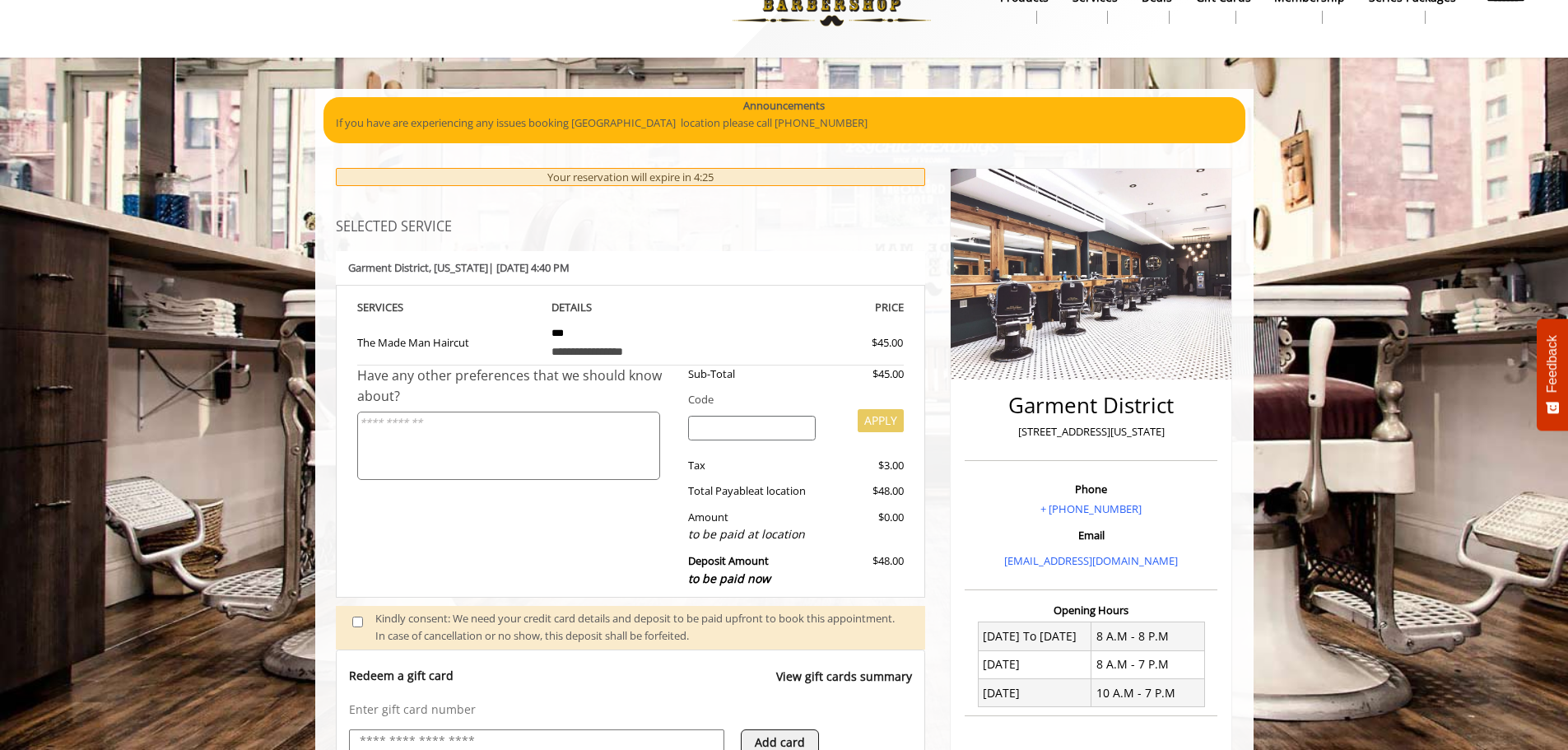
click at [449, 122] on p "If you have are experiencing any issues booking [GEOGRAPHIC_DATA] location plea…" at bounding box center [784, 124] width 897 height 17
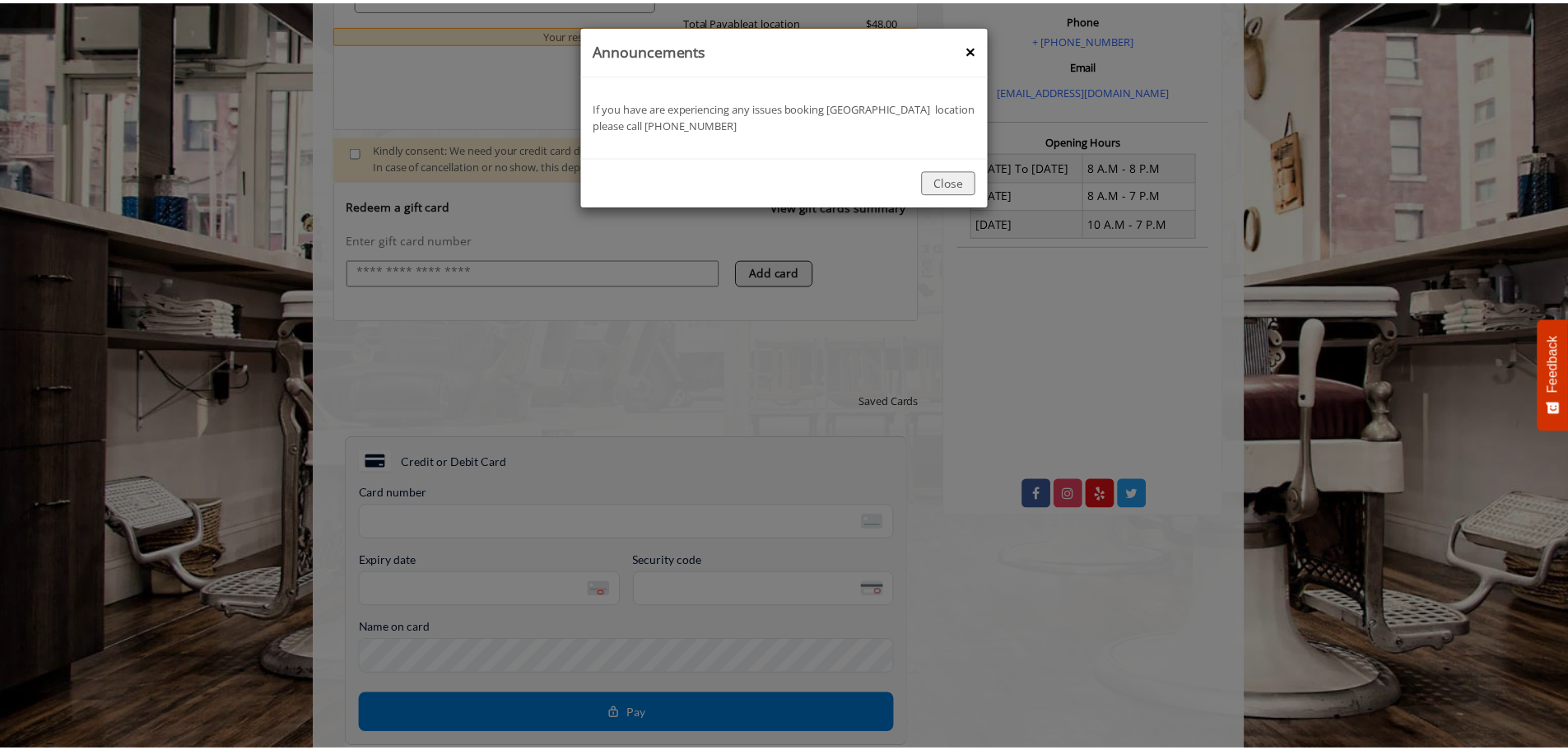
scroll to position [523, 0]
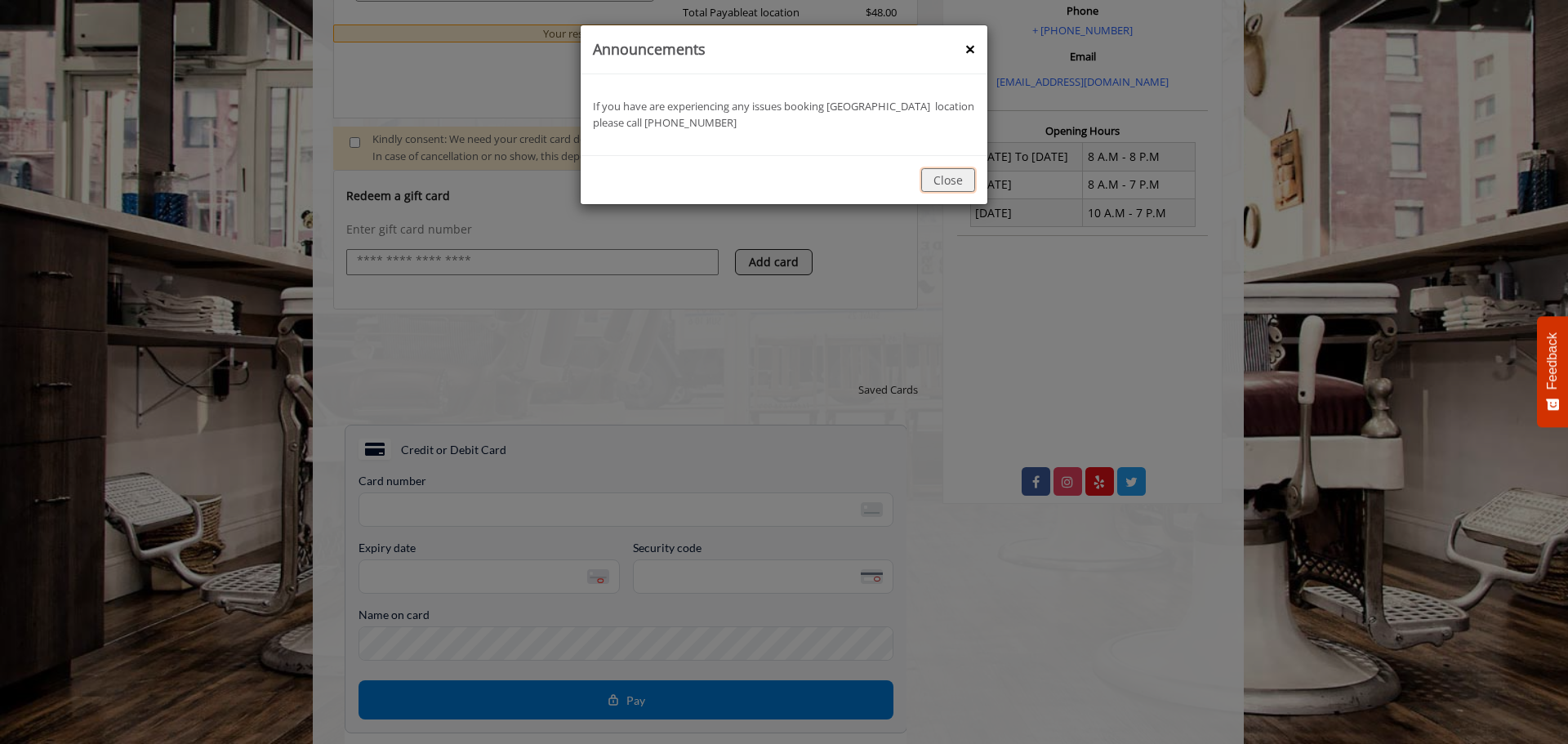
click at [948, 183] on button "Close" at bounding box center [948, 180] width 54 height 24
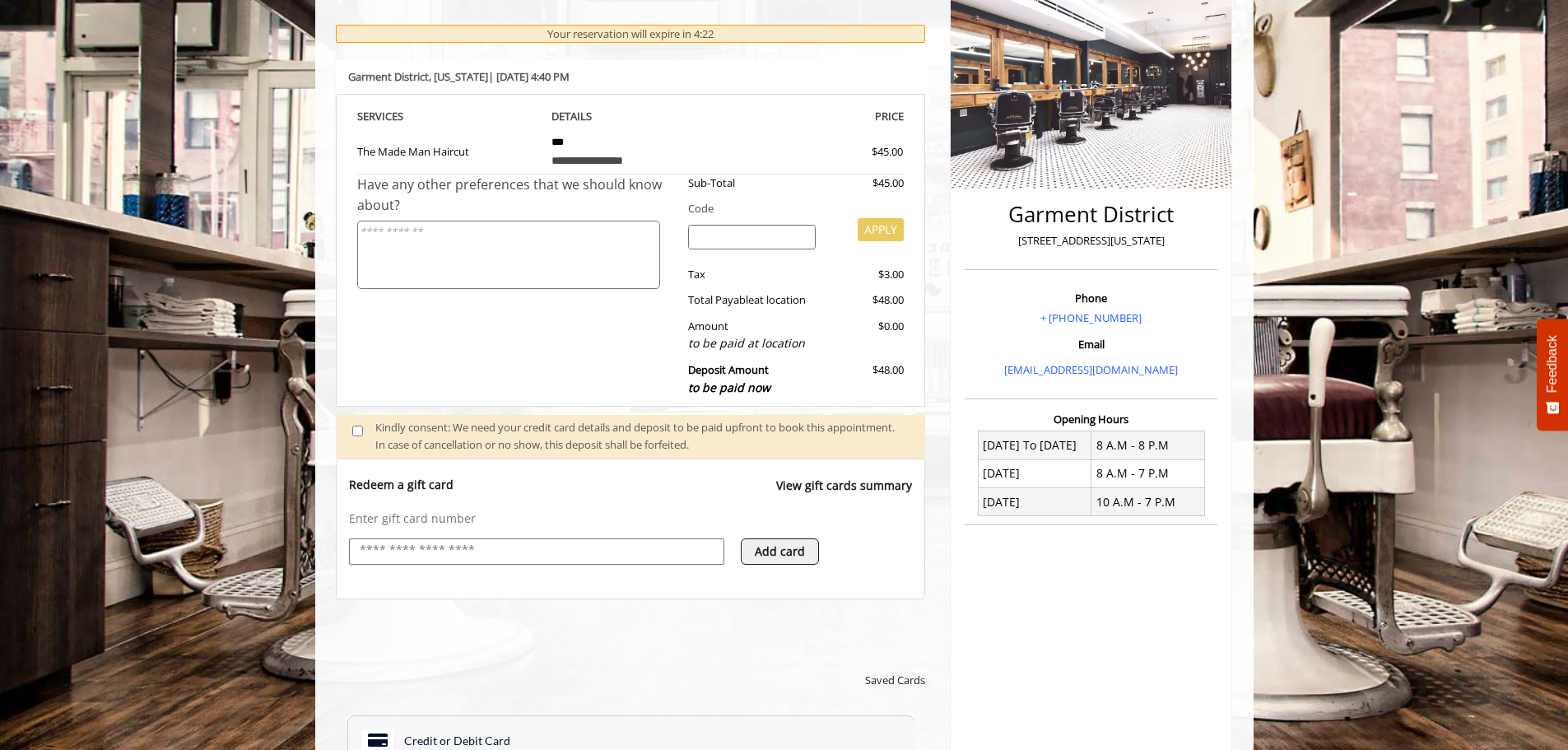
scroll to position [0, 0]
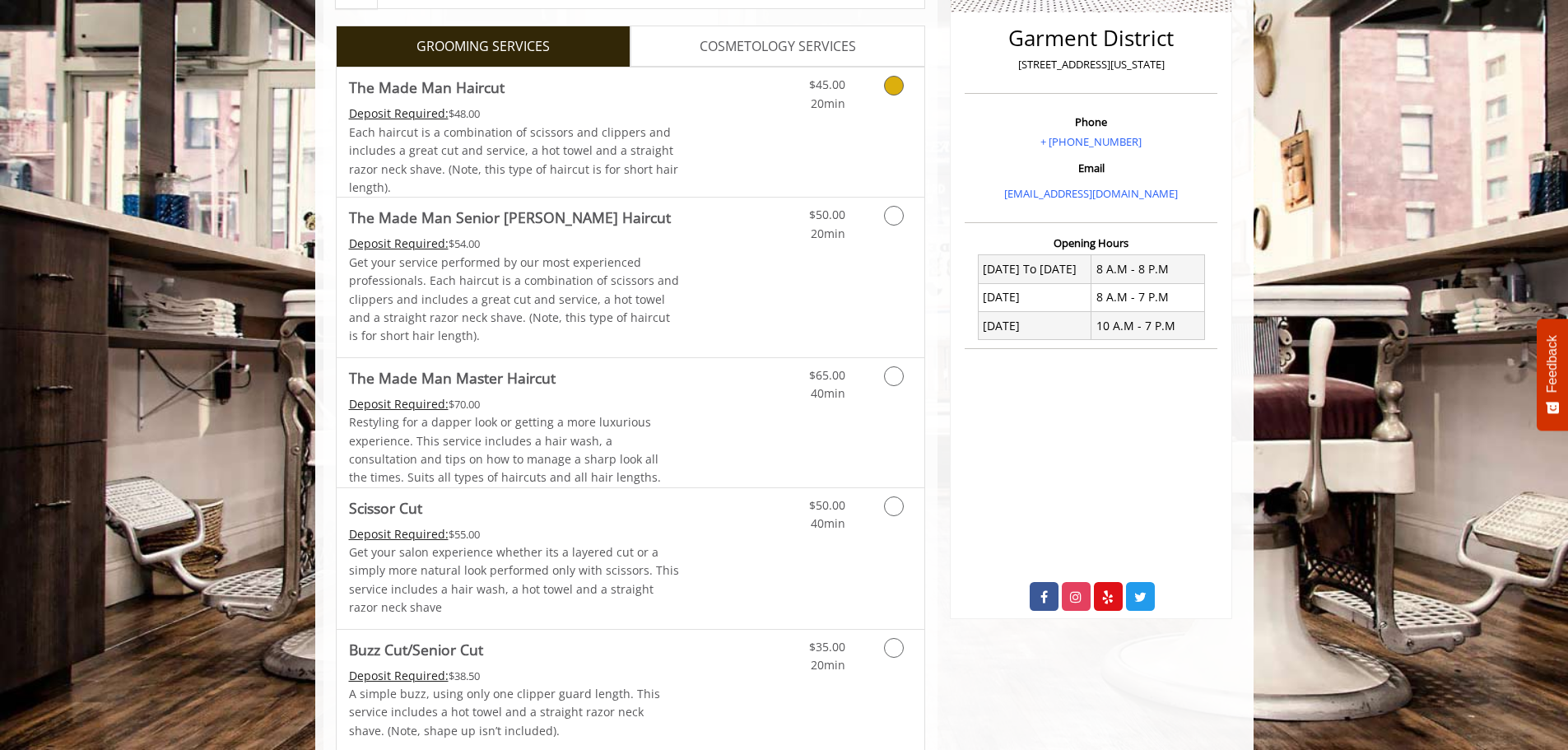
click at [607, 118] on div "Deposit Required: $48.00" at bounding box center [515, 113] width 331 height 18
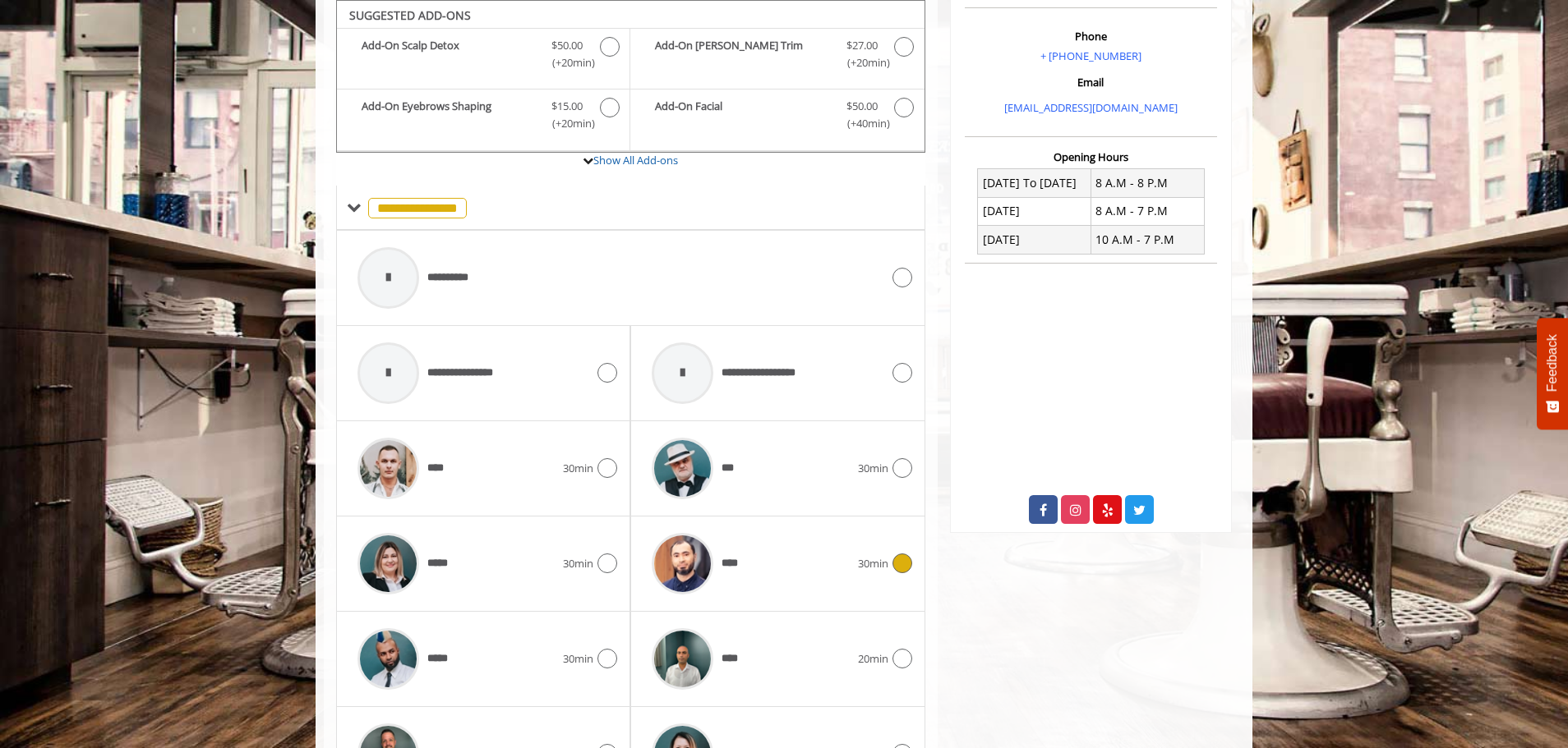
click at [732, 548] on span "****" at bounding box center [693, 565] width 99 height 78
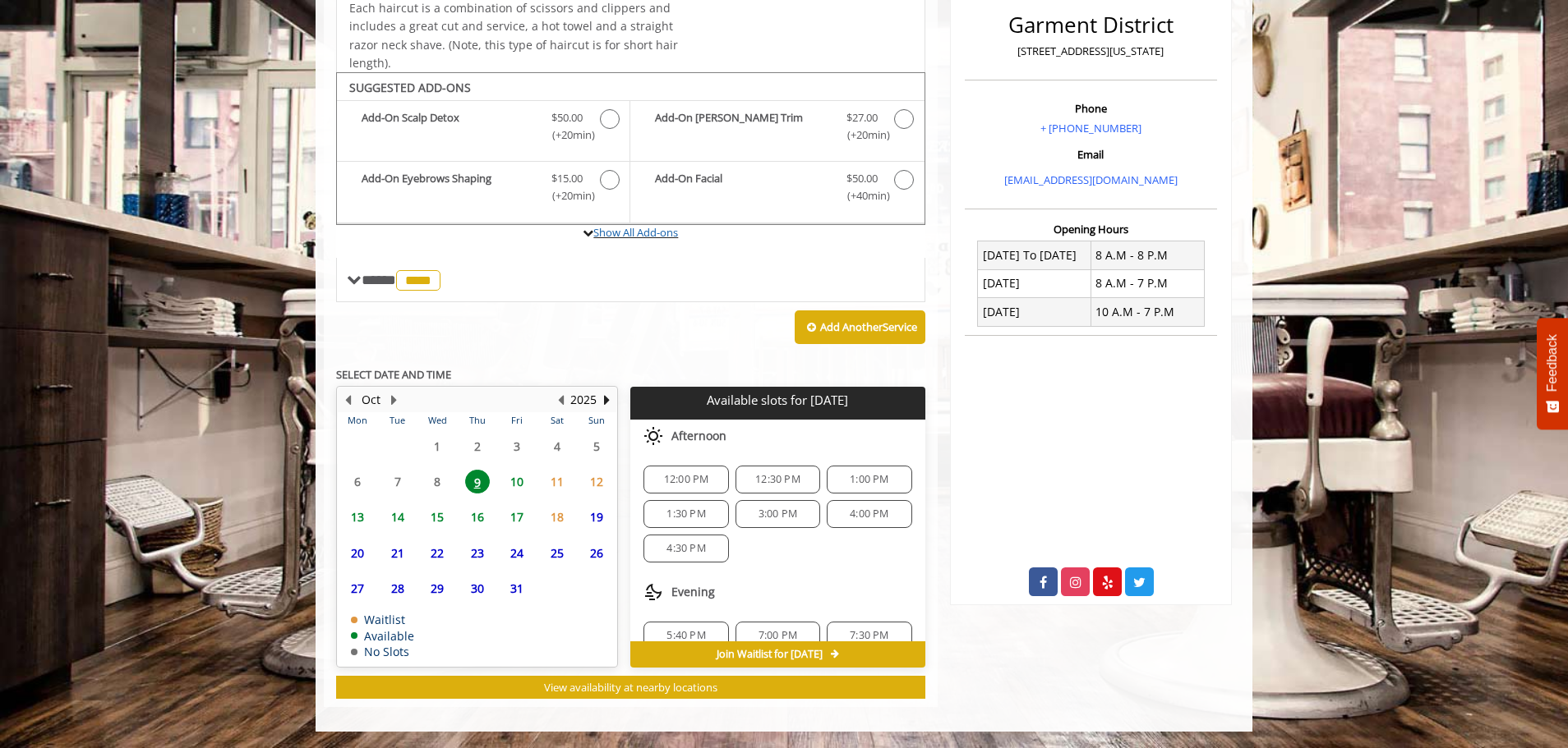
scroll to position [260, 0]
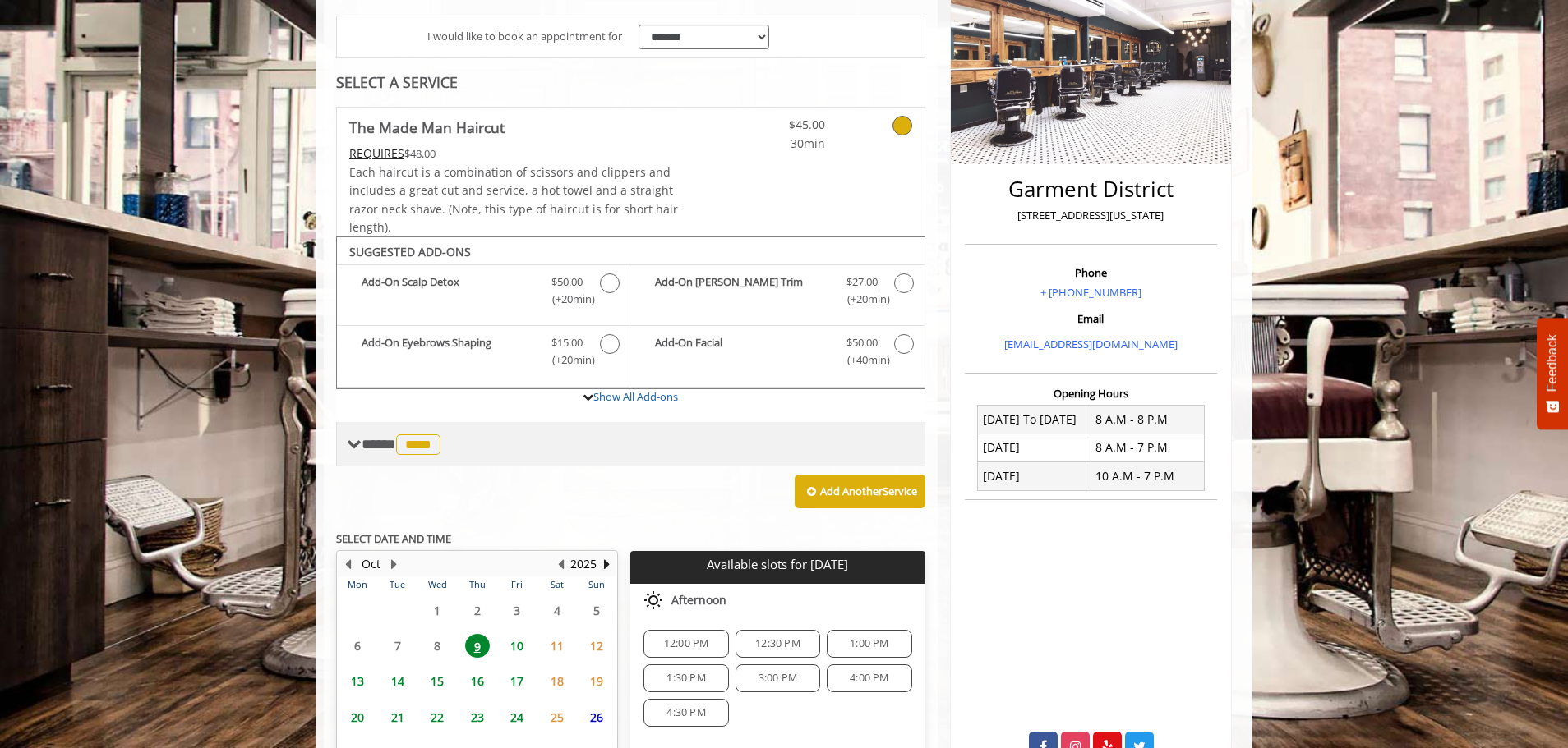
click at [438, 435] on span "****" at bounding box center [419, 445] width 44 height 21
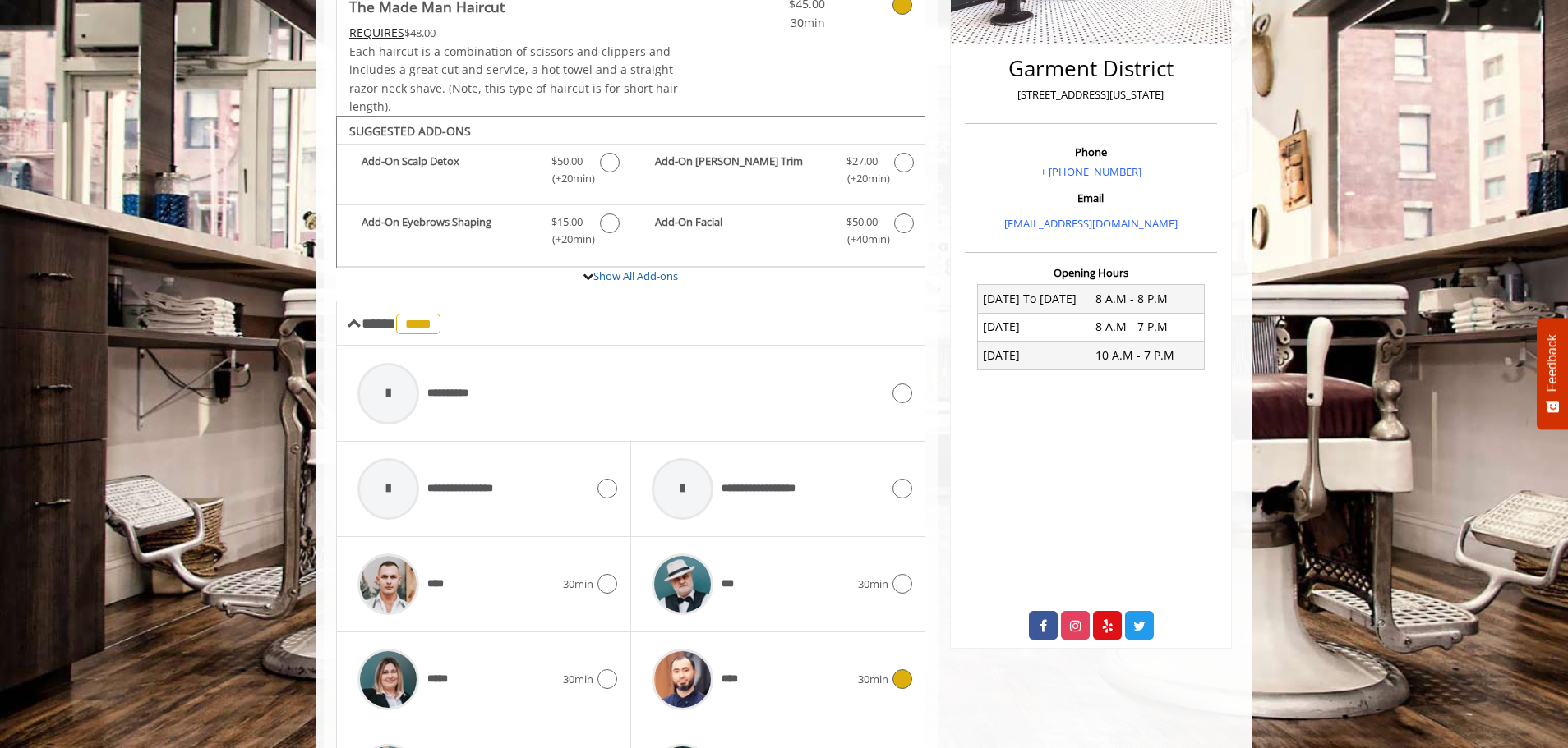
click at [698, 675] on div at bounding box center [682, 680] width 78 height 78
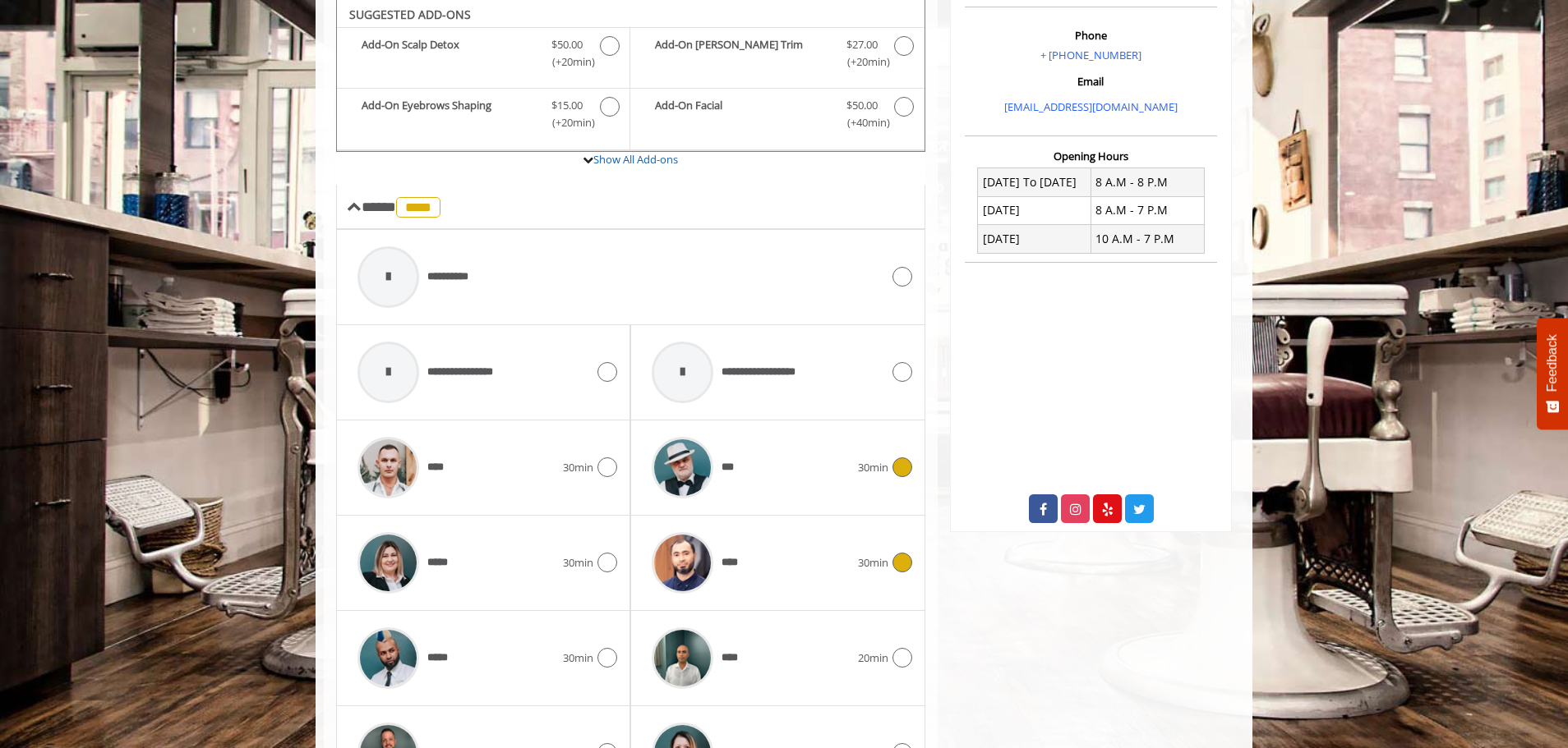
click at [709, 498] on div at bounding box center [682, 468] width 78 height 78
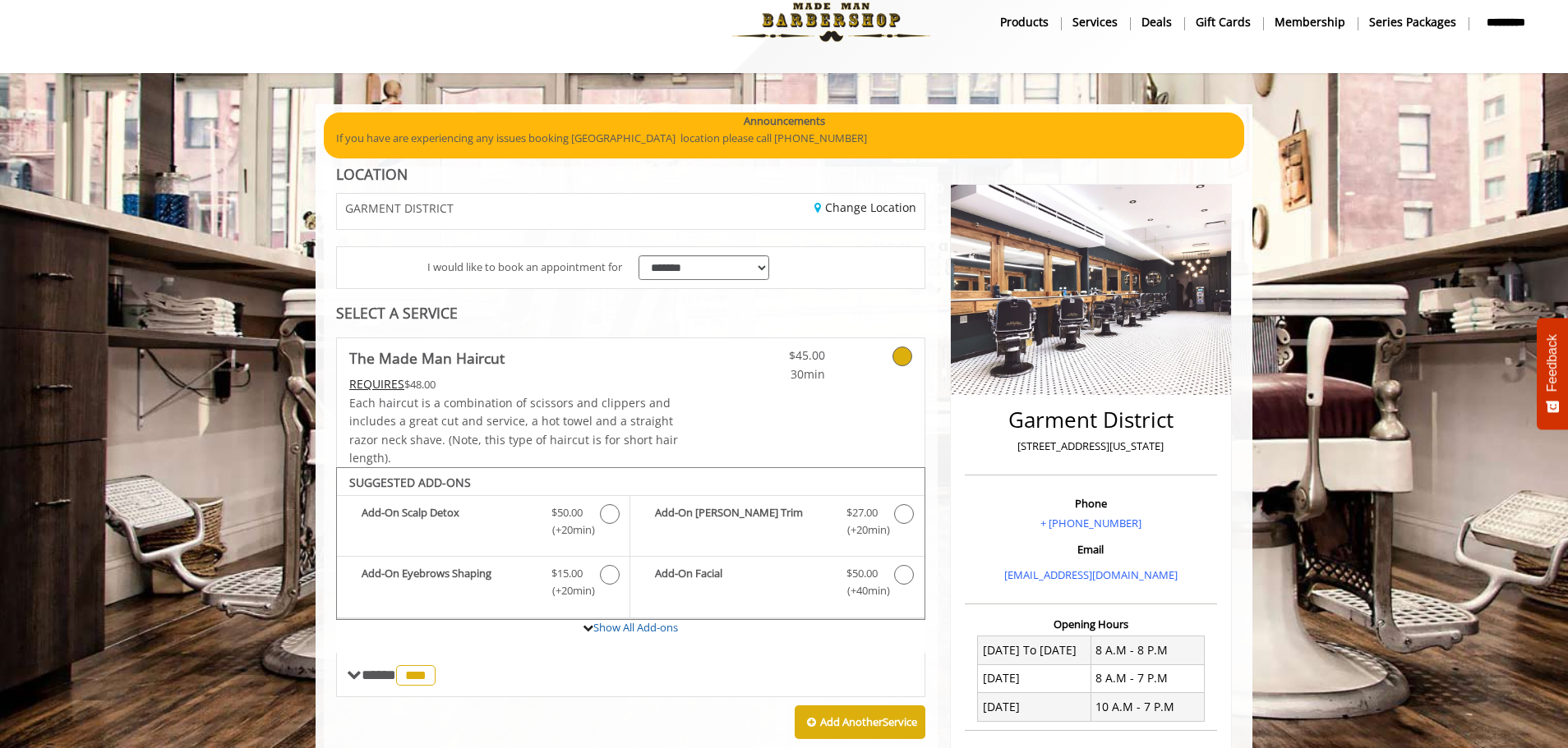
scroll to position [0, 0]
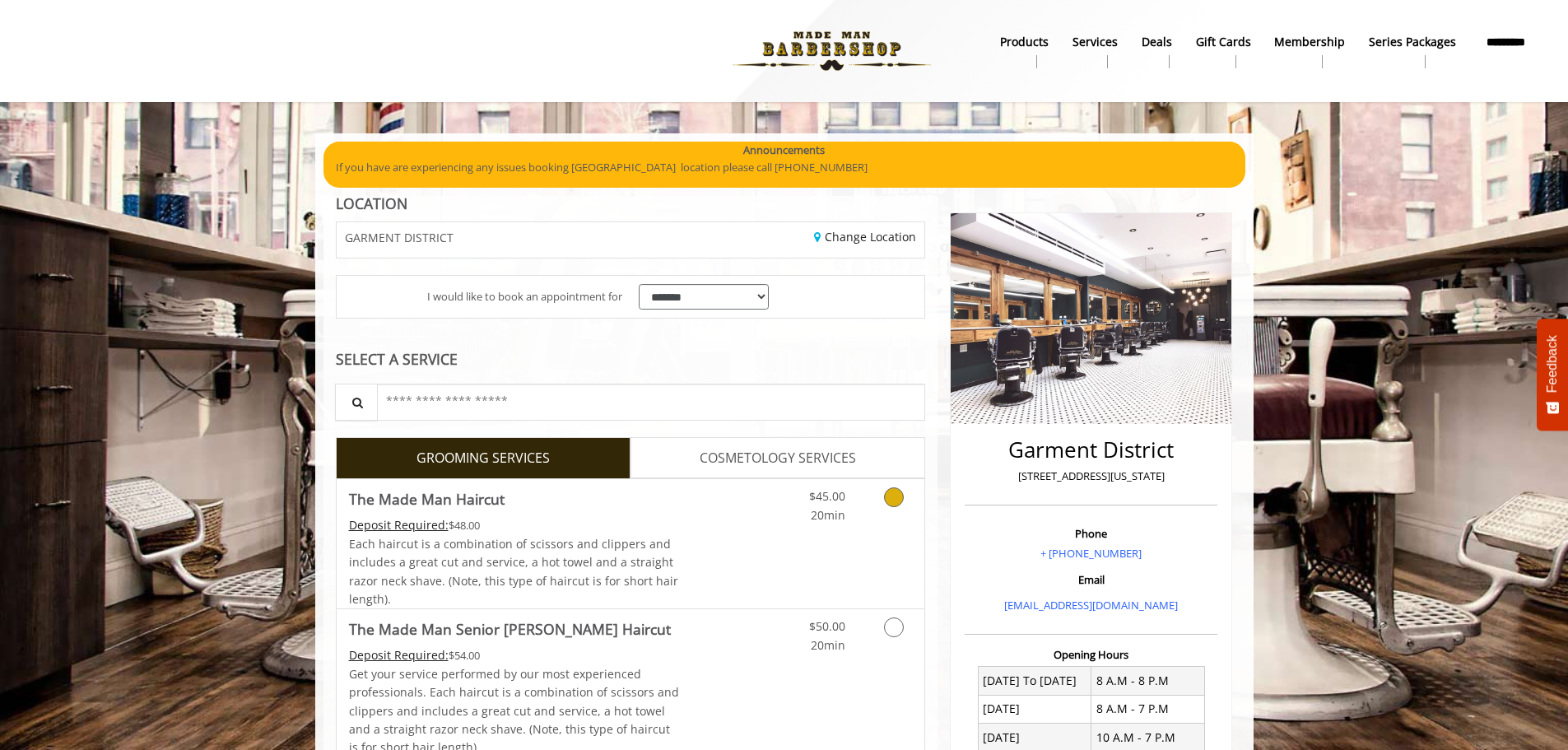
click at [694, 535] on link "Discounted Price" at bounding box center [728, 544] width 98 height 129
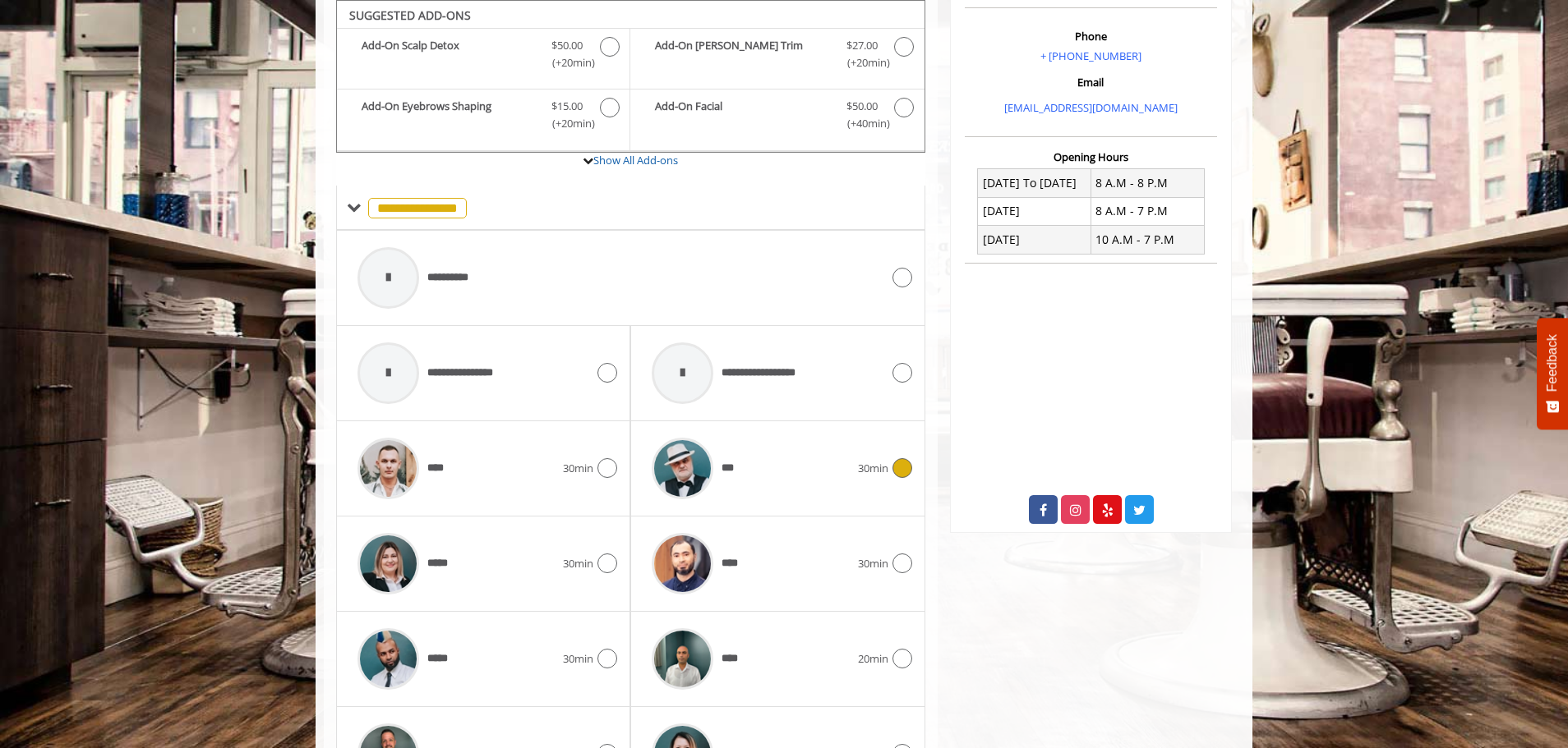
click at [731, 461] on span "***" at bounding box center [728, 469] width 14 height 17
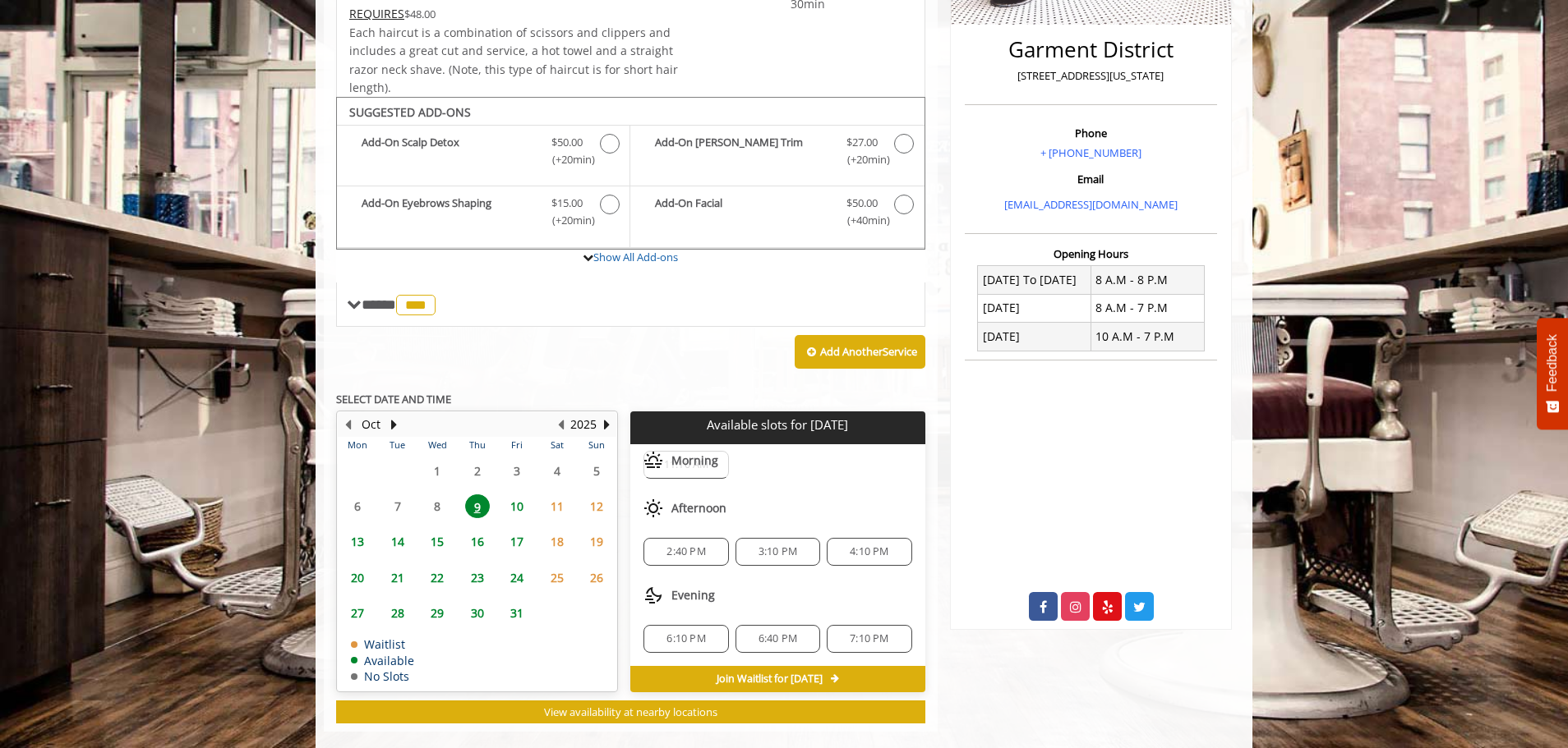
scroll to position [424, 0]
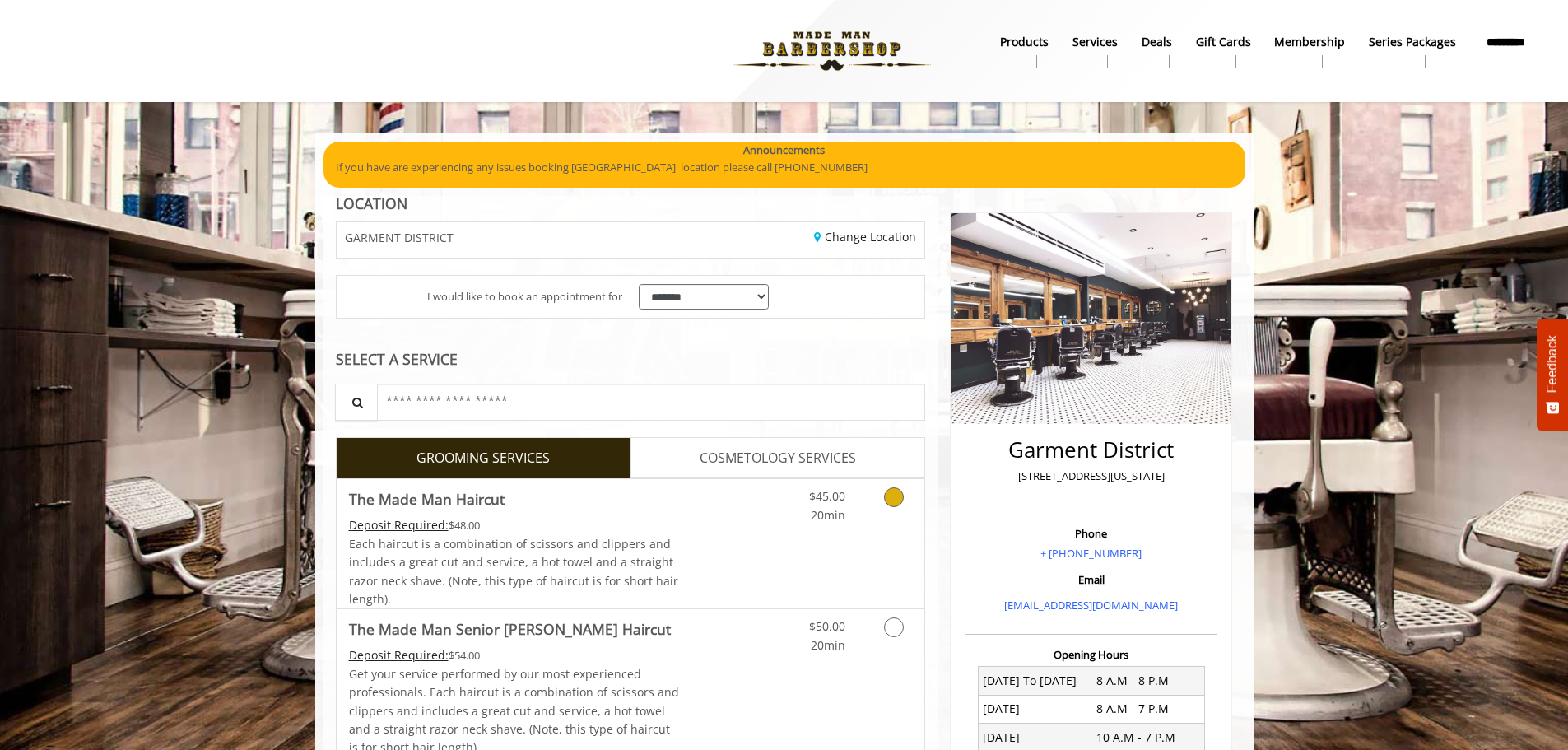
click at [619, 521] on div "Deposit Required: $48.00" at bounding box center [515, 525] width 331 height 18
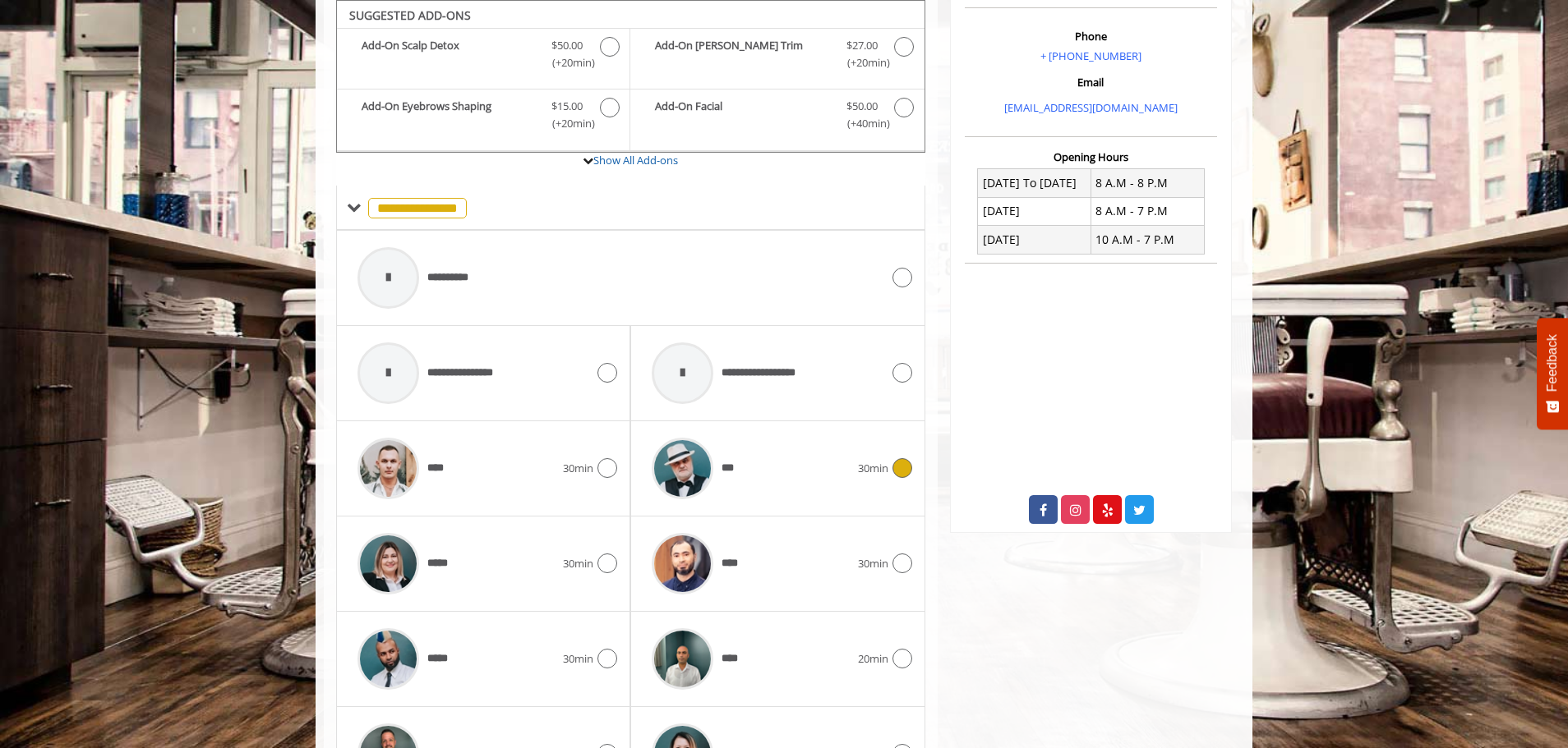
click at [830, 446] on div "***" at bounding box center [750, 469] width 214 height 78
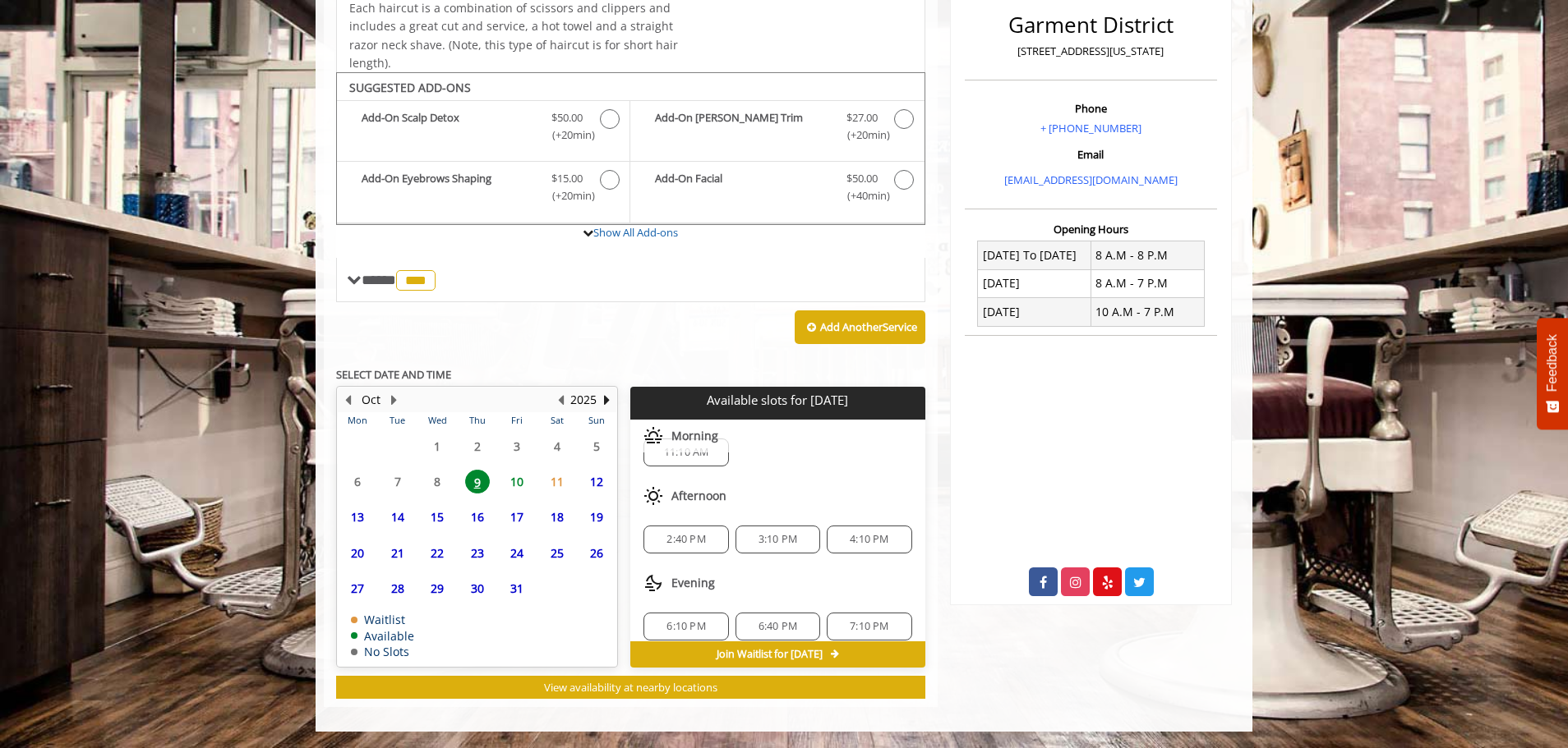
scroll to position [39, 0]
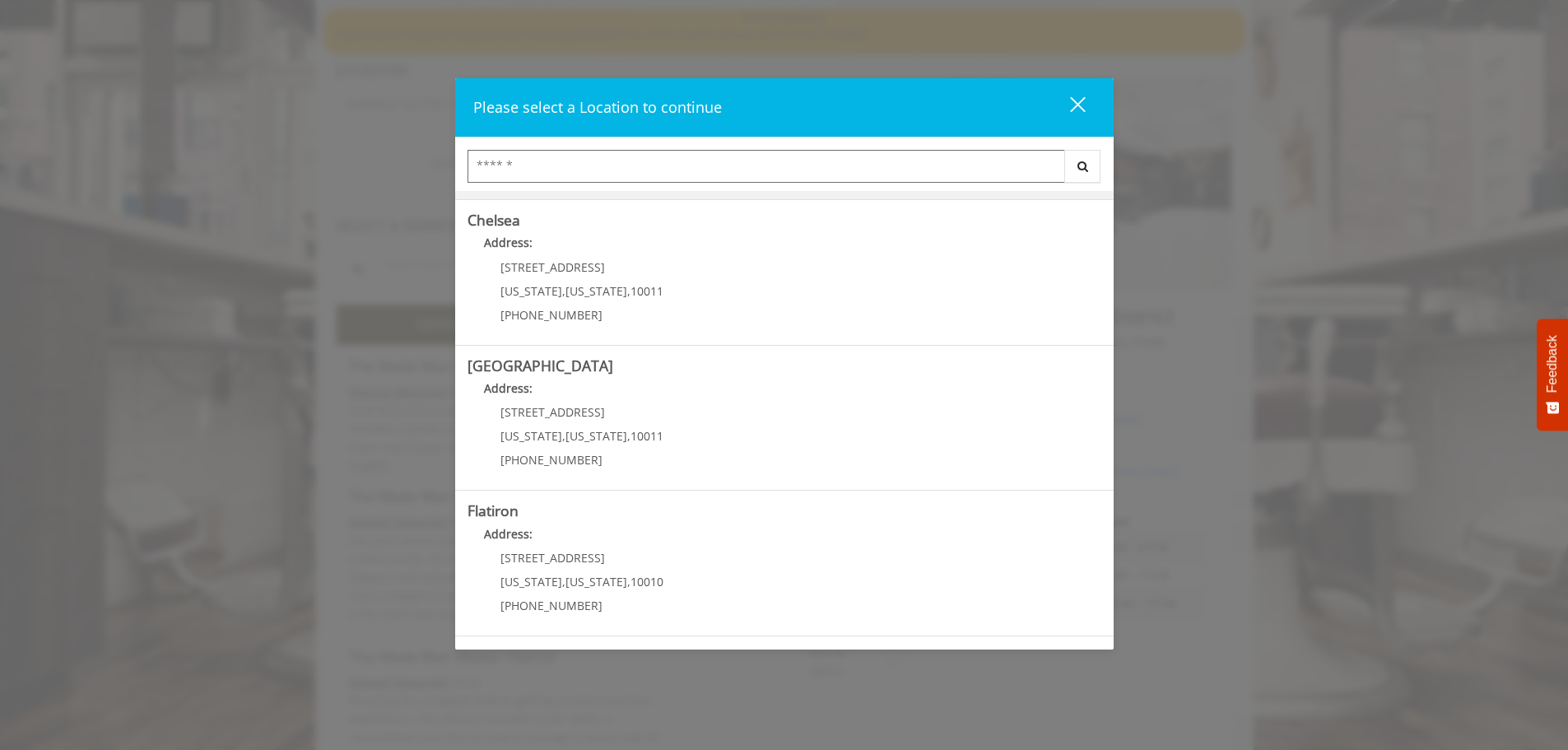
scroll to position [277, 0]
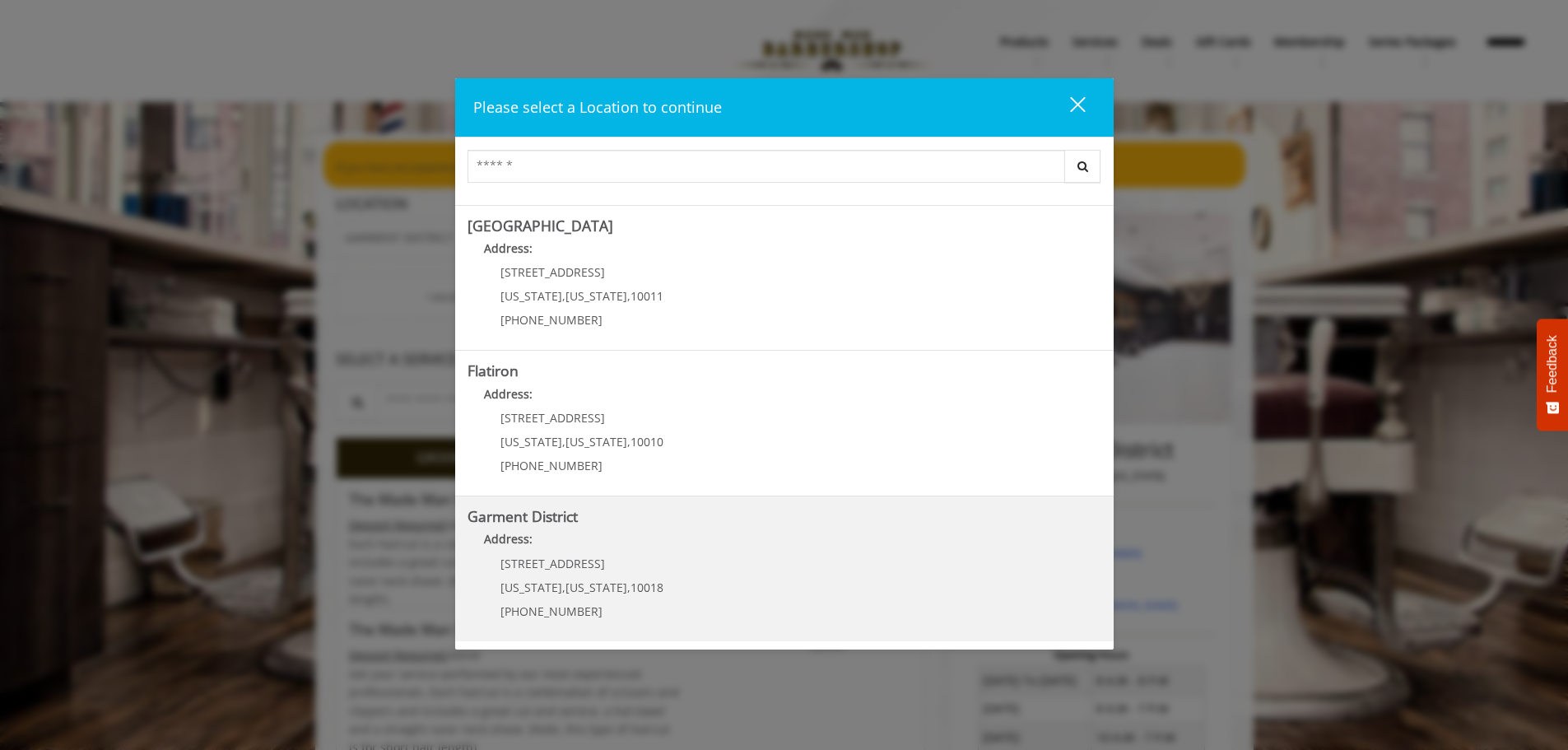
click at [647, 583] on span "10018" at bounding box center [647, 587] width 33 height 15
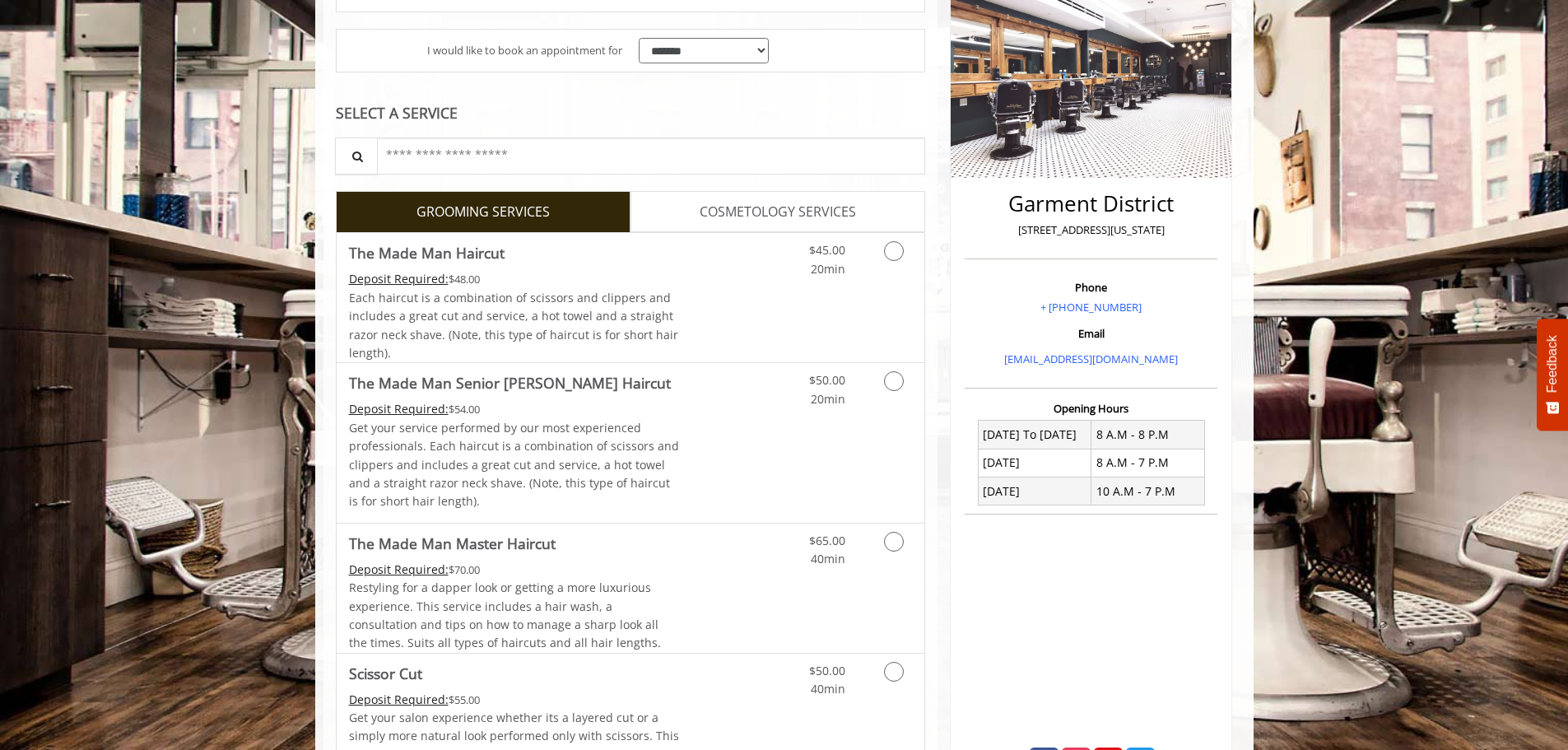
scroll to position [247, 0]
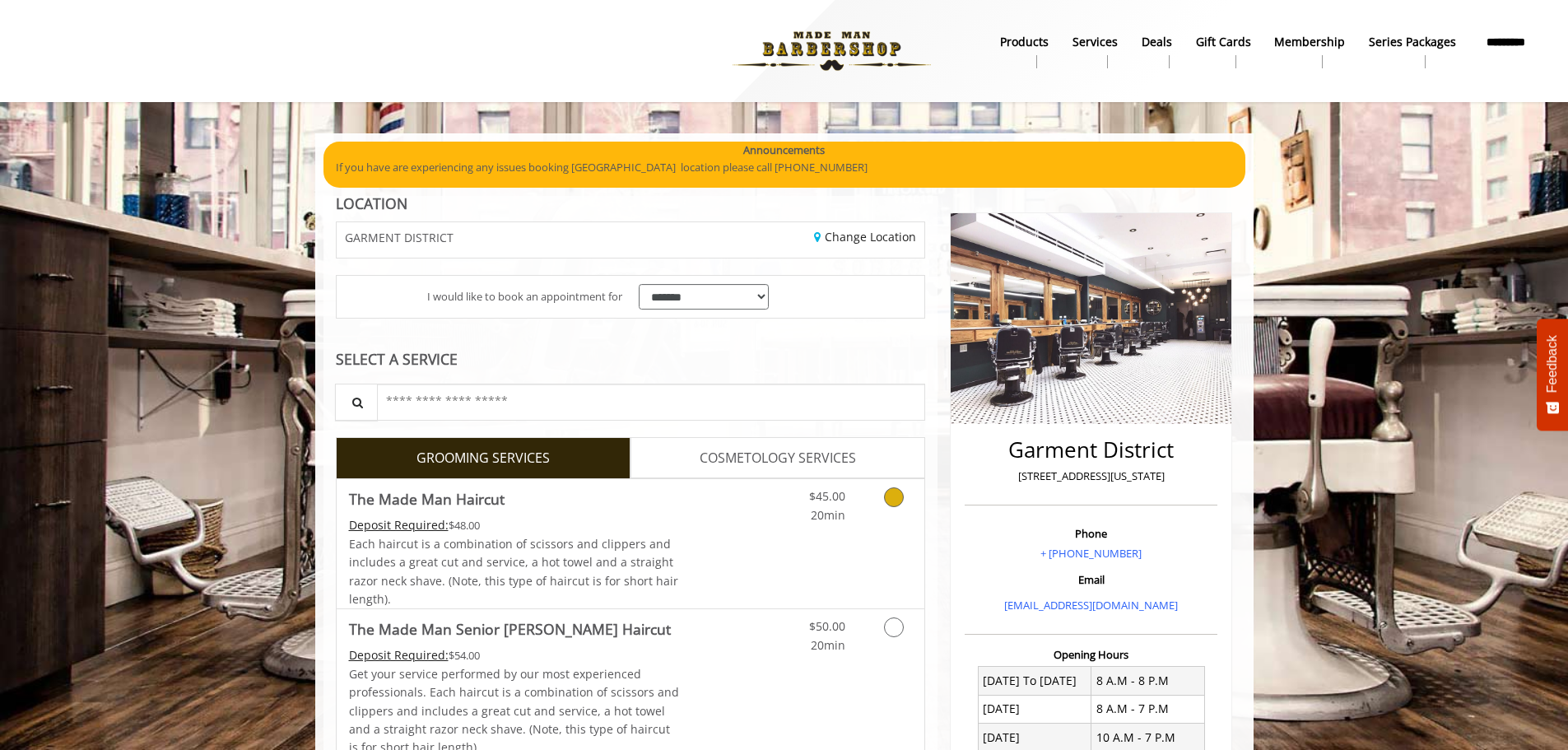
click at [699, 552] on link "Discounted Price" at bounding box center [728, 544] width 98 height 129
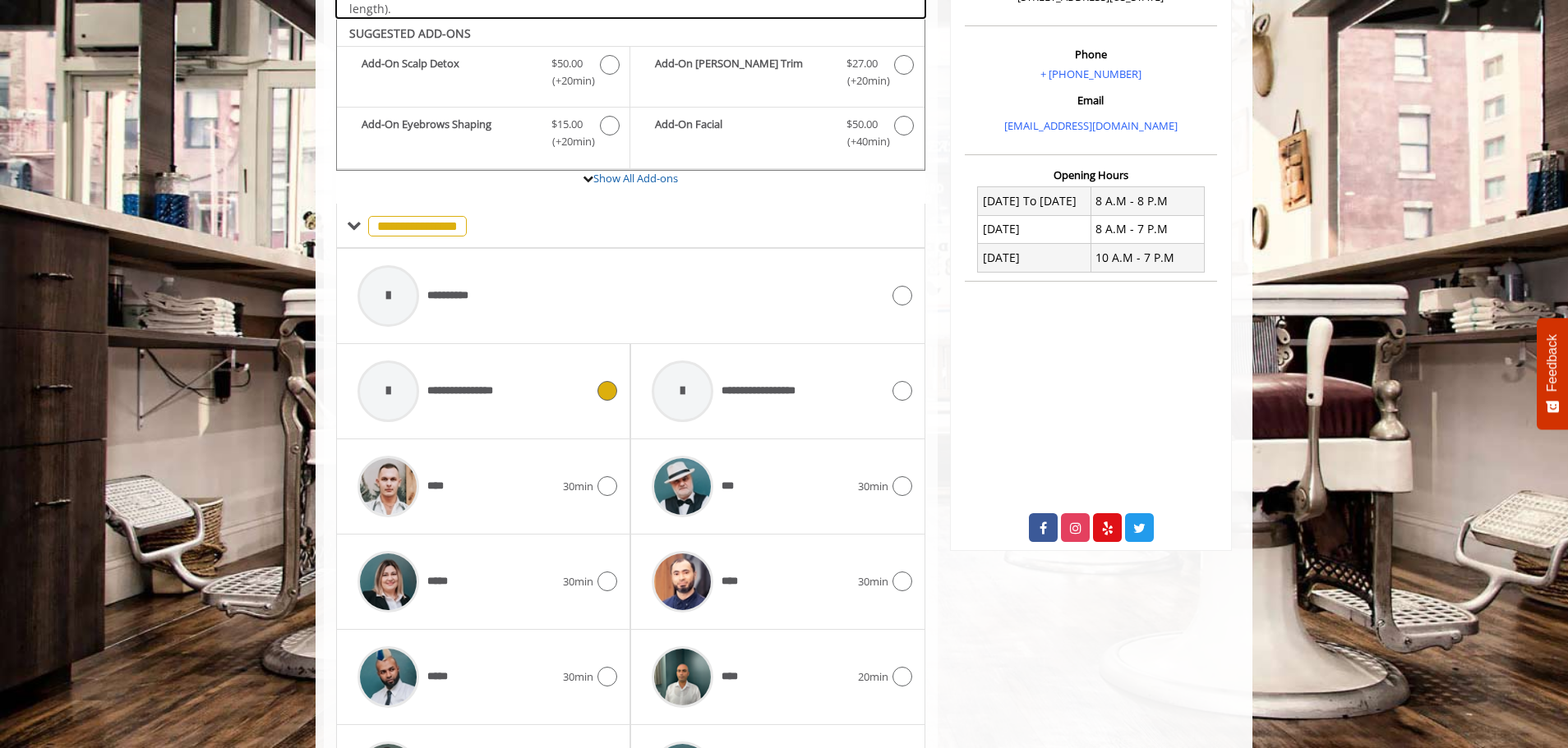
scroll to position [496, 0]
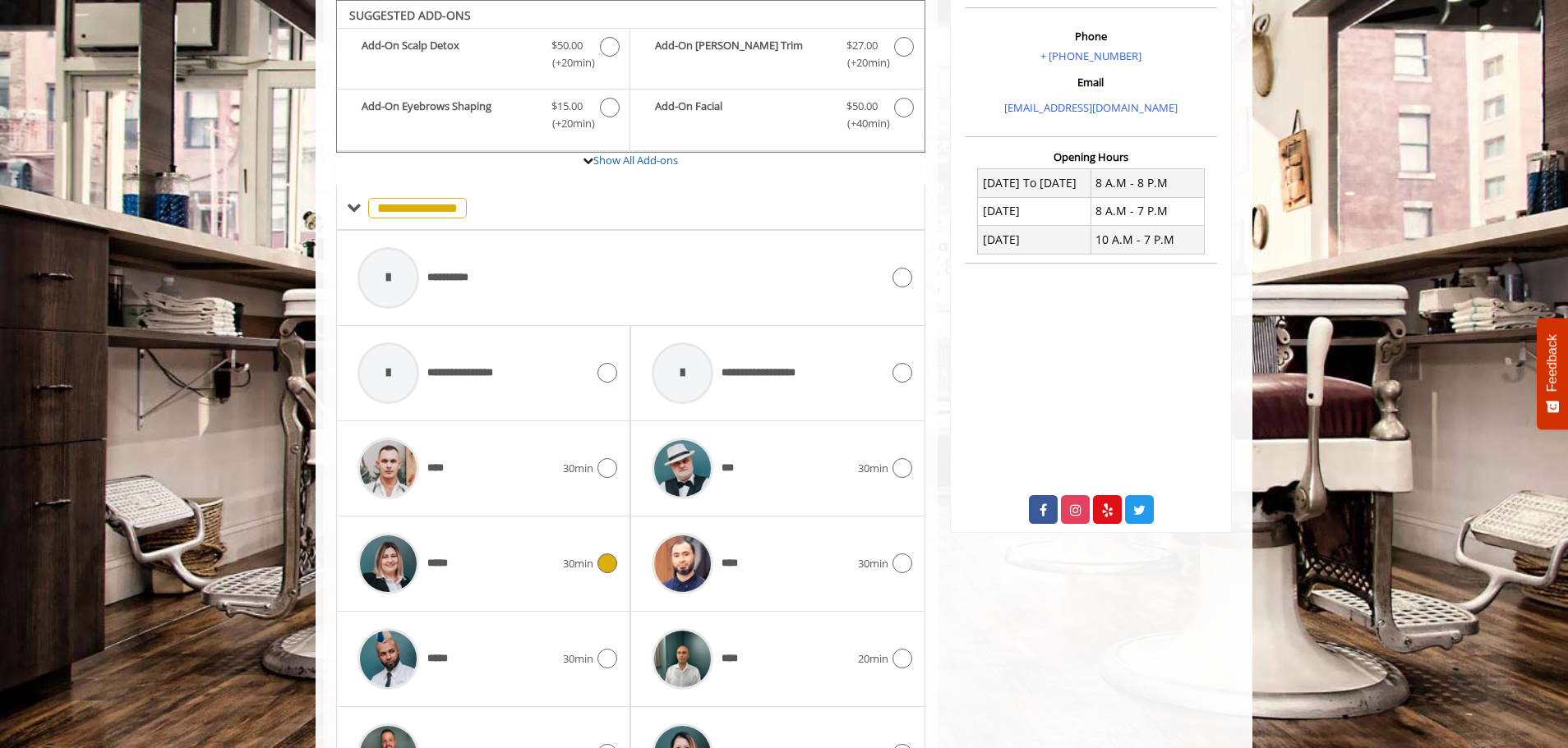
click at [530, 578] on div "*****" at bounding box center [457, 565] width 214 height 78
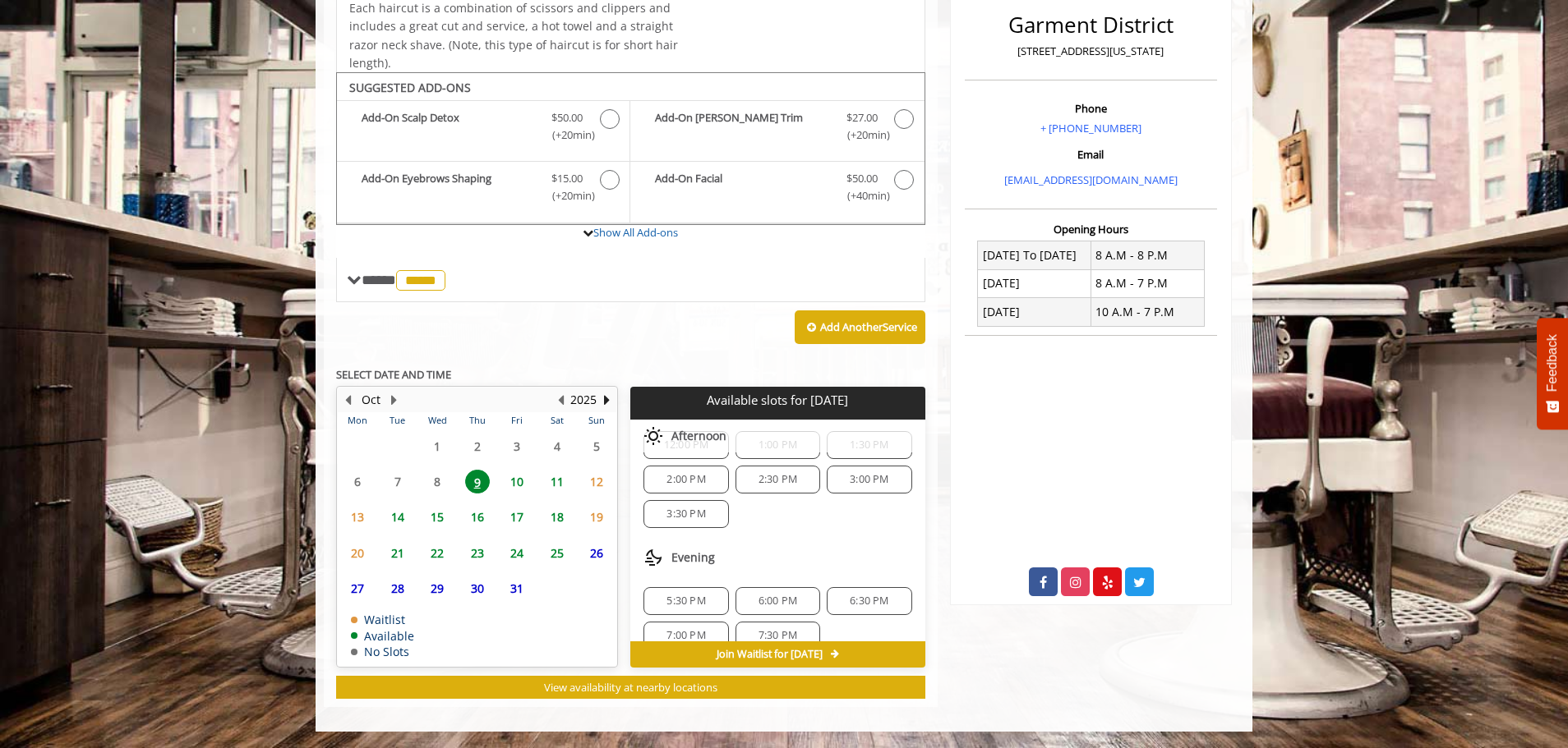
scroll to position [143, 0]
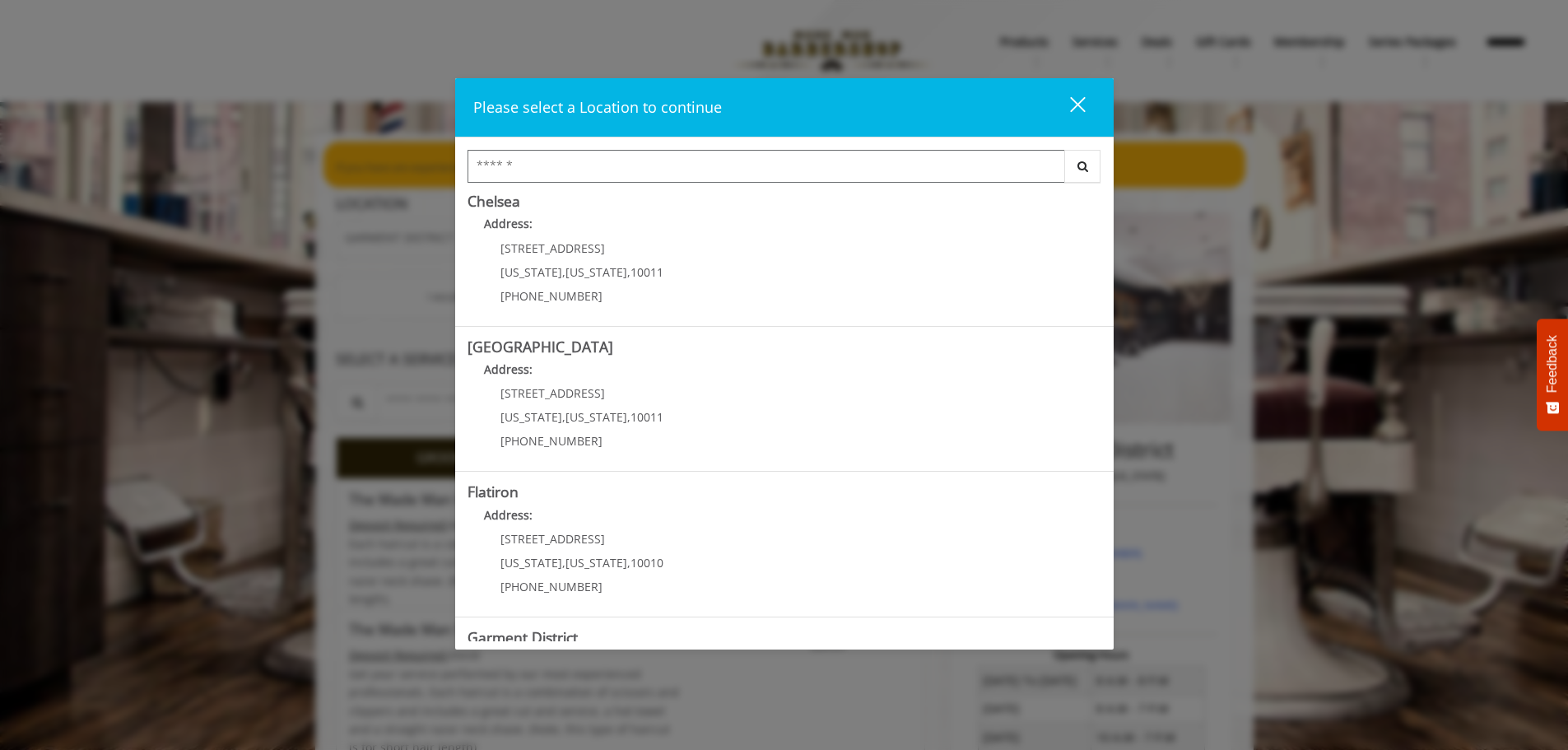
scroll to position [277, 0]
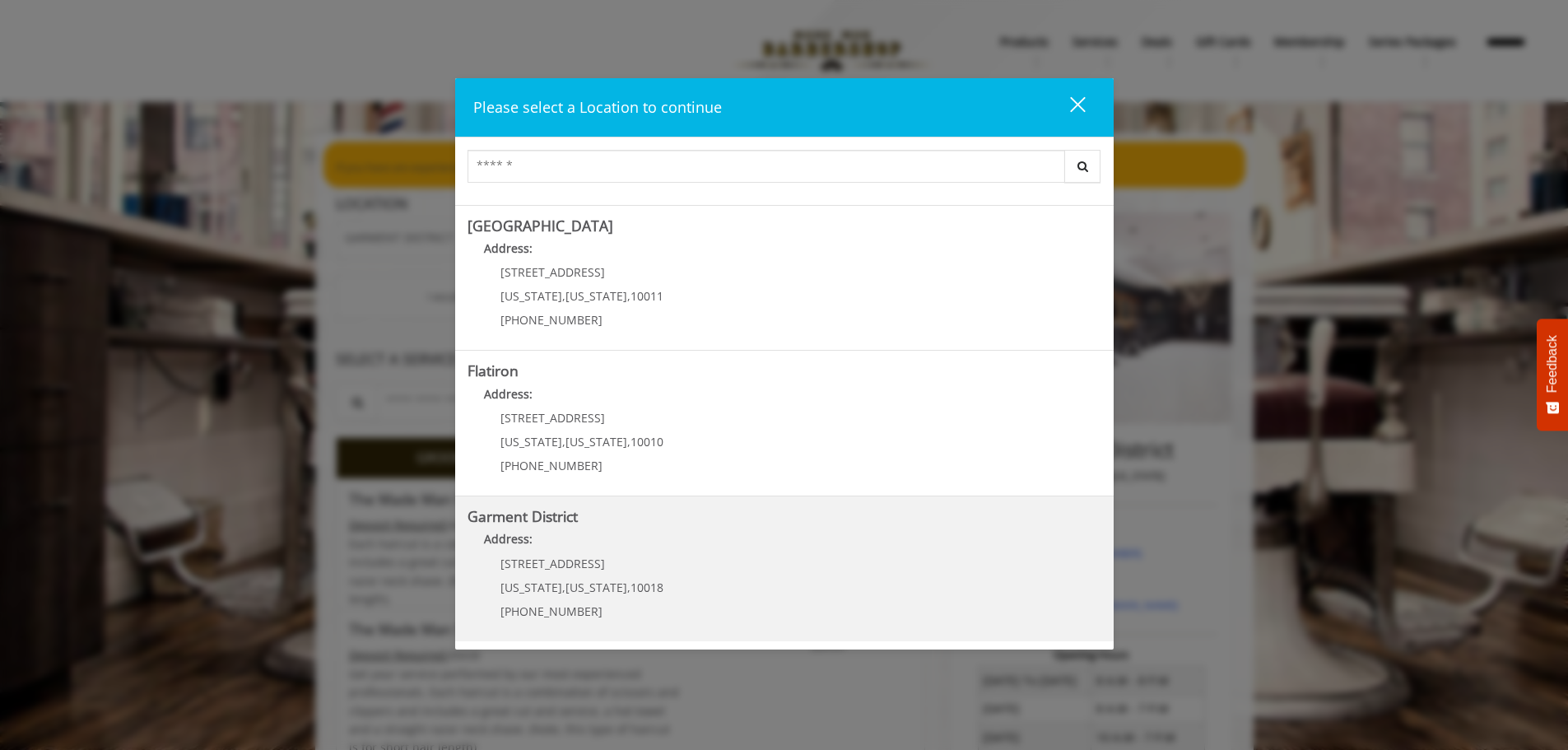
click at [638, 556] on District "Address:" at bounding box center [784, 544] width 634 height 27
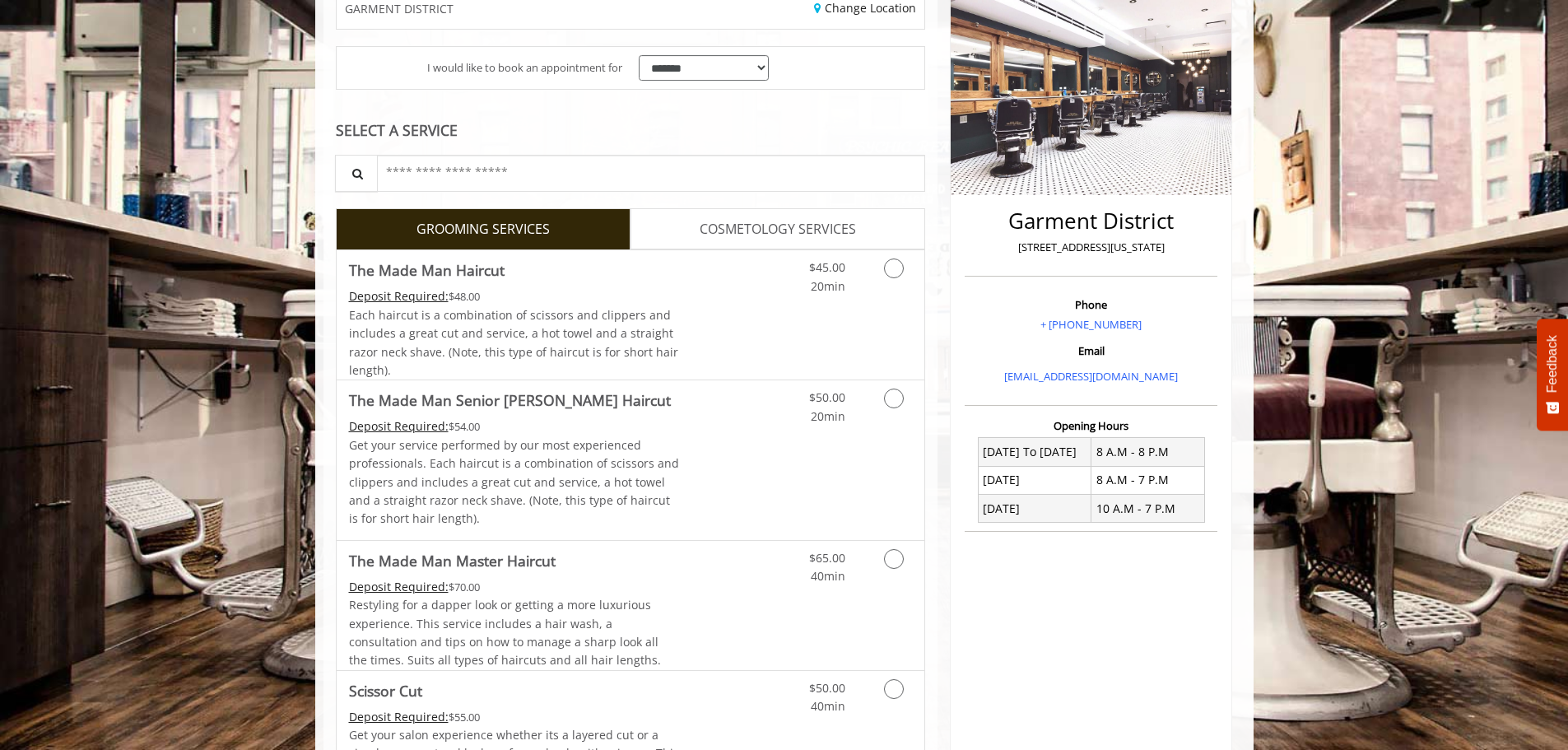
scroll to position [330, 0]
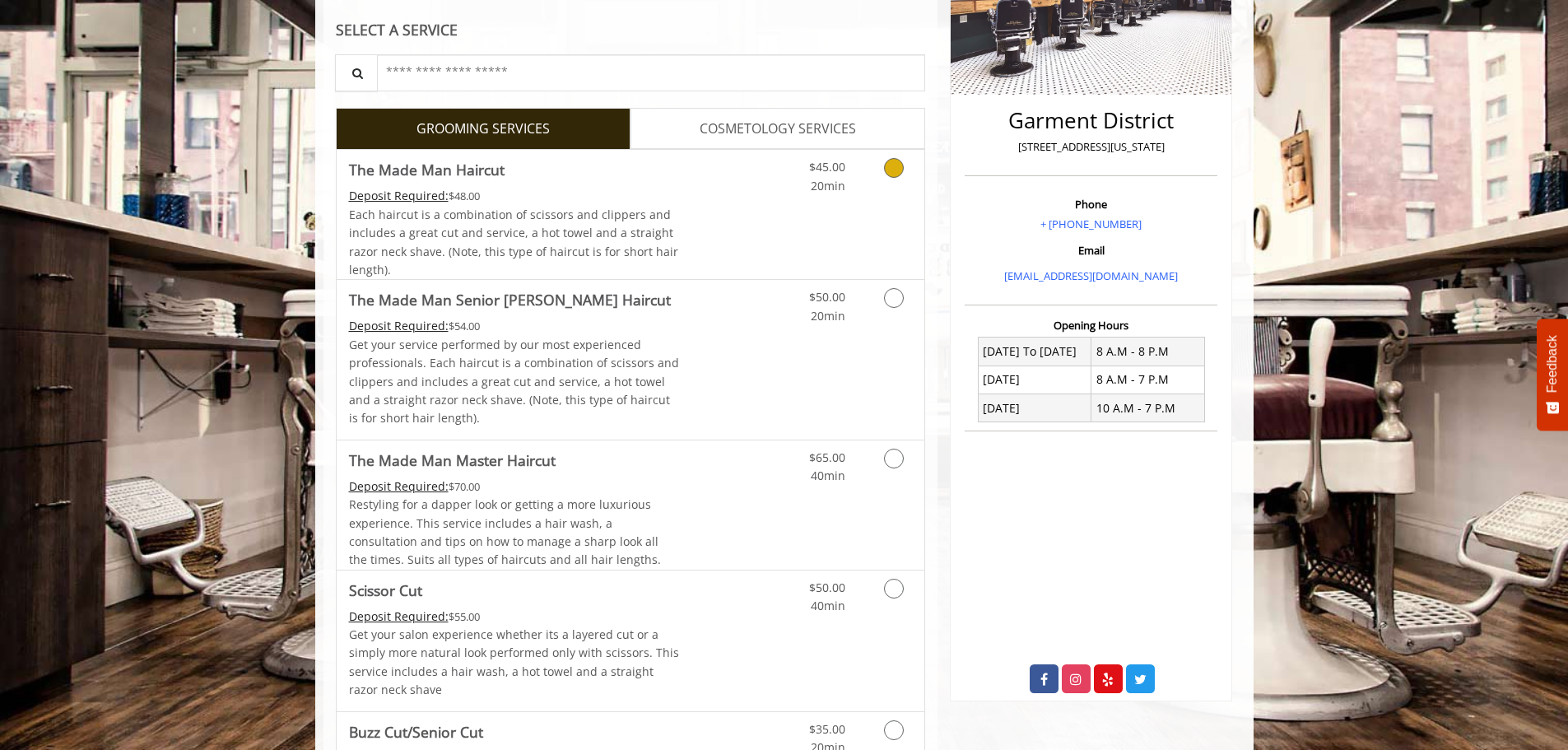
click at [672, 227] on div "Each haircut is a combination of scissors and clippers and includes a great cut…" at bounding box center [515, 242] width 331 height 74
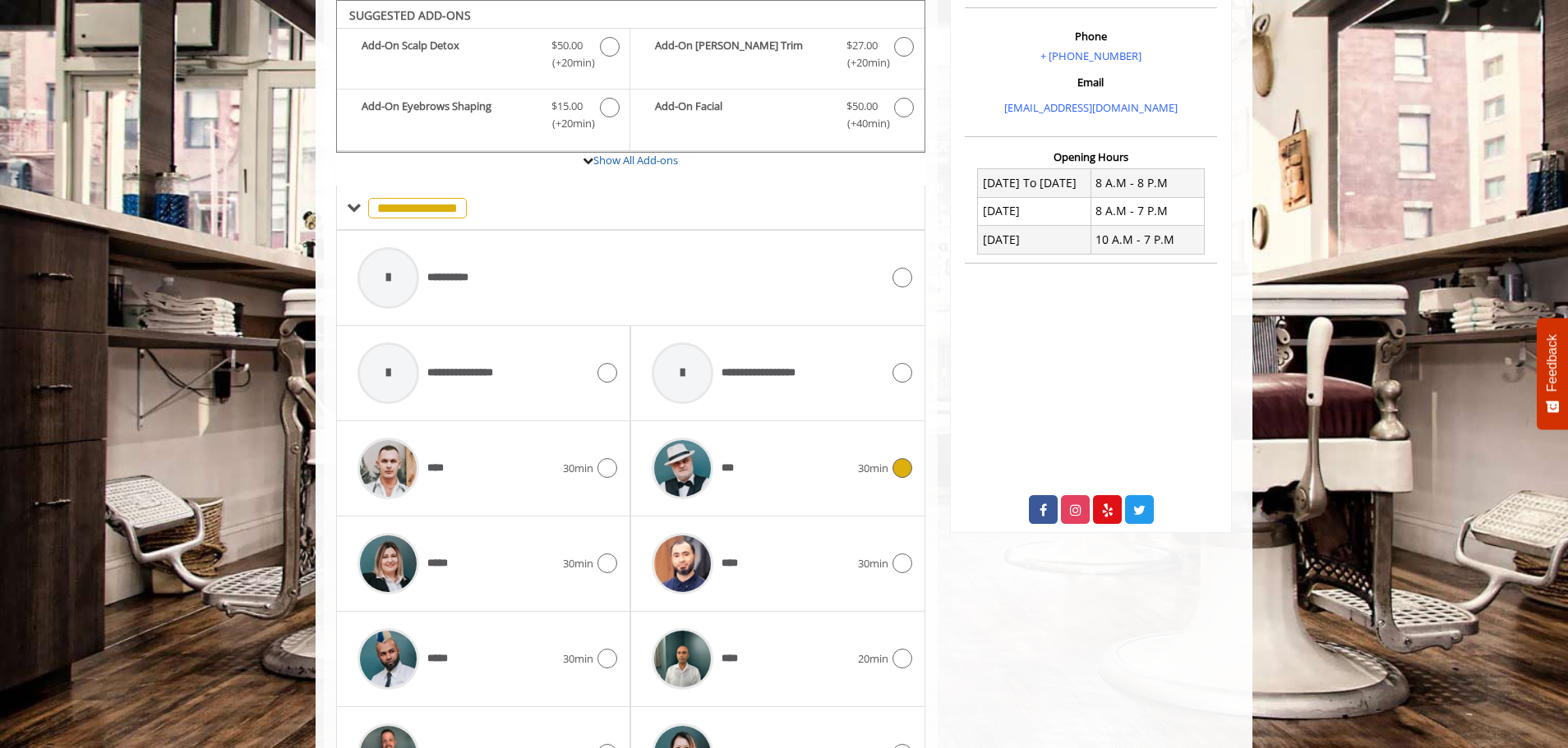
click at [754, 437] on div "***" at bounding box center [750, 469] width 214 height 78
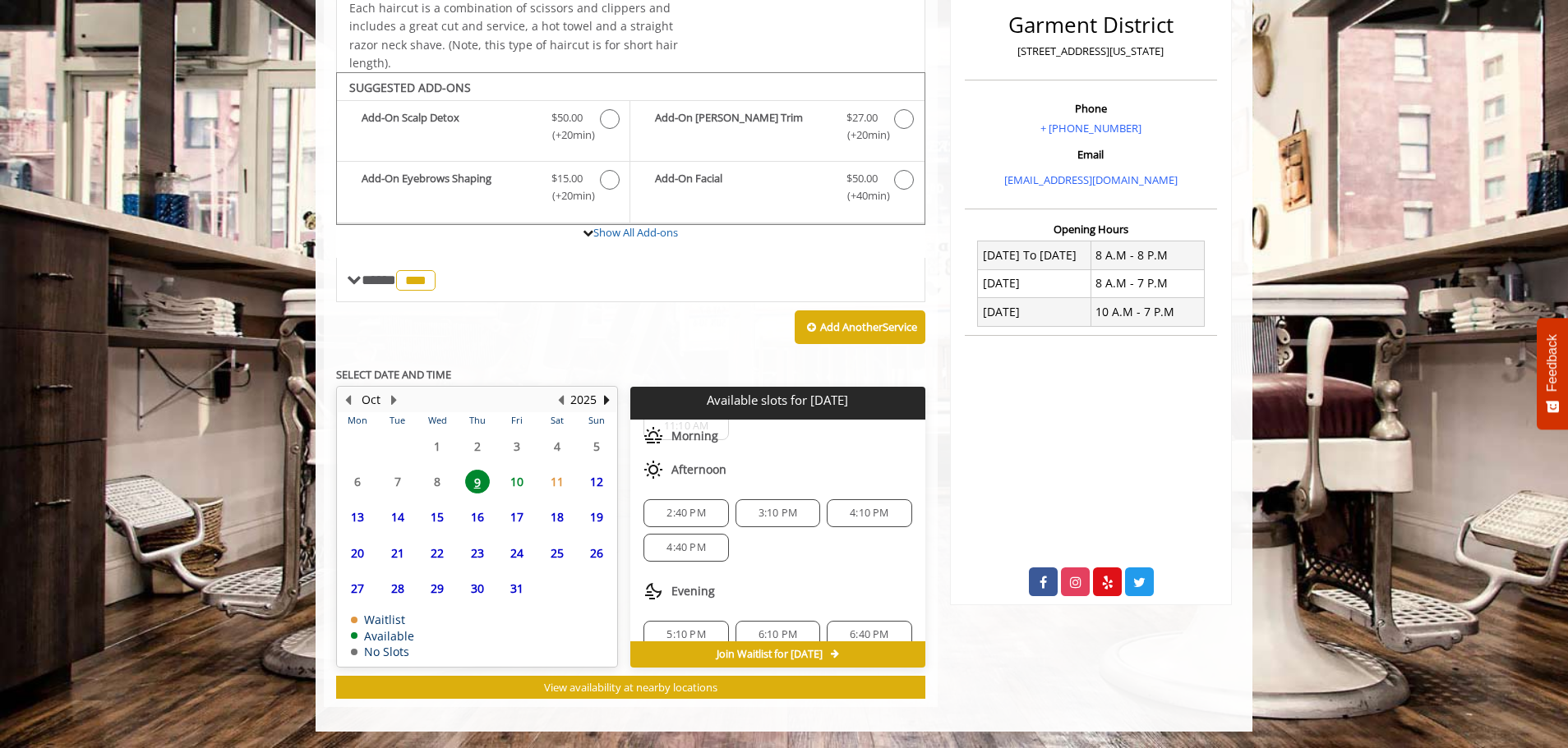
scroll to position [82, 0]
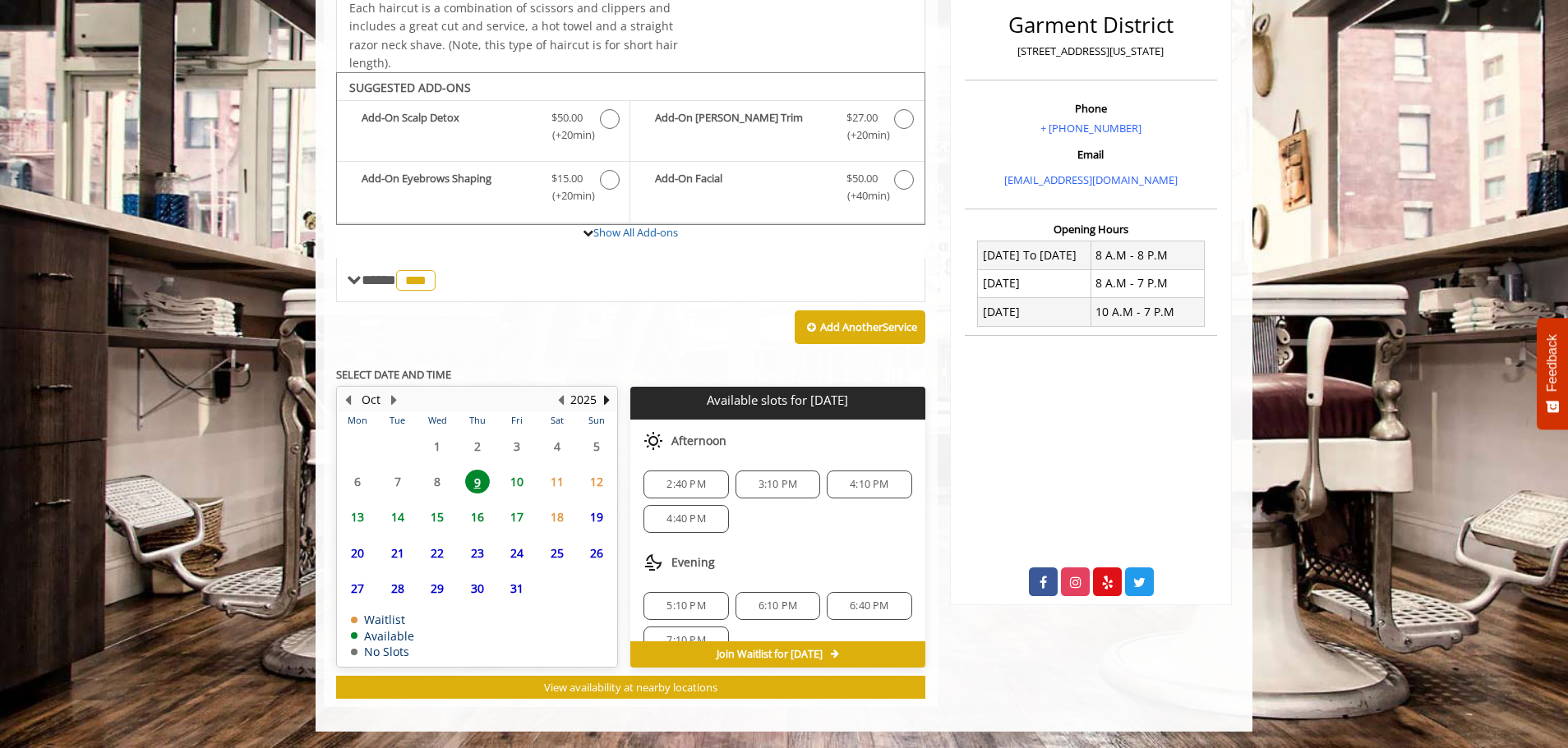
click at [690, 609] on span "5:10 PM" at bounding box center [685, 607] width 38 height 13
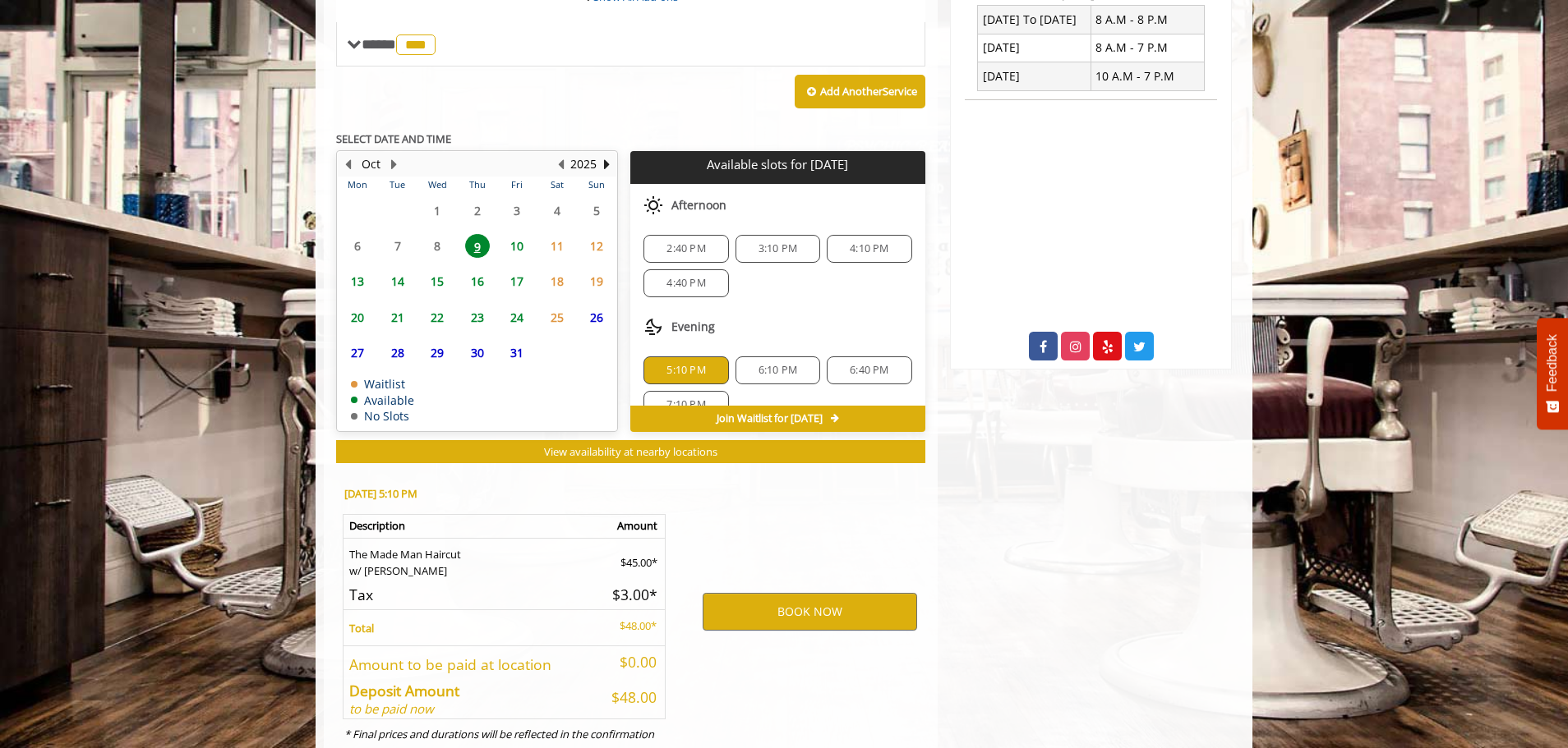
scroll to position [721, 0]
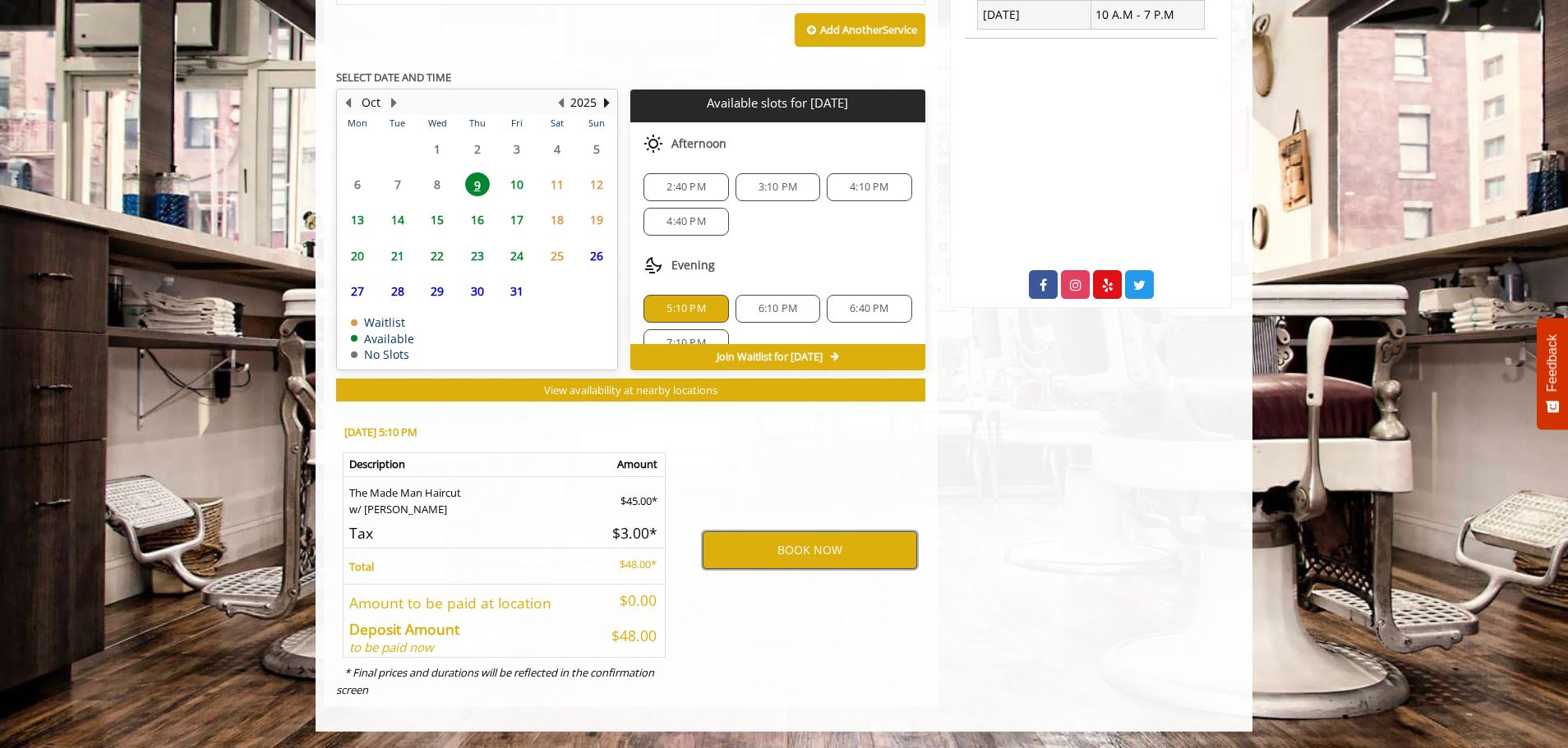
click at [764, 543] on button "BOOK NOW" at bounding box center [809, 550] width 214 height 38
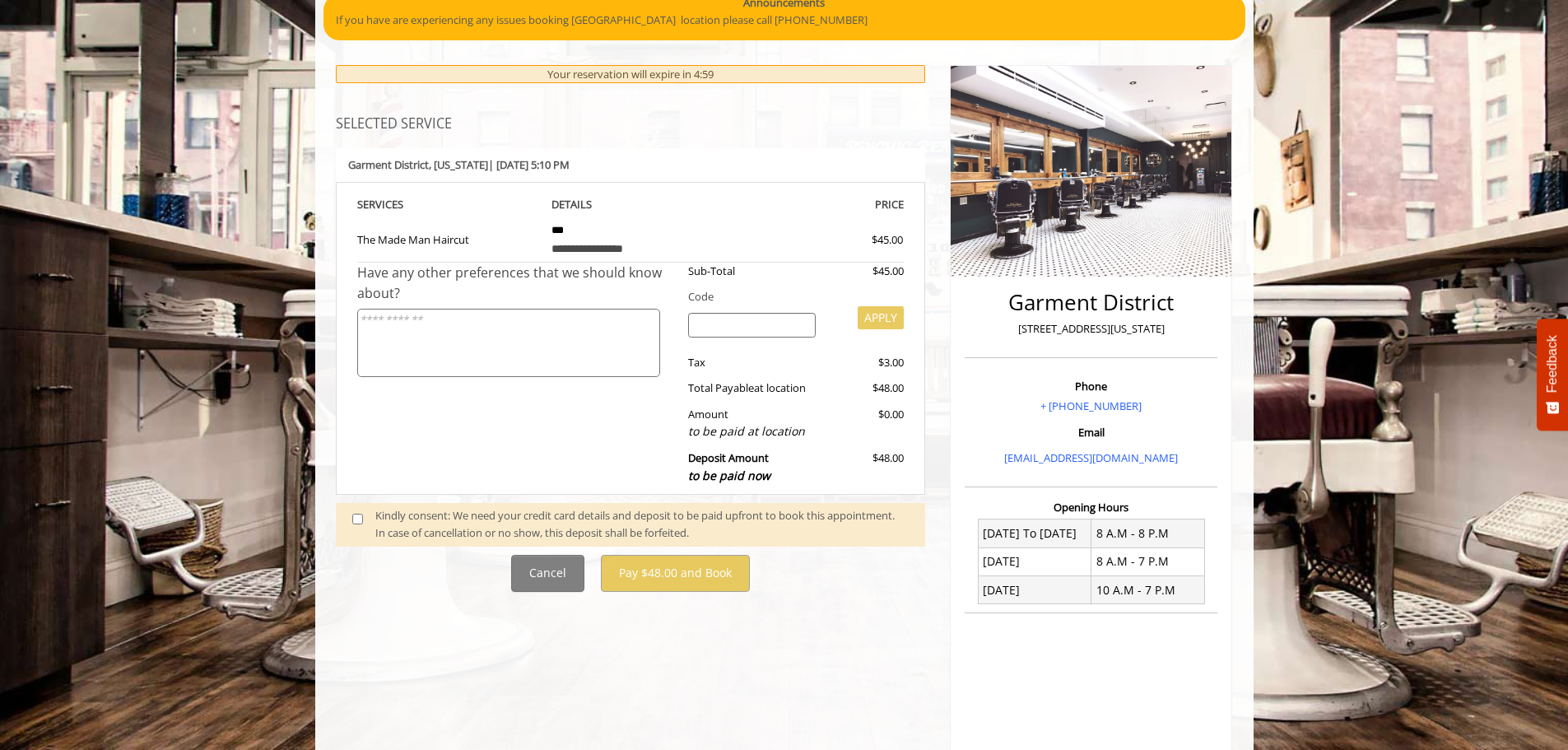
scroll to position [322, 0]
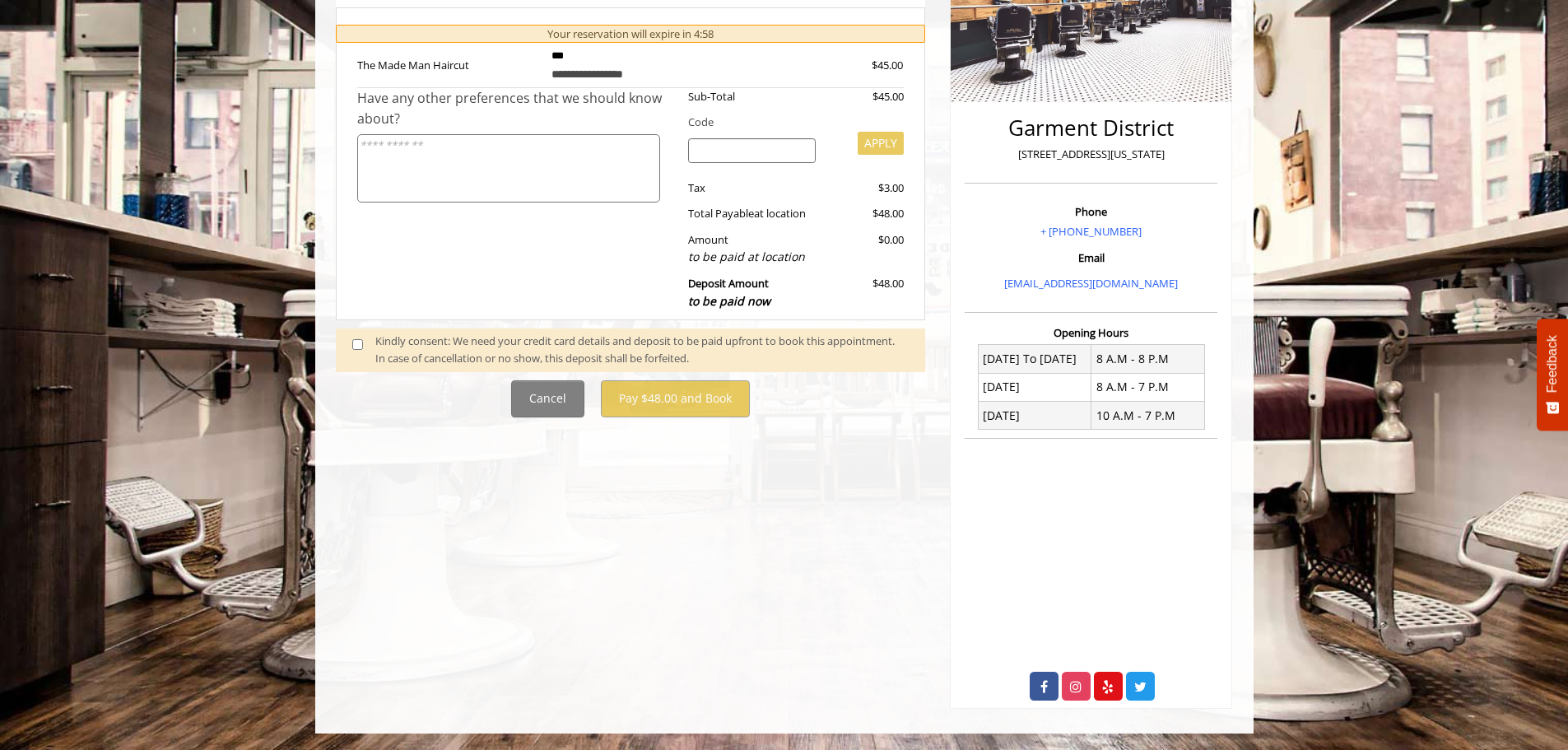
click at [468, 339] on div "Kindly consent: We need your credit card details and deposit to be paid upfront…" at bounding box center [641, 350] width 533 height 34
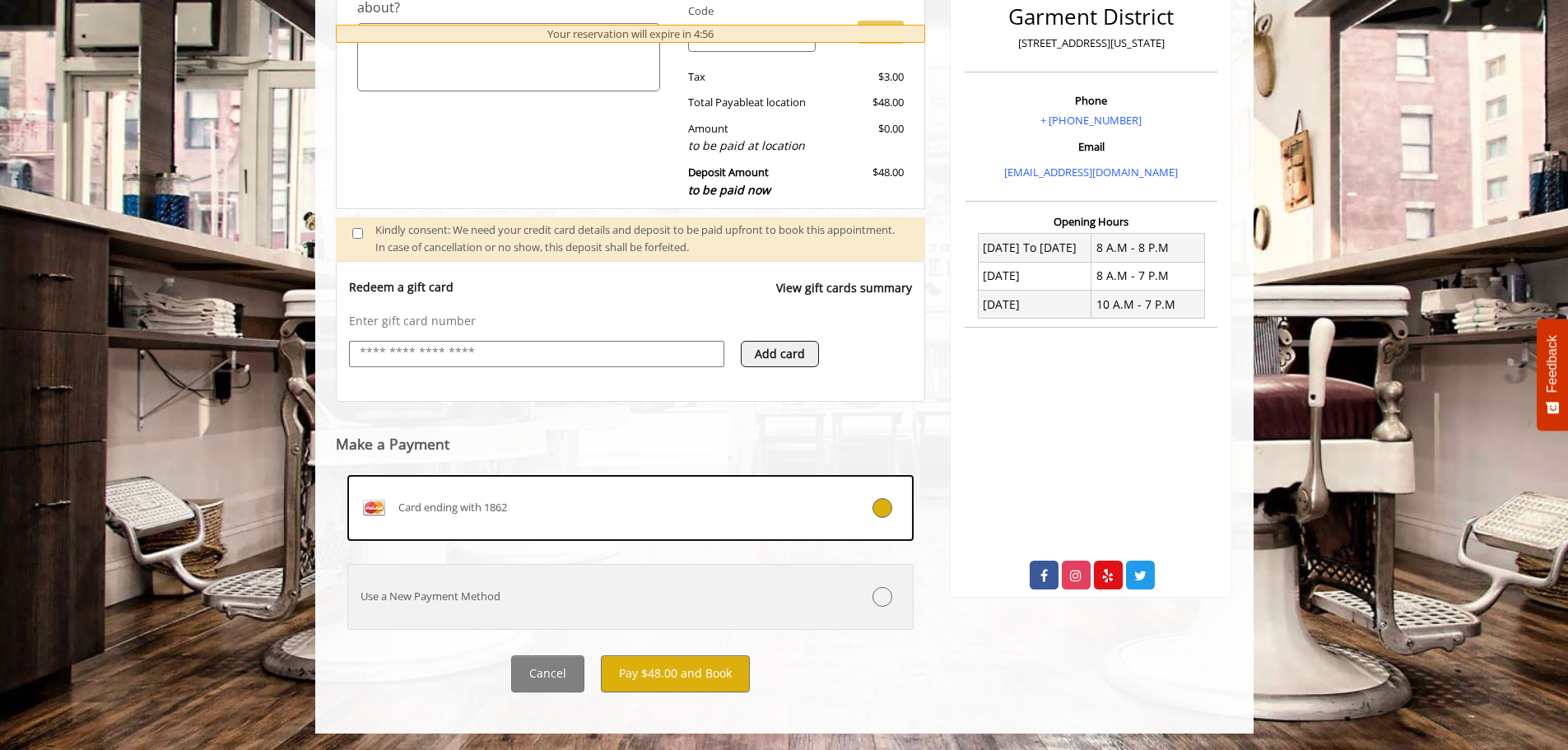
click at [704, 598] on div "Use a New Payment Method" at bounding box center [584, 597] width 471 height 17
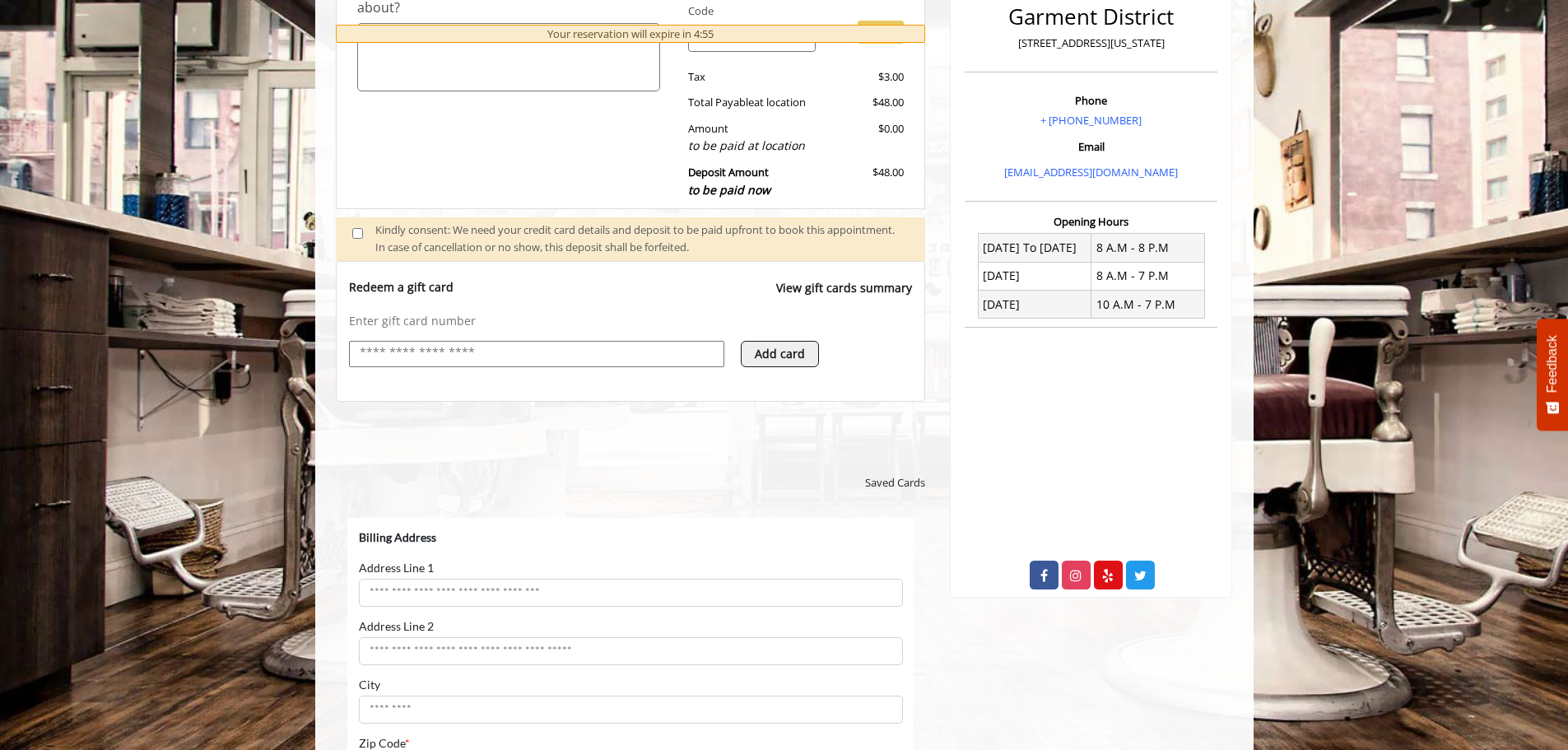
scroll to position [0, 0]
select select "***"
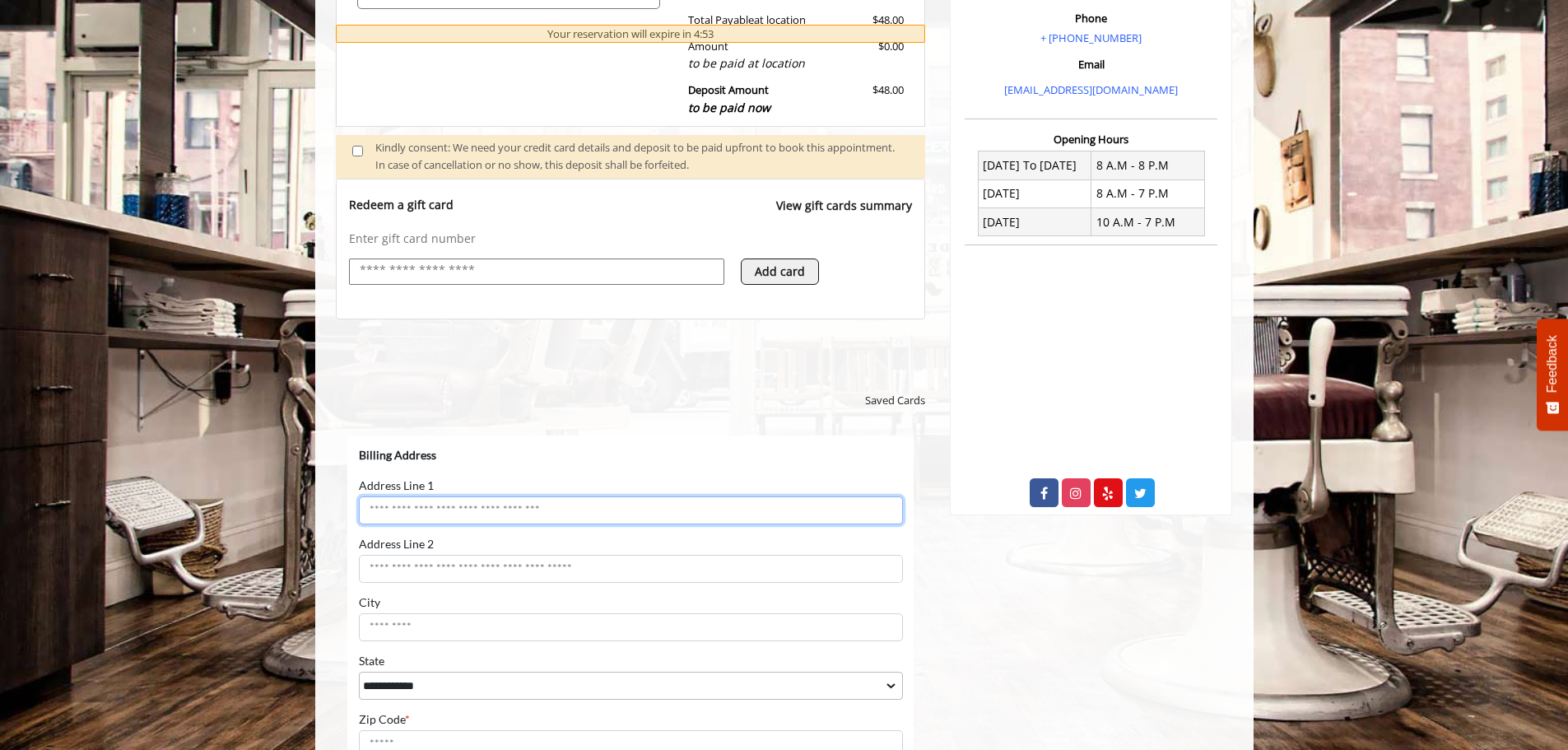
click at [519, 507] on input "Address Line 1" at bounding box center [630, 510] width 544 height 28
type input "**********"
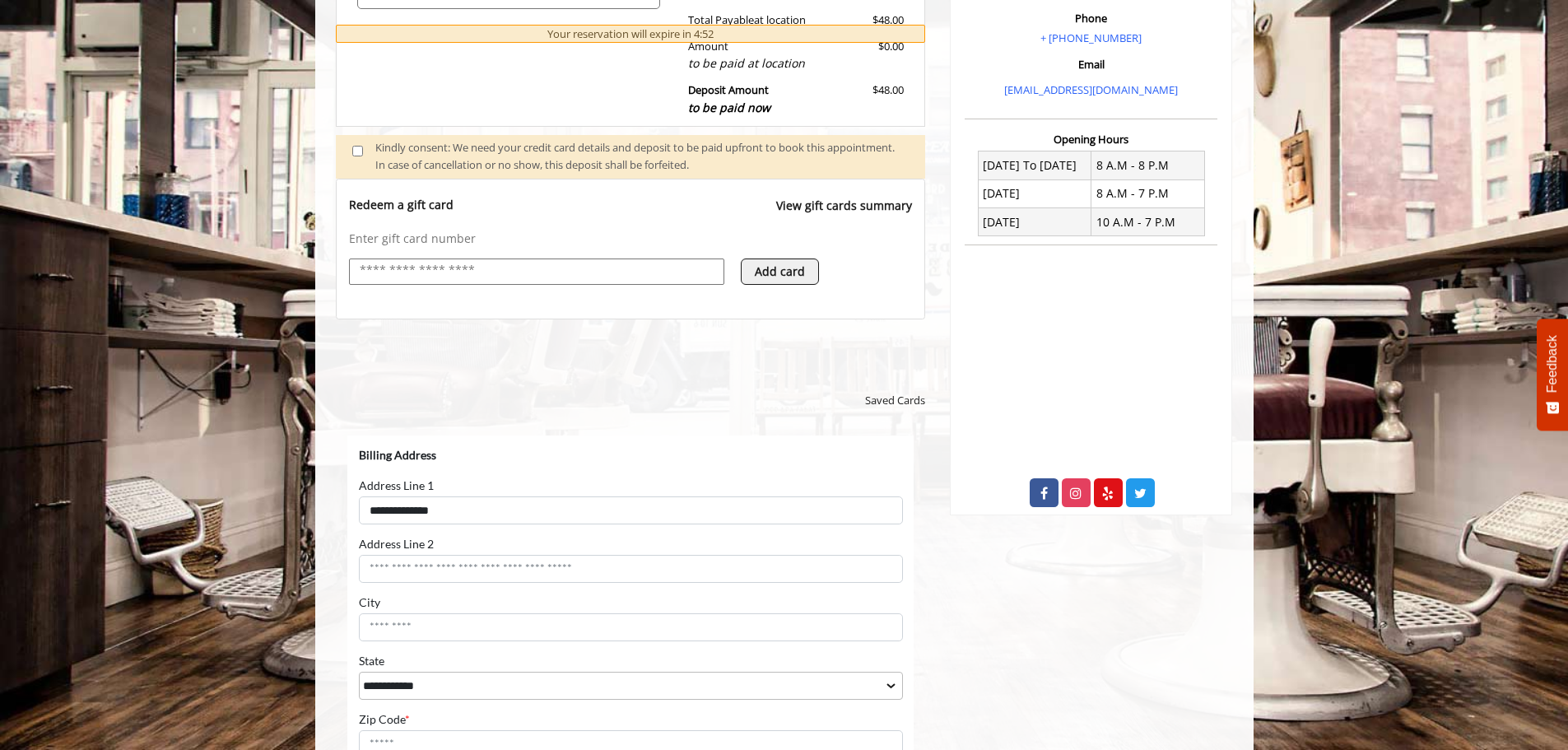
type input "*********"
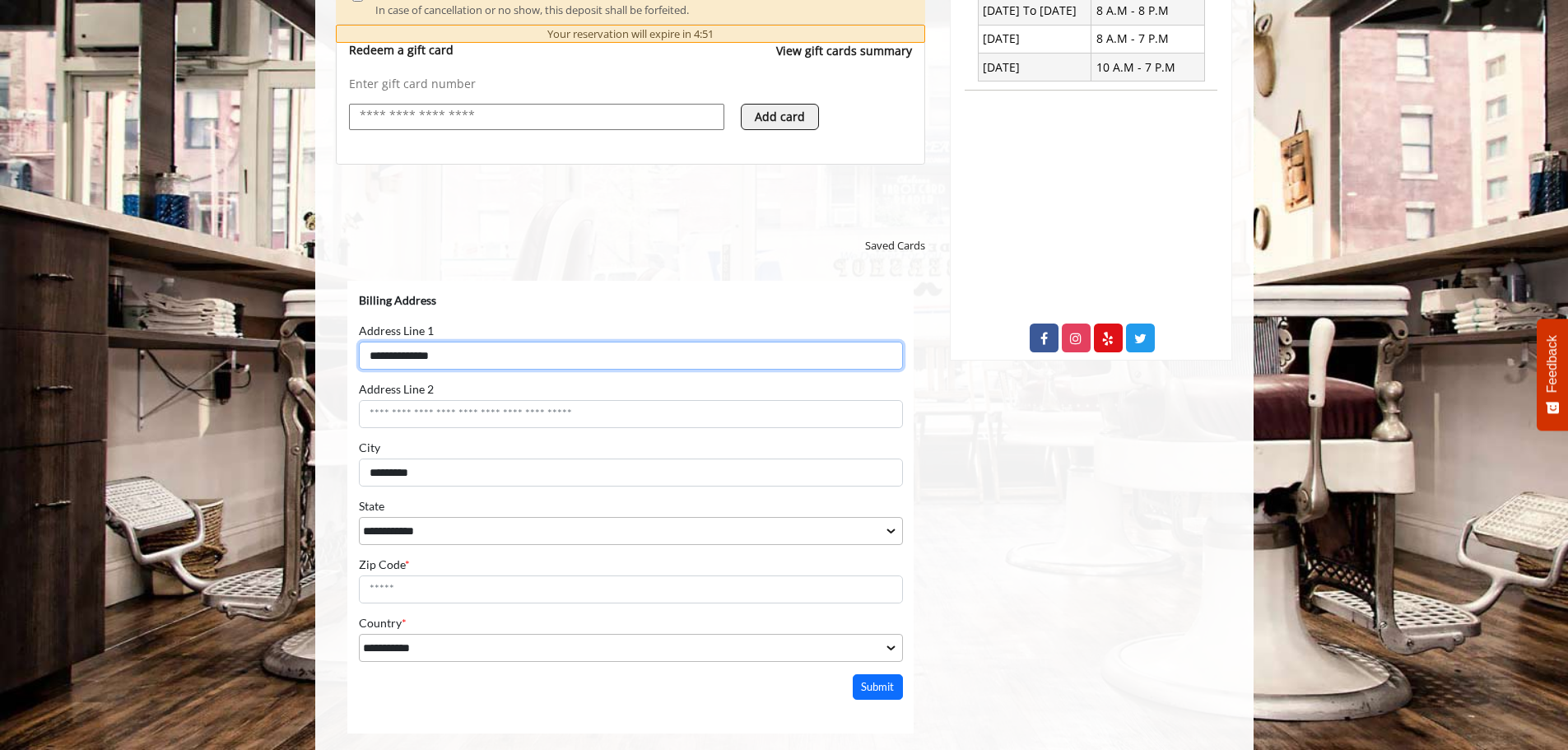
scroll to position [680, 0]
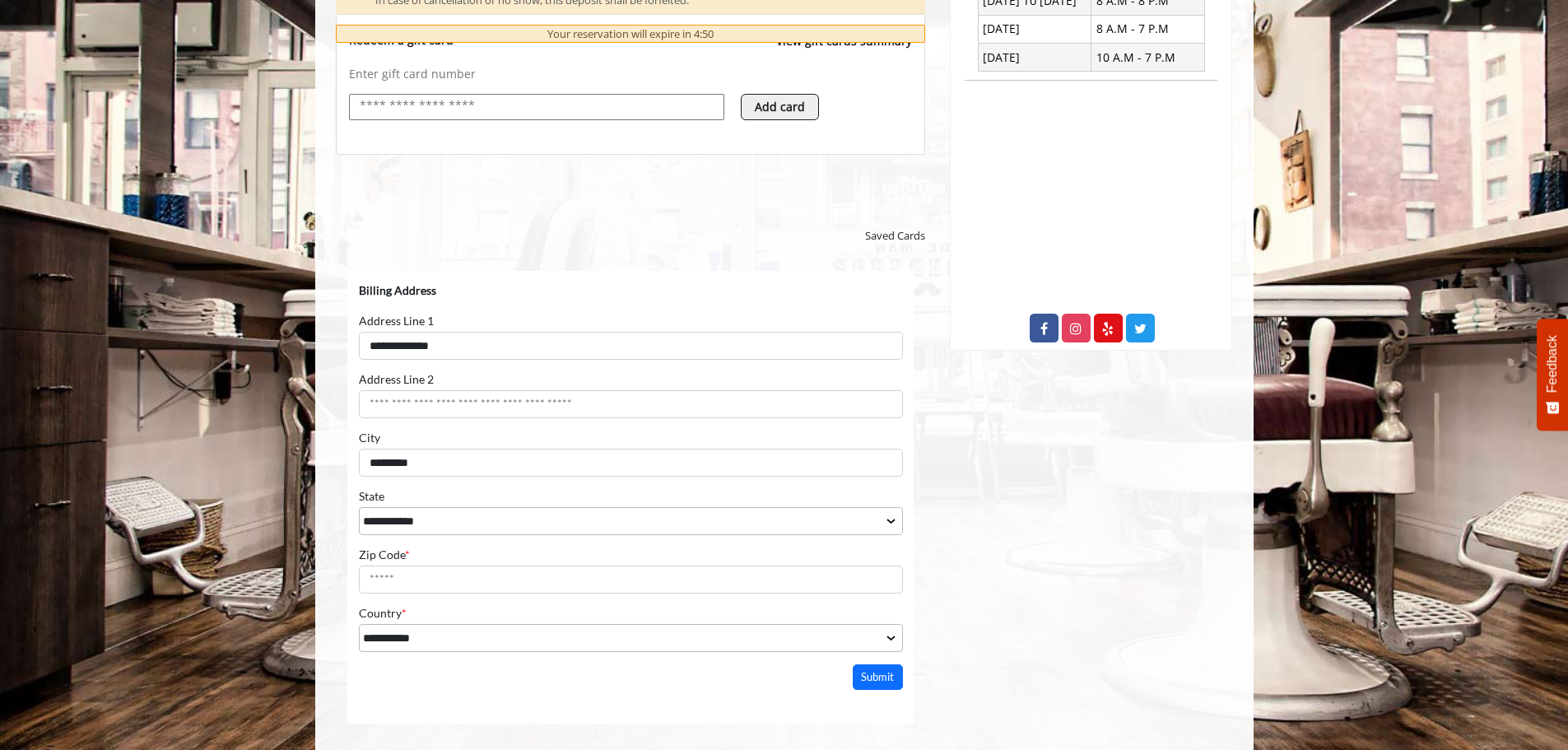
click at [466, 563] on div "Zip Code * Zip Code can't be empty" at bounding box center [630, 570] width 544 height 46
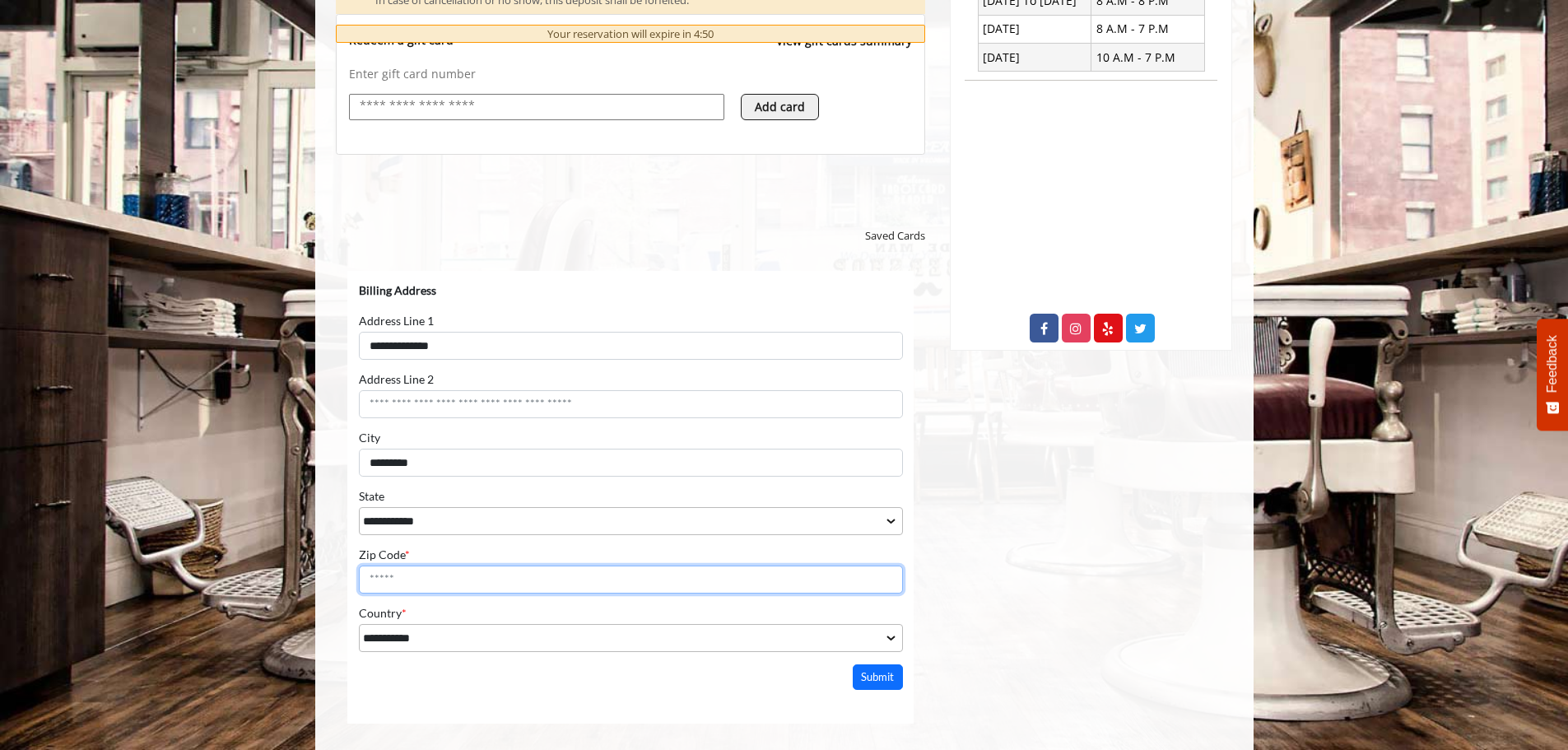
click at [466, 574] on input "Zip Code *" at bounding box center [630, 579] width 544 height 28
type input "*****"
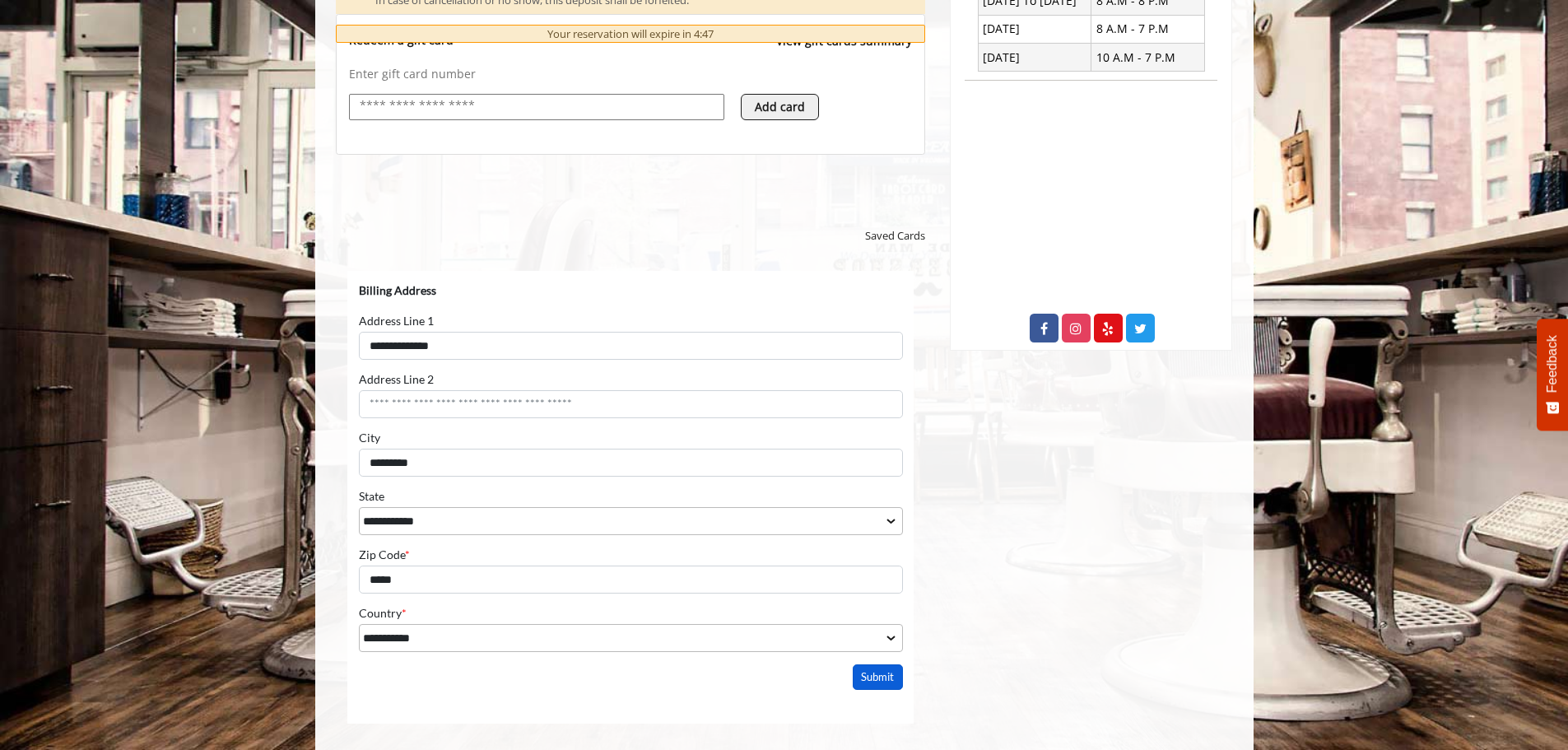
click at [874, 674] on button "Submit" at bounding box center [877, 676] width 51 height 26
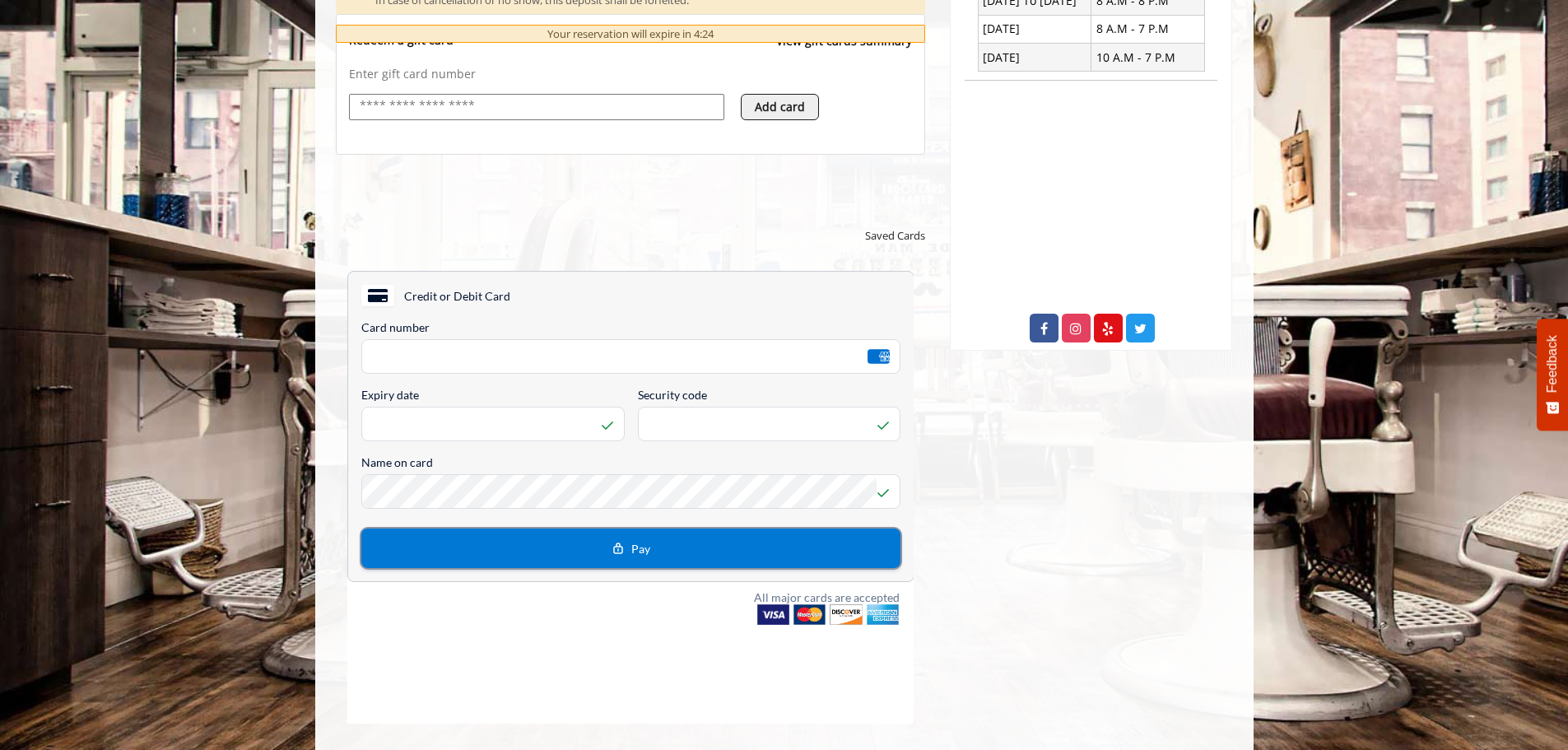
click at [735, 550] on button "Pay" at bounding box center [630, 547] width 539 height 39
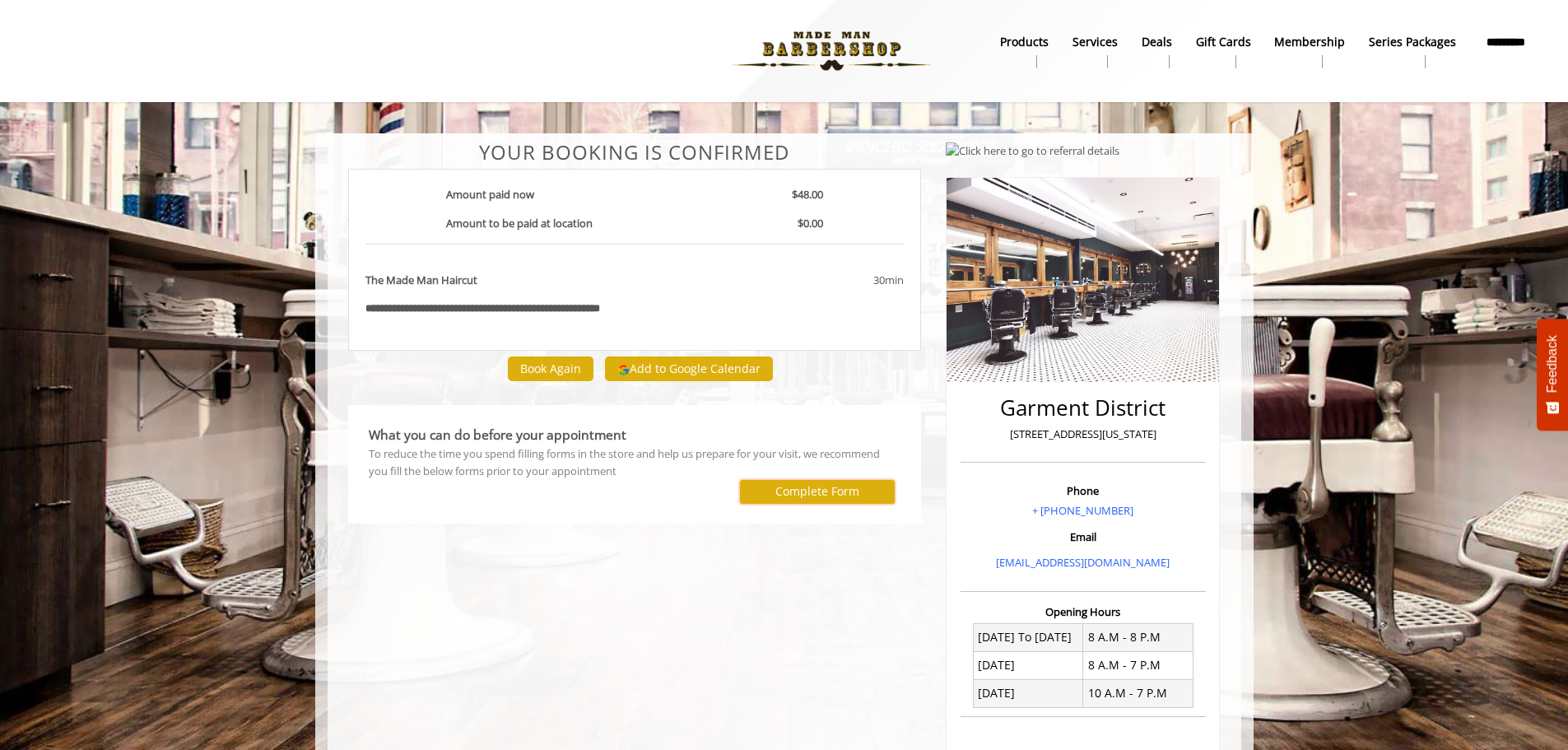
click at [803, 490] on label "Complete Form" at bounding box center [818, 492] width 84 height 13
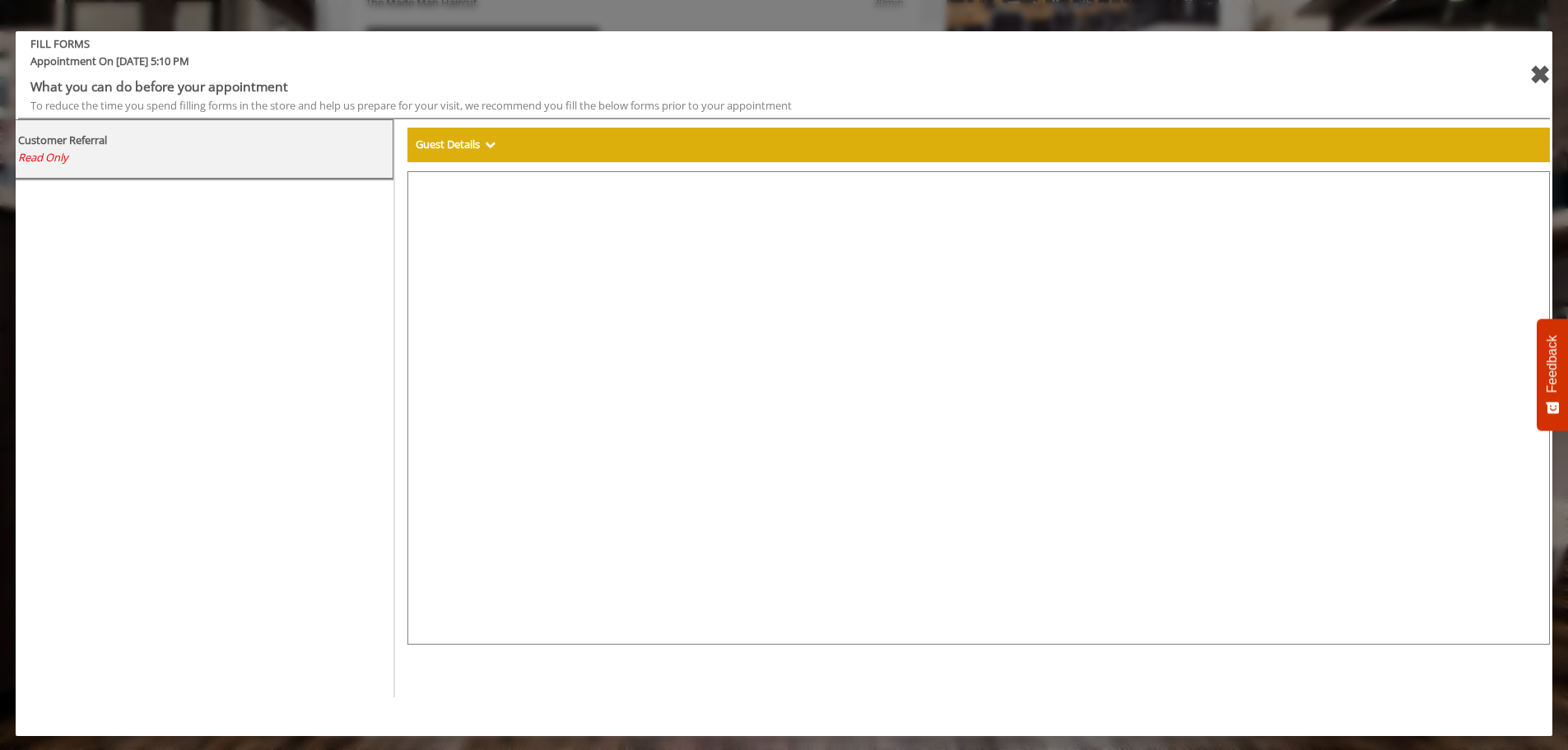
scroll to position [439, 0]
select select "***"
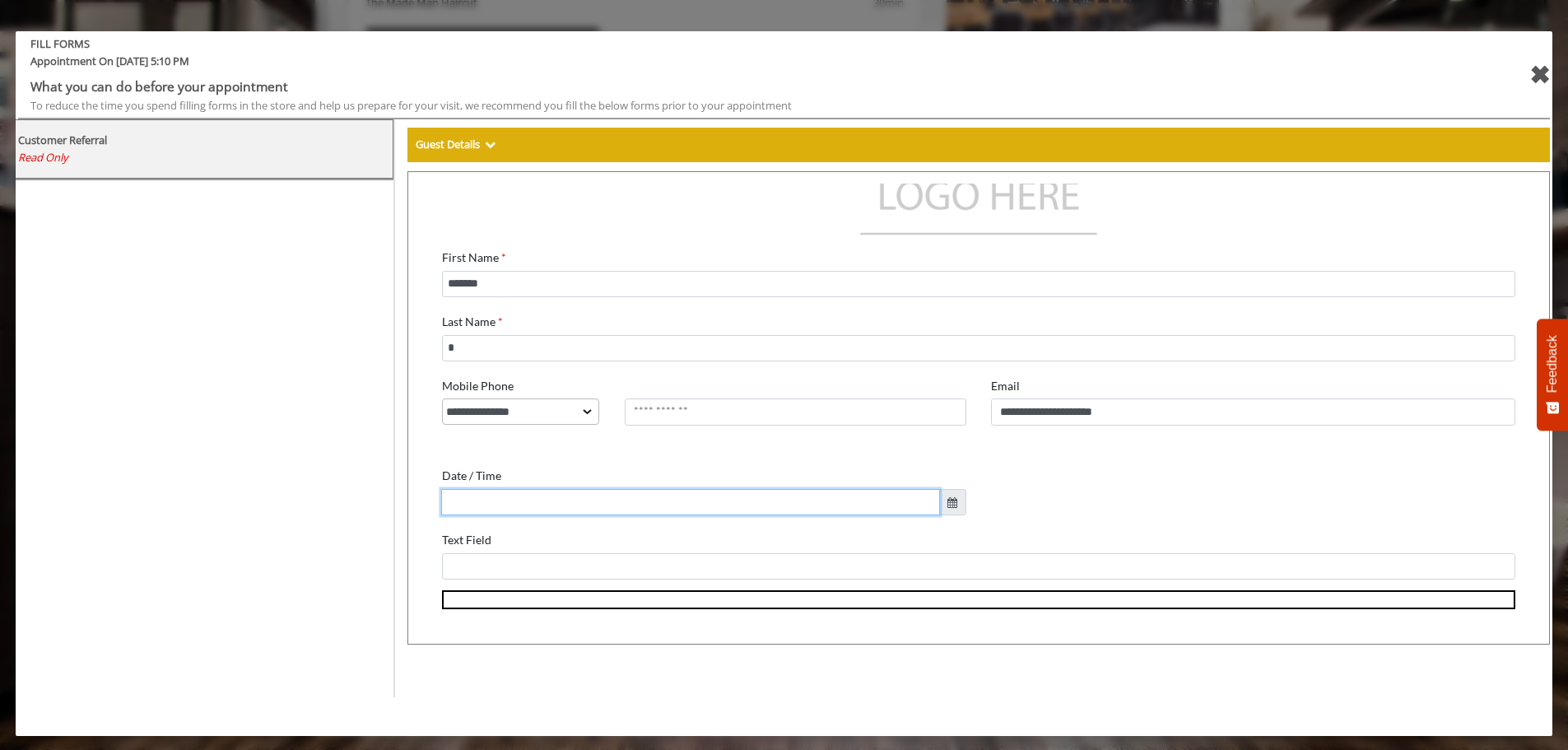
scroll to position [85, 0]
click at [626, 478] on input "text" at bounding box center [677, 490] width 498 height 27
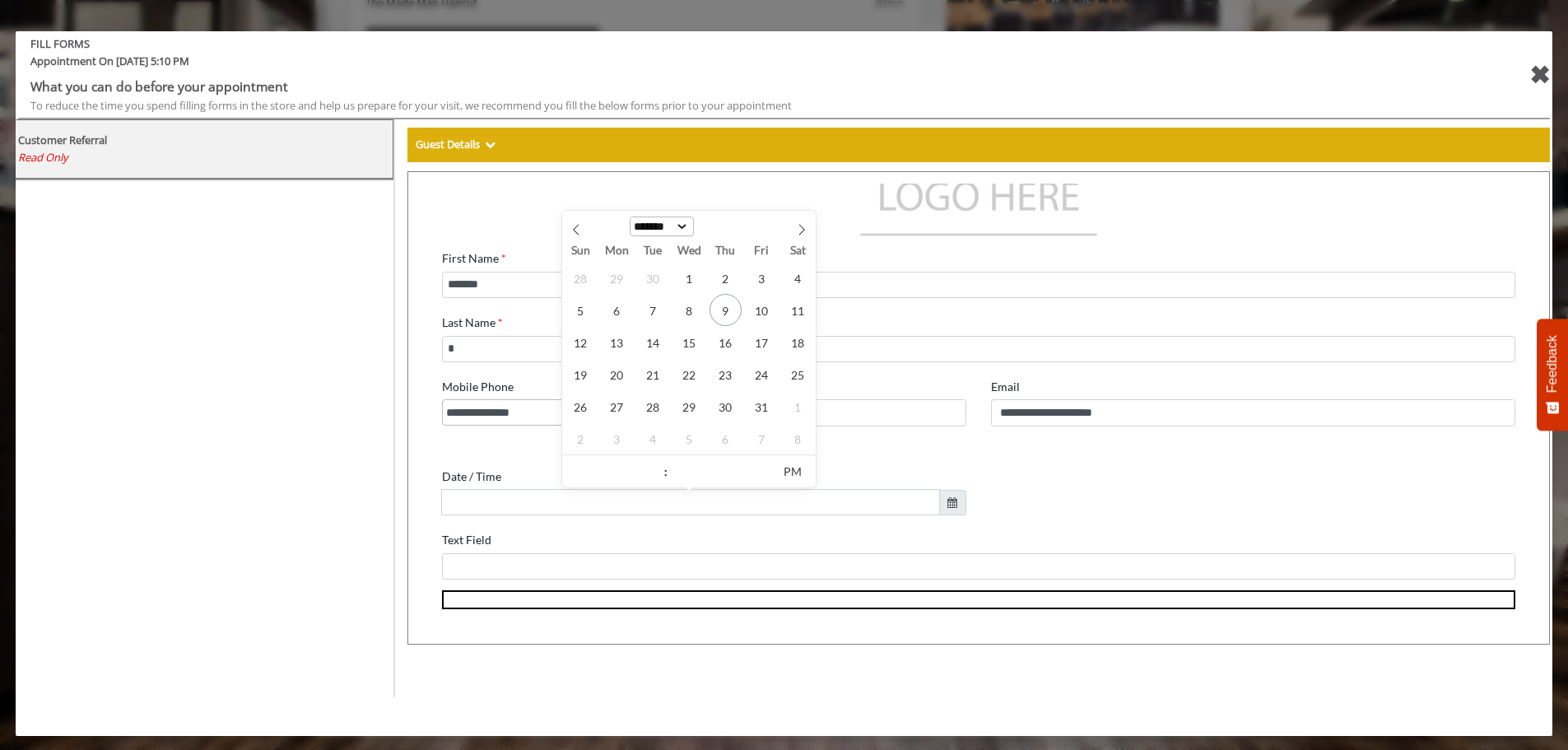
click at [497, 525] on div "Text Field" at bounding box center [965, 541] width 1073 height 54
click at [532, 580] on td at bounding box center [537, 588] width 214 height 17
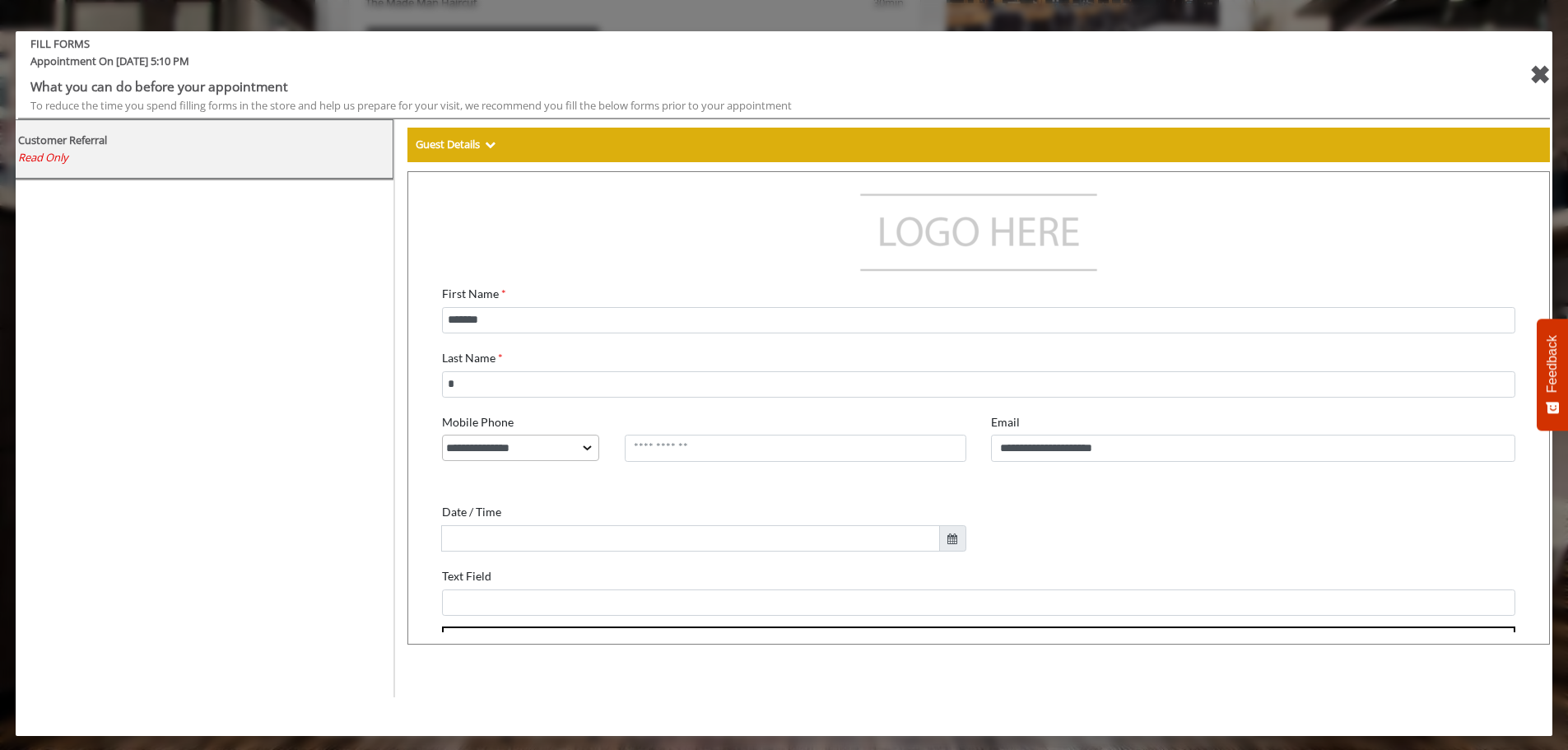
scroll to position [0, 0]
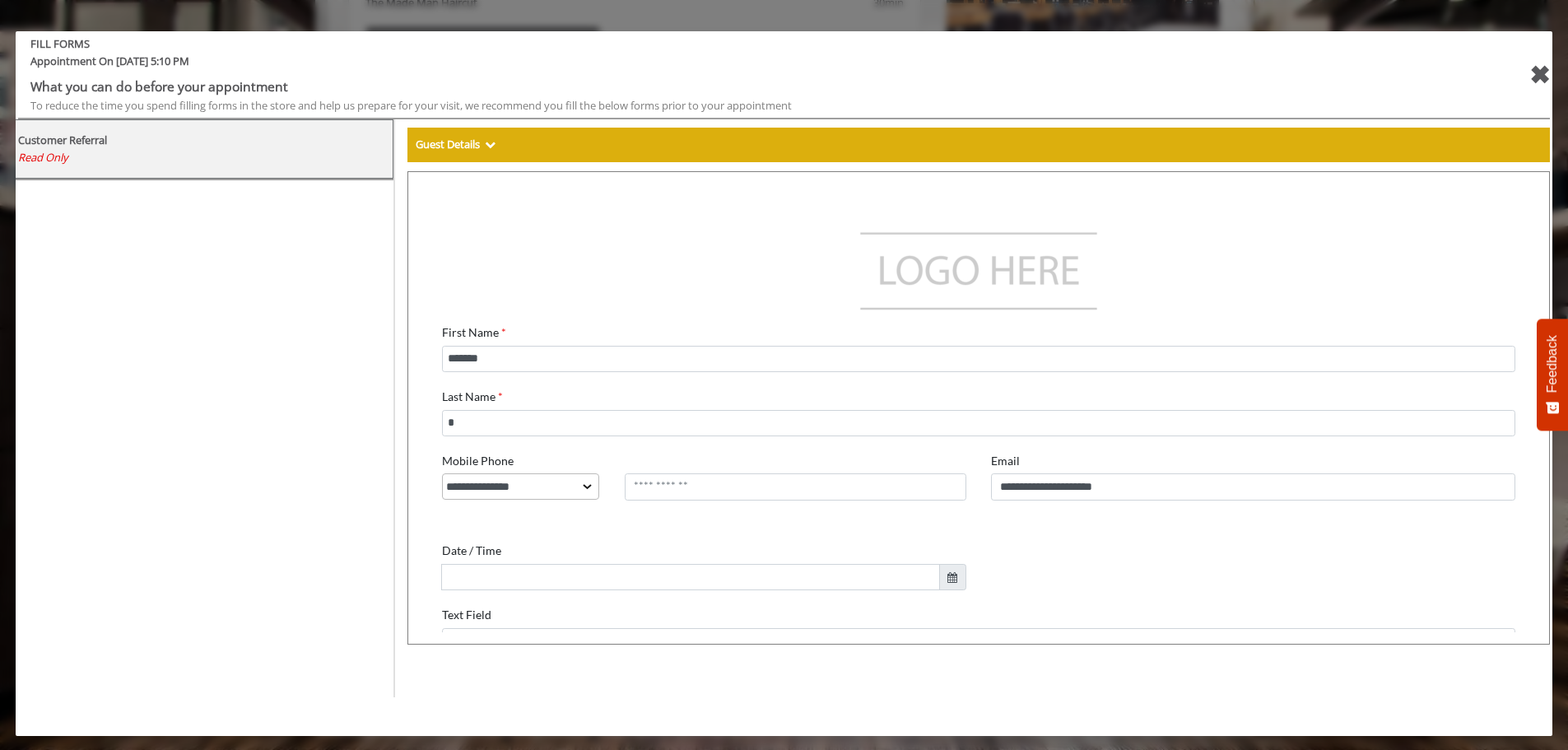
click at [984, 261] on img at bounding box center [966, 257] width 247 height 99
click at [1532, 80] on div "✖" at bounding box center [1540, 75] width 21 height 39
